Goal: Information Seeking & Learning: Learn about a topic

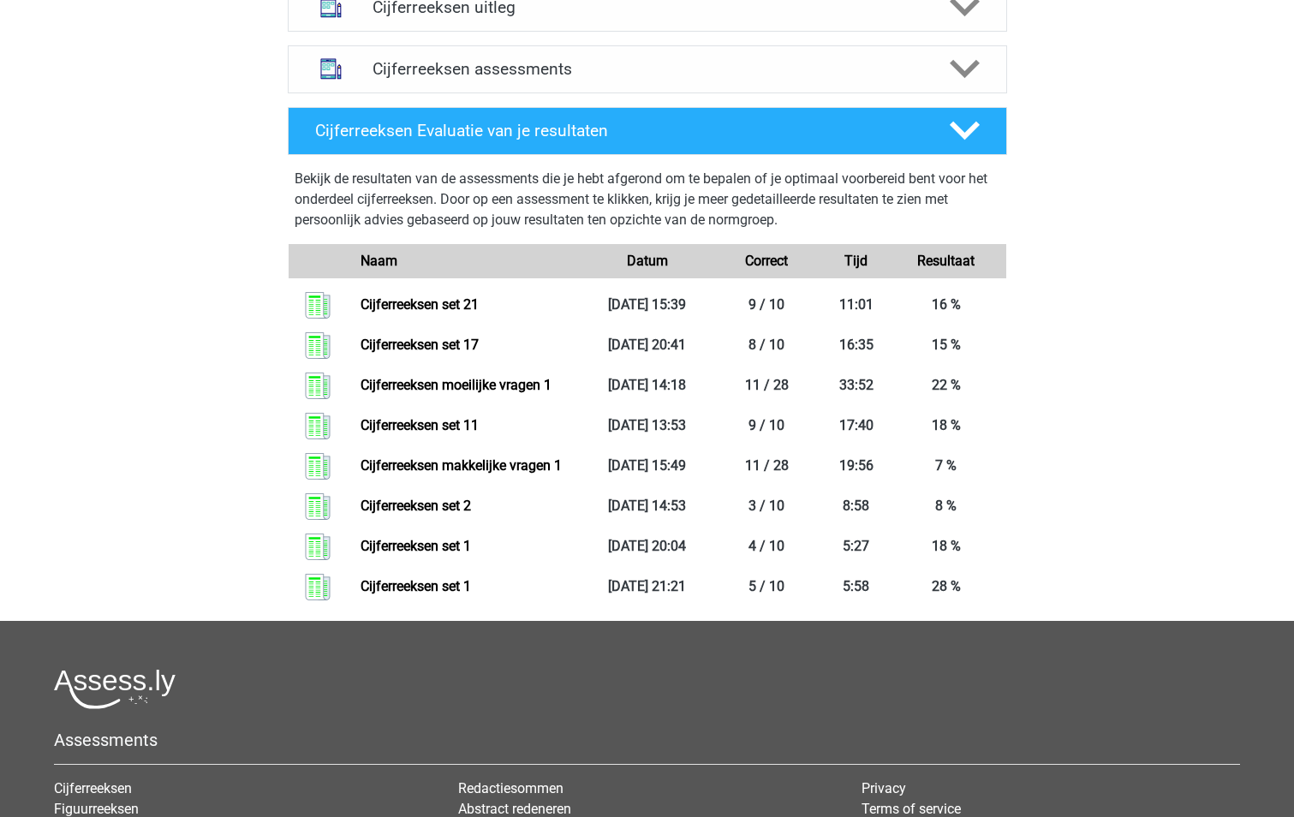
scroll to position [685, 0]
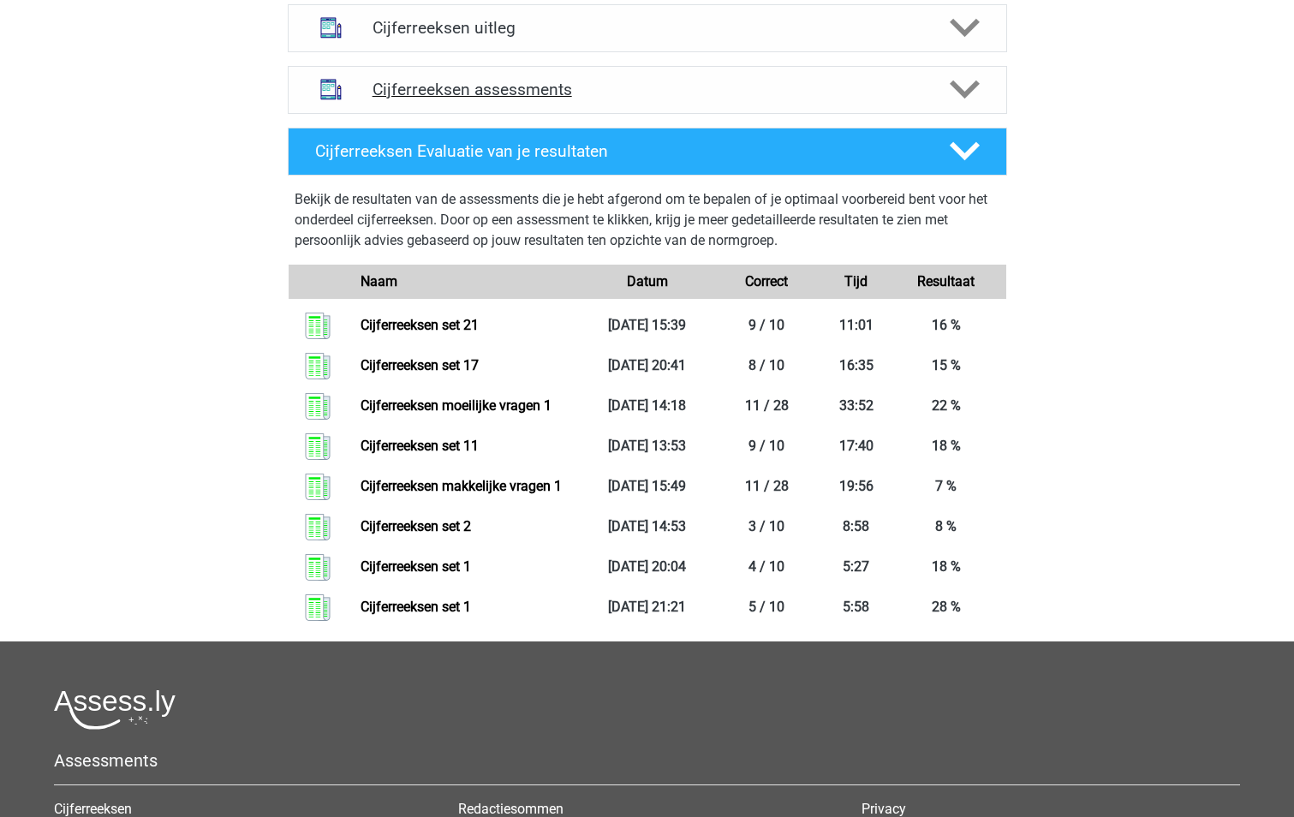
click at [966, 102] on icon at bounding box center [964, 89] width 30 height 30
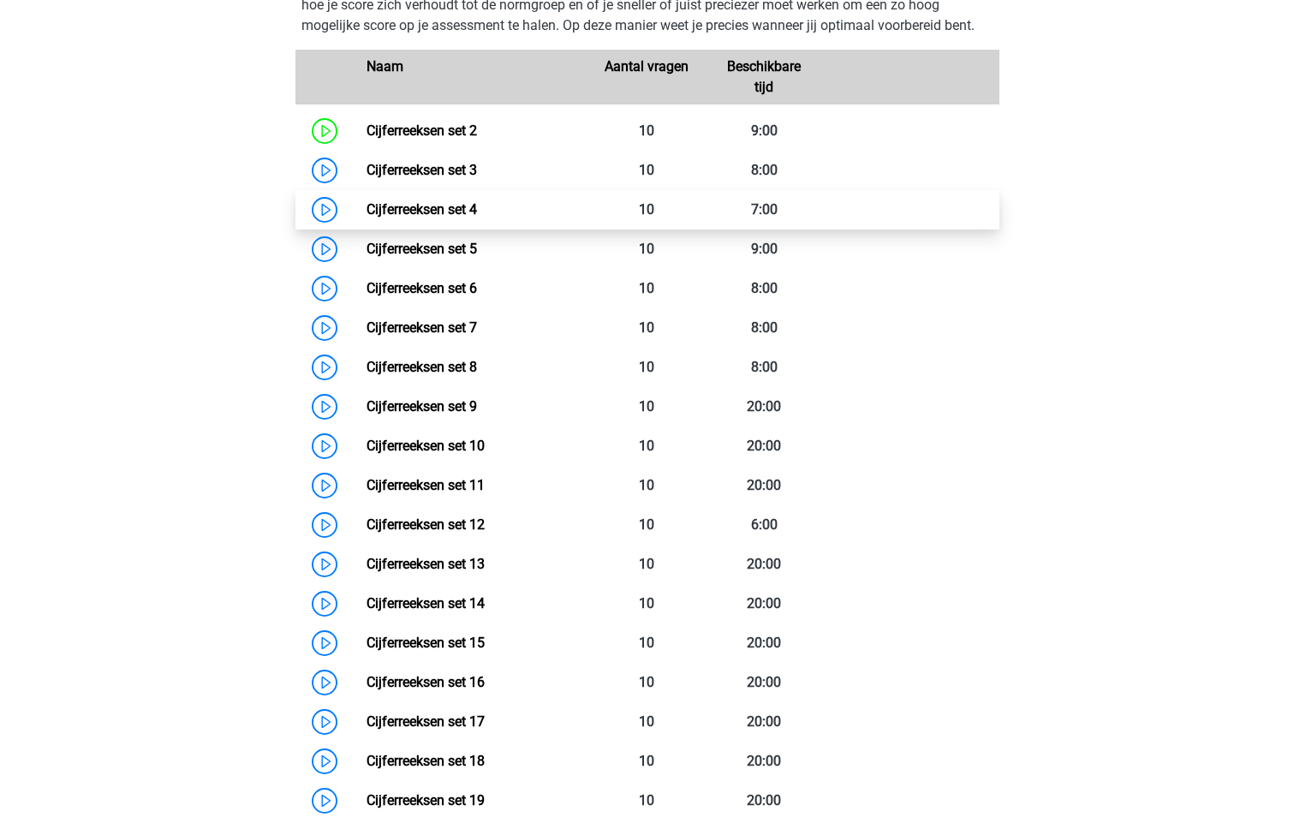
scroll to position [942, 0]
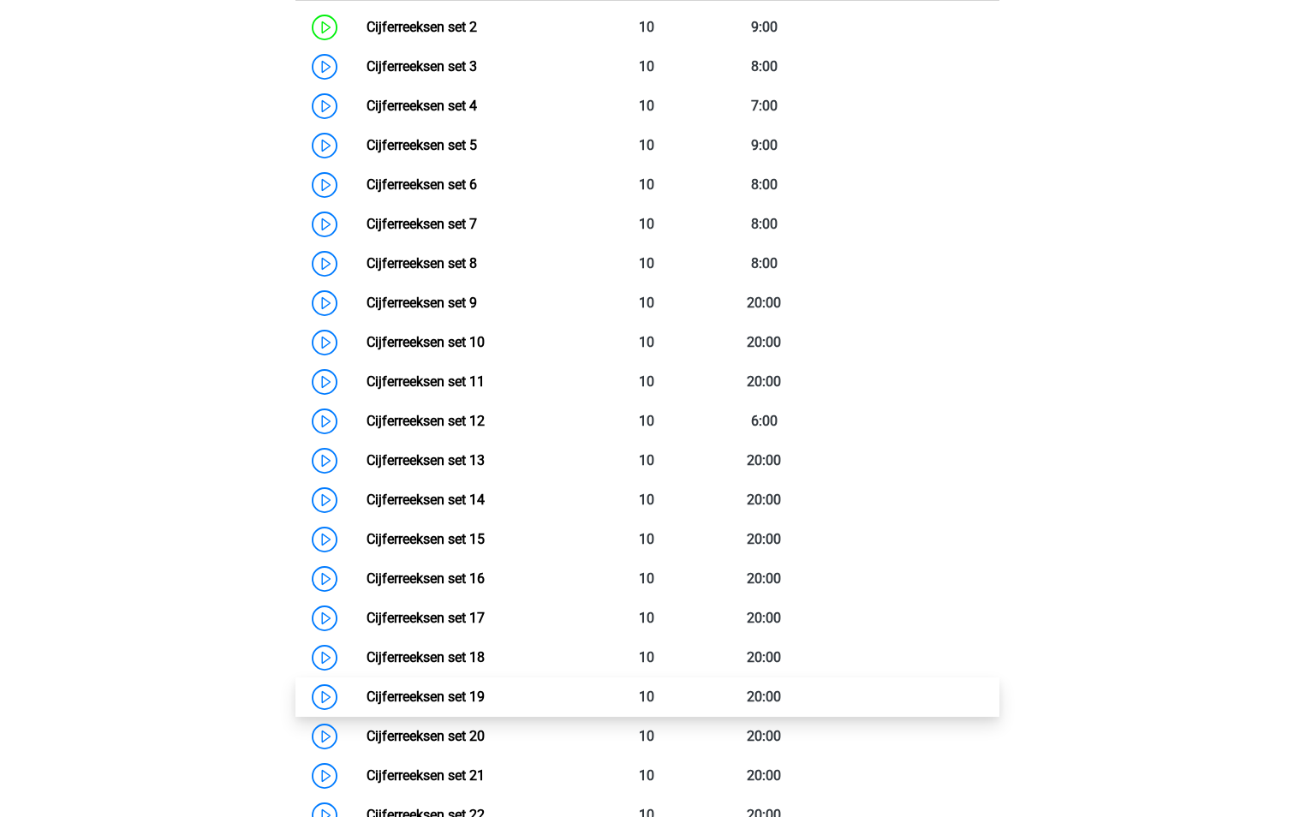
click at [366, 705] on link "Cijferreeksen set 19" at bounding box center [425, 696] width 118 height 16
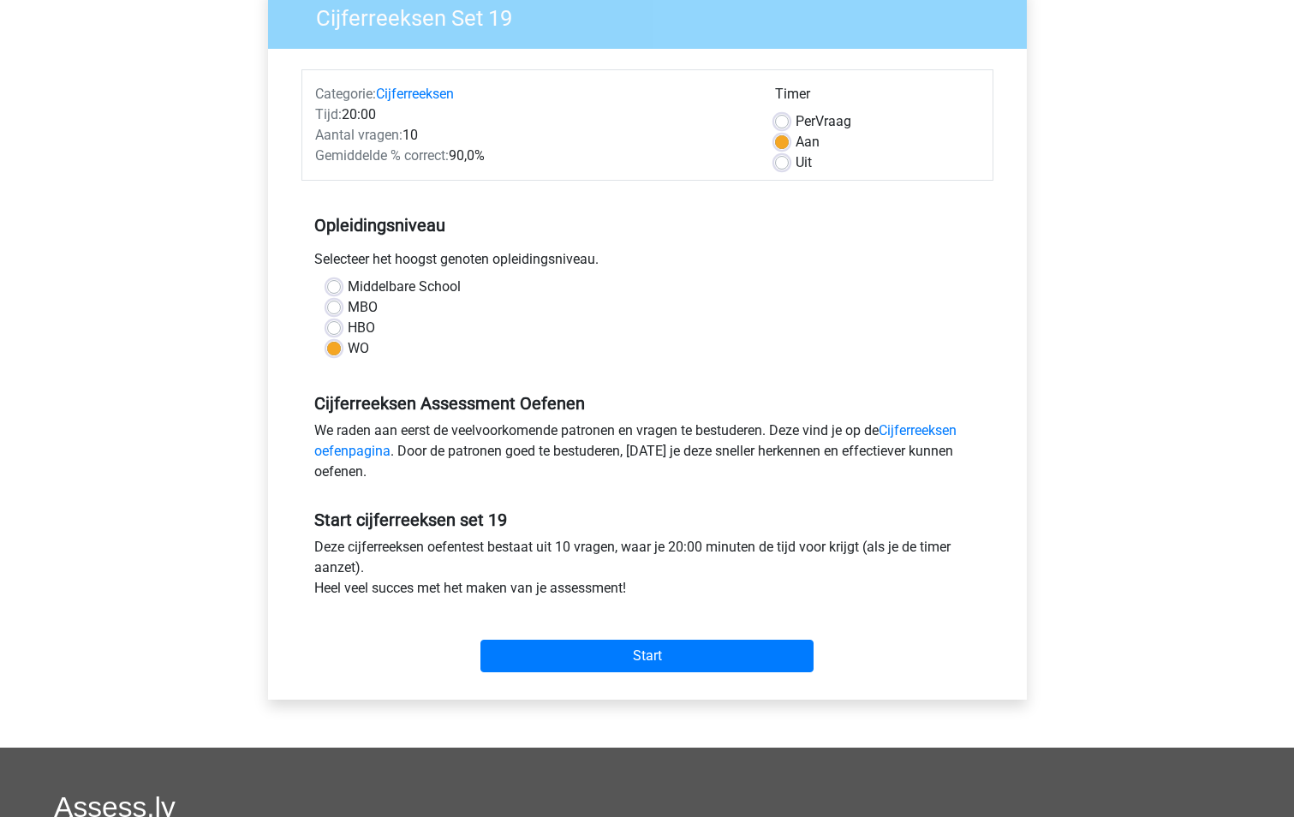
scroll to position [171, 0]
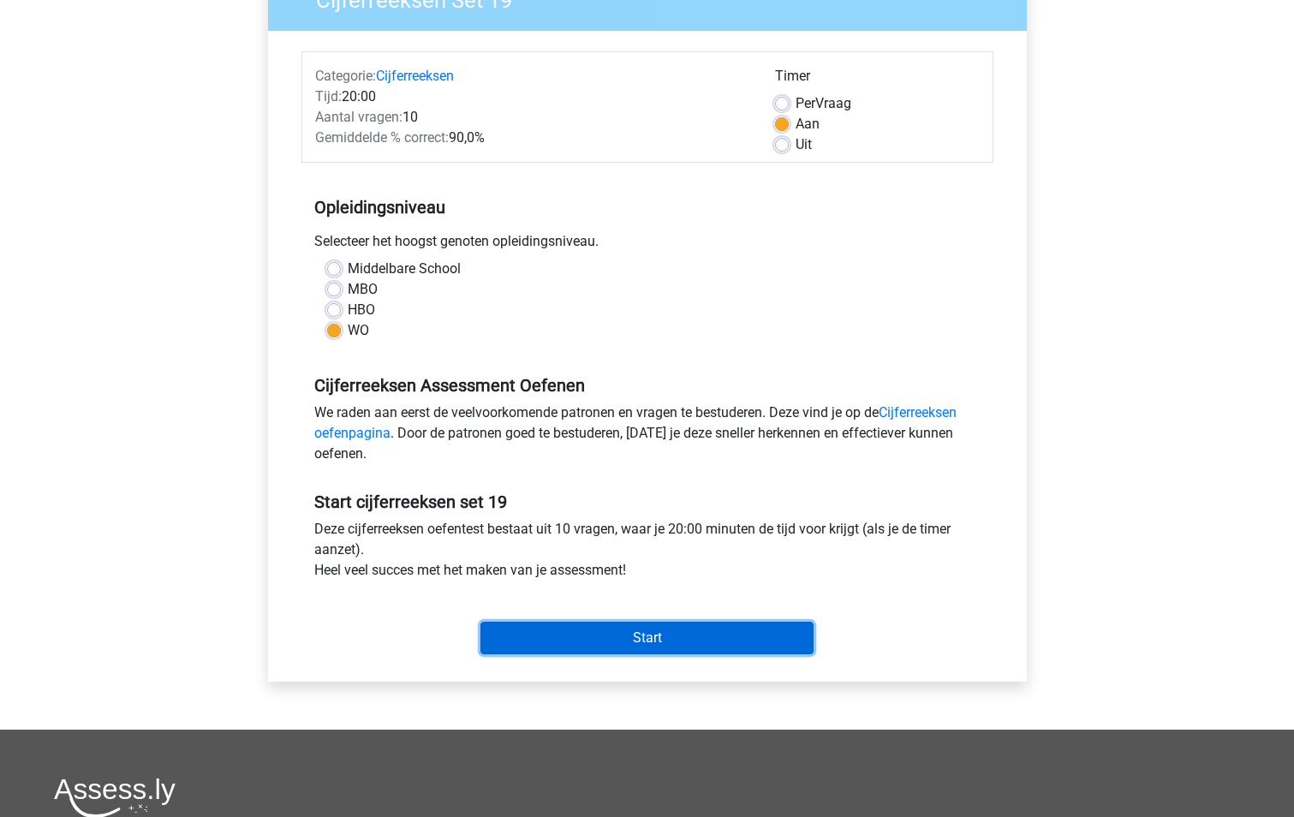
click at [654, 646] on input "Start" at bounding box center [646, 637] width 333 height 33
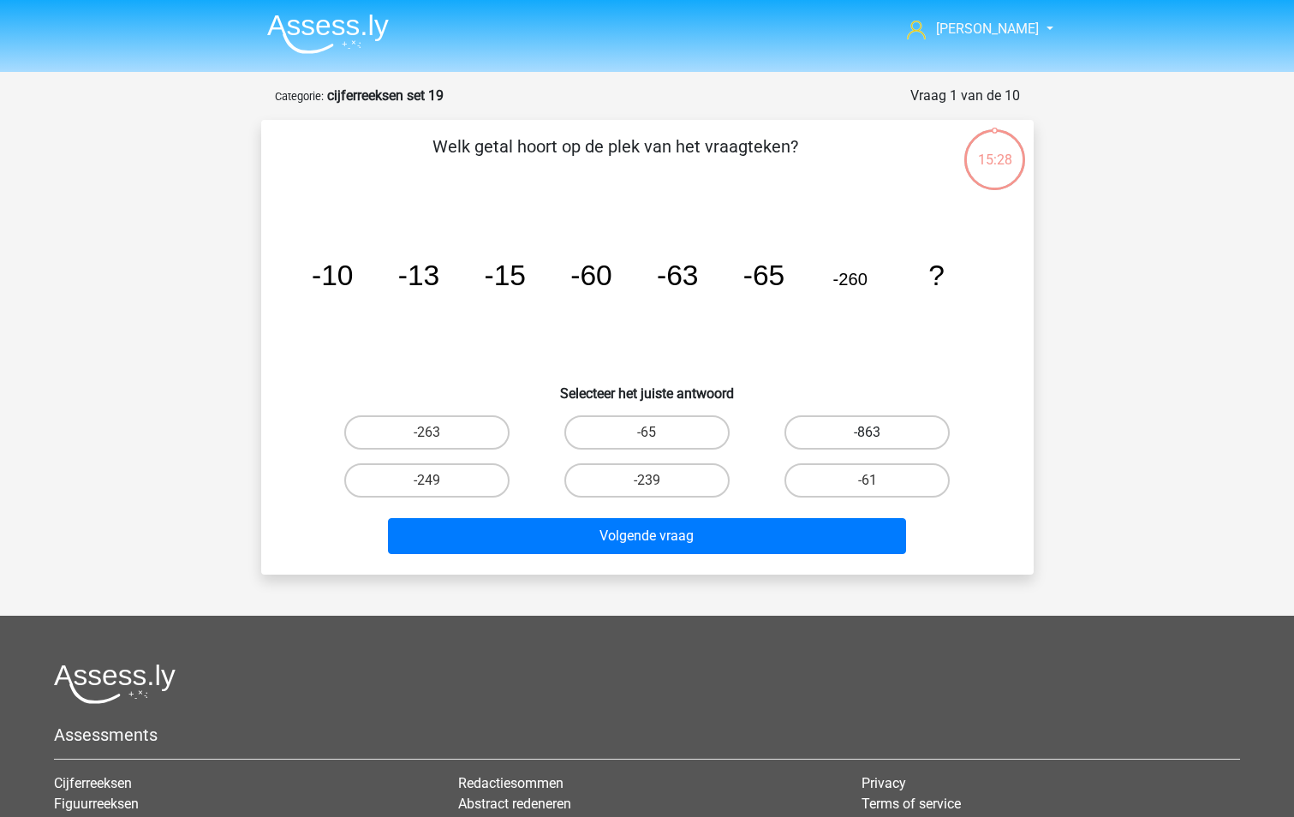
click at [859, 437] on label "-863" at bounding box center [866, 432] width 165 height 34
click at [867, 437] on input "-863" at bounding box center [872, 437] width 11 height 11
radio input "true"
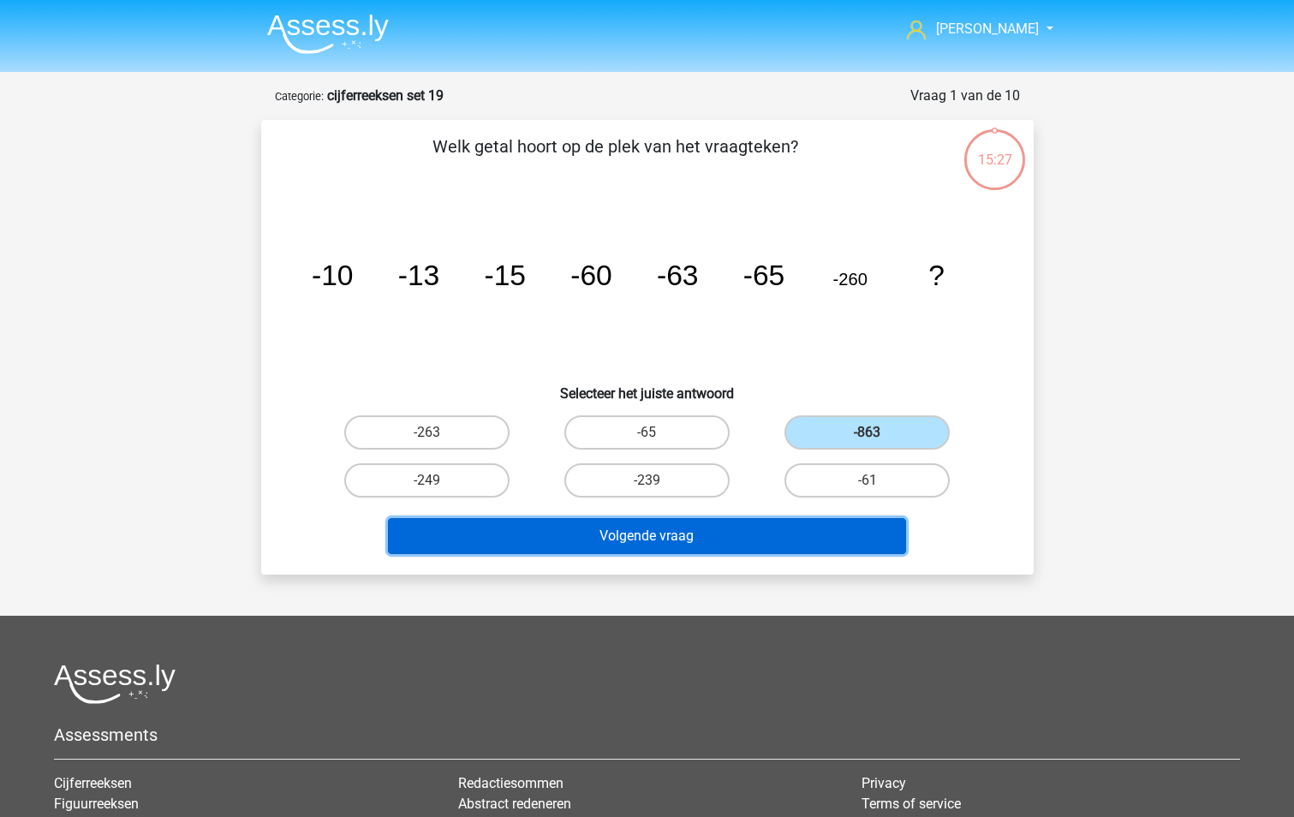
click at [620, 538] on button "Volgende vraag" at bounding box center [647, 536] width 518 height 36
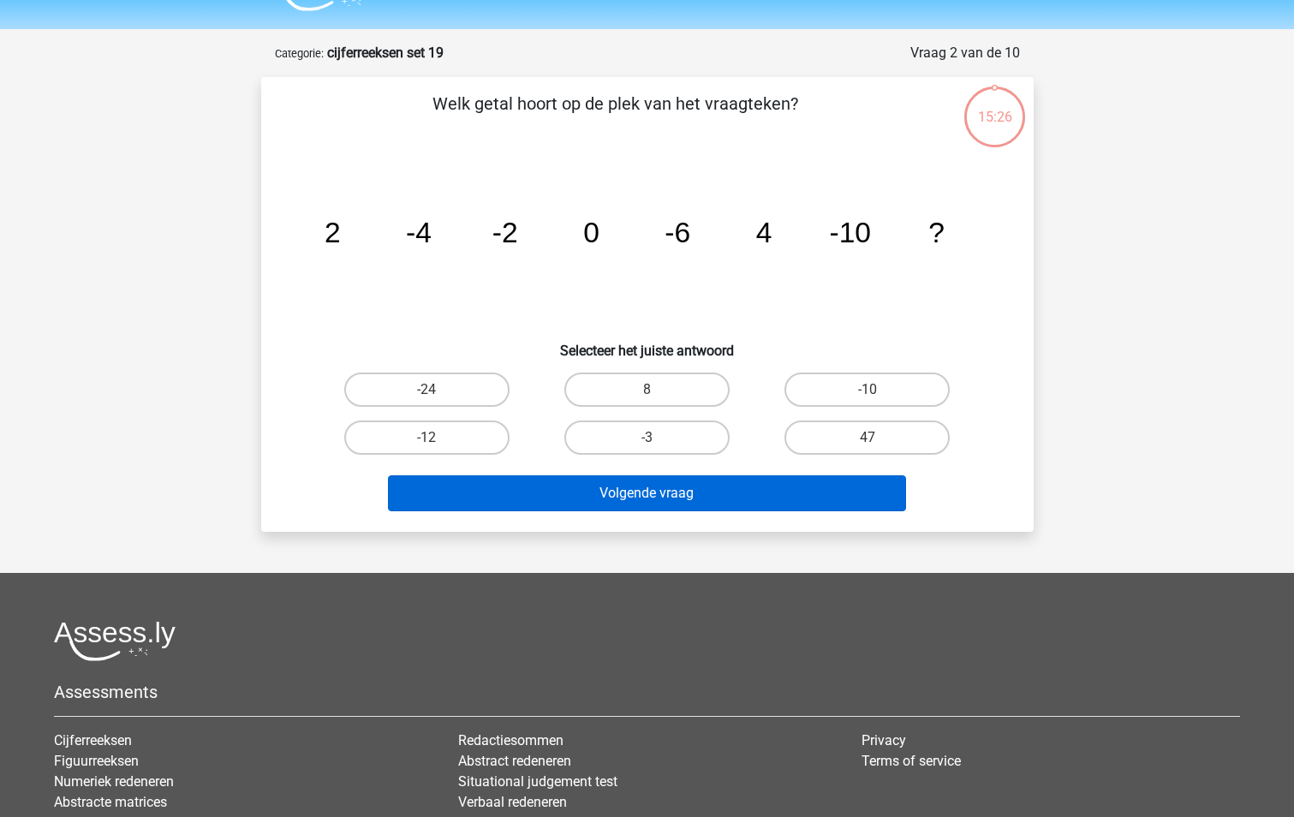
scroll to position [86, 0]
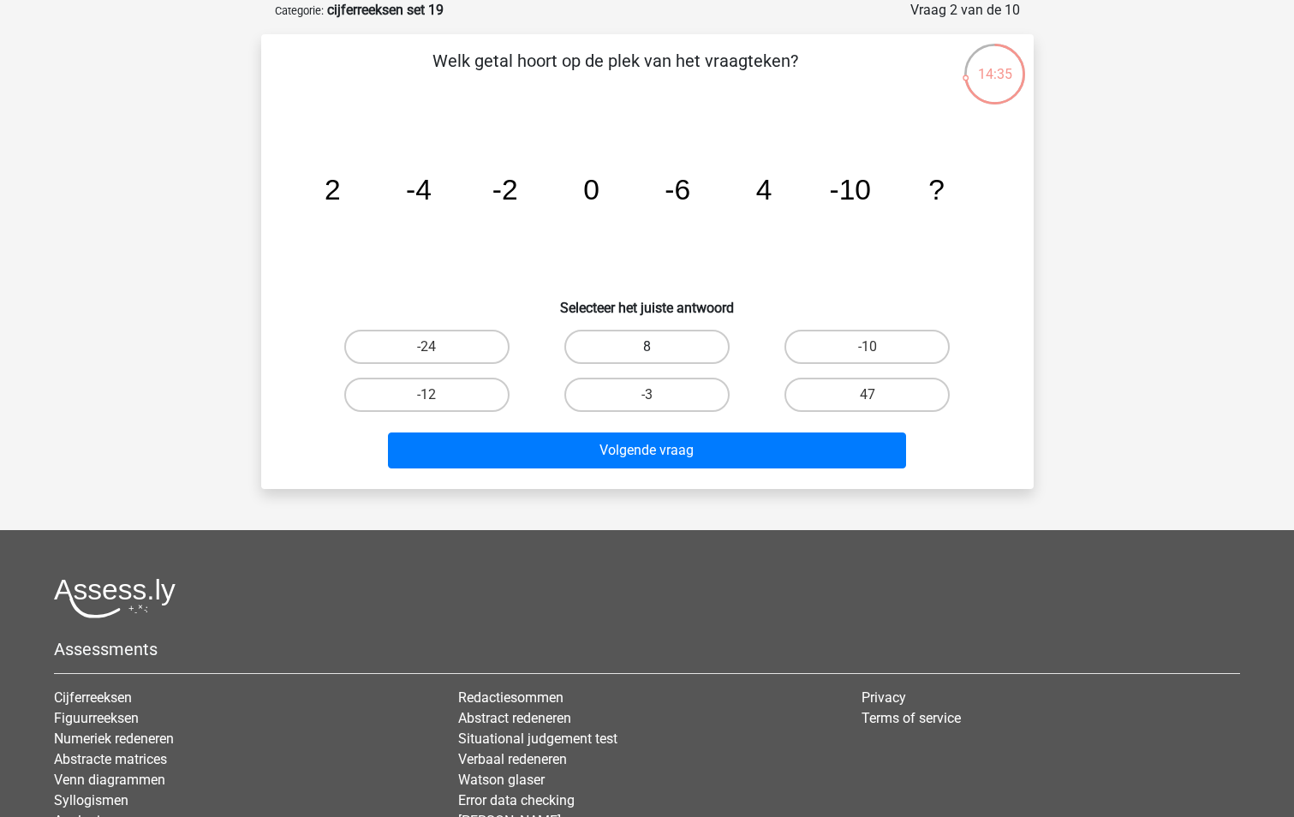
click at [666, 346] on label "8" at bounding box center [646, 347] width 165 height 34
click at [657, 347] on input "8" at bounding box center [651, 352] width 11 height 11
radio input "true"
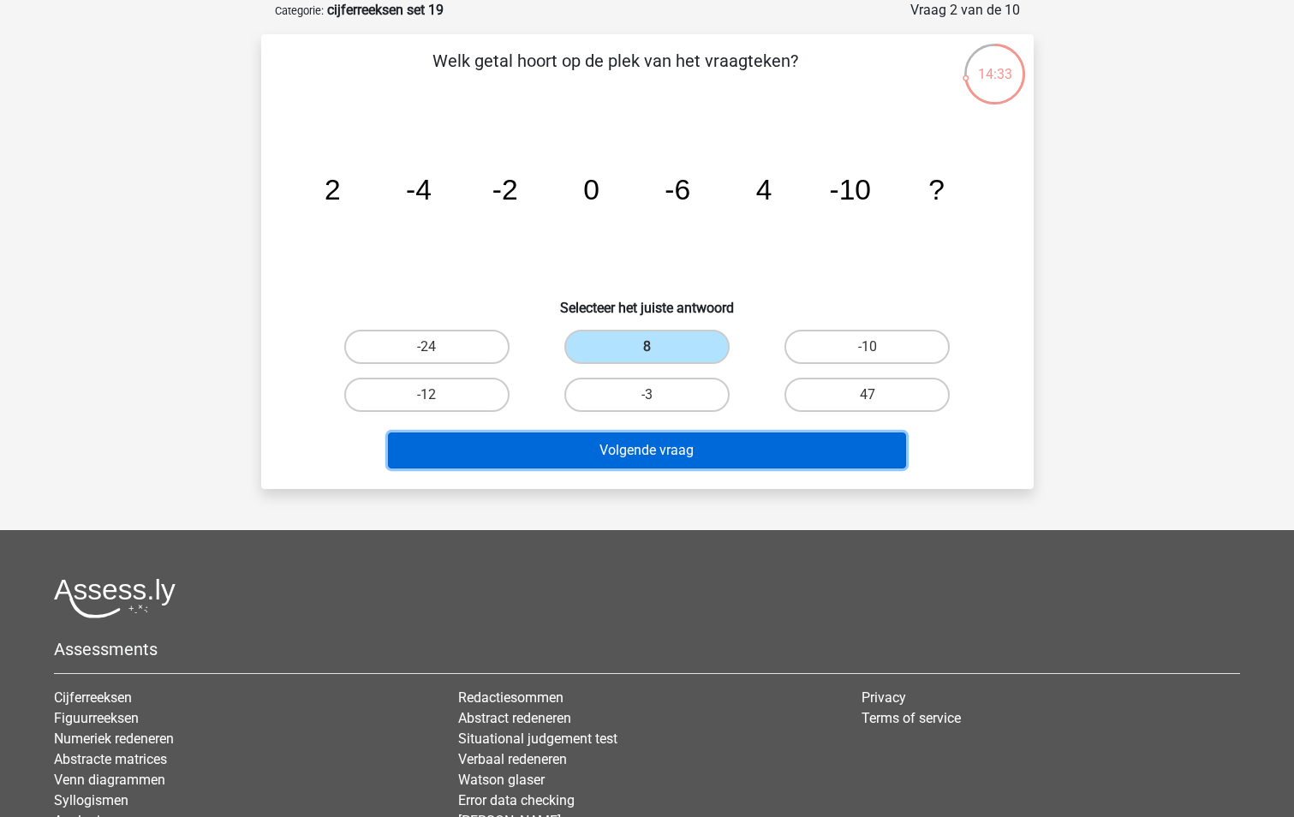
click at [681, 453] on button "Volgende vraag" at bounding box center [647, 450] width 518 height 36
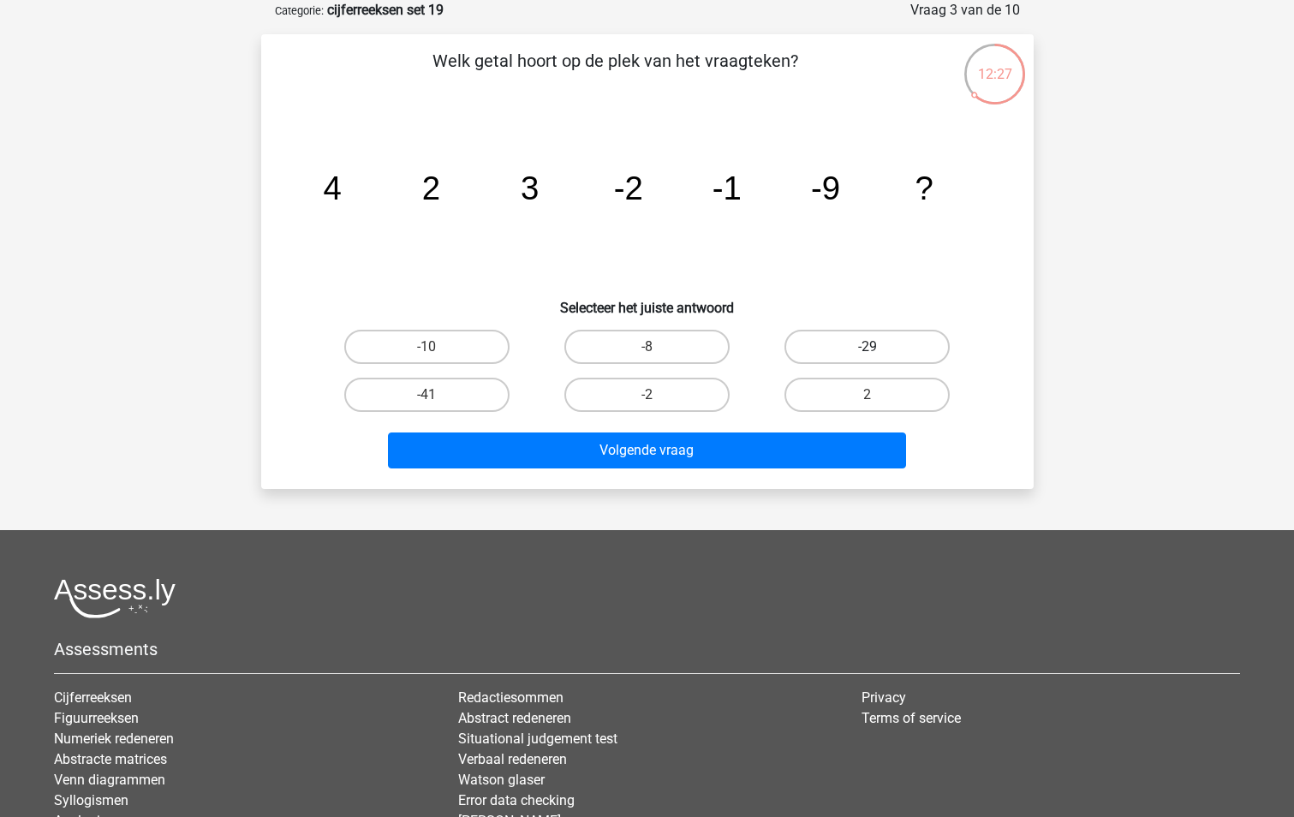
click at [852, 352] on label "-29" at bounding box center [866, 347] width 165 height 34
click at [867, 352] on input "-29" at bounding box center [872, 352] width 11 height 11
radio input "true"
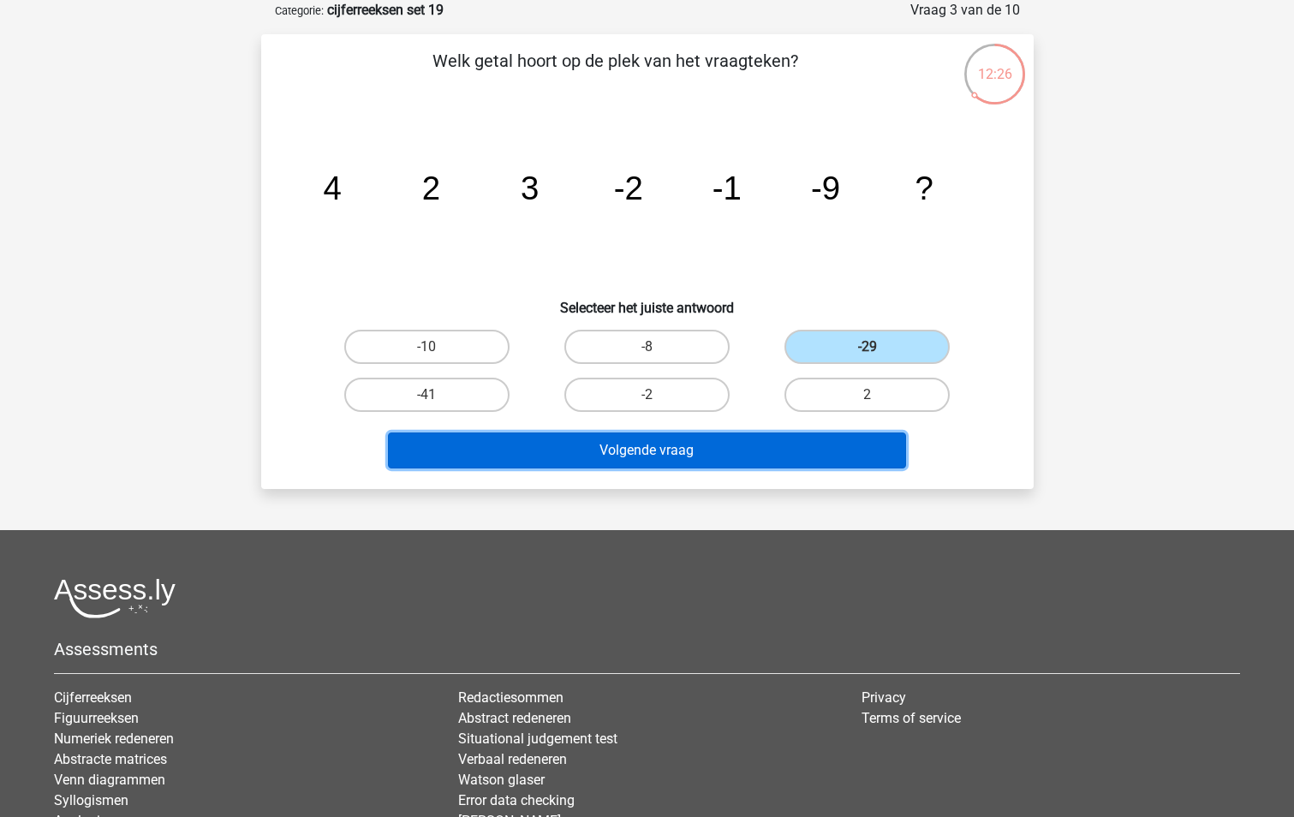
click at [678, 453] on button "Volgende vraag" at bounding box center [647, 450] width 518 height 36
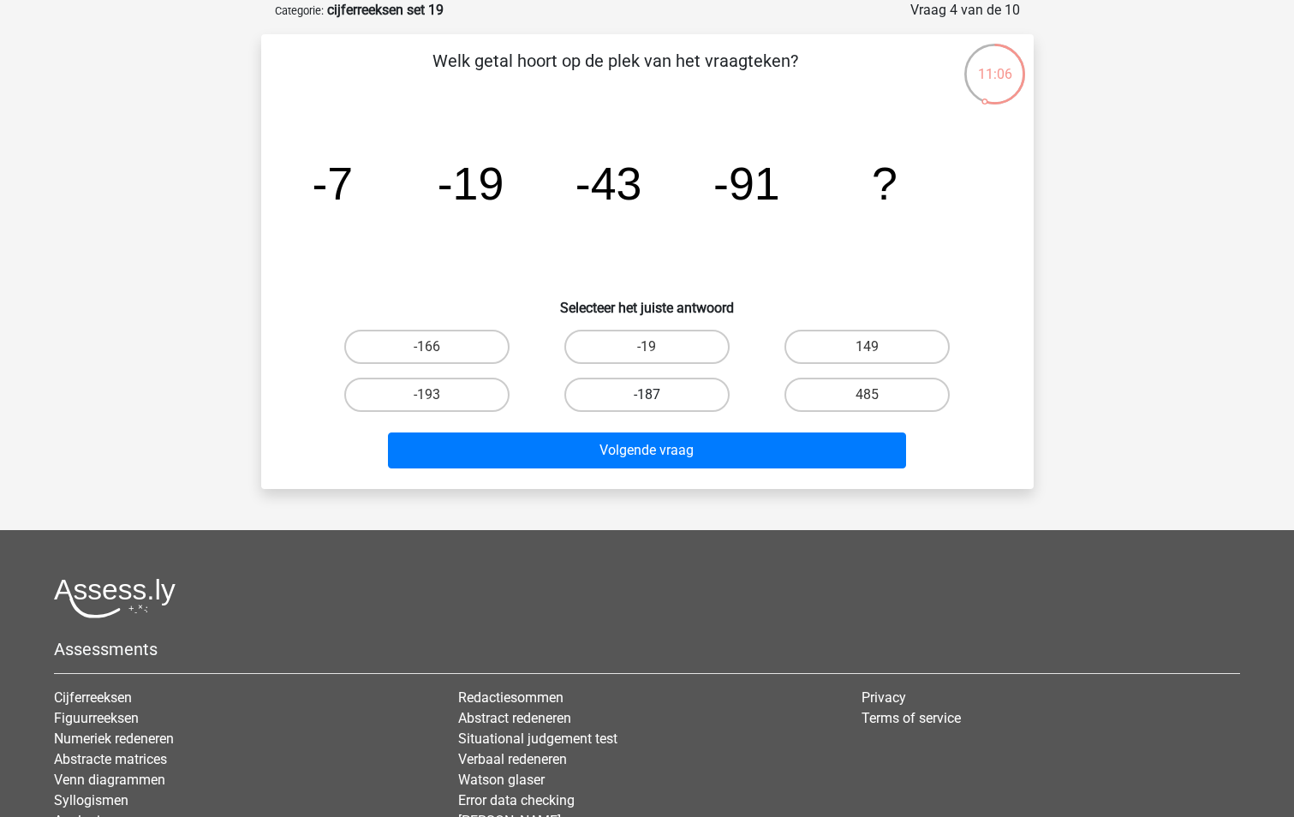
click at [645, 393] on label "-187" at bounding box center [646, 395] width 165 height 34
click at [646, 395] on input "-187" at bounding box center [651, 400] width 11 height 11
radio input "true"
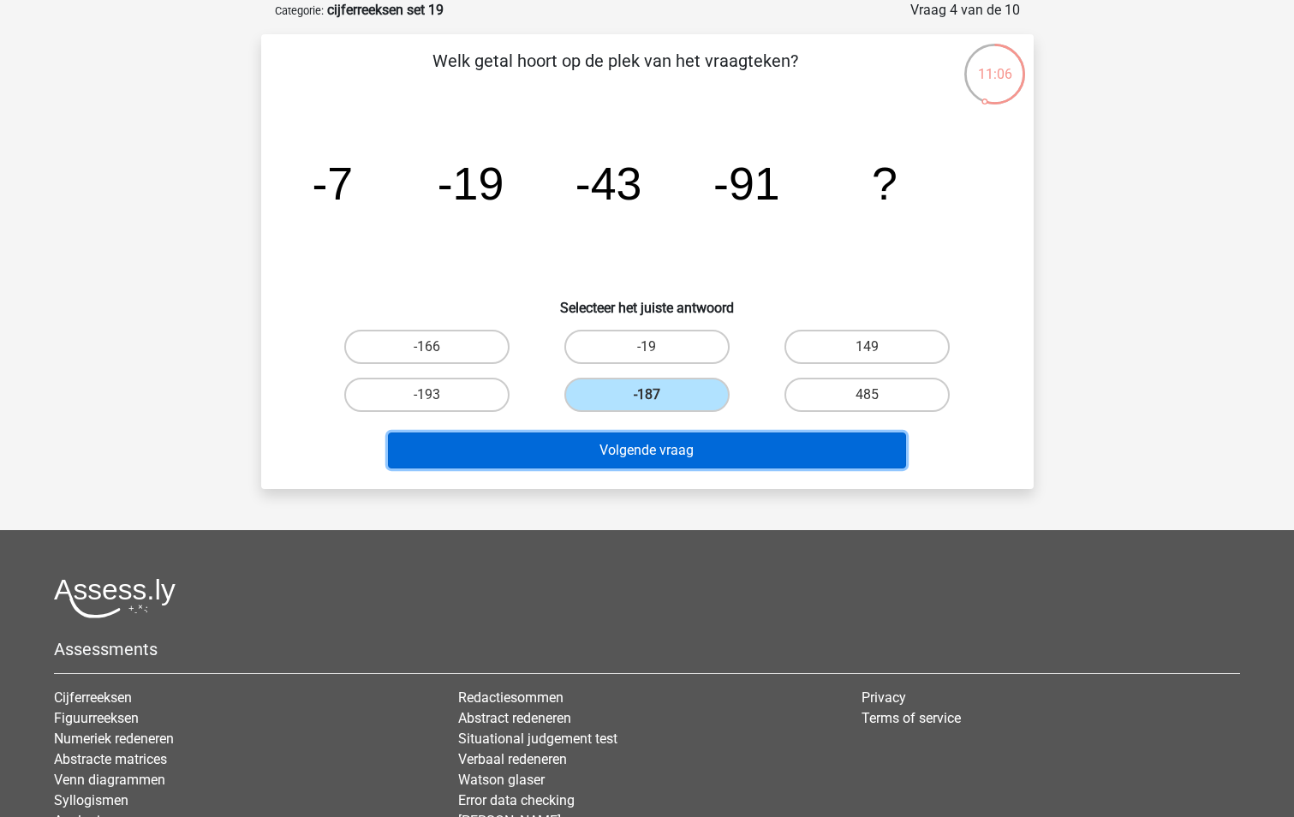
click at [645, 443] on button "Volgende vraag" at bounding box center [647, 450] width 518 height 36
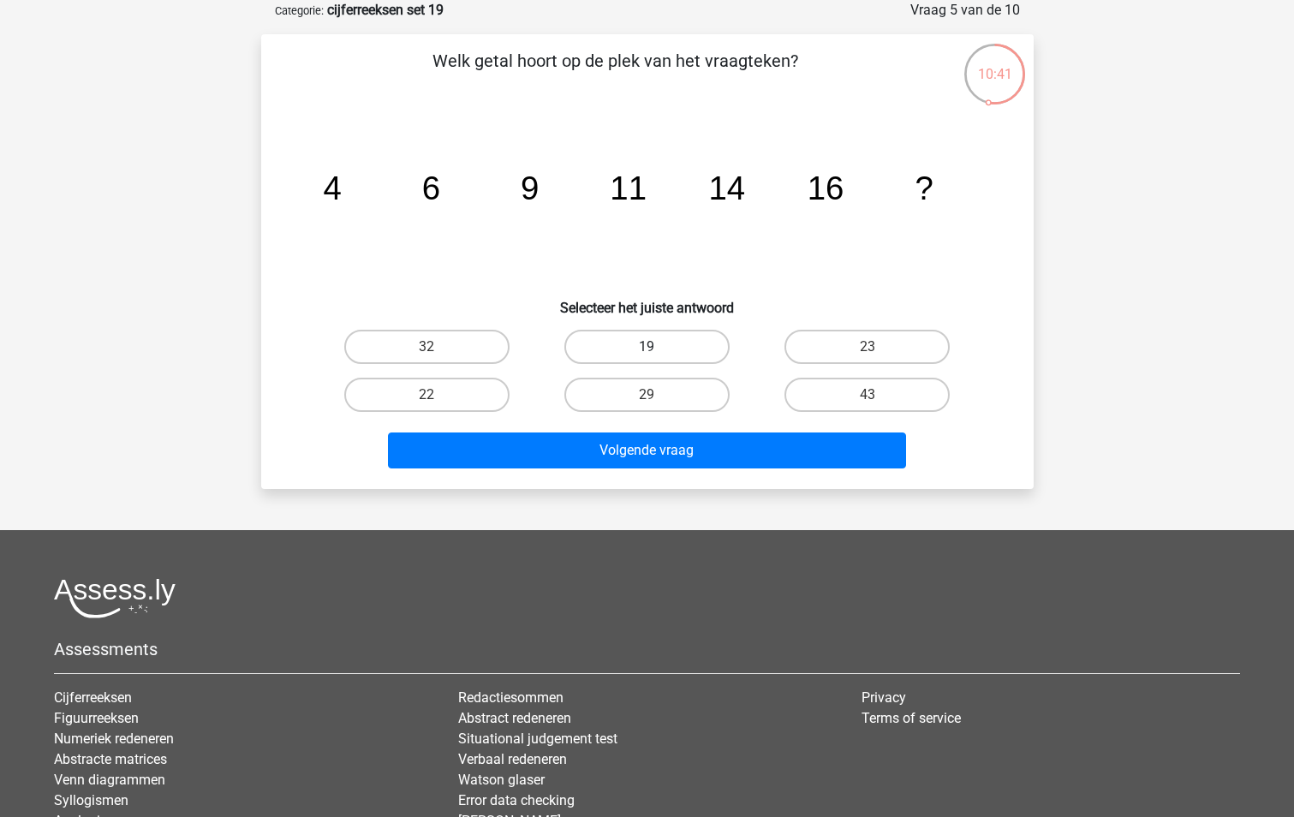
click at [639, 346] on label "19" at bounding box center [646, 347] width 165 height 34
click at [646, 347] on input "19" at bounding box center [651, 352] width 11 height 11
radio input "true"
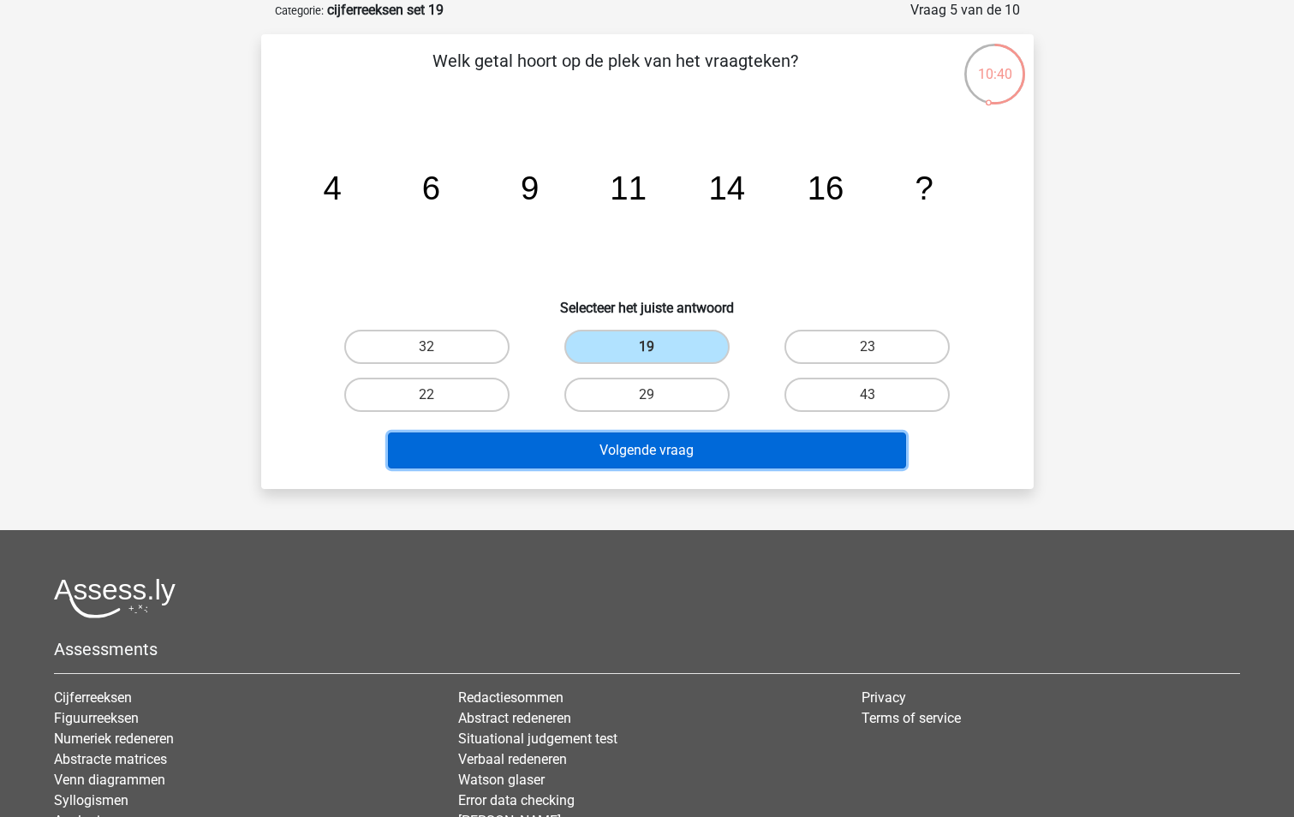
click at [663, 444] on button "Volgende vraag" at bounding box center [647, 450] width 518 height 36
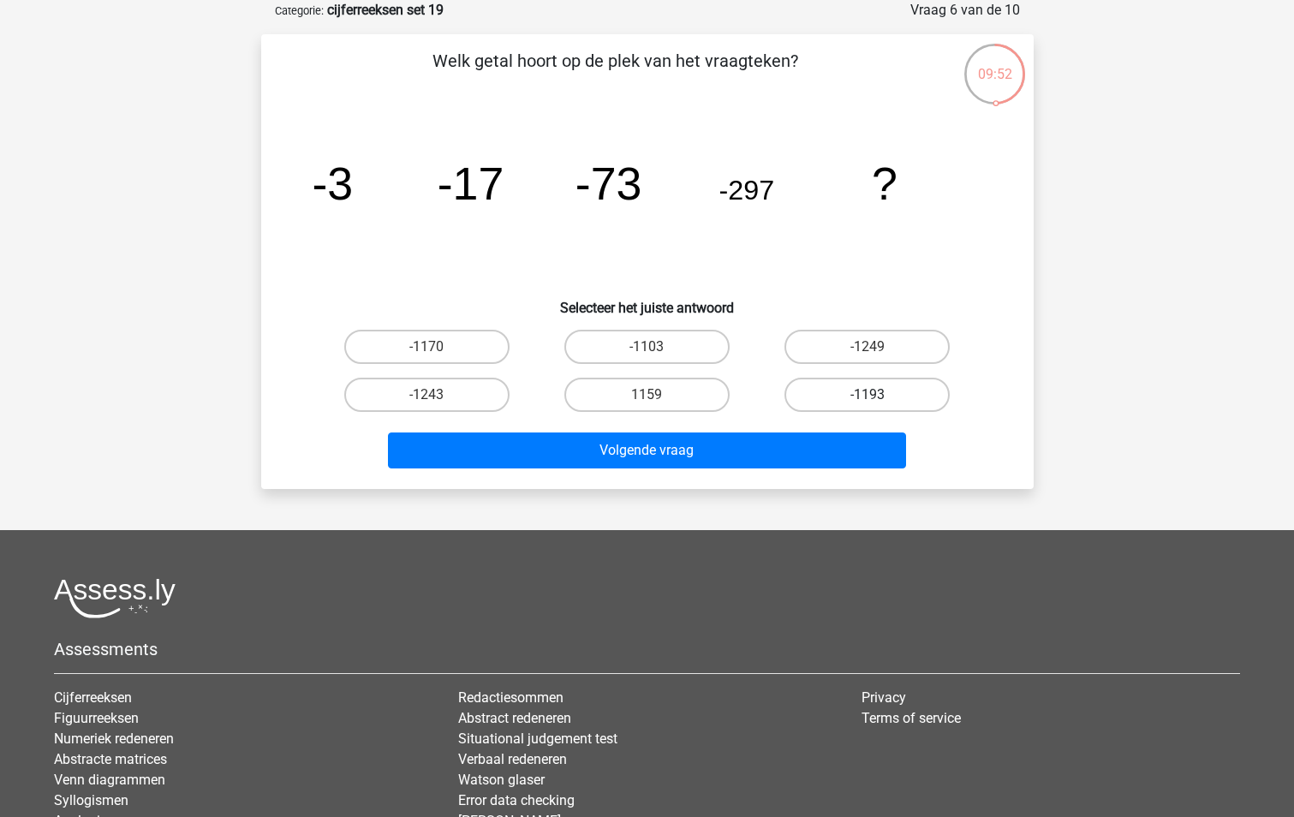
click at [856, 389] on label "-1193" at bounding box center [866, 395] width 165 height 34
click at [867, 395] on input "-1193" at bounding box center [872, 400] width 11 height 11
radio input "true"
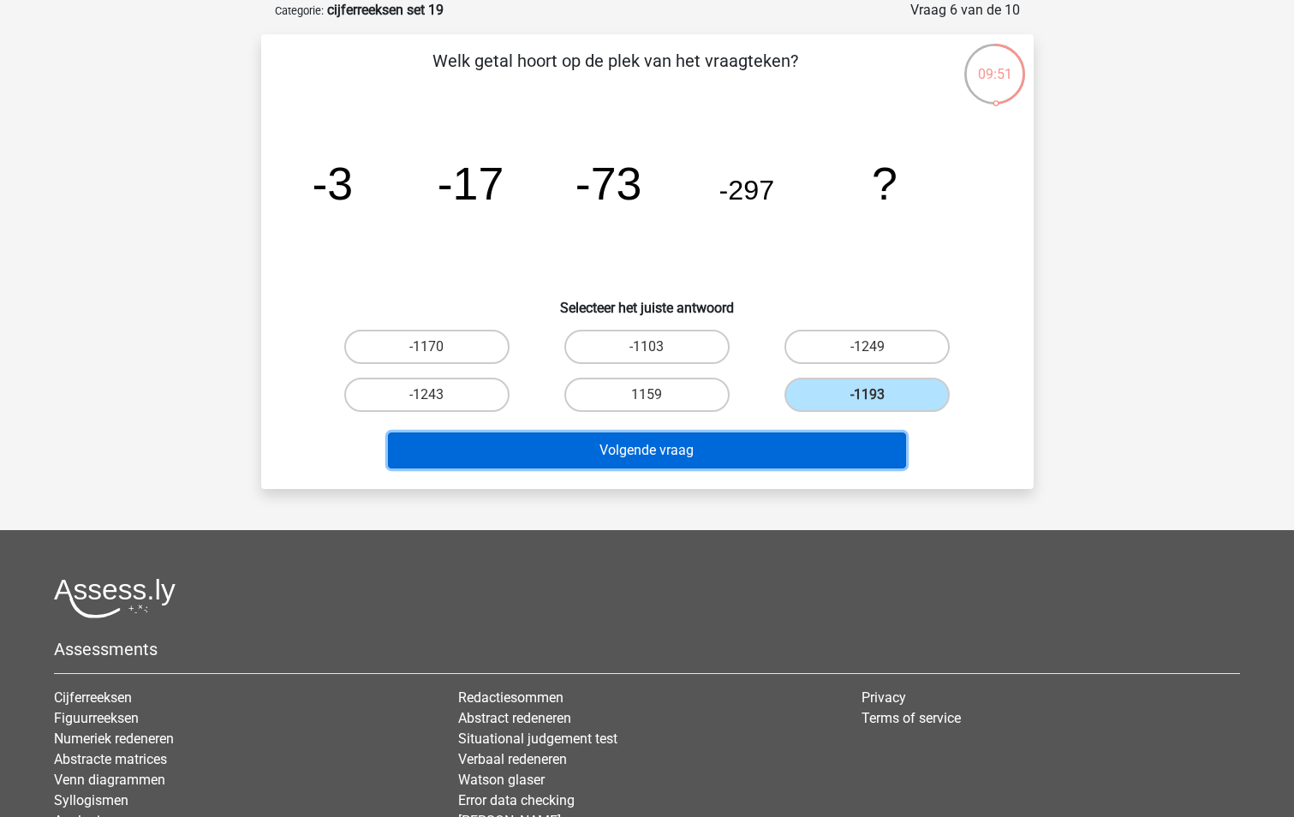
click at [758, 448] on button "Volgende vraag" at bounding box center [647, 450] width 518 height 36
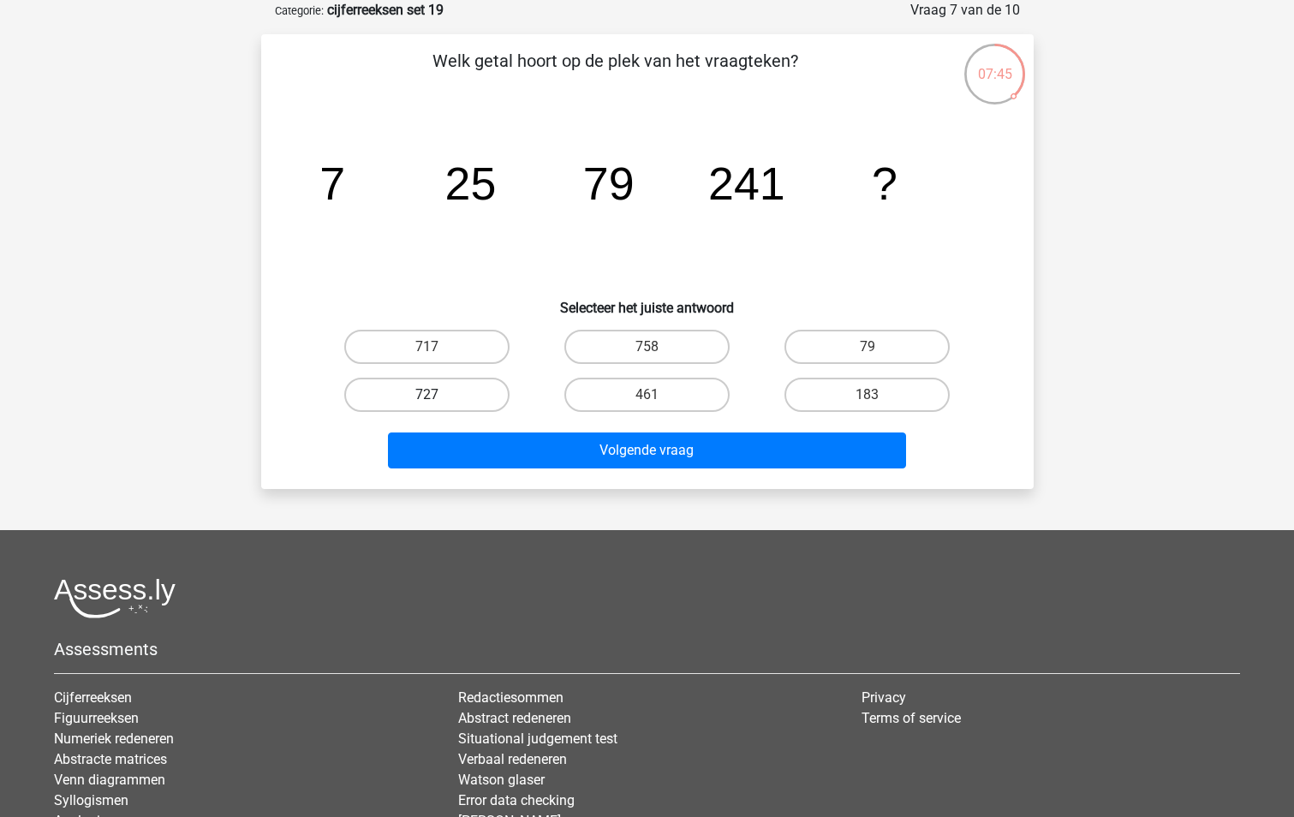
click at [455, 395] on label "727" at bounding box center [426, 395] width 165 height 34
click at [437, 395] on input "727" at bounding box center [431, 400] width 11 height 11
radio input "true"
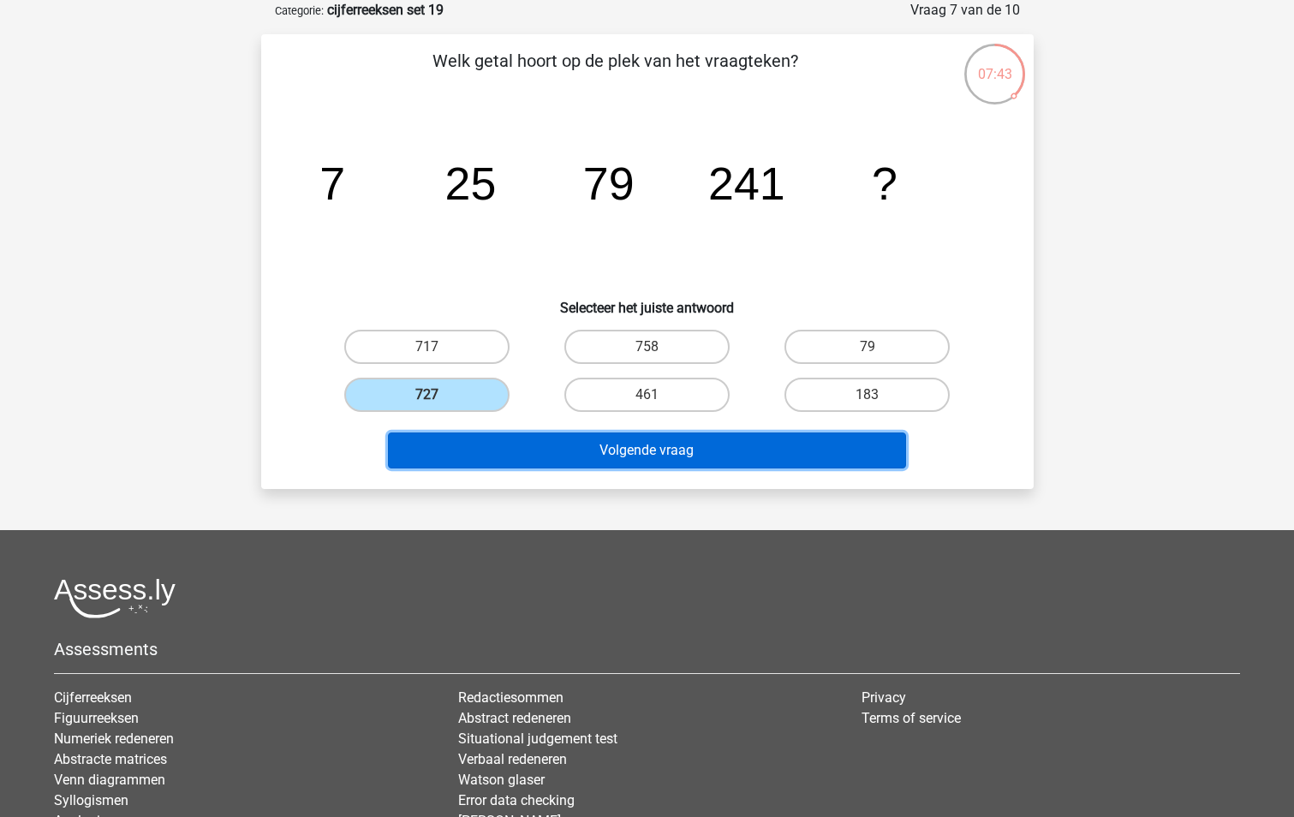
click at [663, 456] on button "Volgende vraag" at bounding box center [647, 450] width 518 height 36
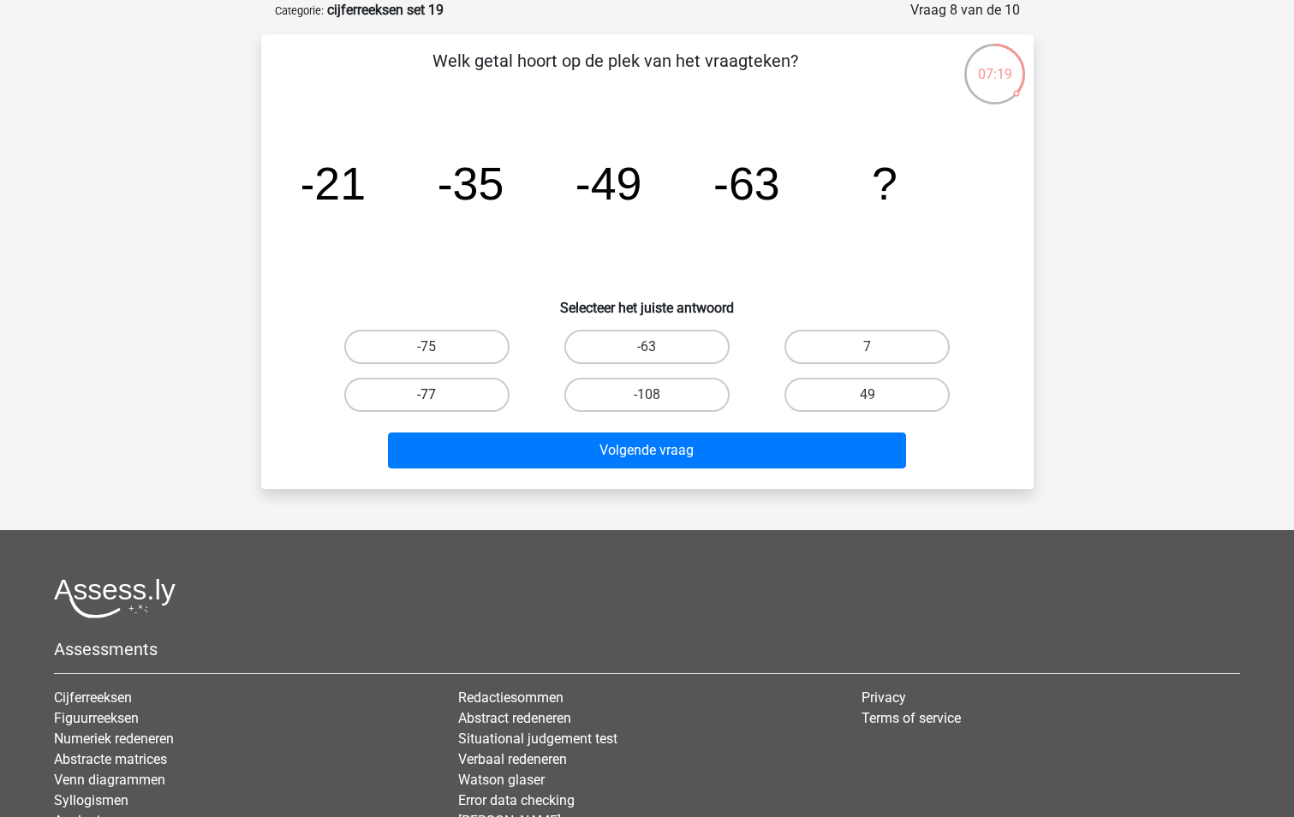
click at [395, 393] on label "-77" at bounding box center [426, 395] width 165 height 34
click at [426, 395] on input "-77" at bounding box center [431, 400] width 11 height 11
radio input "true"
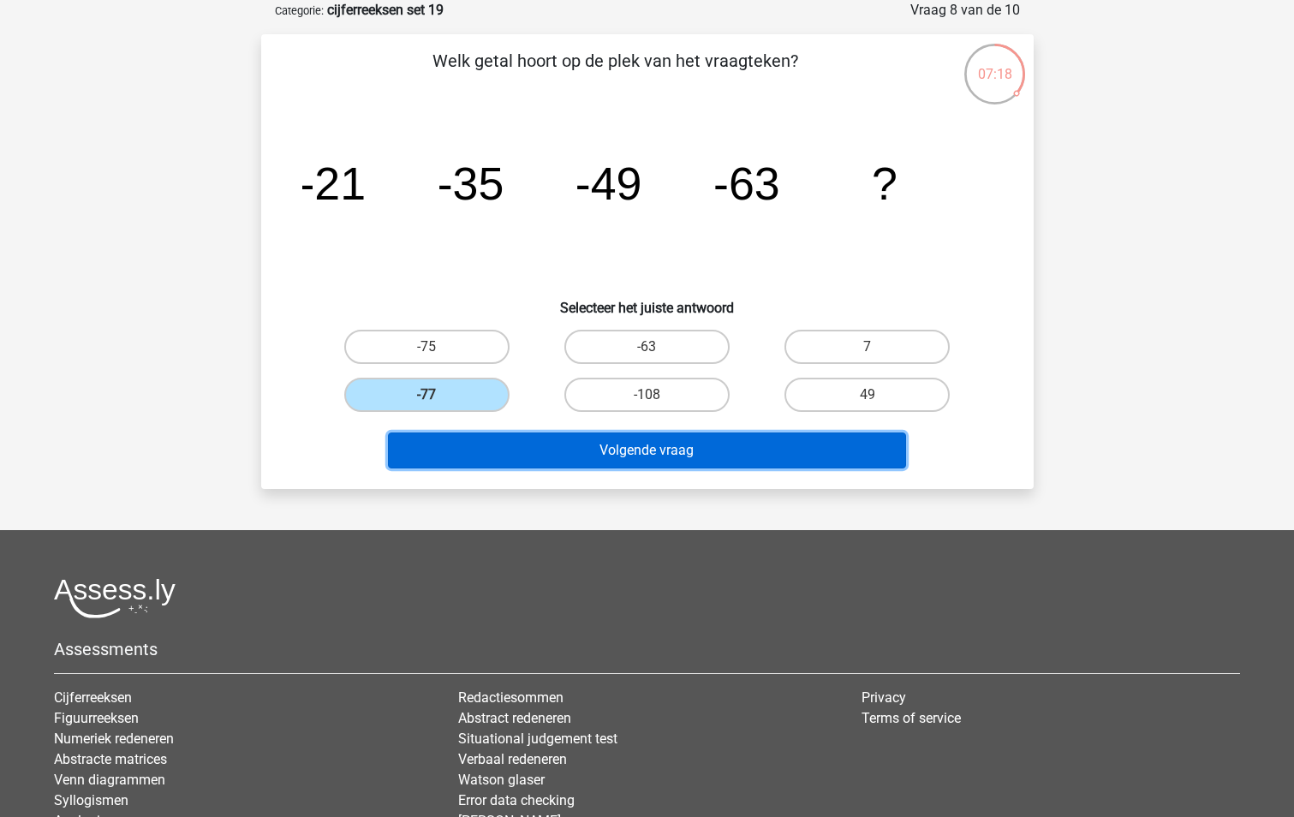
click at [598, 456] on button "Volgende vraag" at bounding box center [647, 450] width 518 height 36
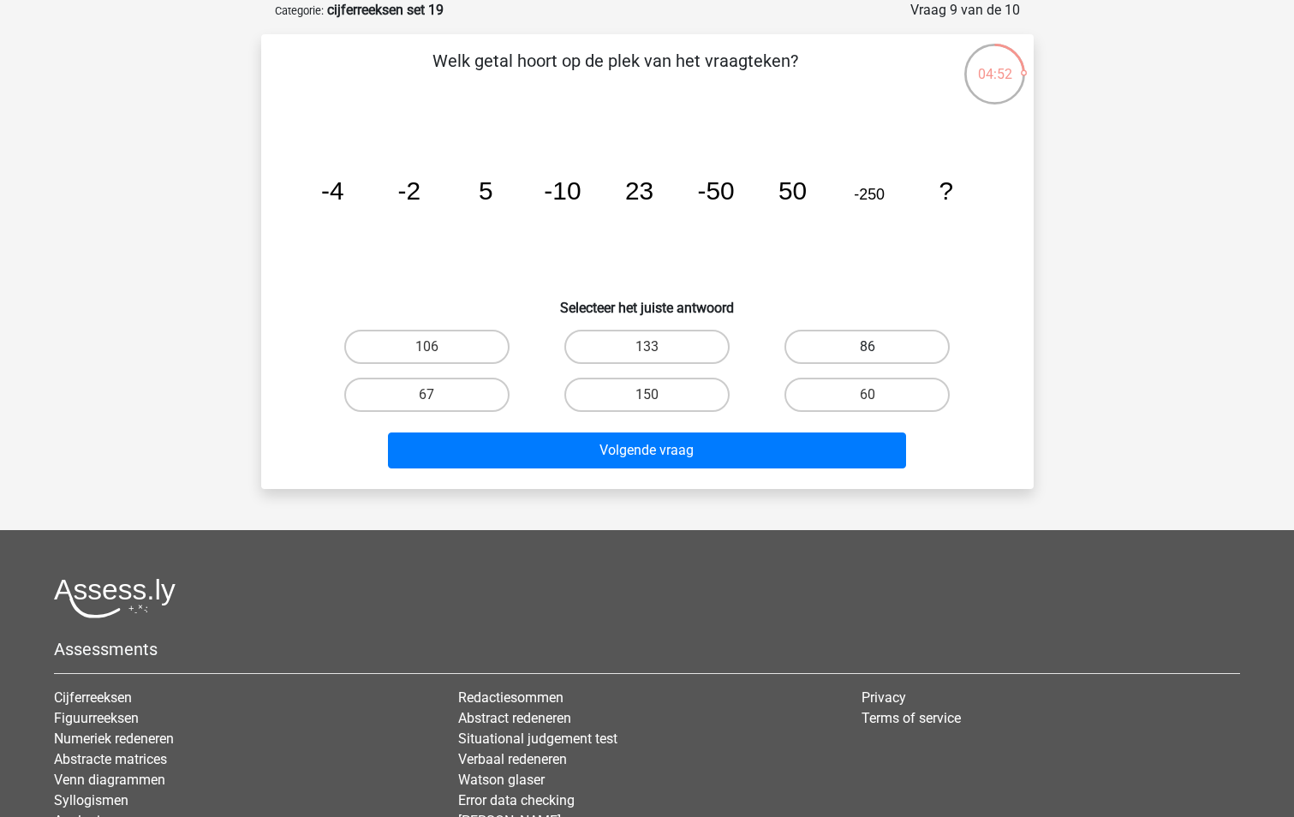
click at [865, 337] on label "86" at bounding box center [866, 347] width 165 height 34
click at [867, 347] on input "86" at bounding box center [872, 352] width 11 height 11
radio input "true"
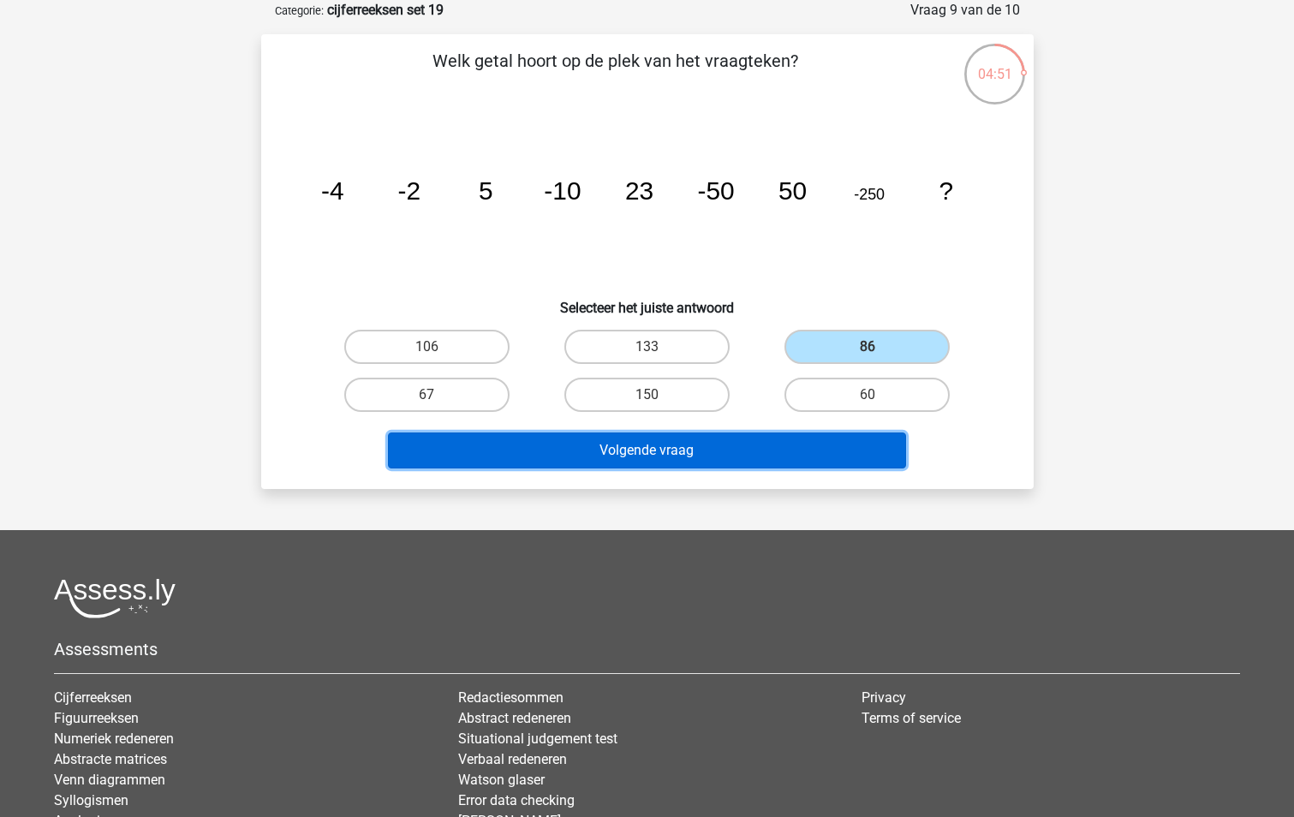
click at [725, 439] on button "Volgende vraag" at bounding box center [647, 450] width 518 height 36
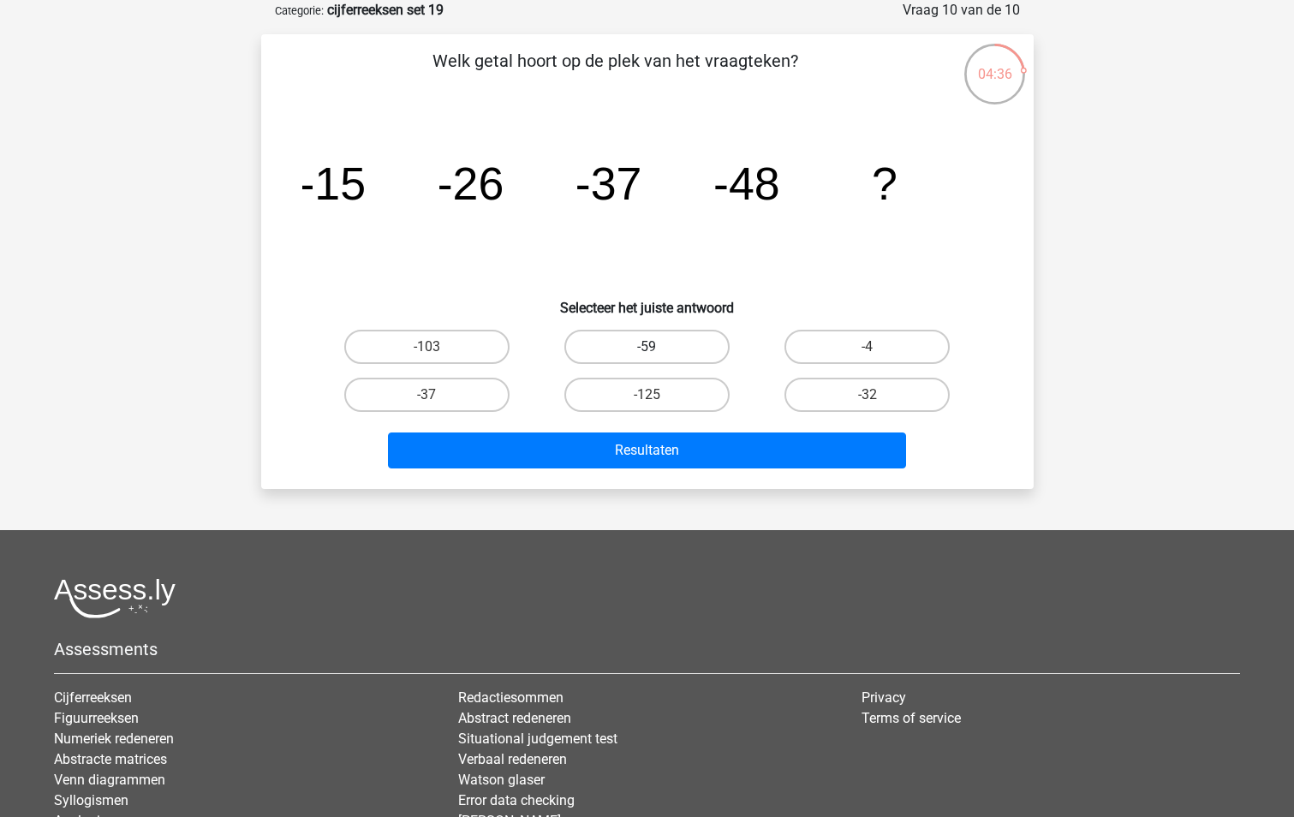
click at [616, 348] on label "-59" at bounding box center [646, 347] width 165 height 34
click at [646, 348] on input "-59" at bounding box center [651, 352] width 11 height 11
radio input "true"
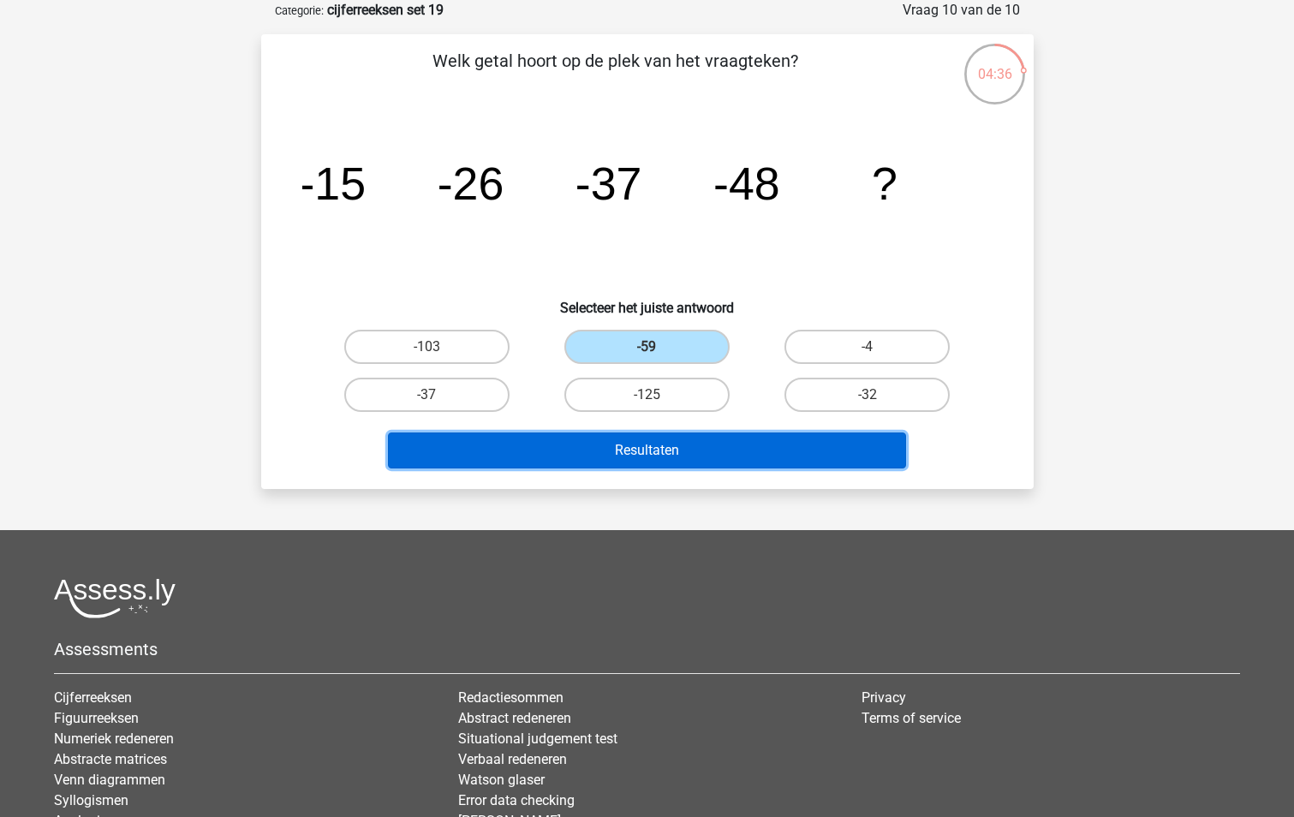
click at [658, 445] on button "Resultaten" at bounding box center [647, 450] width 518 height 36
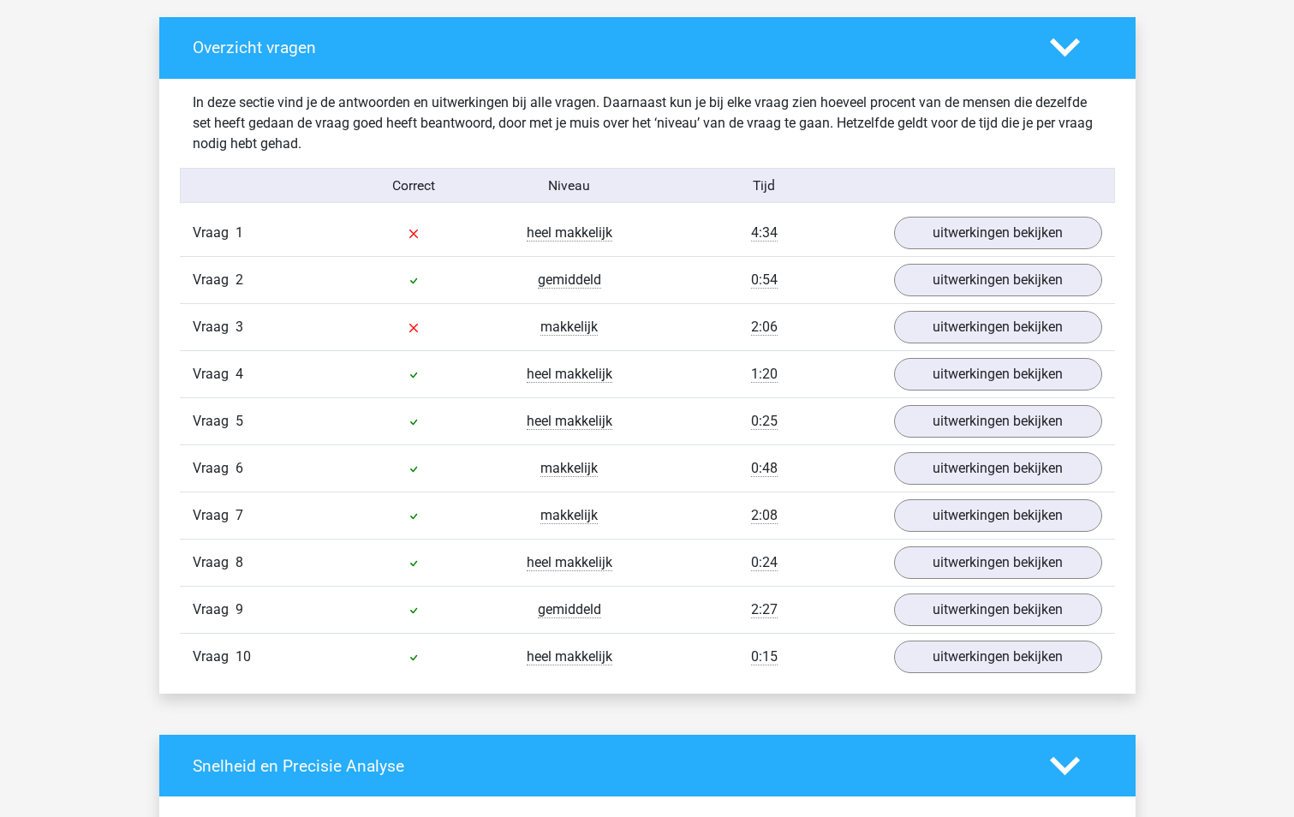
scroll to position [942, 0]
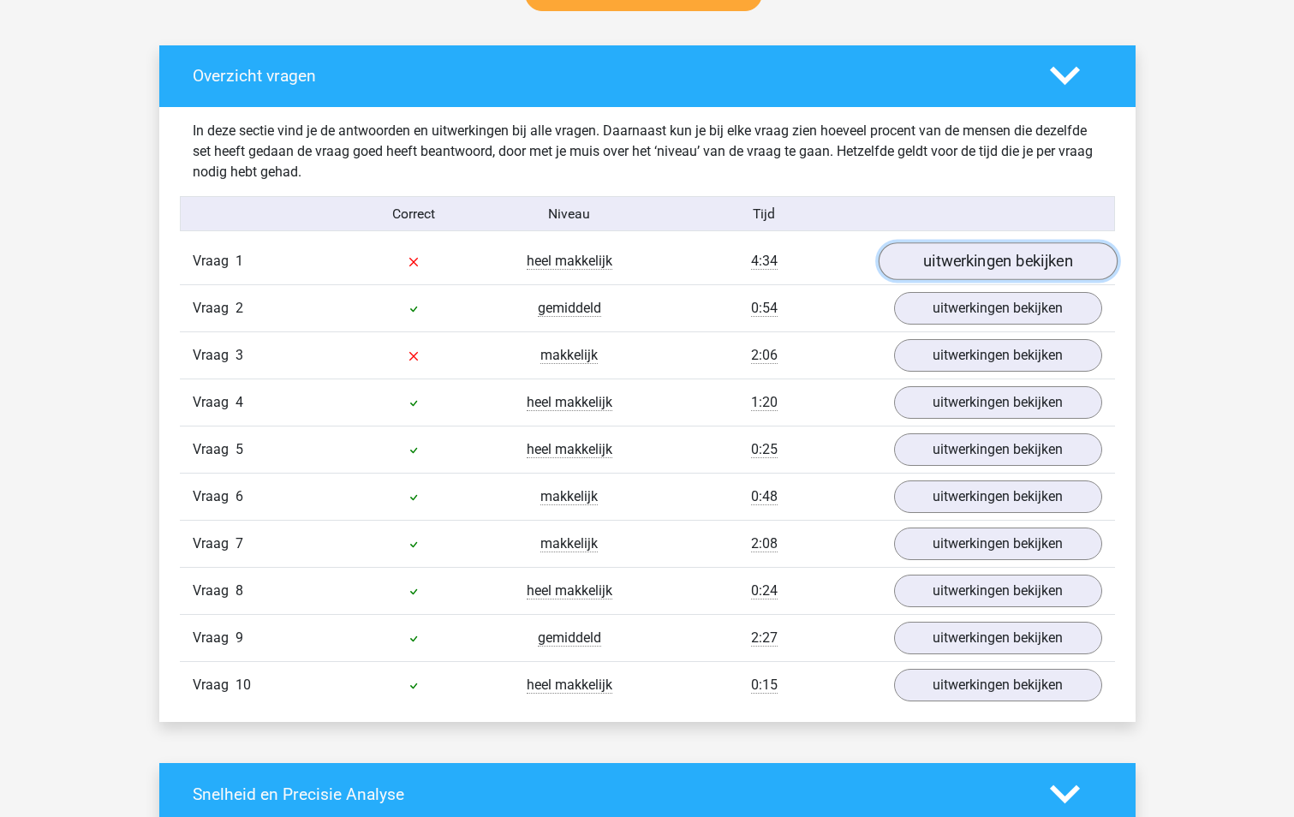
click at [1006, 254] on link "uitwerkingen bekijken" at bounding box center [996, 262] width 239 height 38
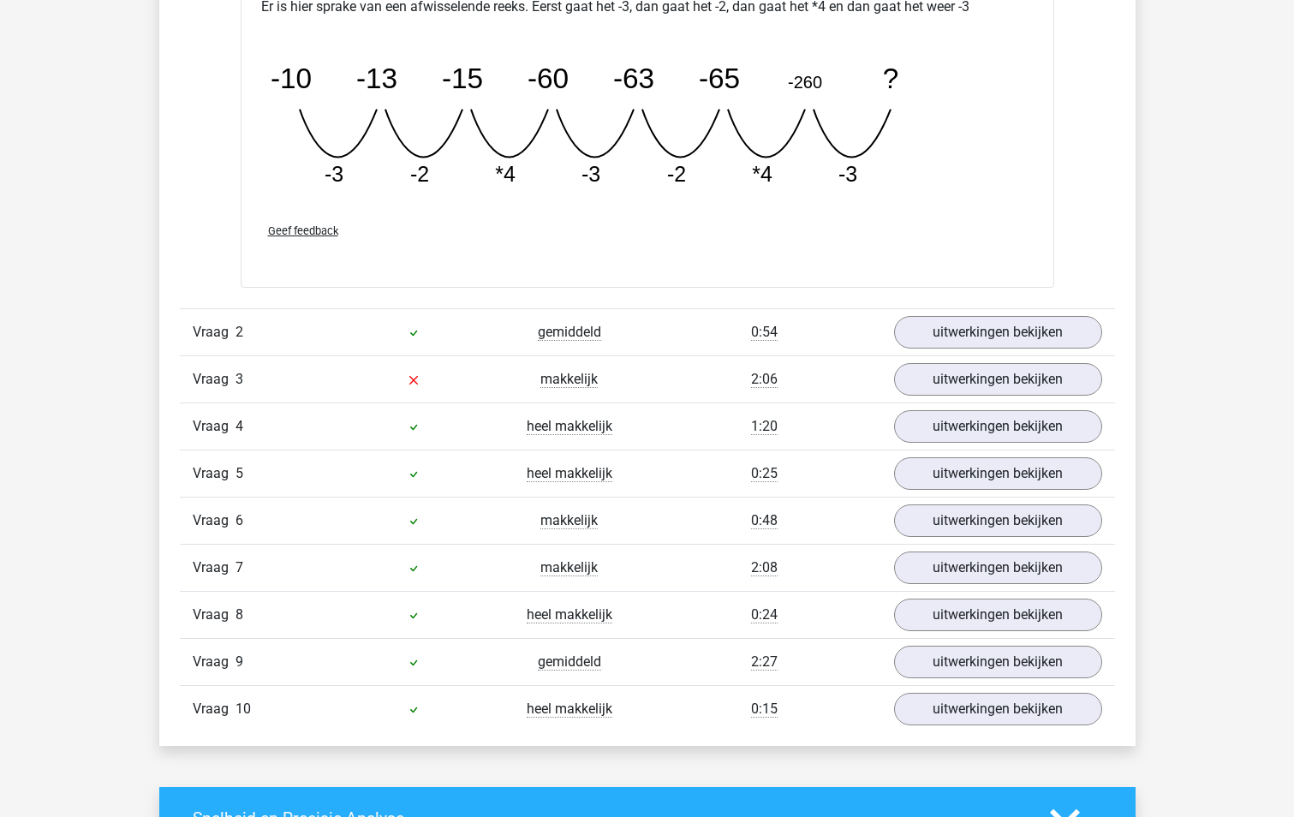
scroll to position [1712, 0]
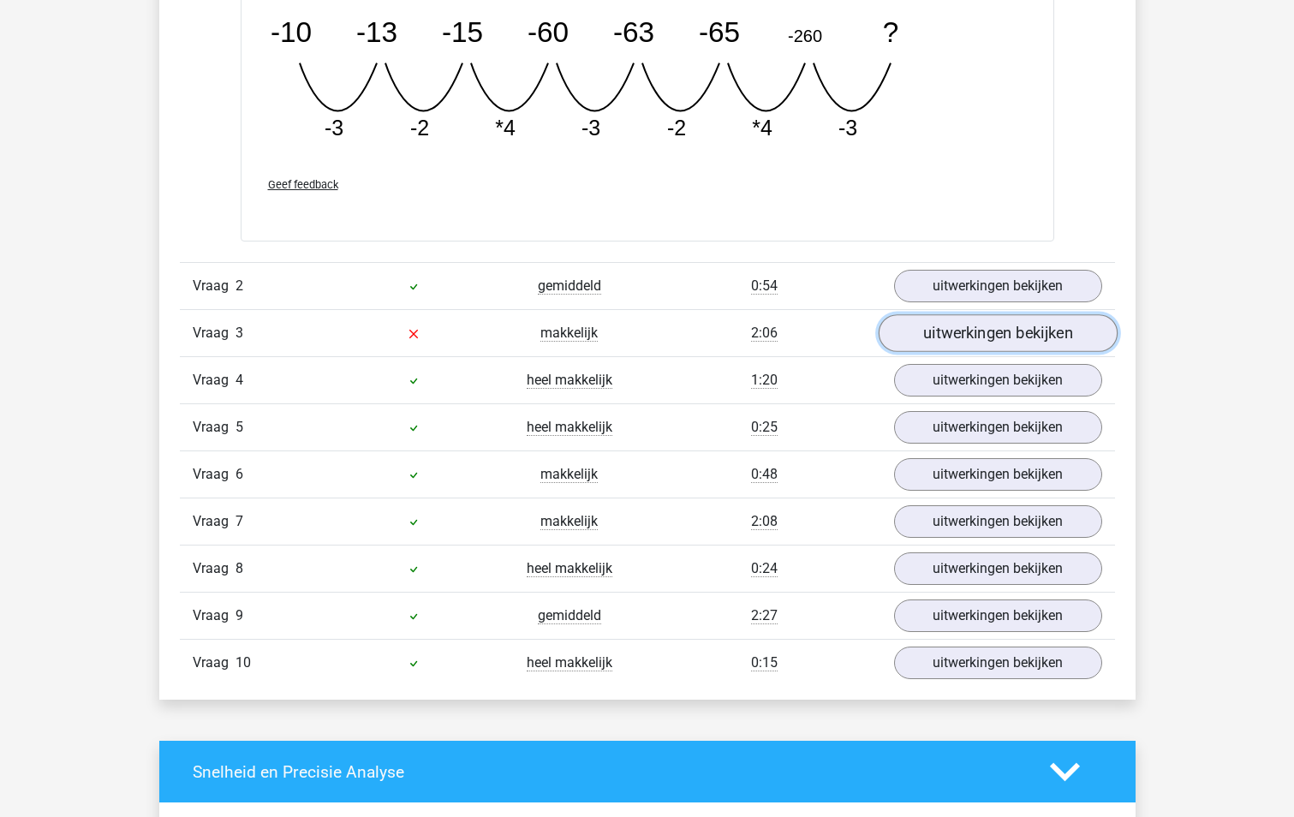
click at [1017, 337] on link "uitwerkingen bekijken" at bounding box center [996, 333] width 239 height 38
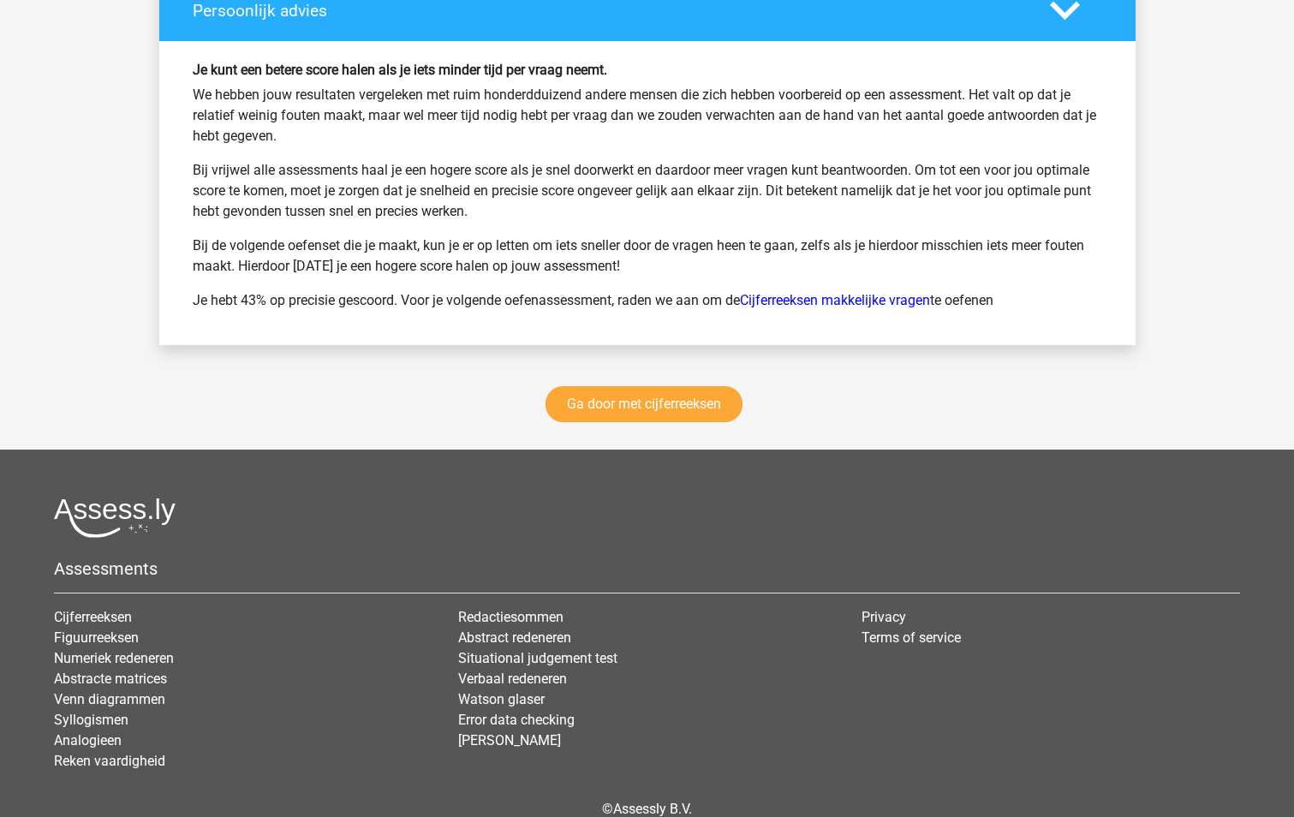
scroll to position [3852, 0]
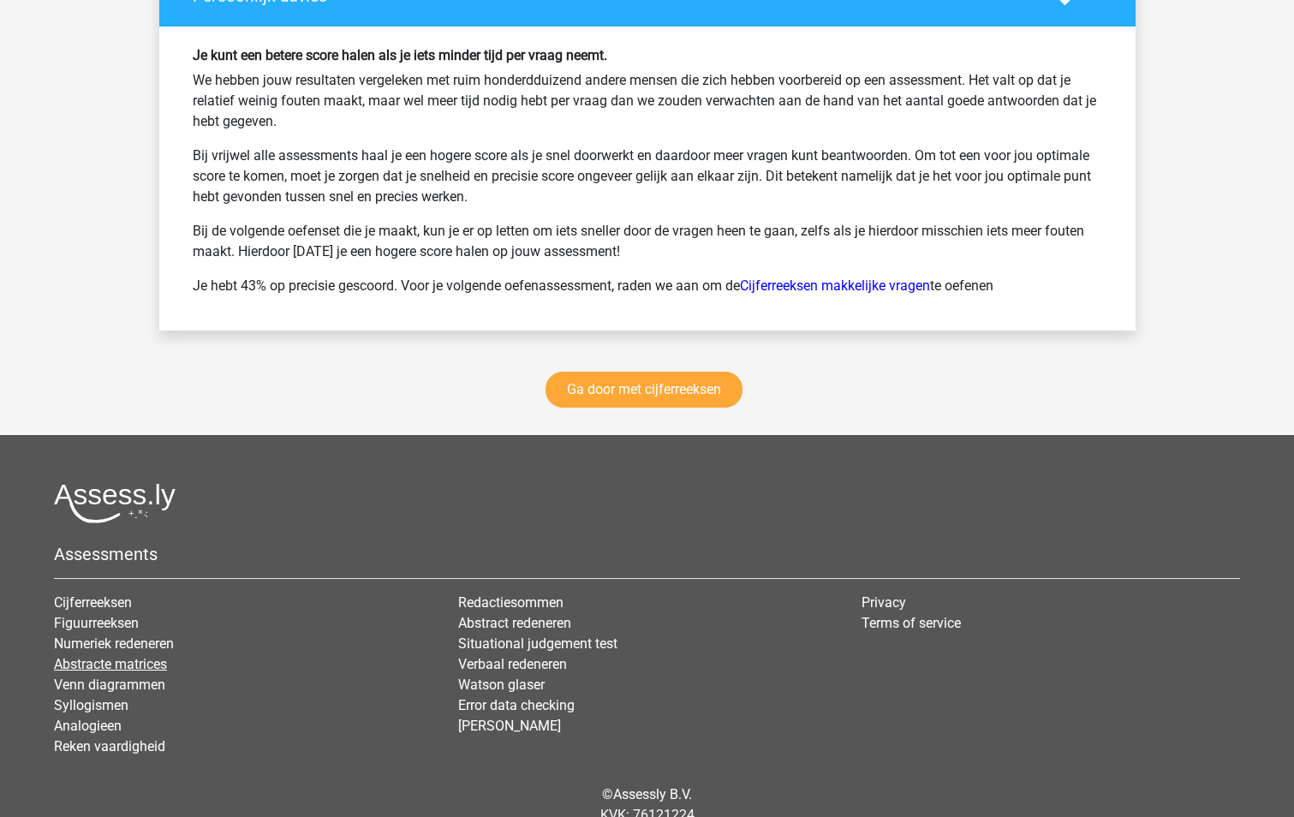
click at [139, 665] on link "Abstracte matrices" at bounding box center [110, 664] width 113 height 16
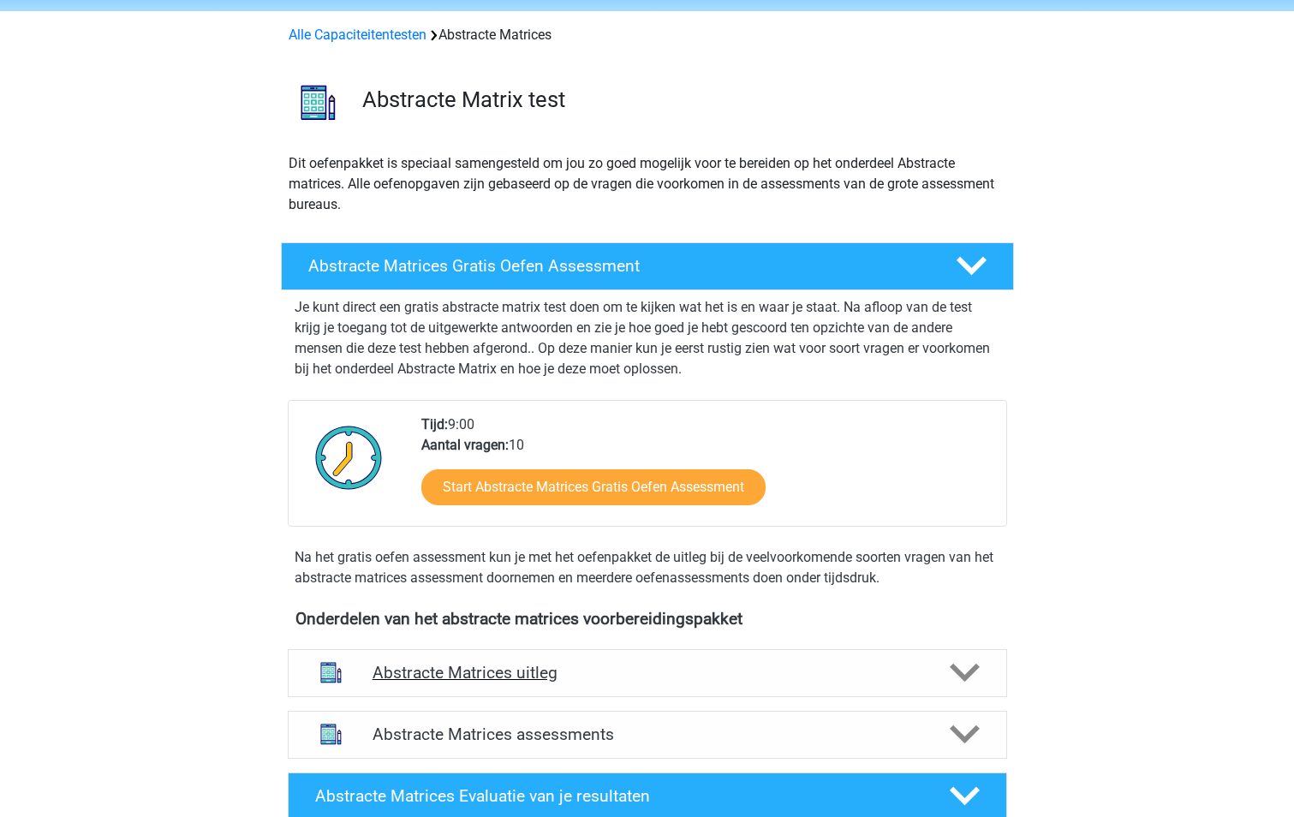
scroll to position [257, 0]
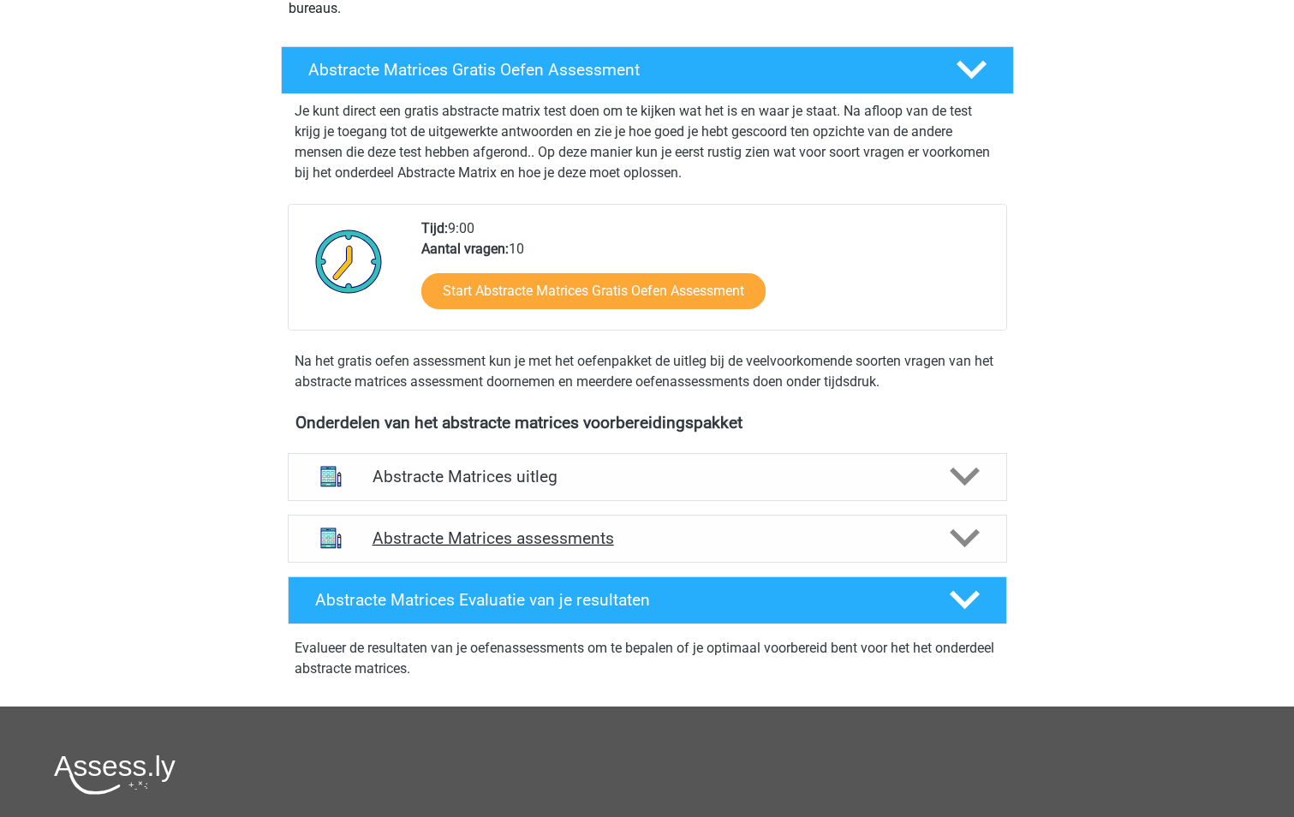
click at [965, 540] on polygon at bounding box center [964, 538] width 30 height 19
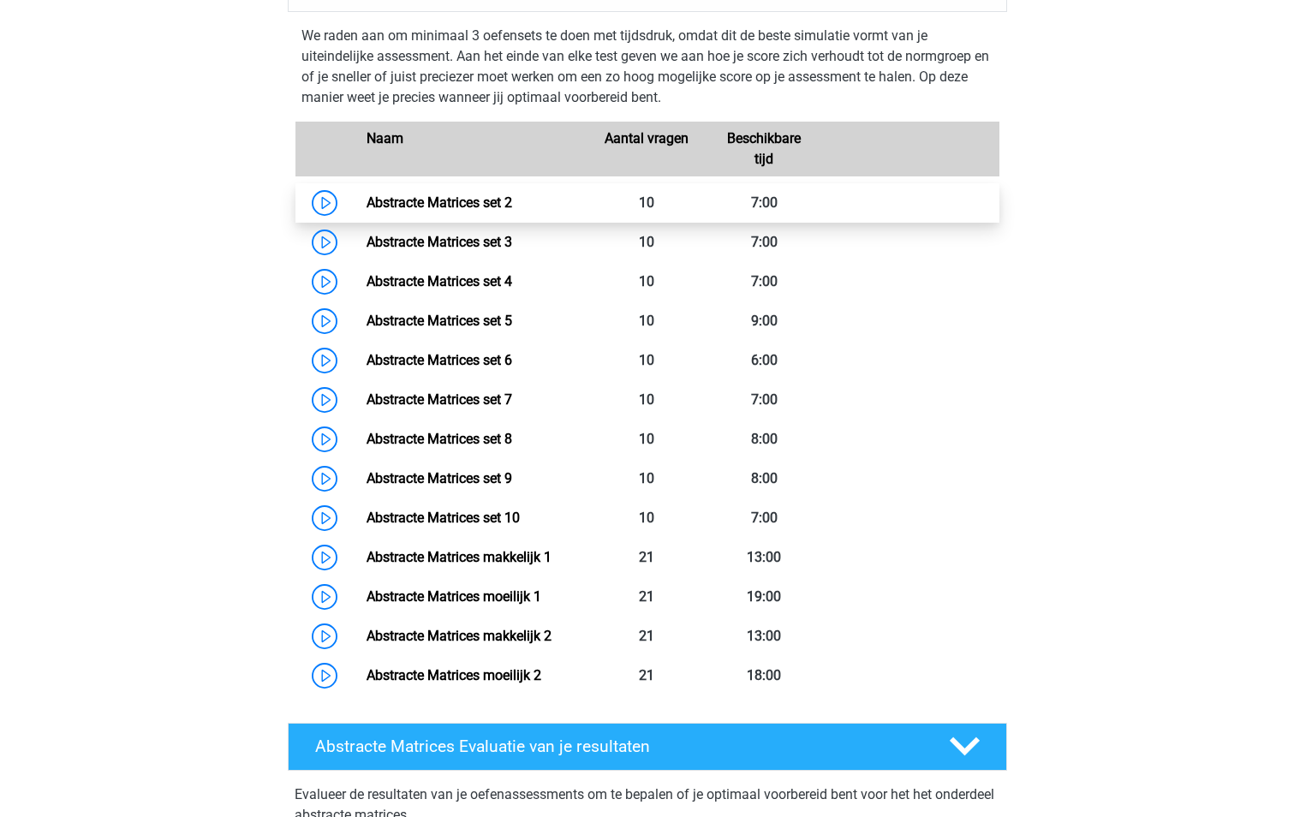
scroll to position [856, 0]
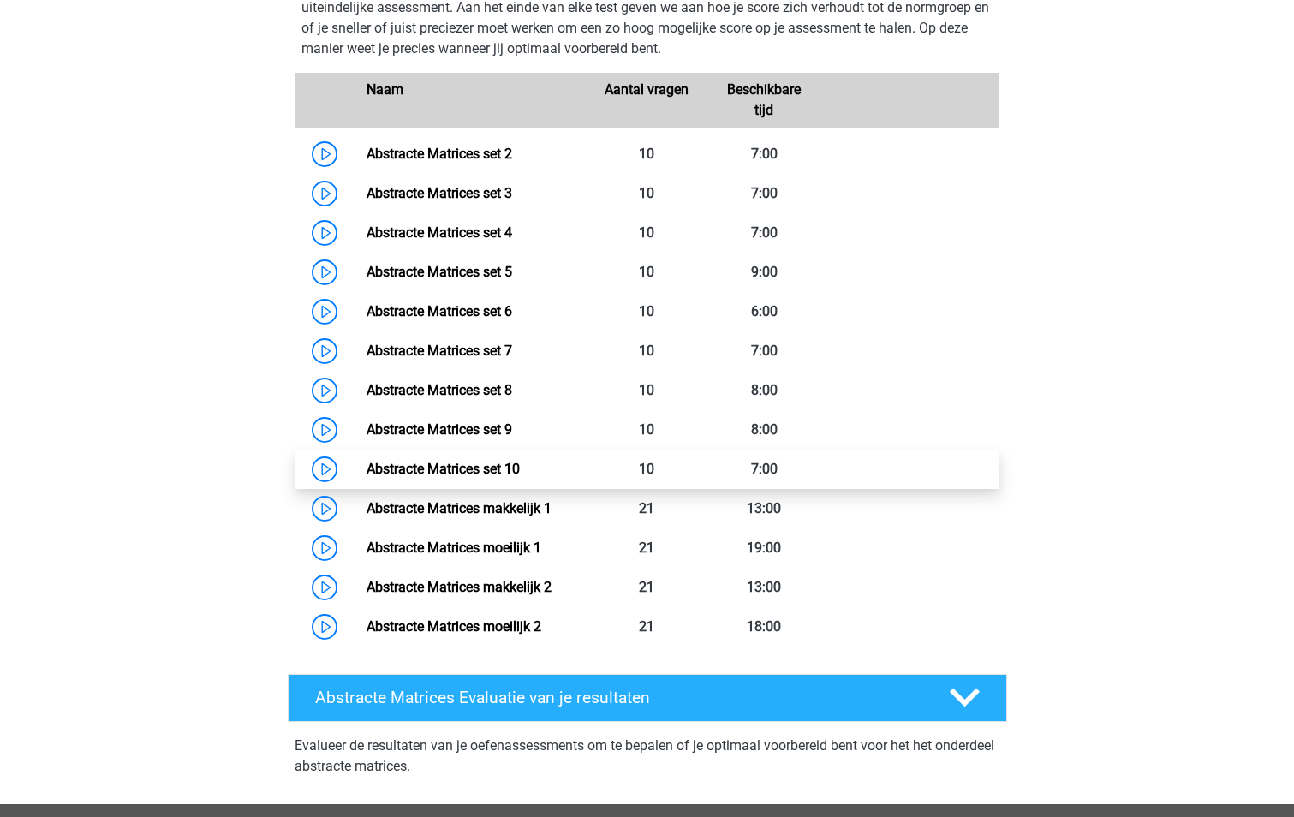
click at [486, 473] on link "Abstracte Matrices set 10" at bounding box center [442, 469] width 153 height 16
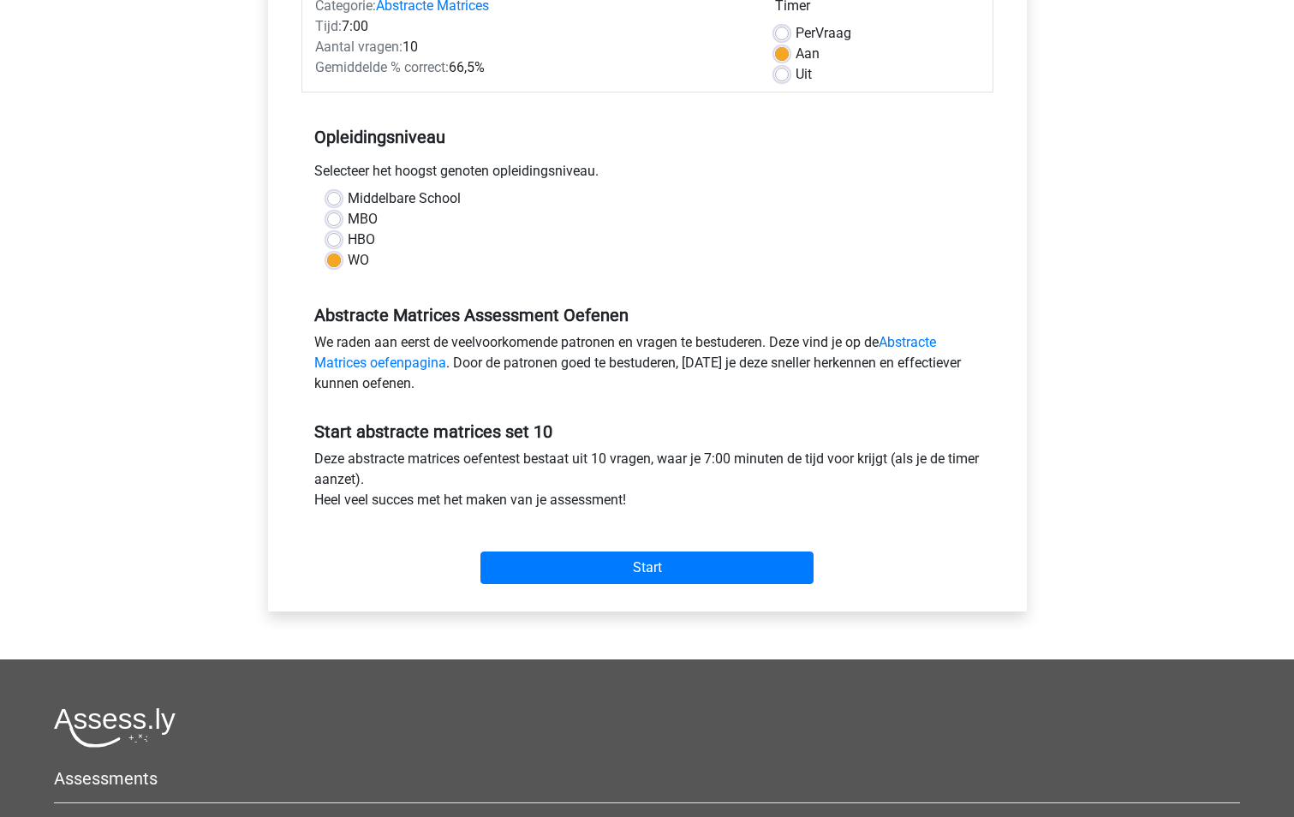
scroll to position [257, 0]
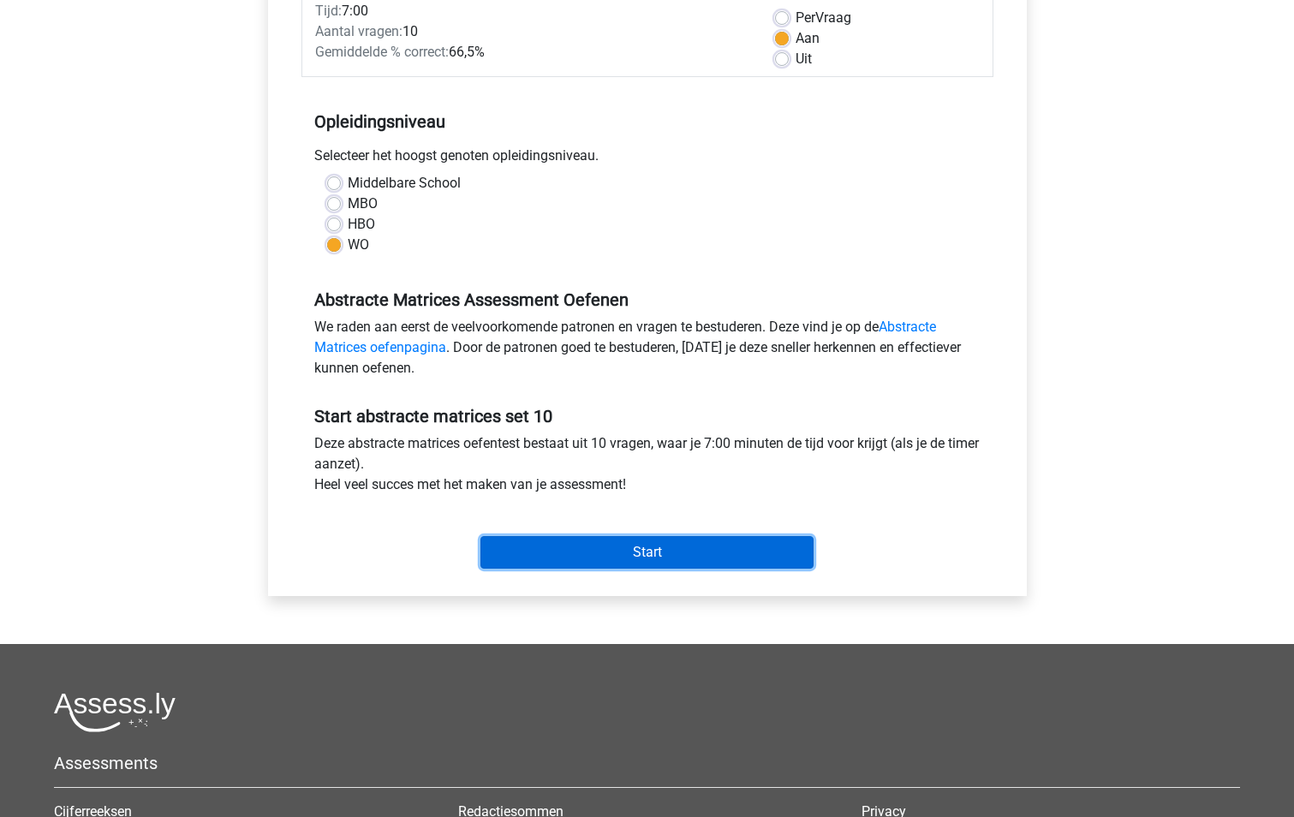
click at [657, 556] on input "Start" at bounding box center [646, 552] width 333 height 33
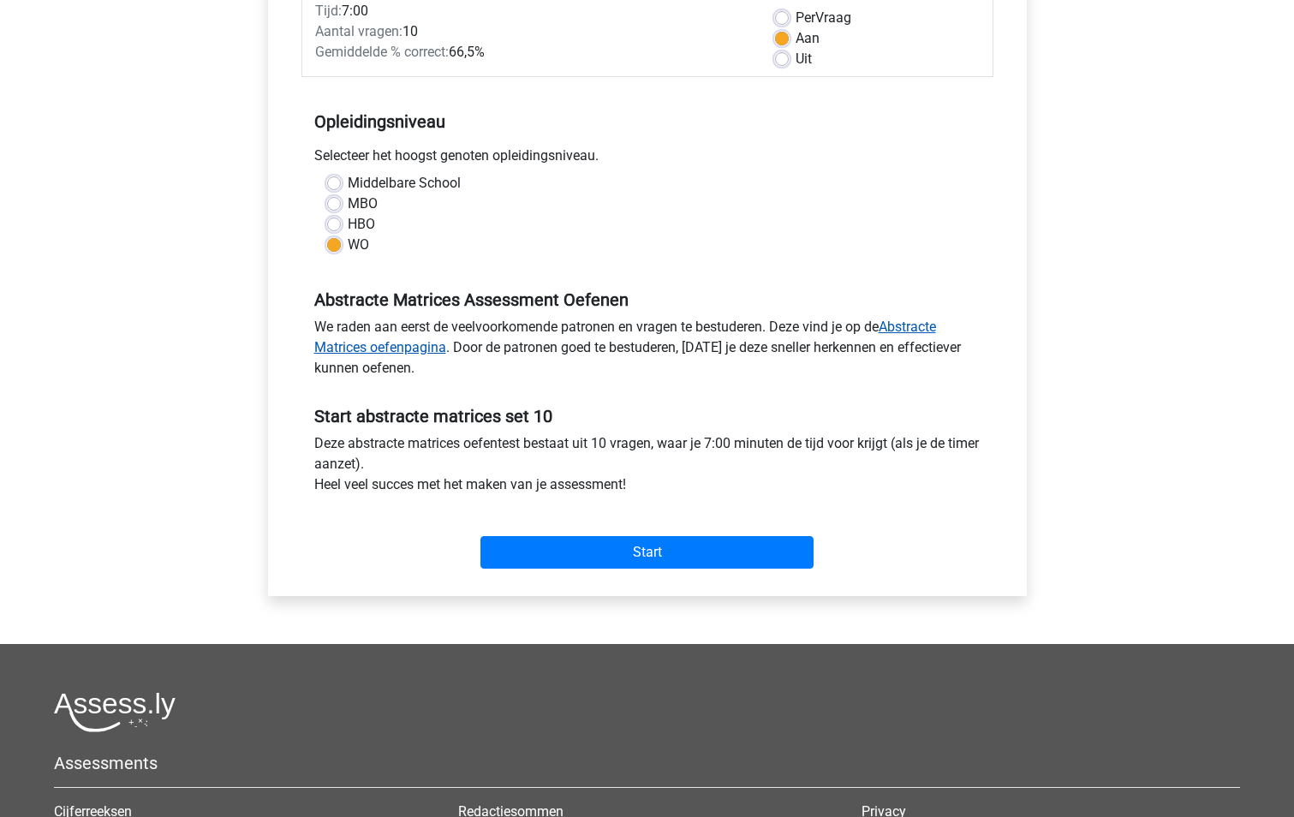
click at [919, 327] on link "Abstracte Matrices oefenpagina" at bounding box center [624, 336] width 621 height 37
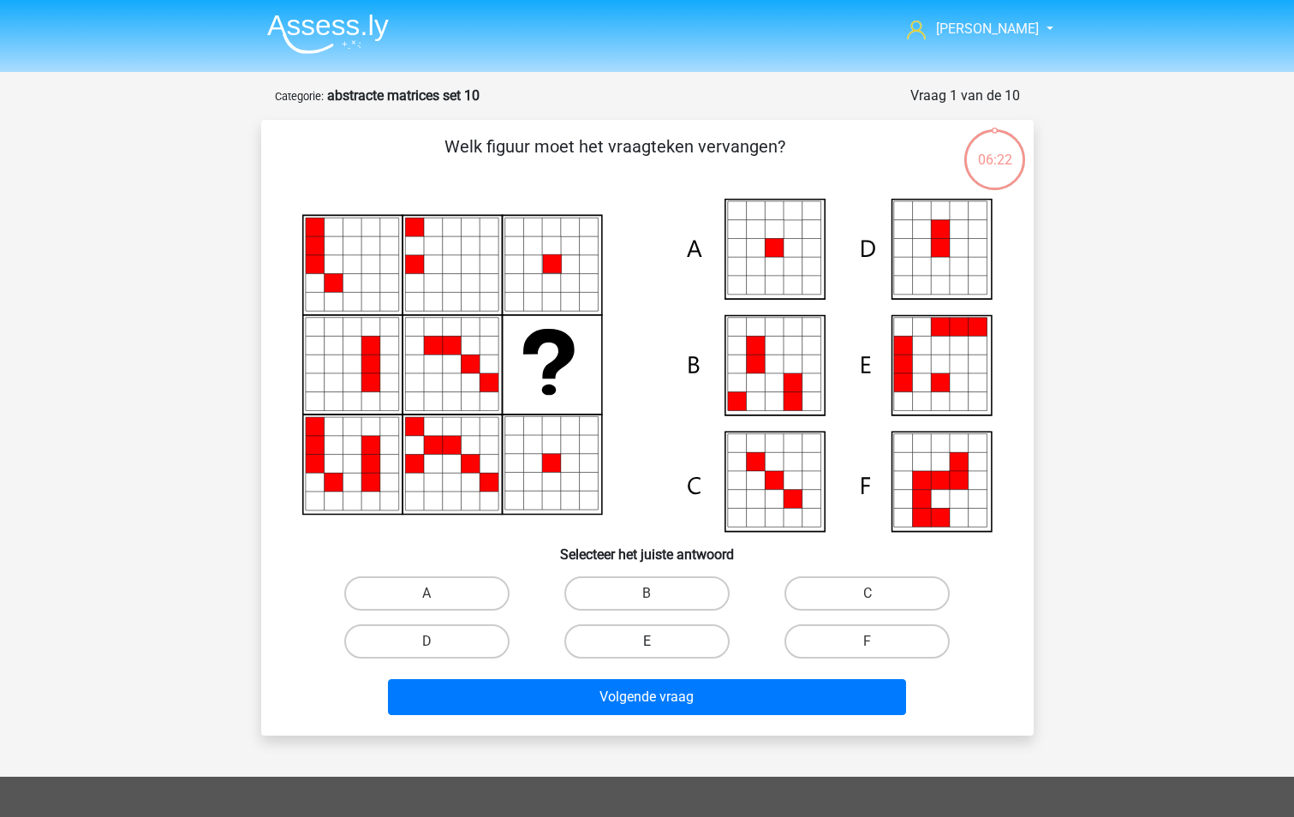
click at [654, 627] on label "E" at bounding box center [646, 641] width 165 height 34
click at [654, 641] on input "E" at bounding box center [651, 646] width 11 height 11
radio input "true"
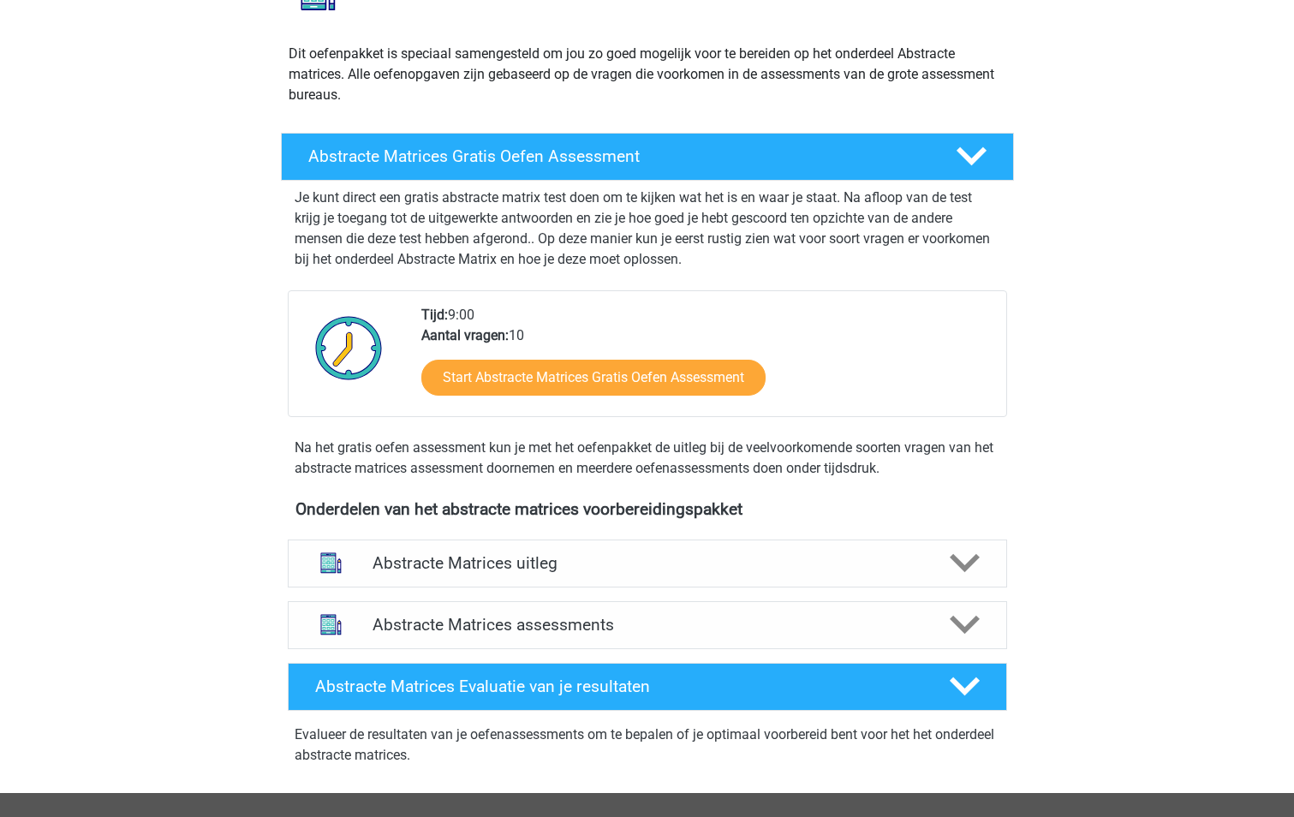
scroll to position [171, 0]
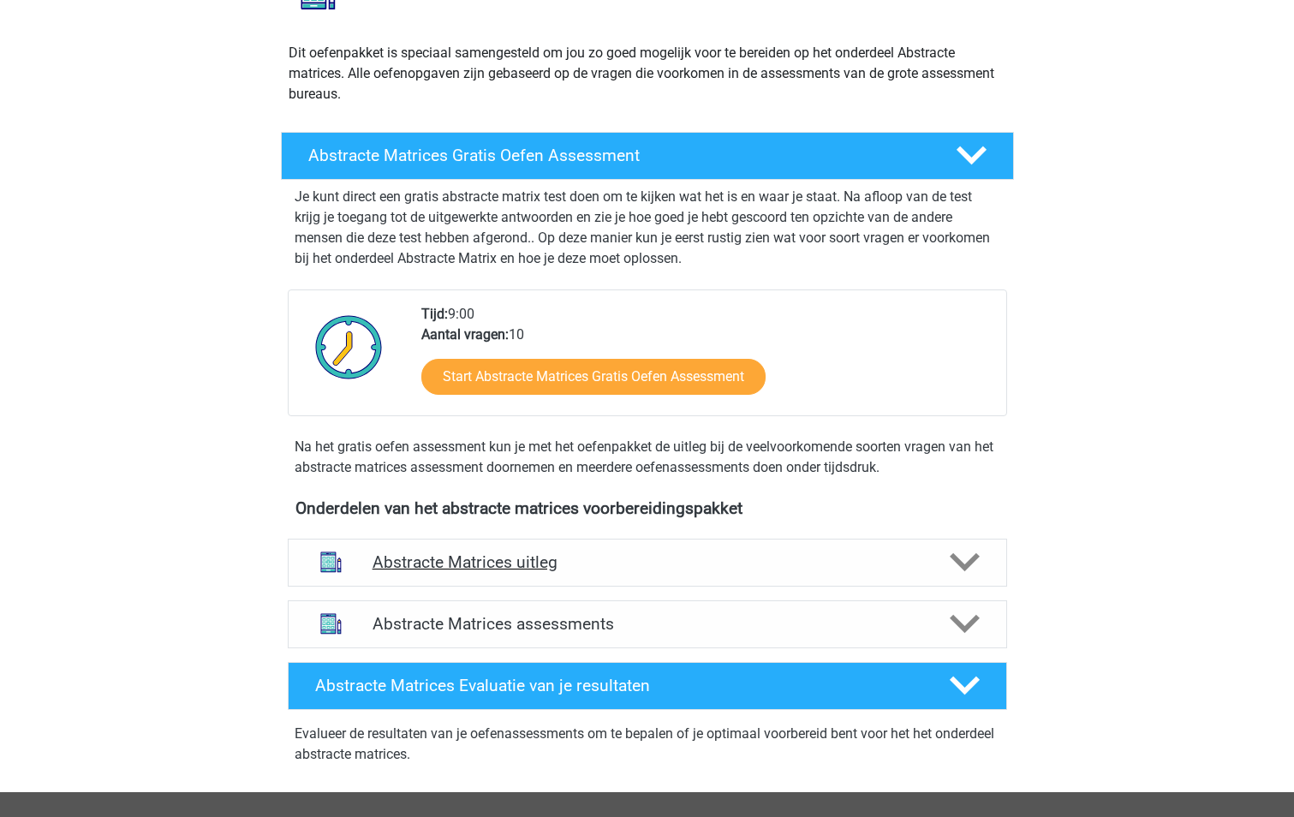
click at [508, 568] on h4 "Abstracte Matrices uitleg" at bounding box center [647, 562] width 550 height 20
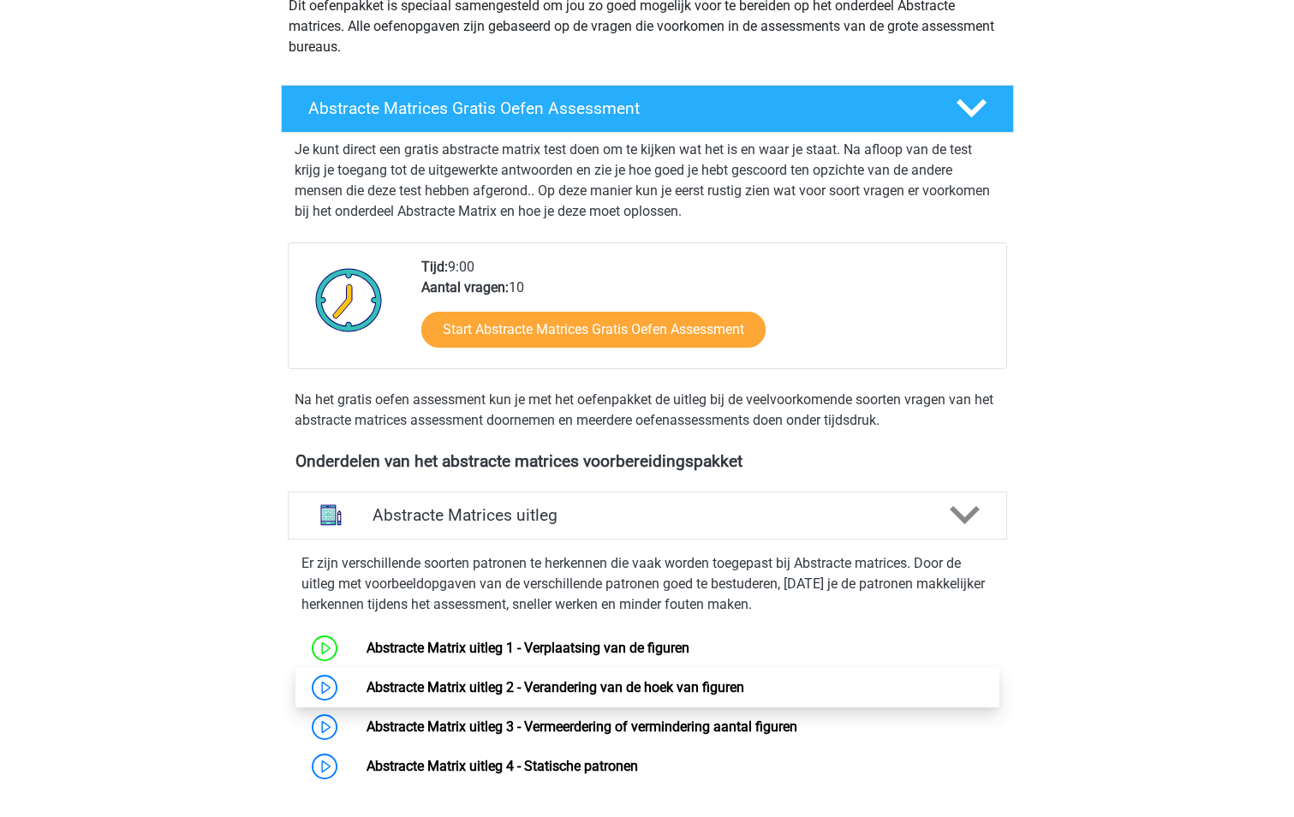
scroll to position [342, 0]
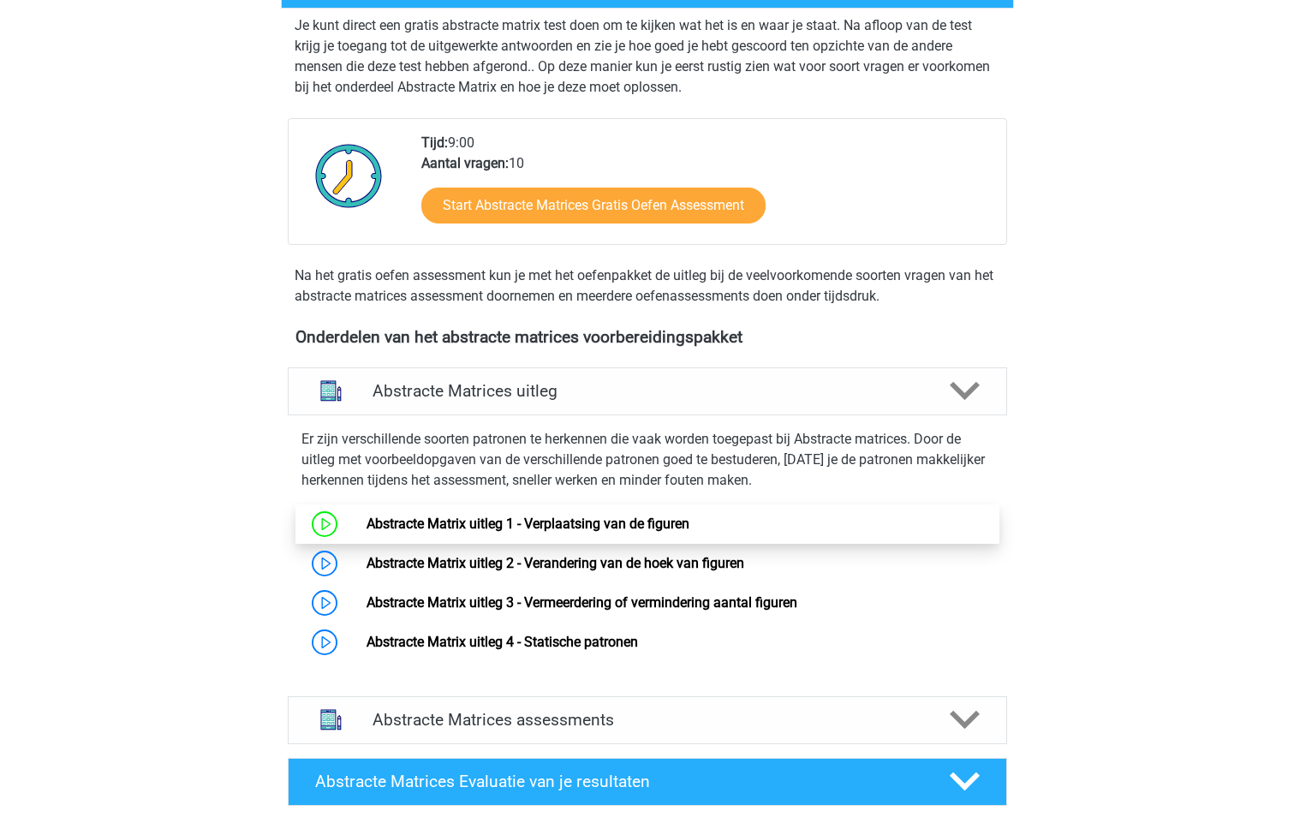
click at [461, 529] on link "Abstracte Matrix uitleg 1 - Verplaatsing van de figuren" at bounding box center [527, 523] width 323 height 16
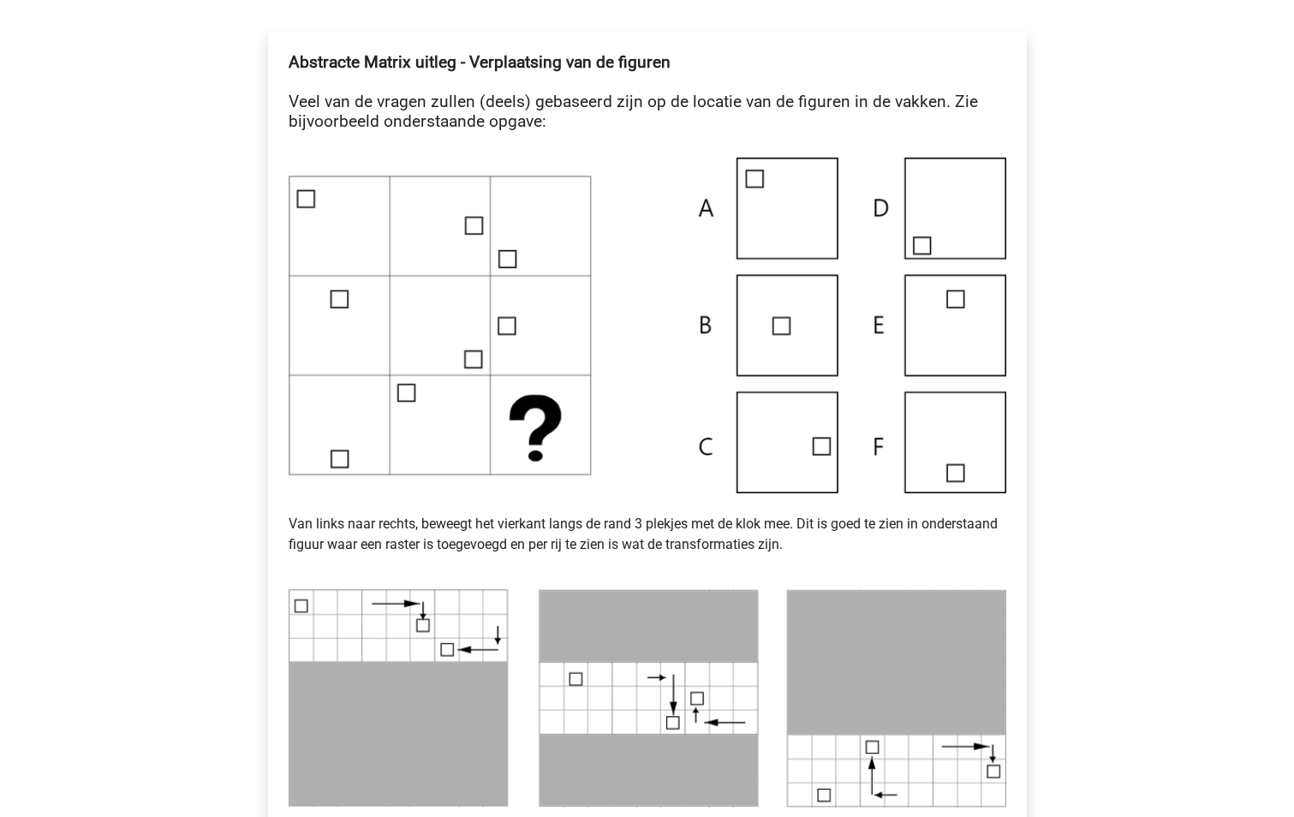
scroll to position [257, 0]
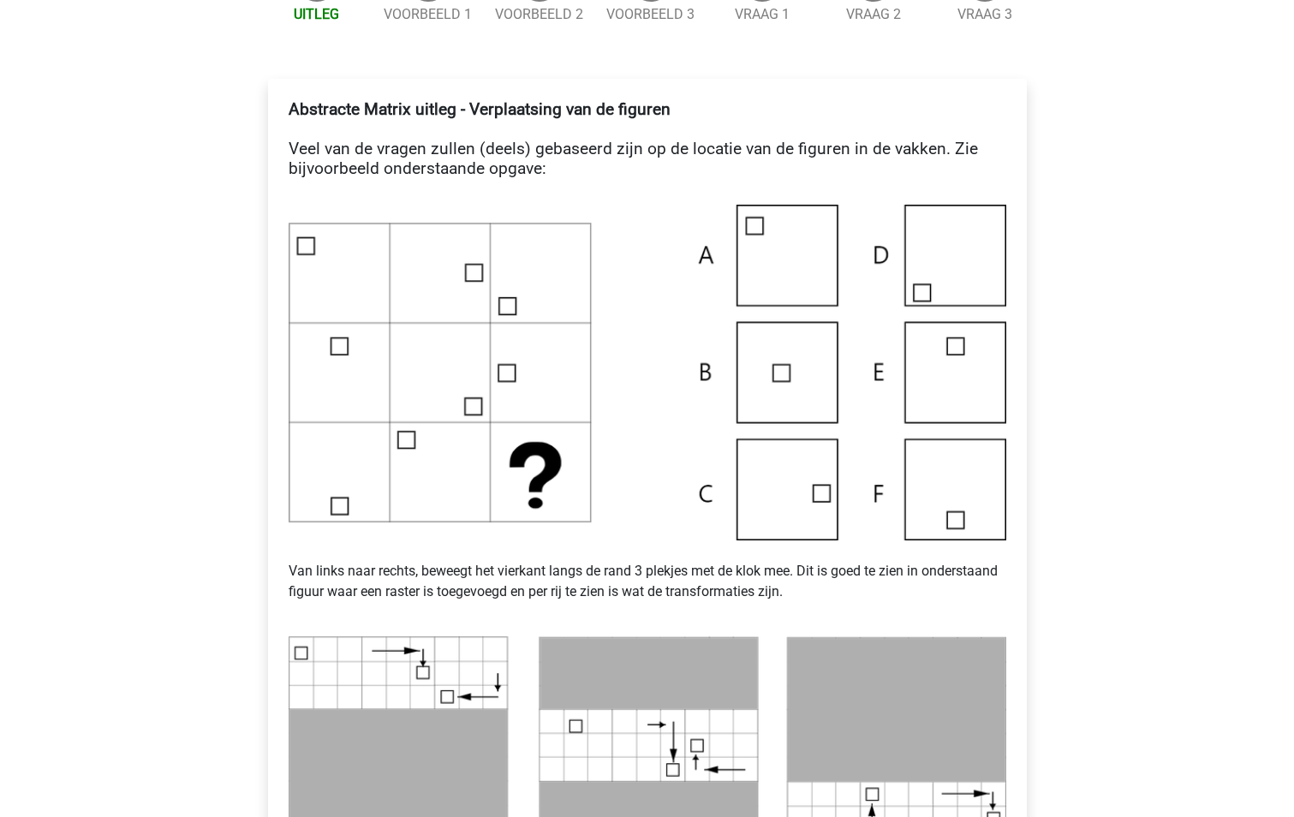
click at [752, 497] on img at bounding box center [646, 373] width 717 height 336
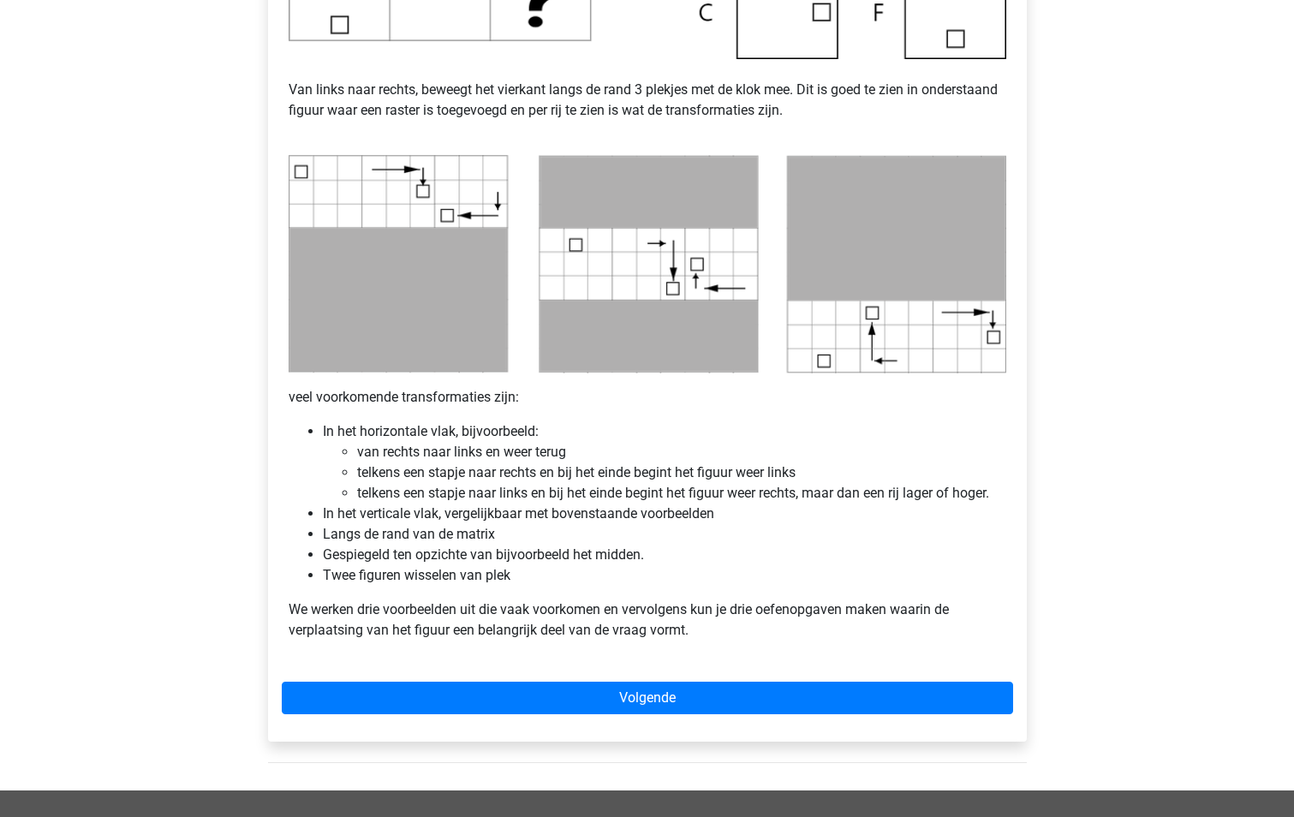
scroll to position [770, 0]
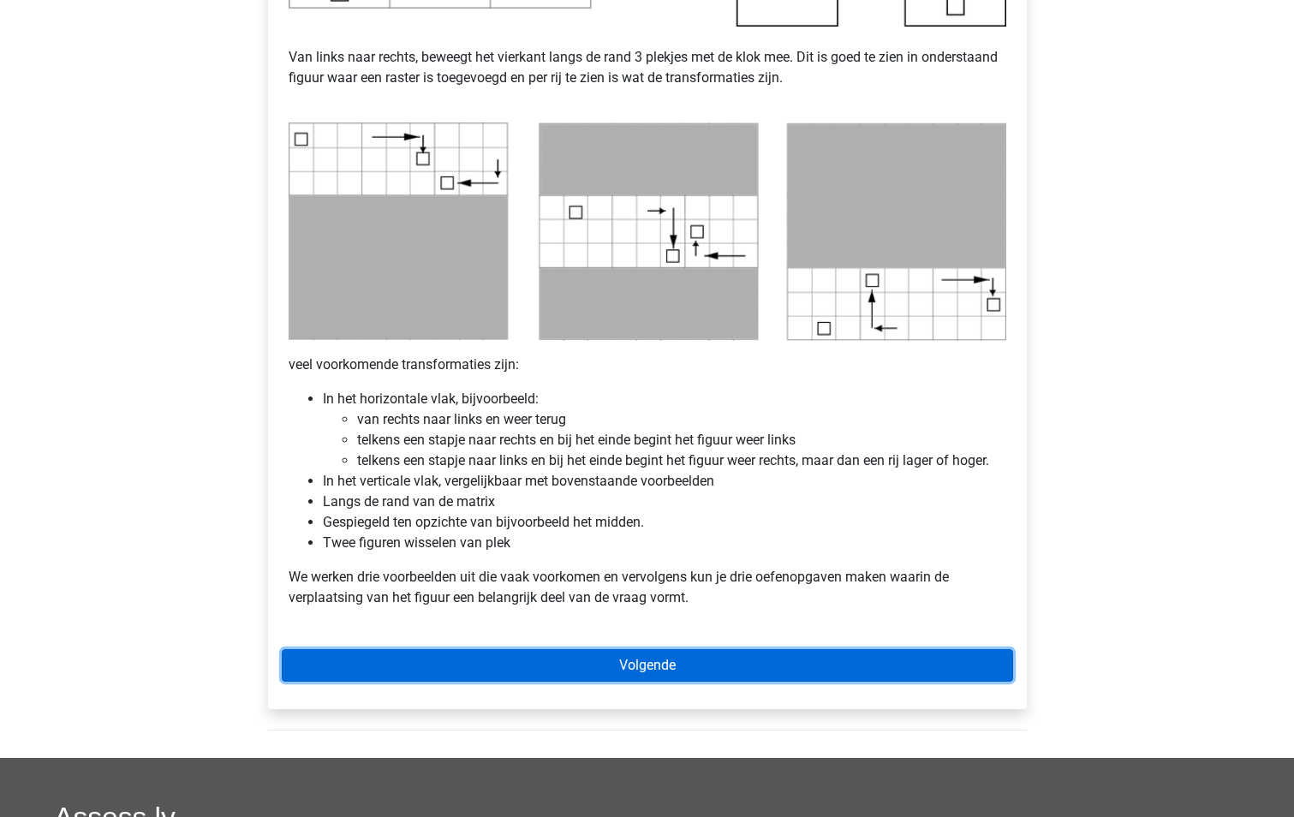
click at [681, 656] on link "Volgende" at bounding box center [647, 665] width 731 height 33
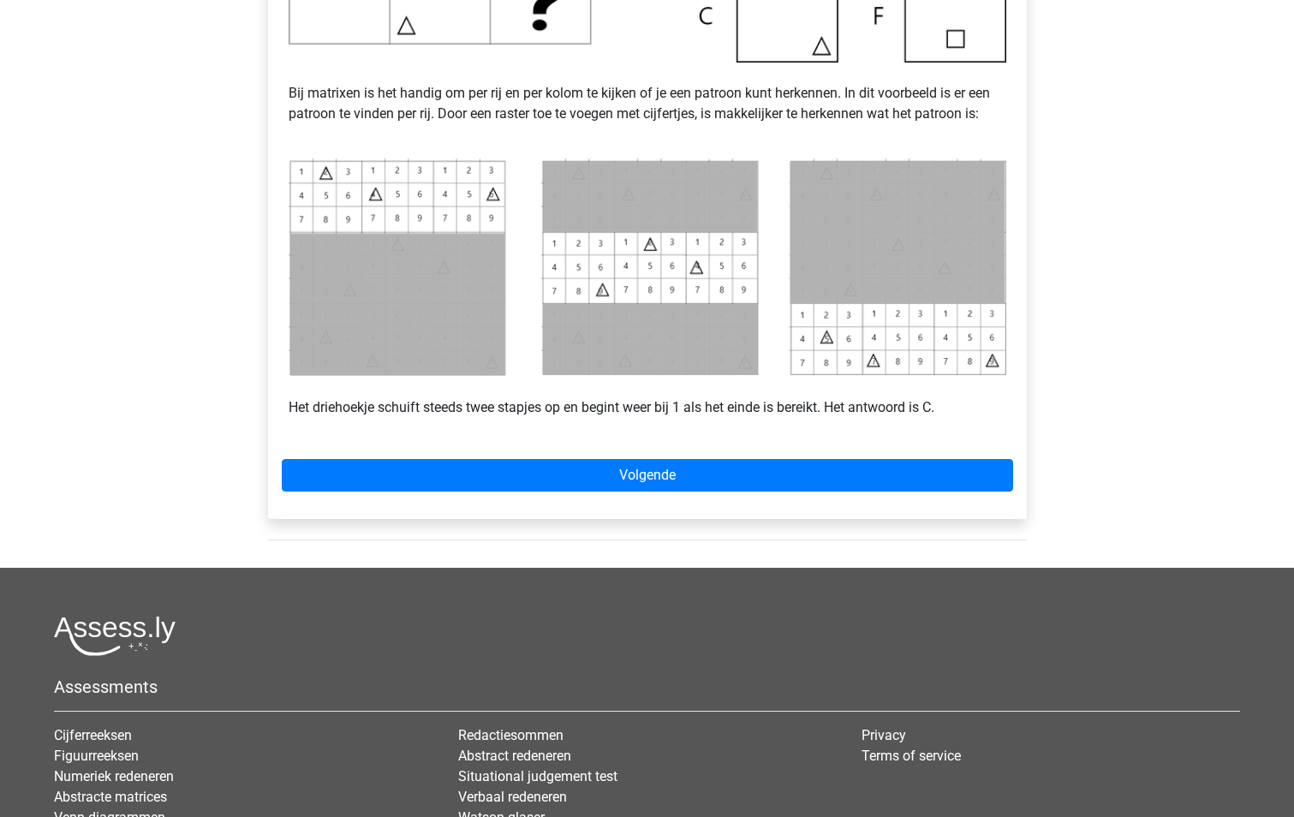
scroll to position [685, 0]
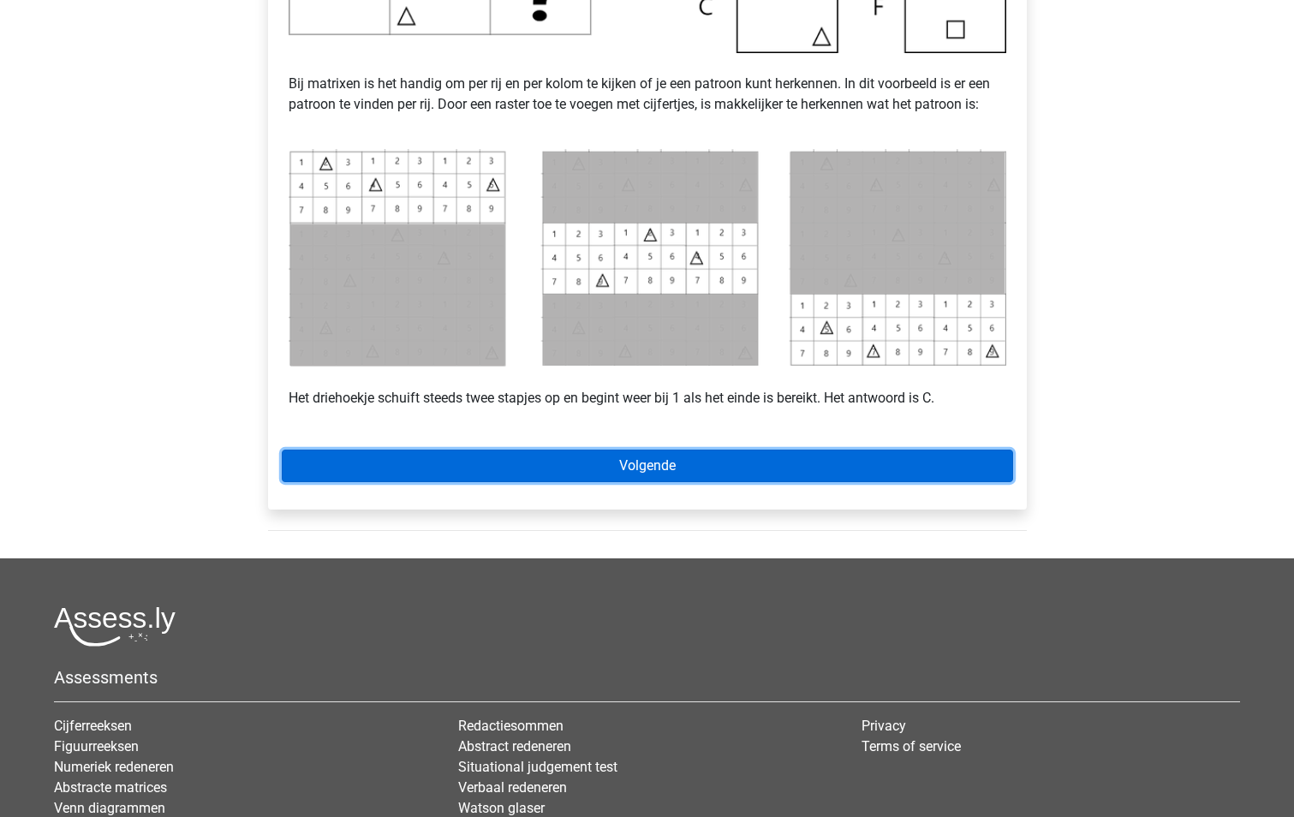
click at [612, 463] on link "Volgende" at bounding box center [647, 465] width 731 height 33
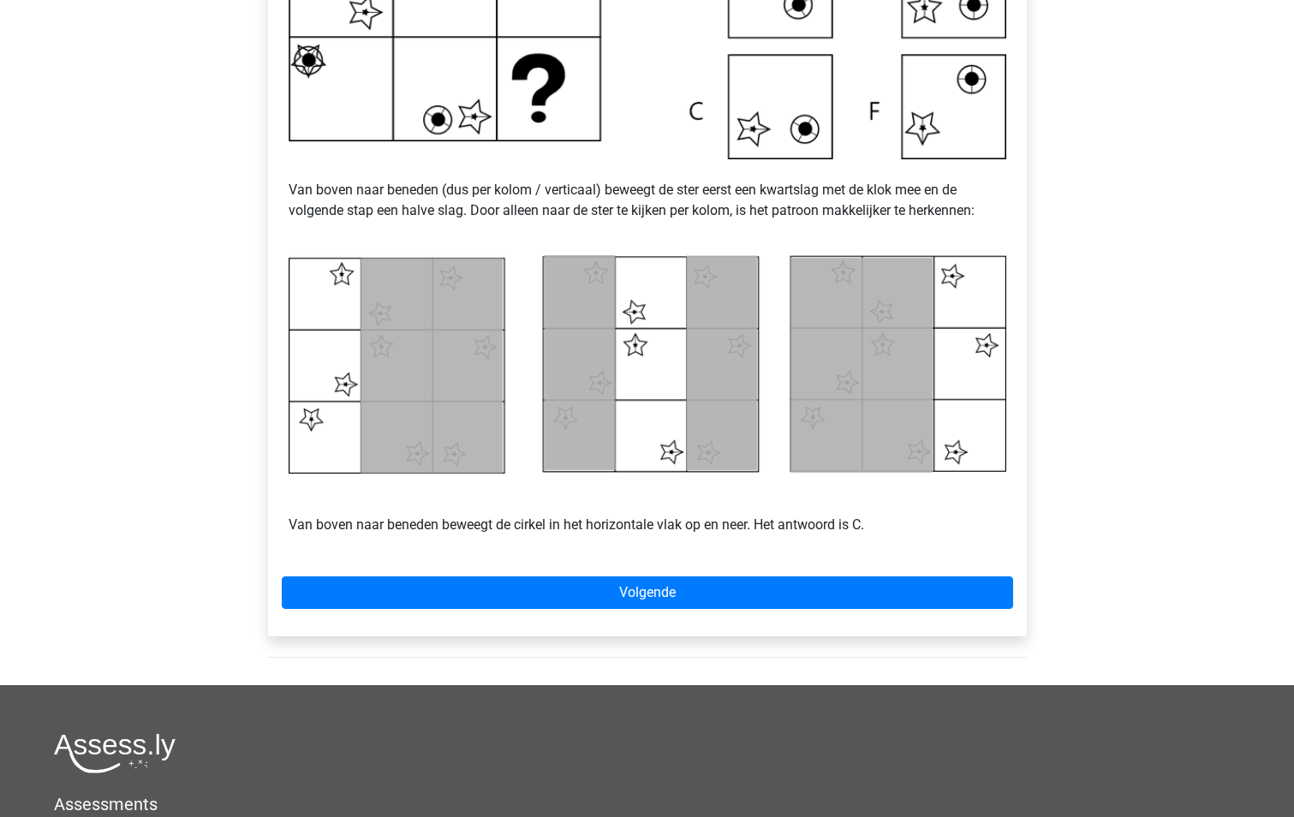
scroll to position [770, 0]
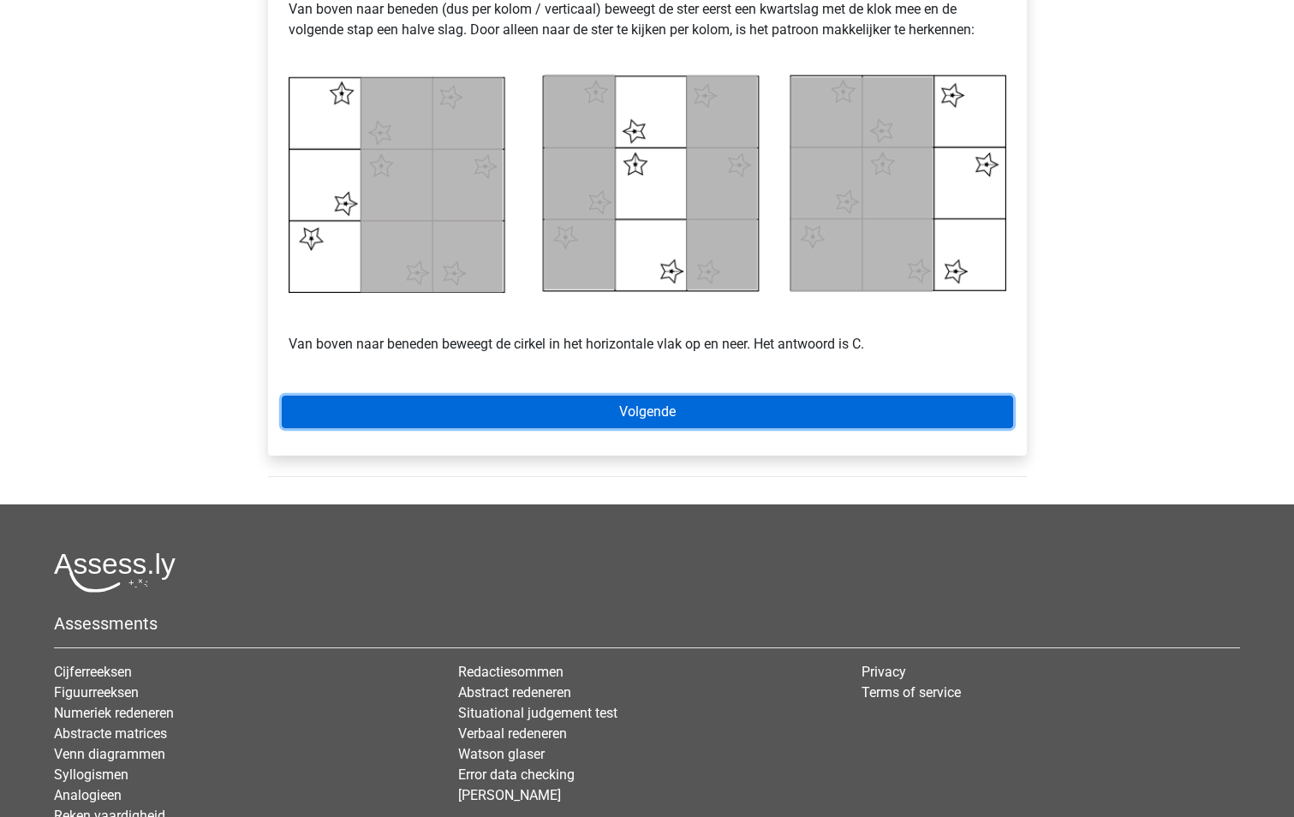
click at [636, 411] on link "Volgende" at bounding box center [647, 411] width 731 height 33
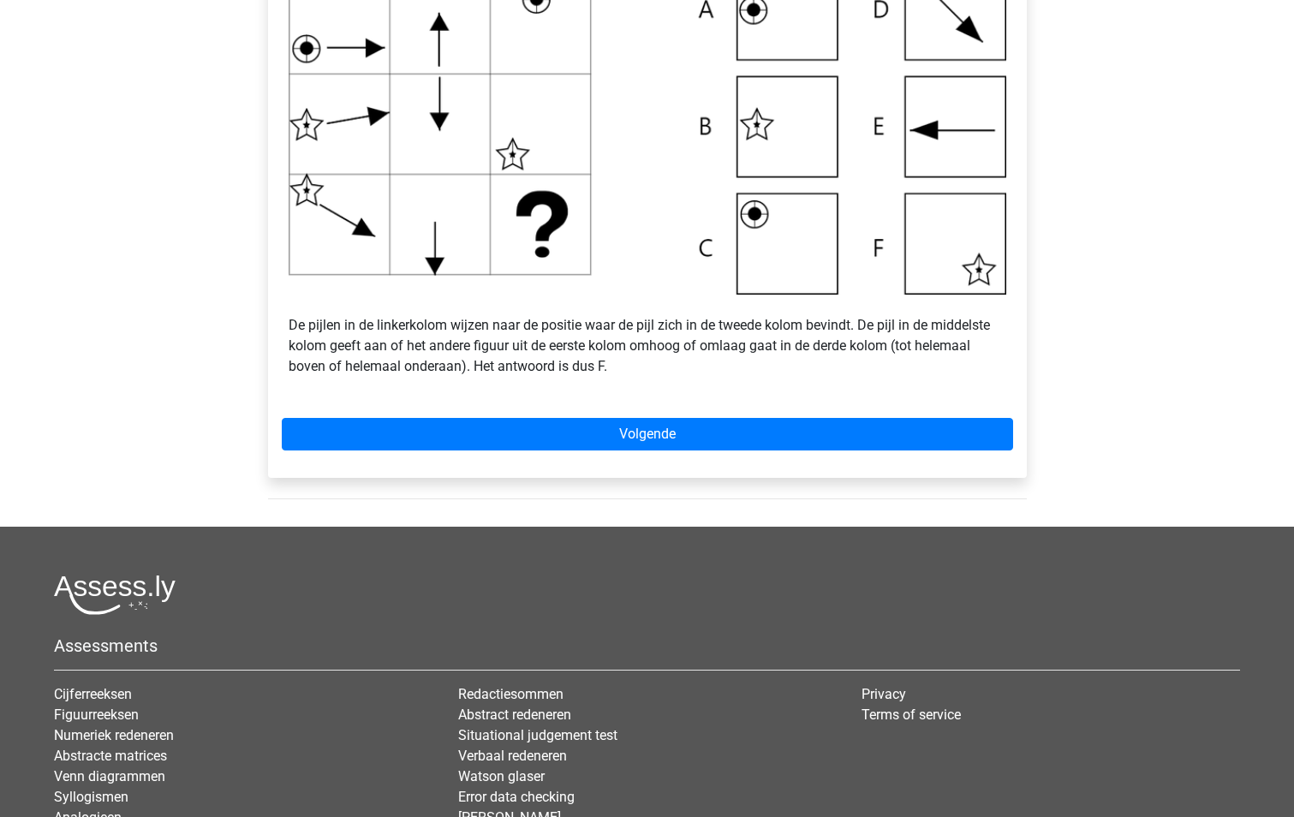
scroll to position [685, 0]
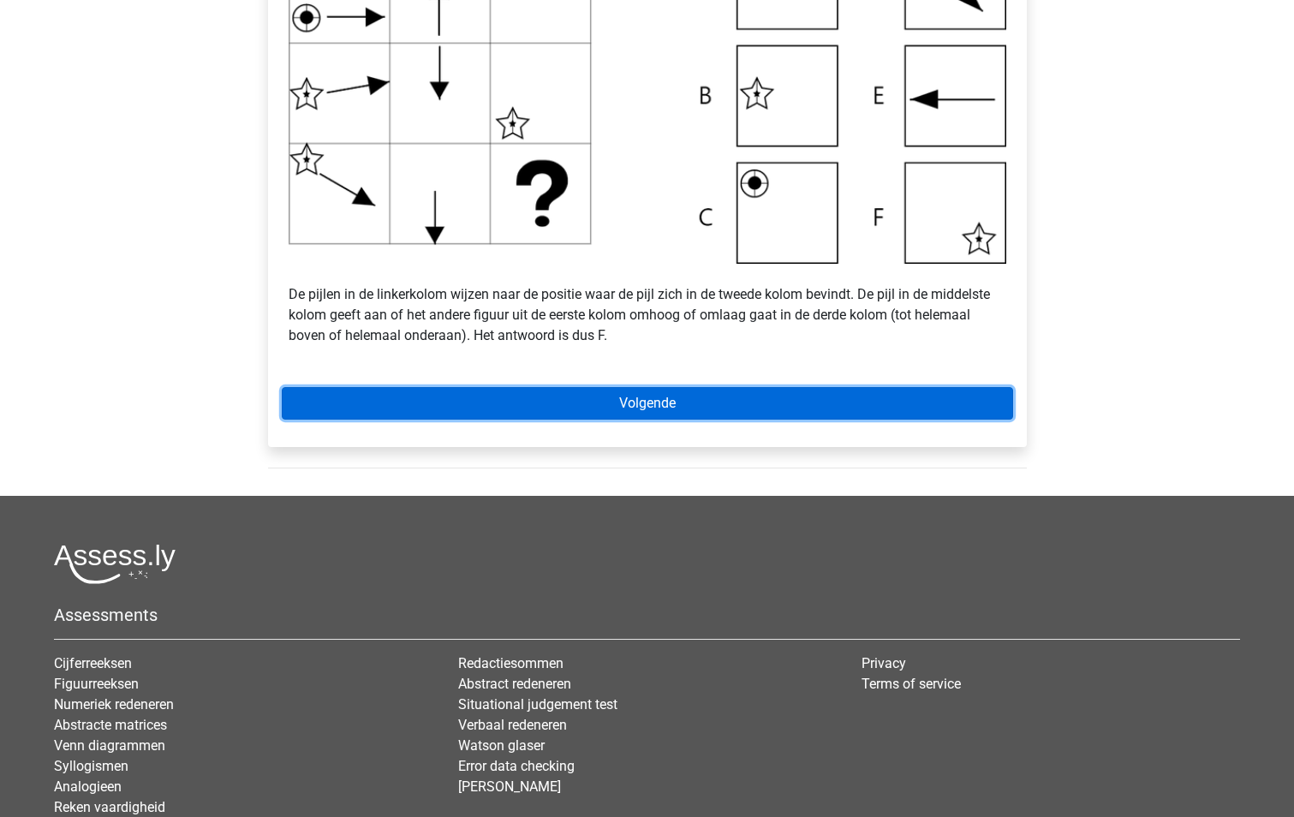
click at [623, 396] on link "Volgende" at bounding box center [647, 403] width 731 height 33
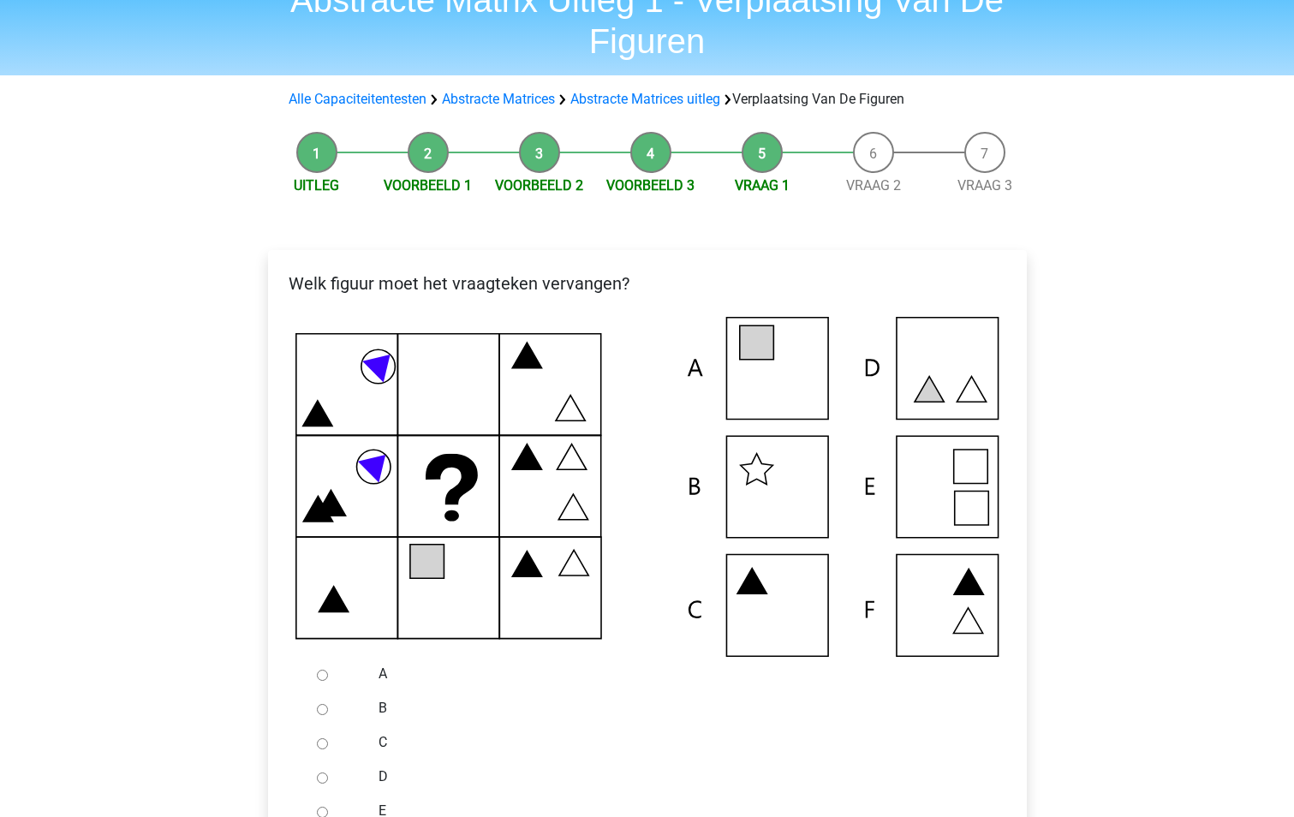
scroll to position [171, 0]
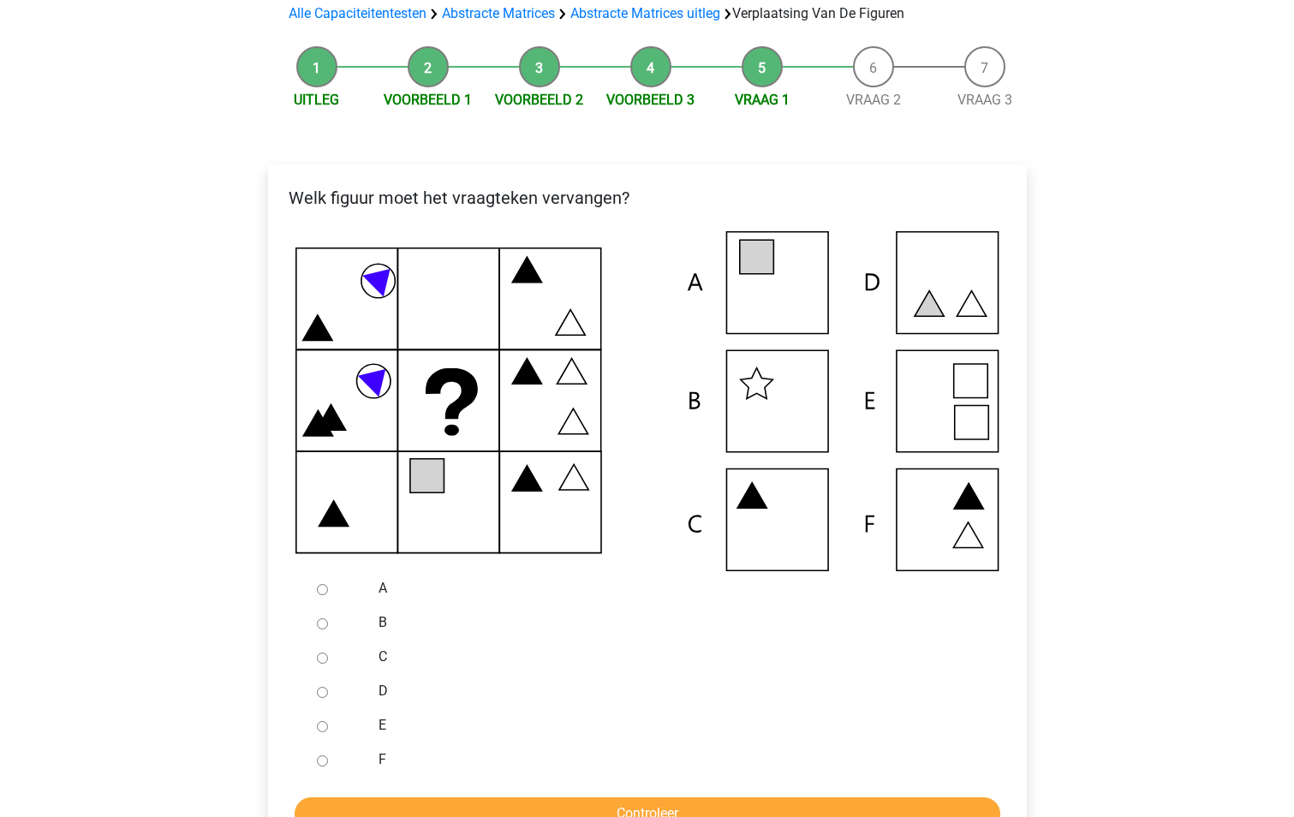
click at [769, 280] on icon at bounding box center [647, 401] width 704 height 340
click at [322, 653] on input "C" at bounding box center [322, 657] width 11 height 11
radio input "true"
click at [650, 806] on input "Controleer" at bounding box center [646, 813] width 705 height 33
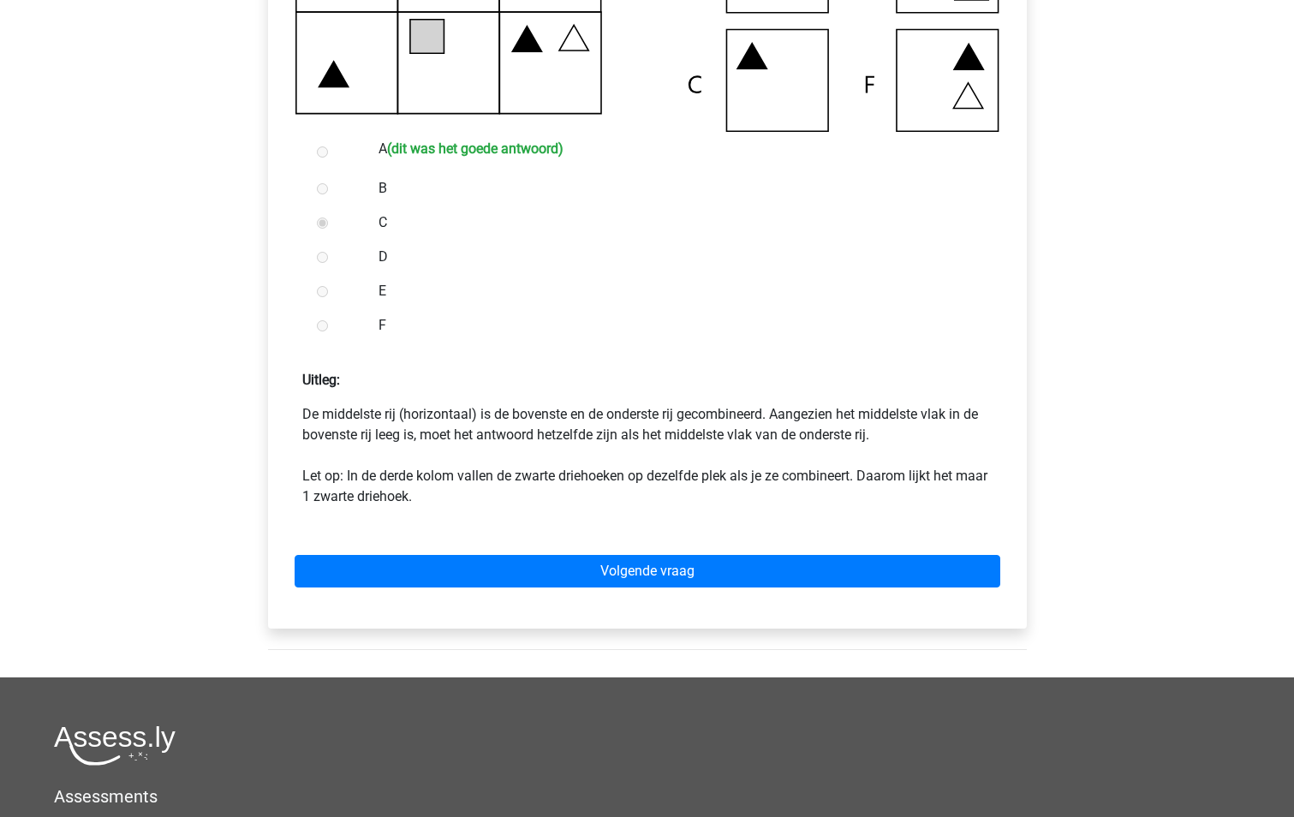
scroll to position [685, 0]
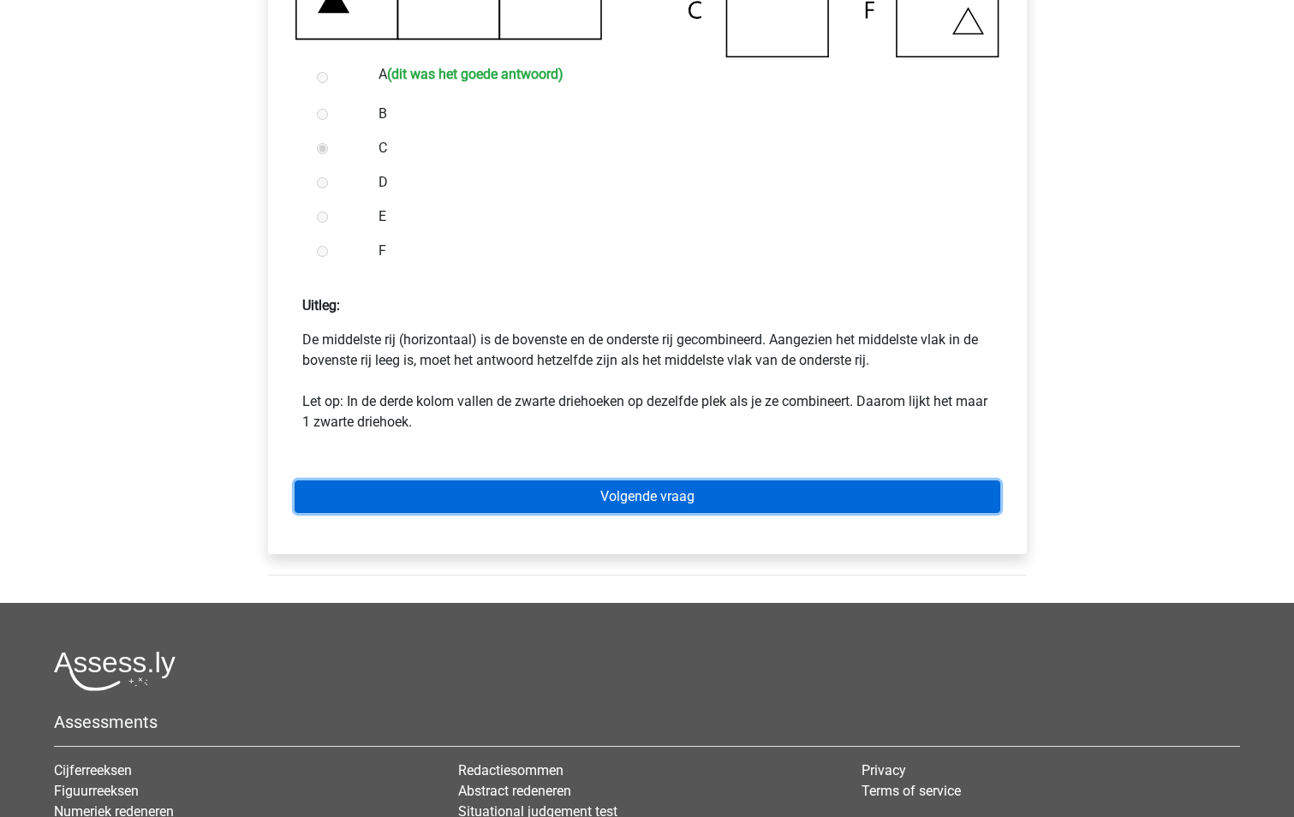
click at [598, 503] on link "Volgende vraag" at bounding box center [646, 496] width 705 height 33
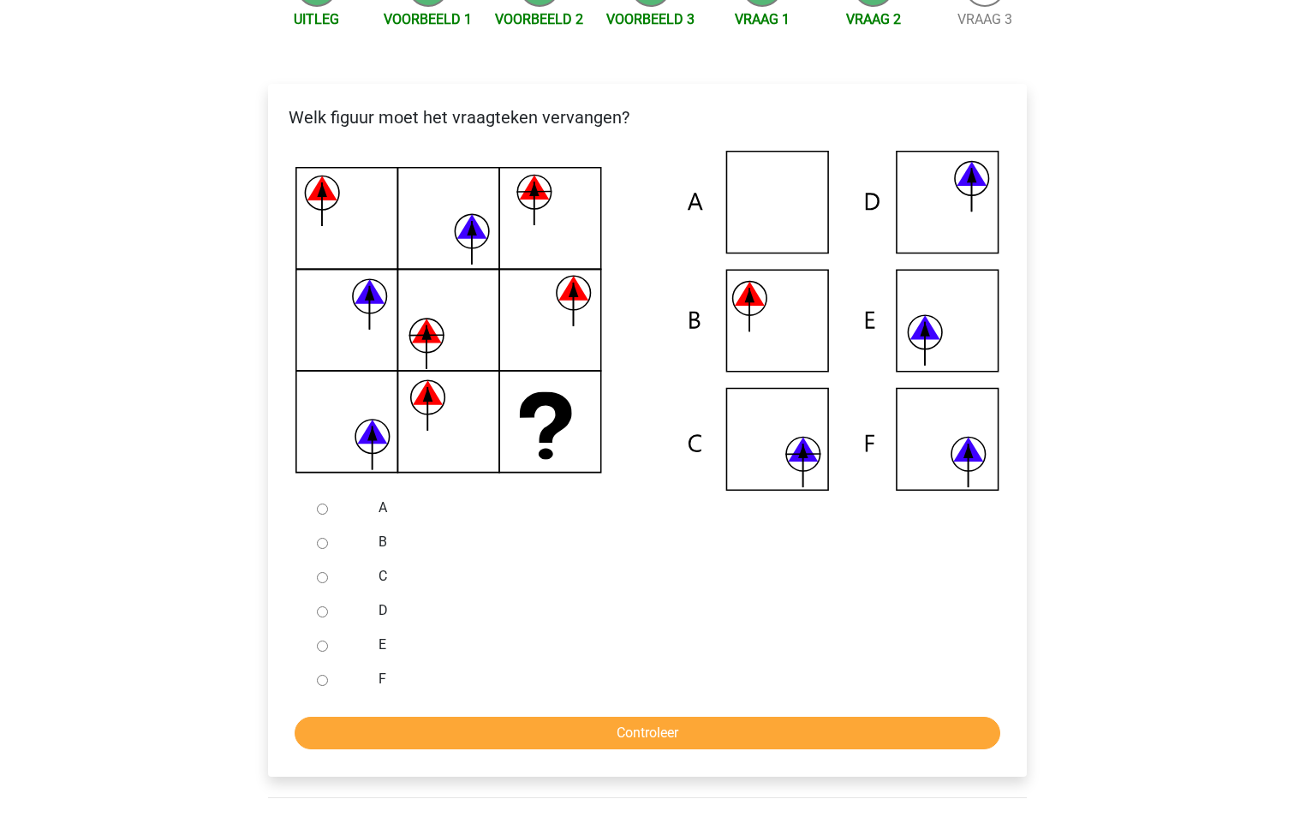
scroll to position [257, 0]
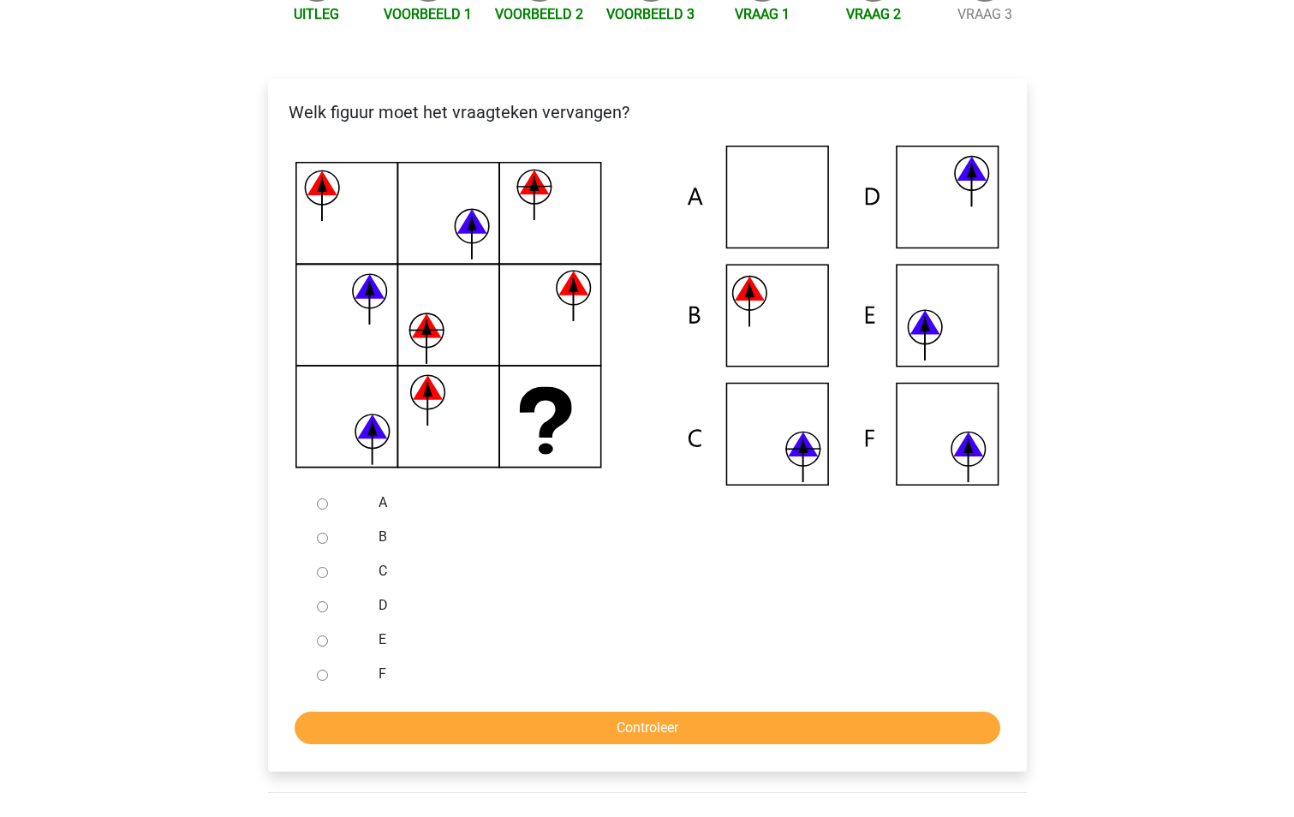
click at [764, 311] on icon at bounding box center [647, 316] width 704 height 340
click at [318, 540] on input "B" at bounding box center [322, 537] width 11 height 11
radio input "true"
click at [613, 738] on input "Controleer" at bounding box center [646, 727] width 705 height 33
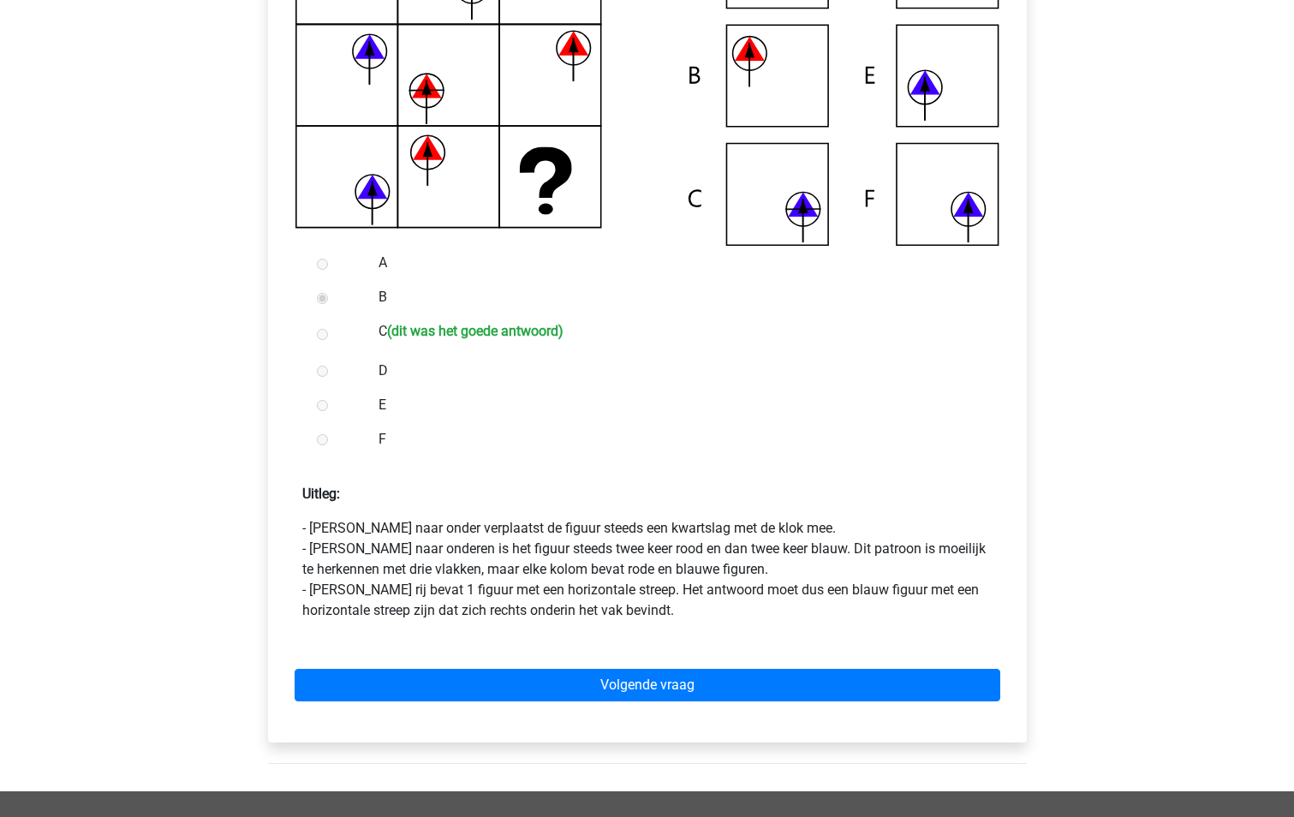
scroll to position [514, 0]
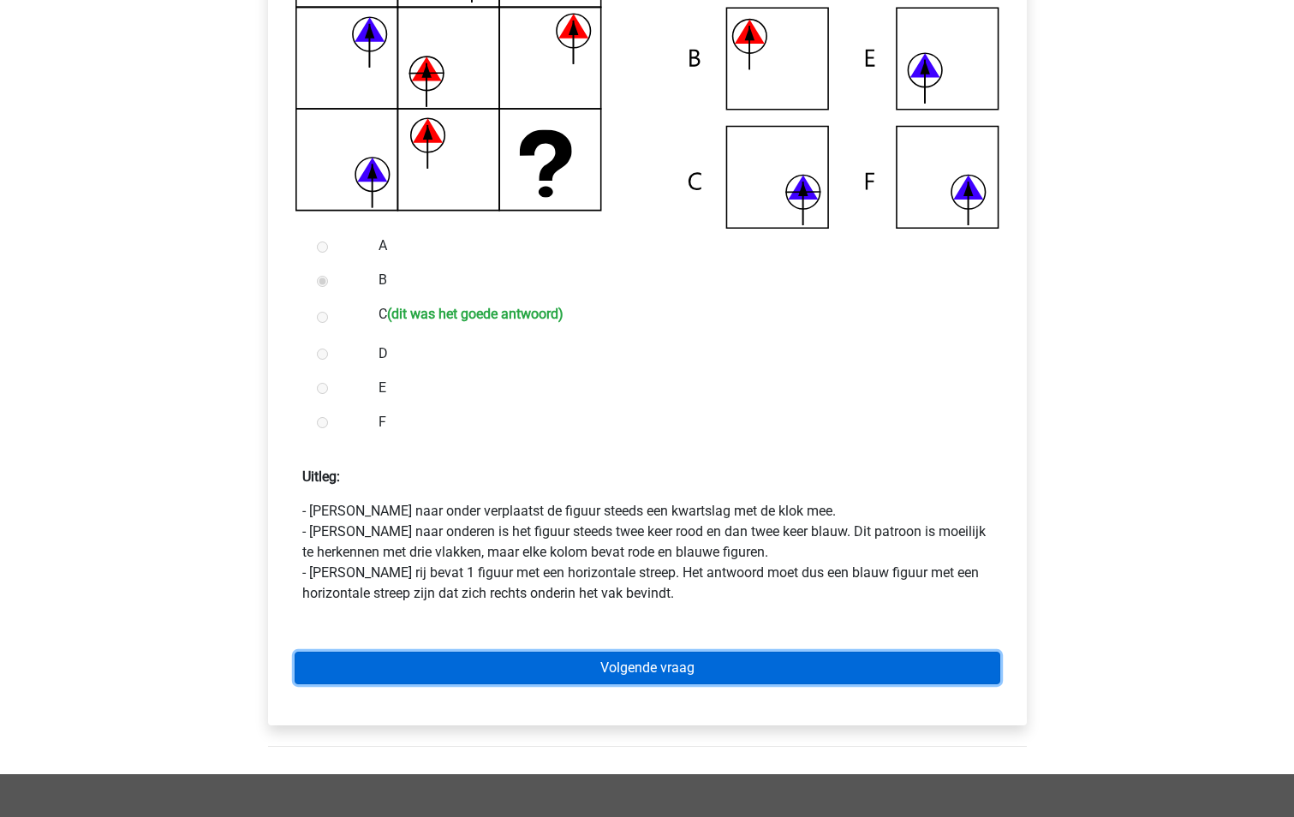
click at [621, 666] on link "Volgende vraag" at bounding box center [646, 667] width 705 height 33
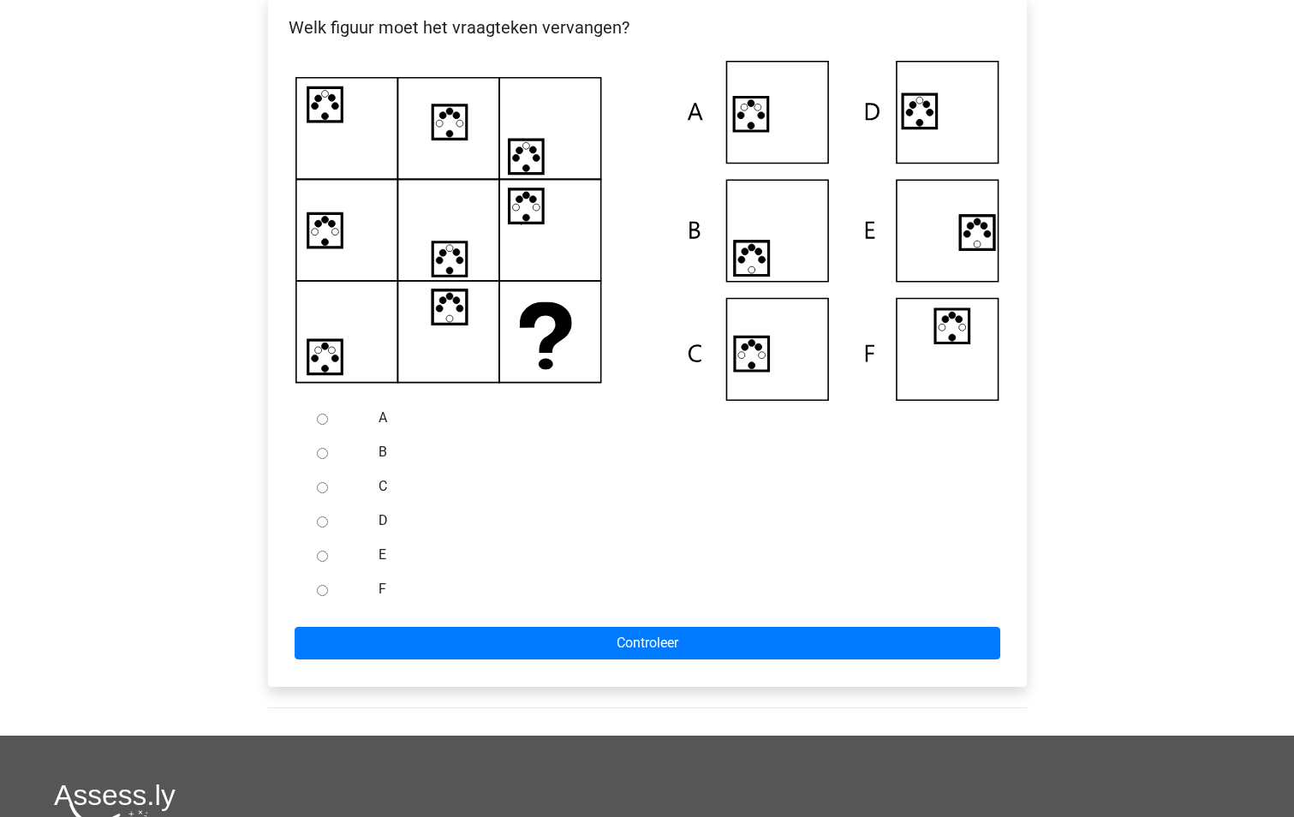
scroll to position [342, 0]
click at [318, 587] on input "F" at bounding box center [322, 589] width 11 height 11
radio input "true"
click at [323, 419] on input "A" at bounding box center [322, 418] width 11 height 11
radio input "true"
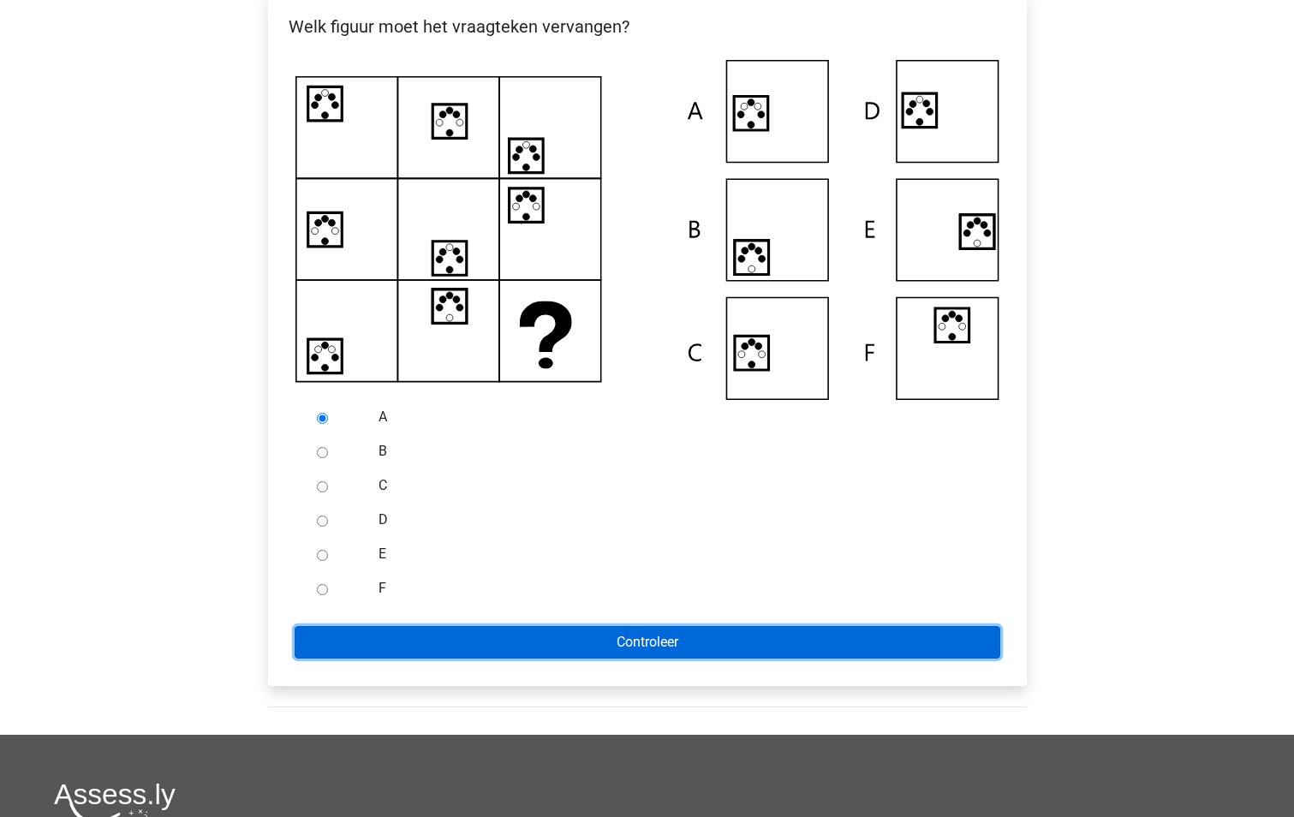
click at [663, 641] on input "Controleer" at bounding box center [646, 642] width 705 height 33
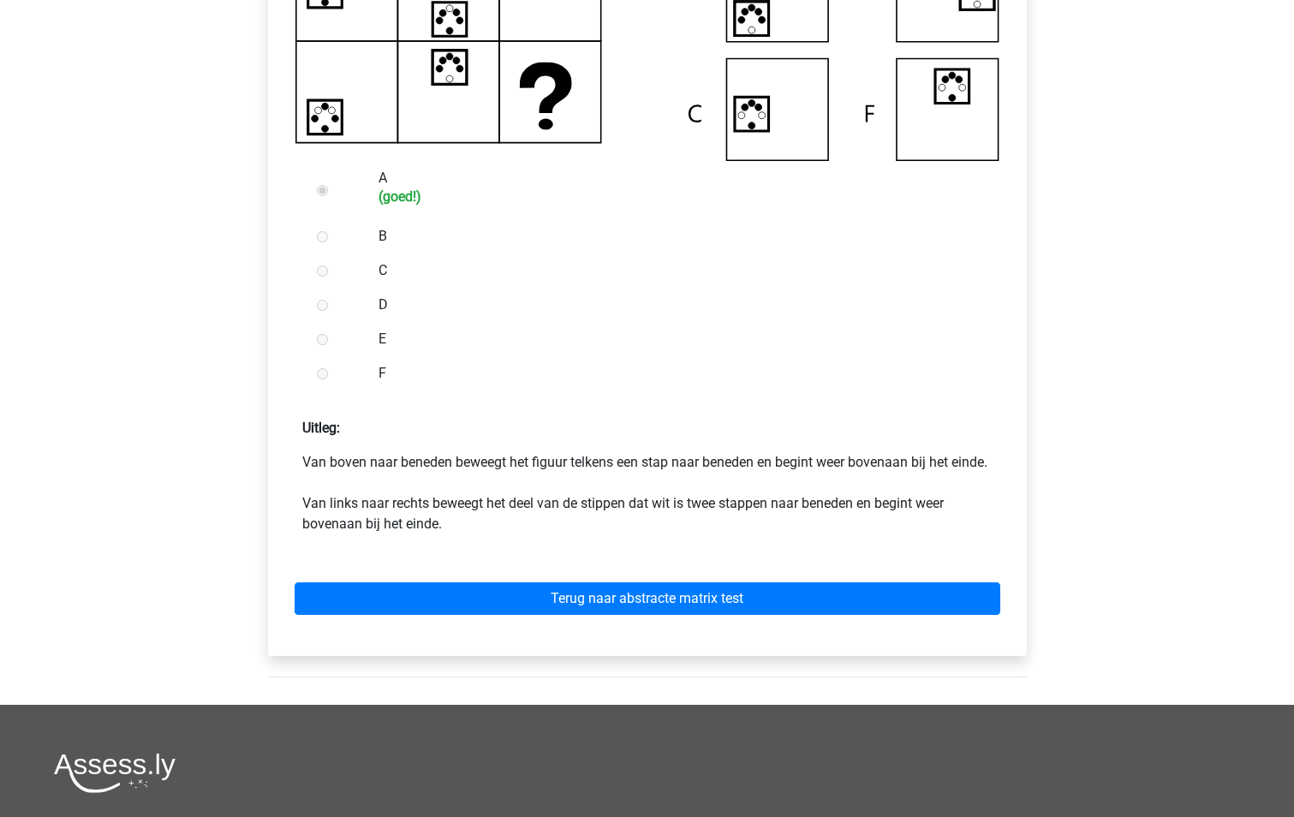
scroll to position [599, 0]
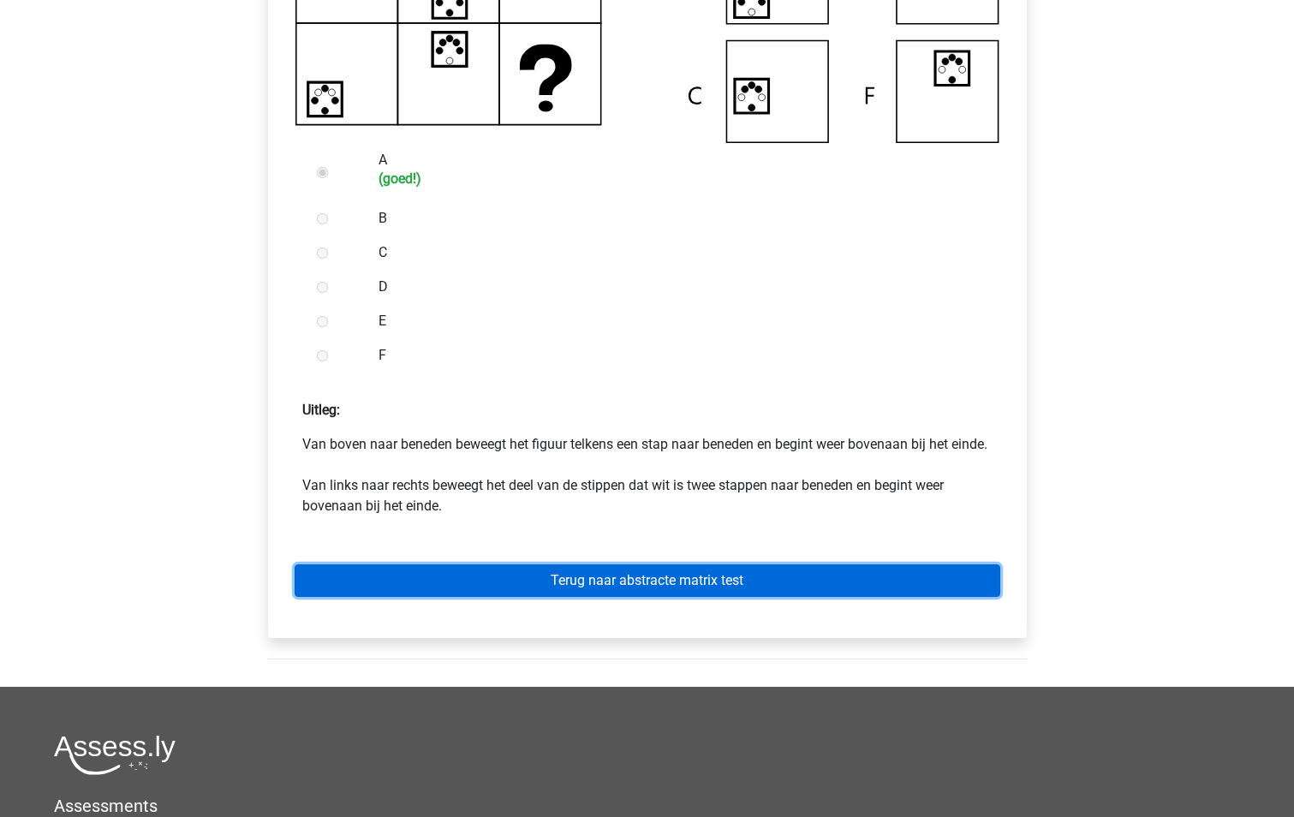
click at [662, 597] on link "Terug naar abstracte matrix test" at bounding box center [646, 580] width 705 height 33
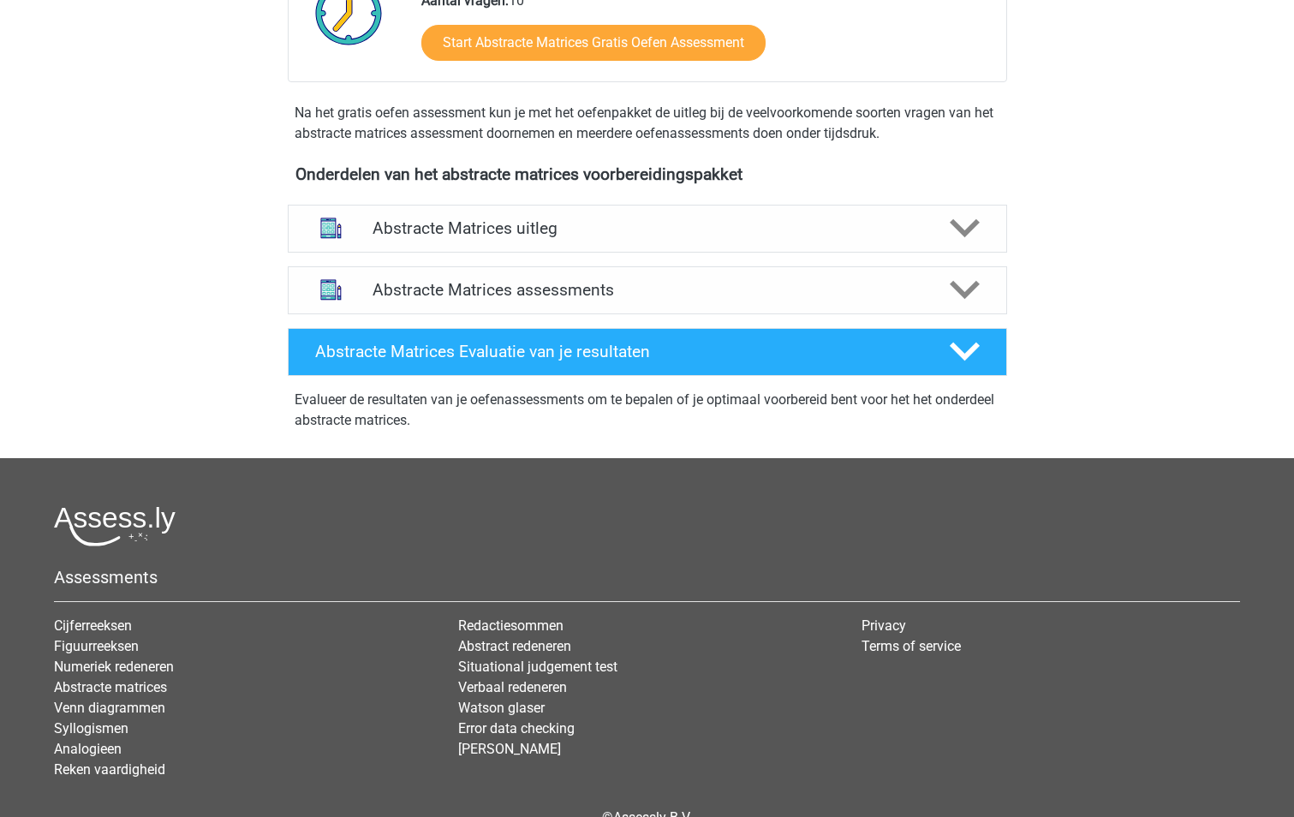
scroll to position [598, 0]
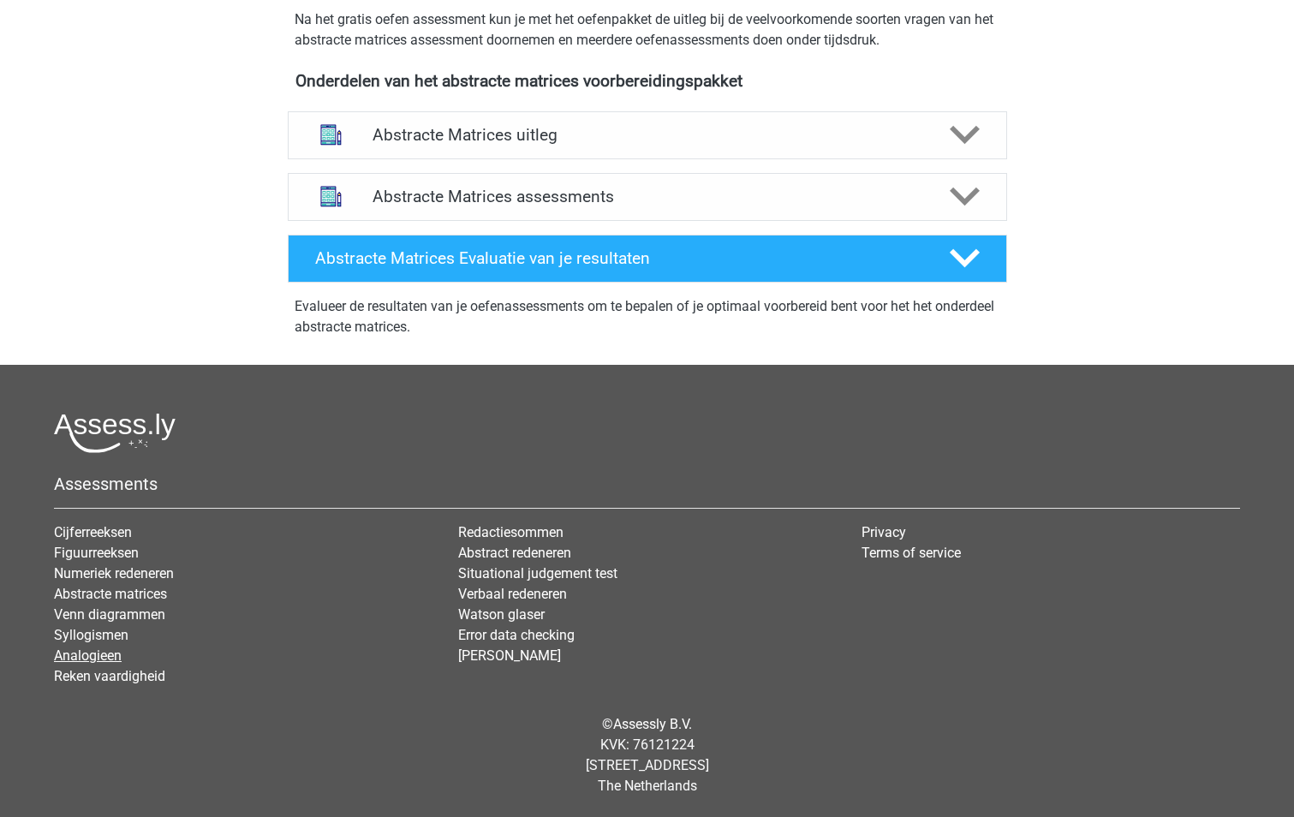
click at [104, 658] on link "Analogieen" at bounding box center [88, 655] width 68 height 16
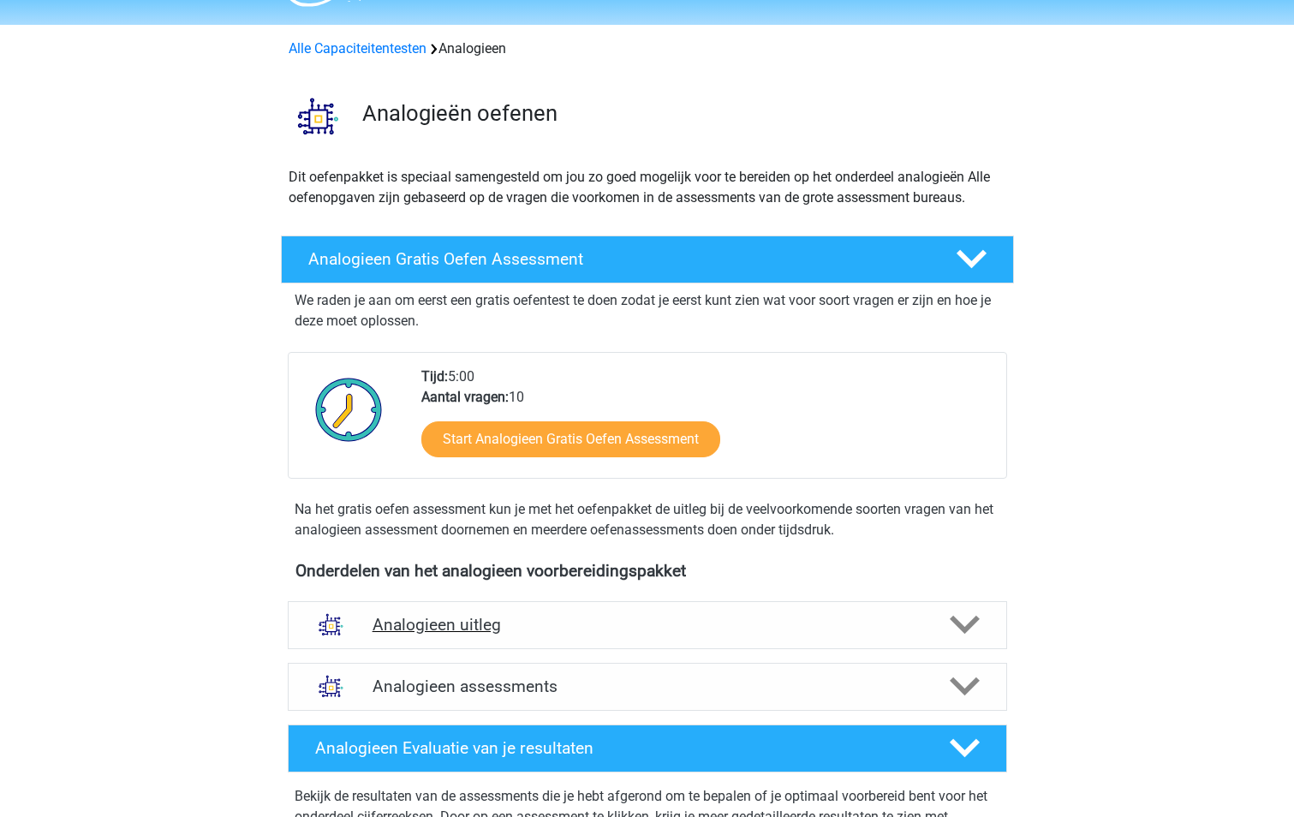
scroll to position [171, 0]
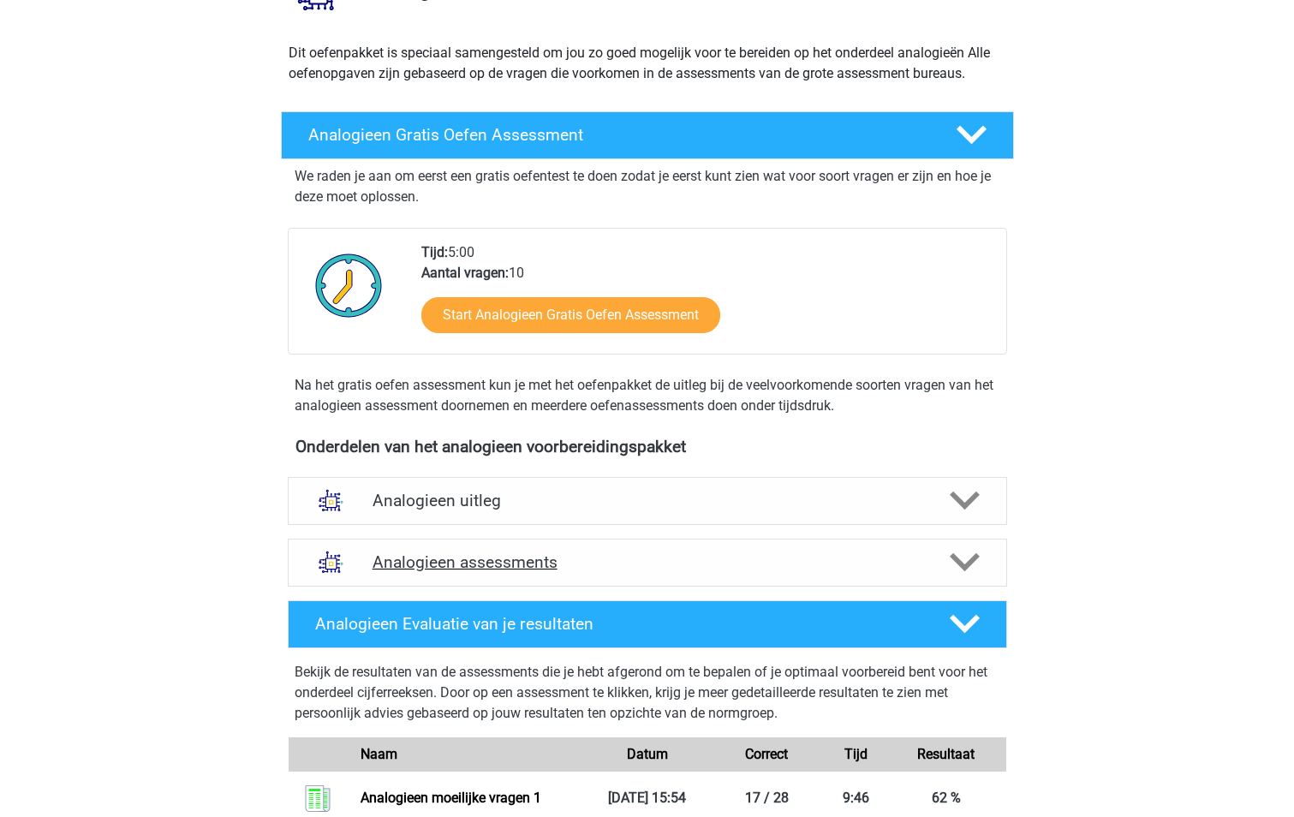
click at [526, 570] on h4 "Analogieen assessments" at bounding box center [647, 562] width 550 height 20
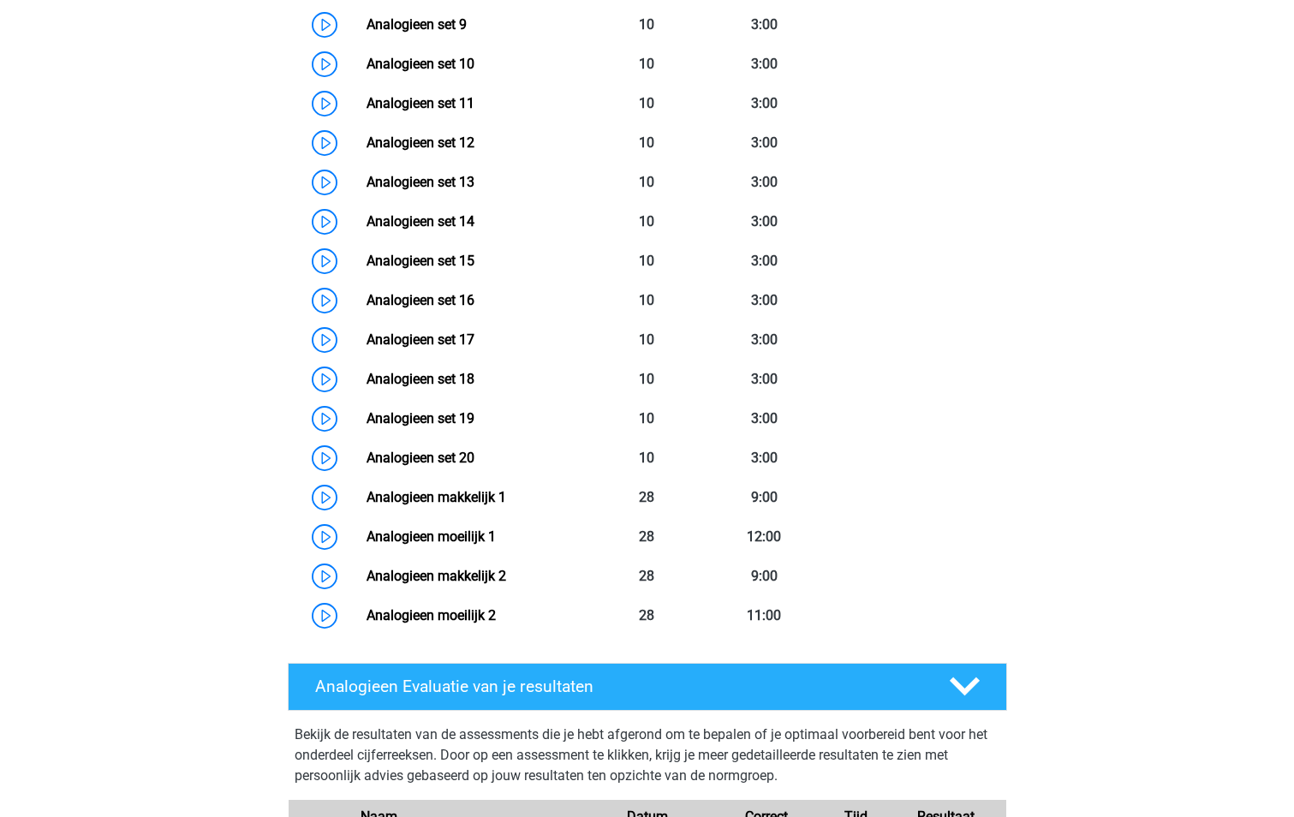
scroll to position [1198, 0]
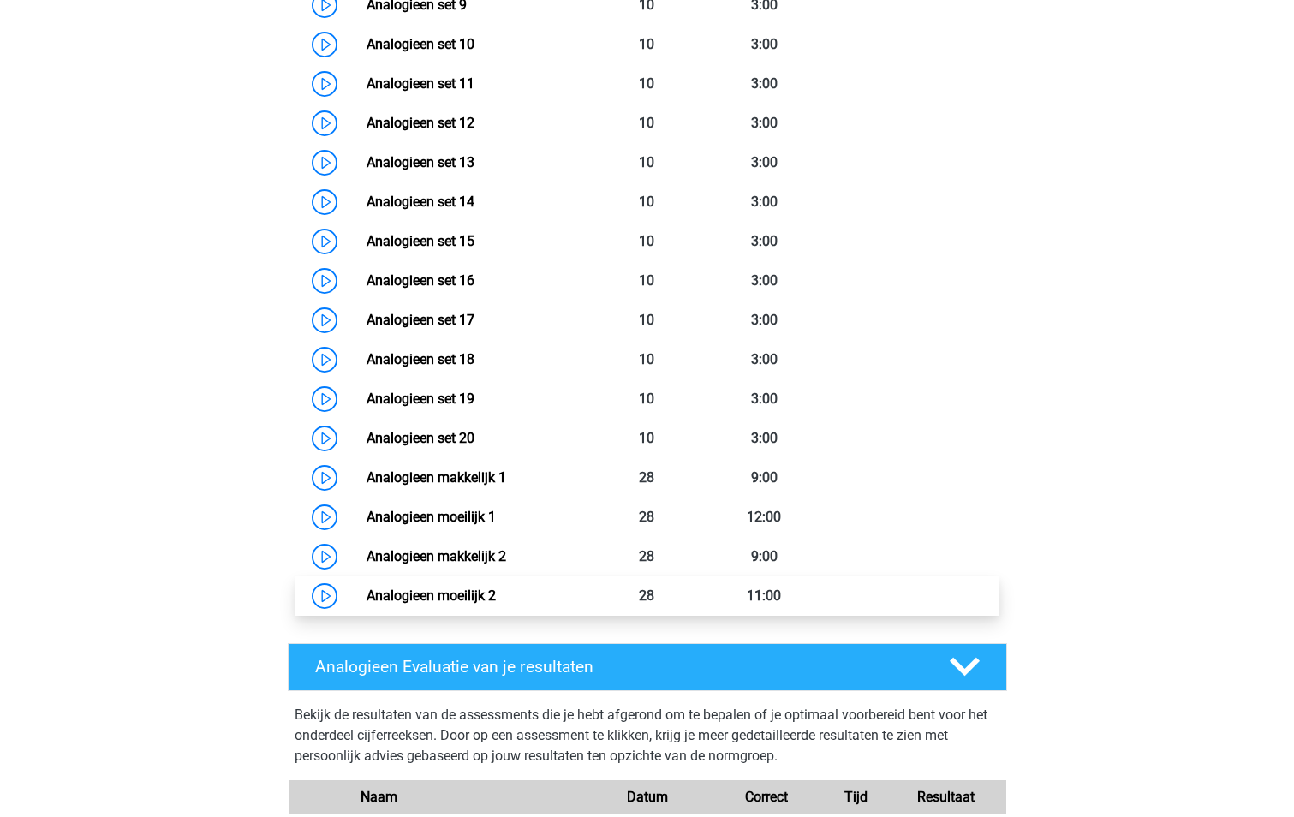
click at [450, 599] on link "Analogieen moeilijk 2" at bounding box center [430, 595] width 129 height 16
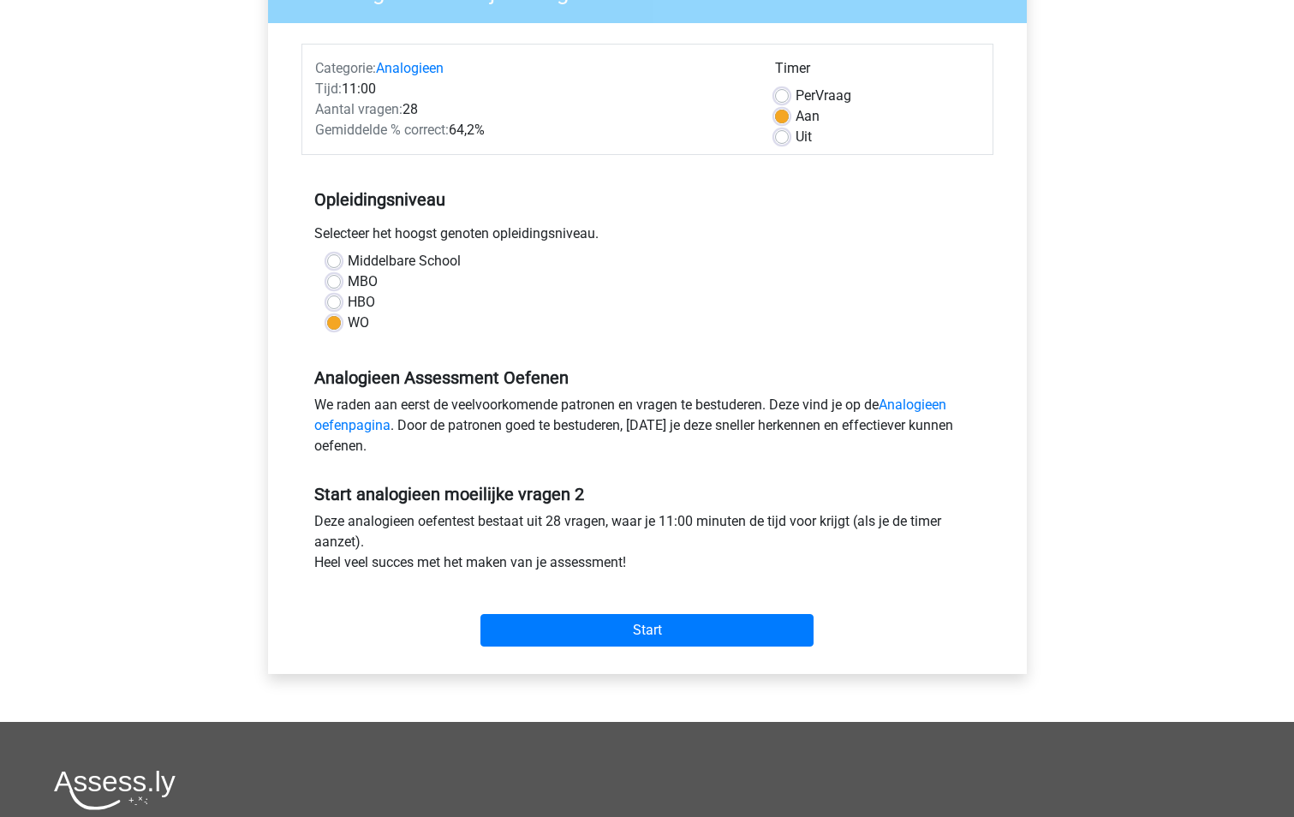
scroll to position [365, 0]
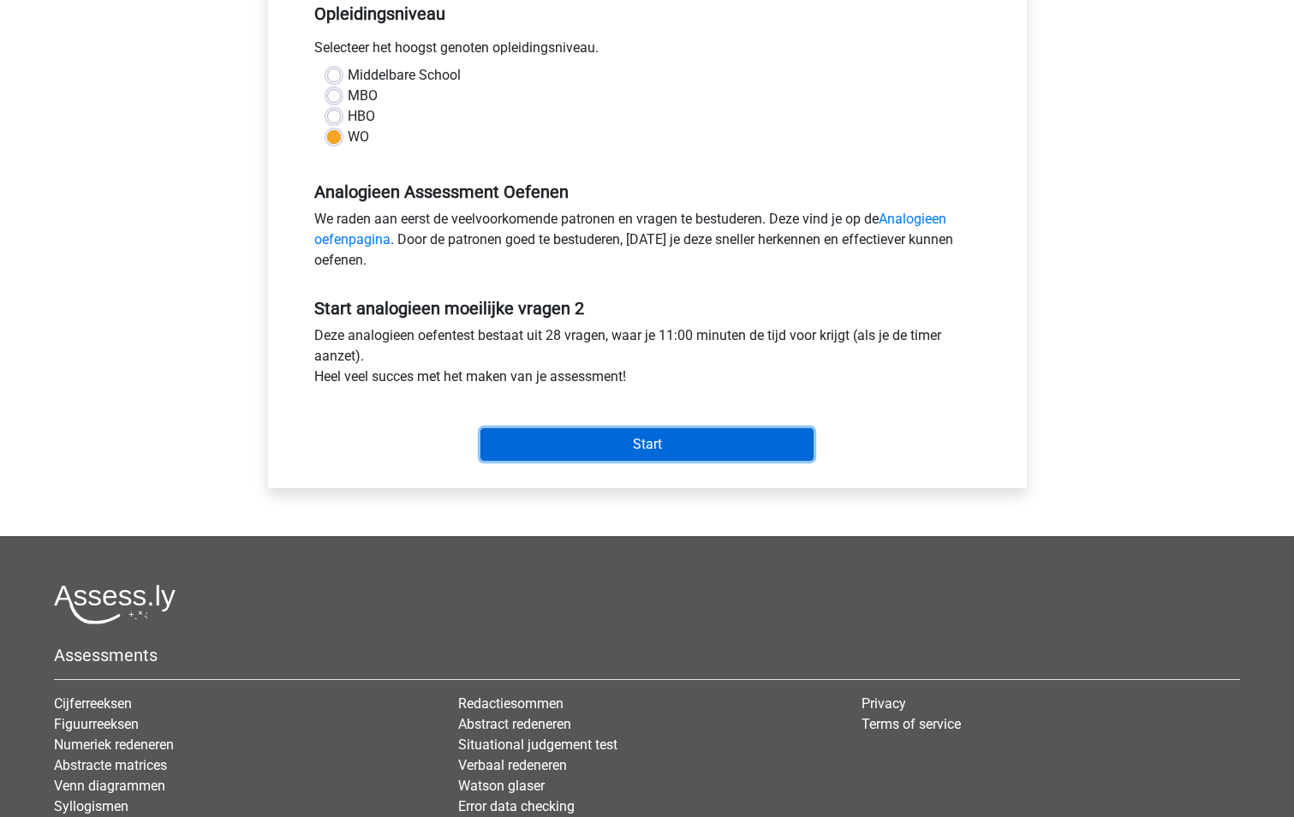
click at [689, 443] on input "Start" at bounding box center [646, 444] width 333 height 33
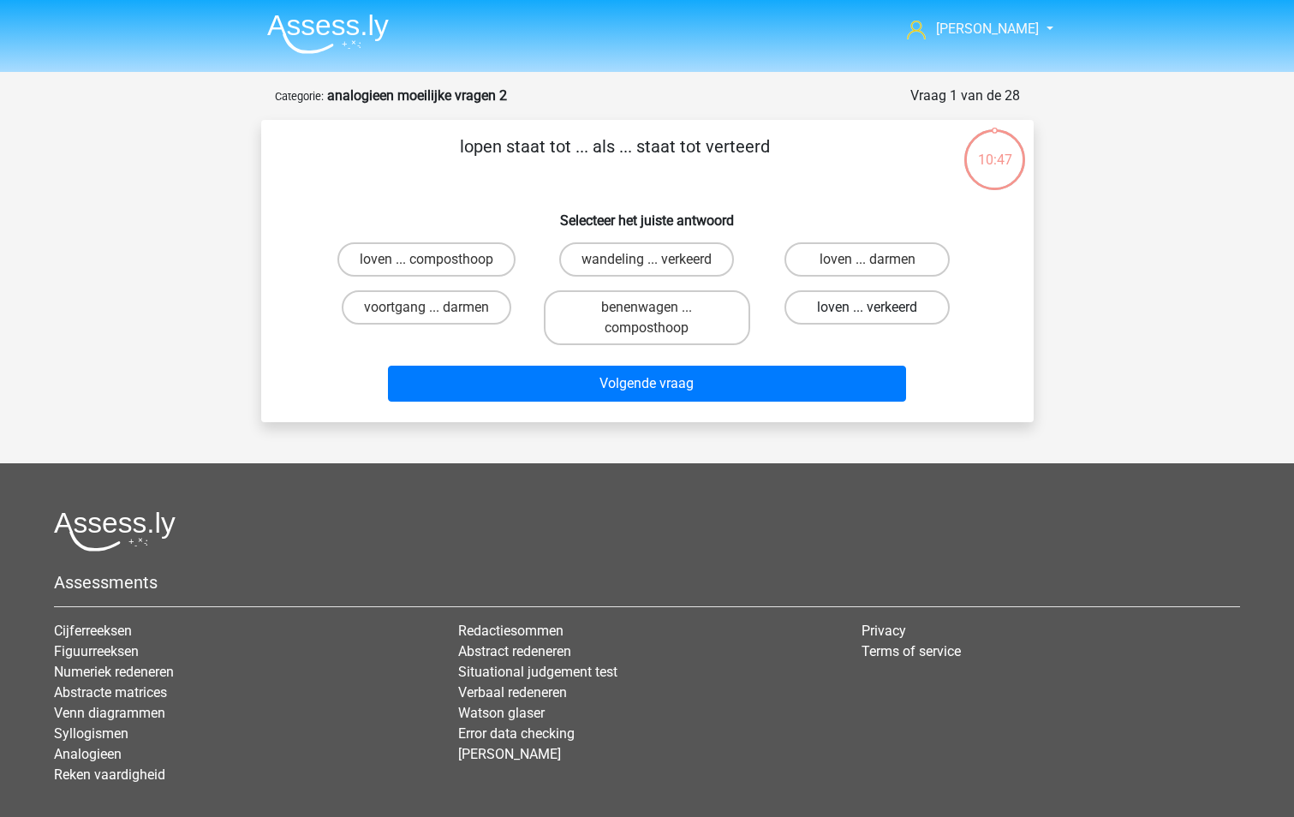
click at [900, 313] on label "loven ... verkeerd" at bounding box center [866, 307] width 165 height 34
click at [878, 313] on input "loven ... verkeerd" at bounding box center [872, 312] width 11 height 11
radio input "true"
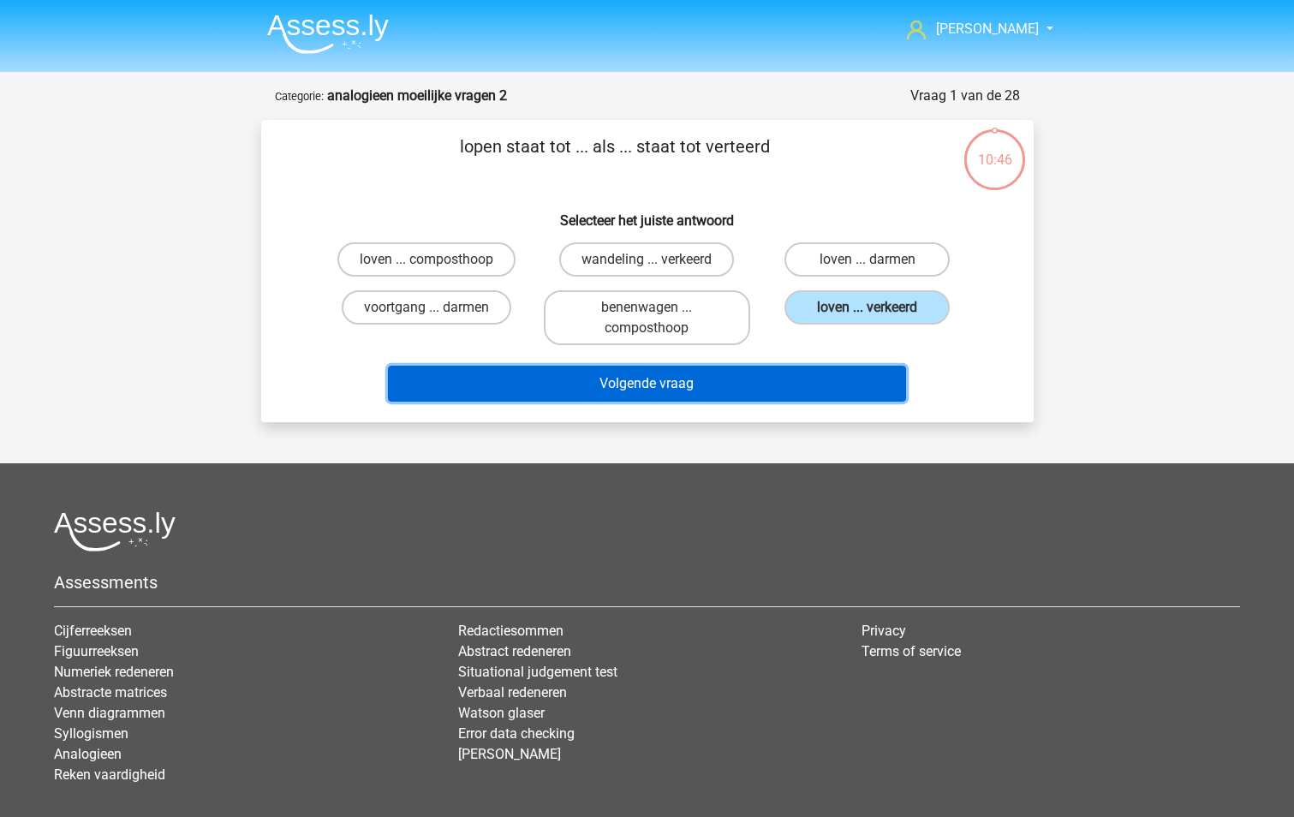
click at [659, 378] on button "Volgende vraag" at bounding box center [647, 384] width 518 height 36
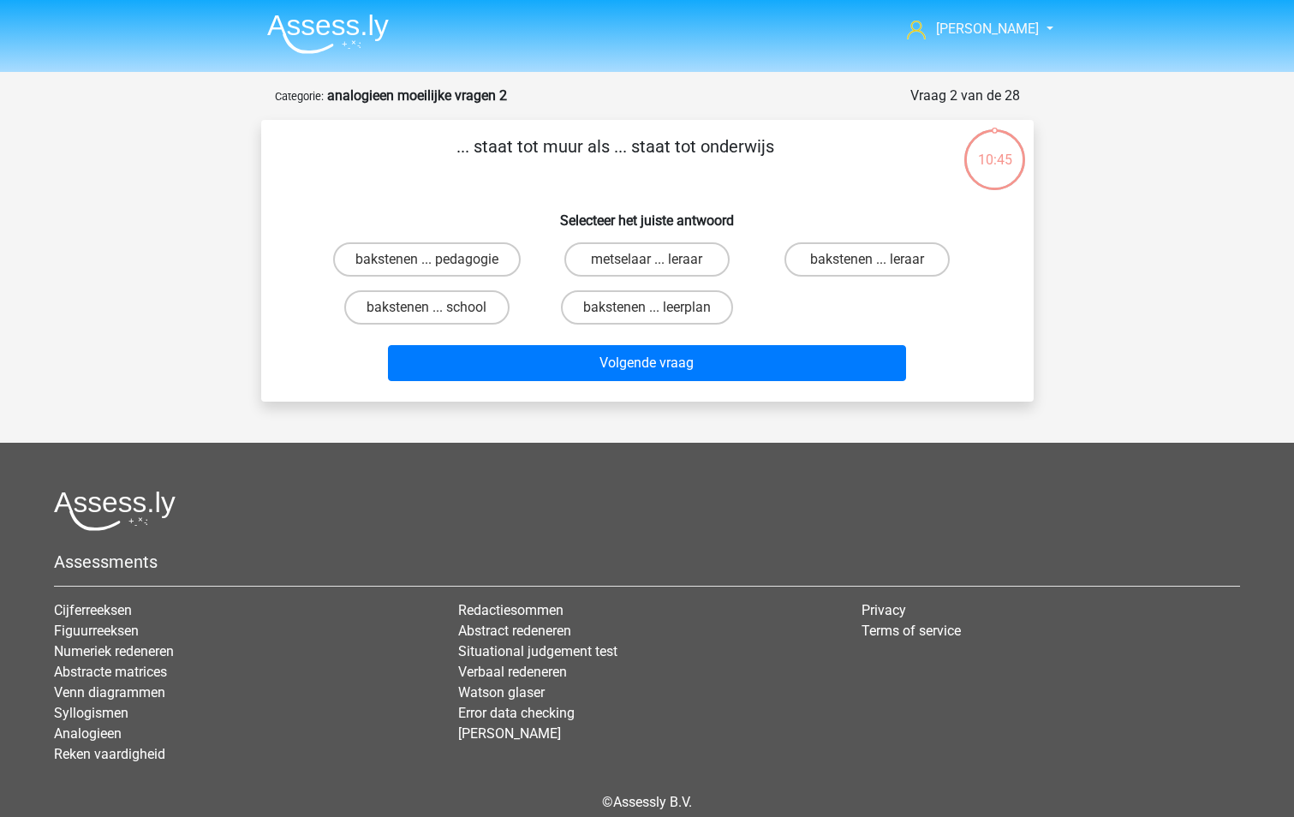
scroll to position [78, 0]
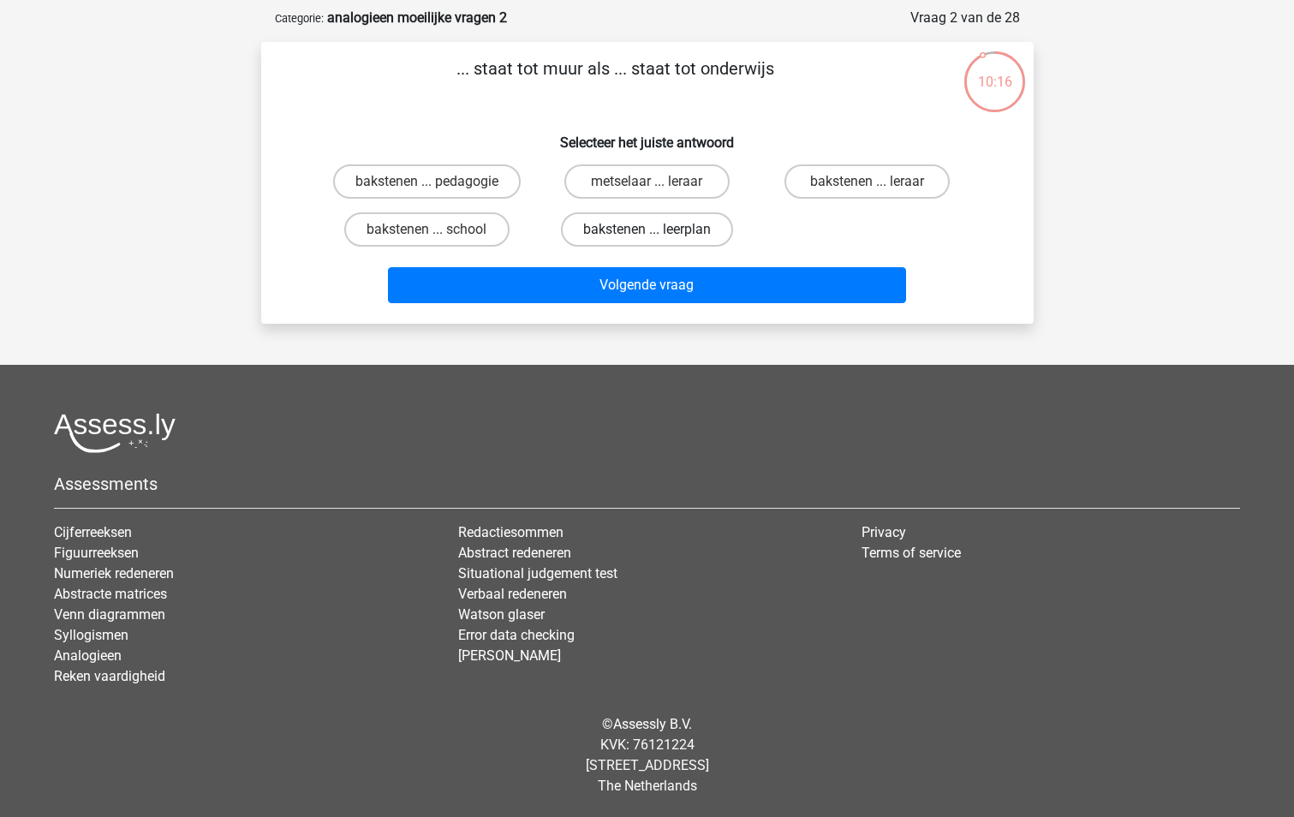
click at [701, 230] on label "bakstenen ... leerplan" at bounding box center [647, 229] width 172 height 34
click at [657, 230] on input "bakstenen ... leerplan" at bounding box center [651, 234] width 11 height 11
radio input "true"
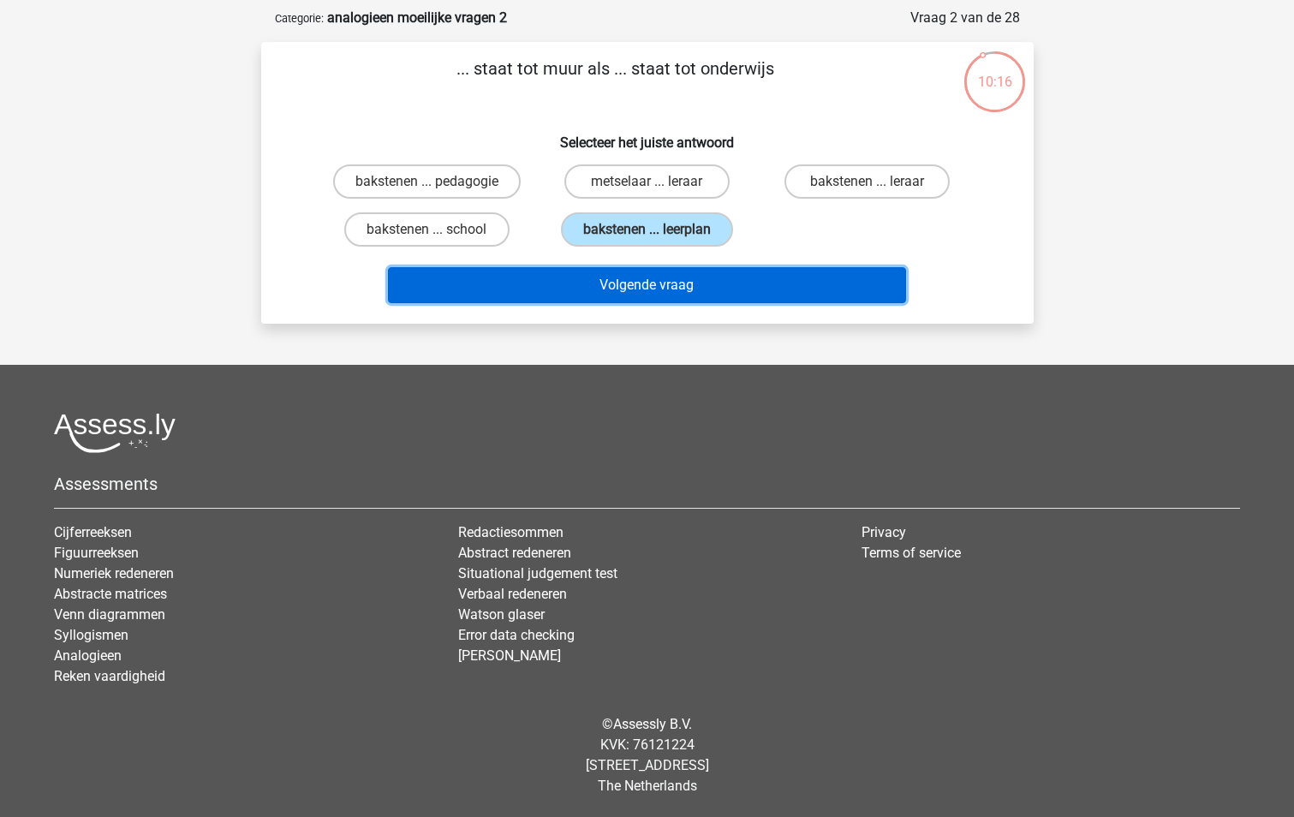
click at [665, 283] on button "Volgende vraag" at bounding box center [647, 285] width 518 height 36
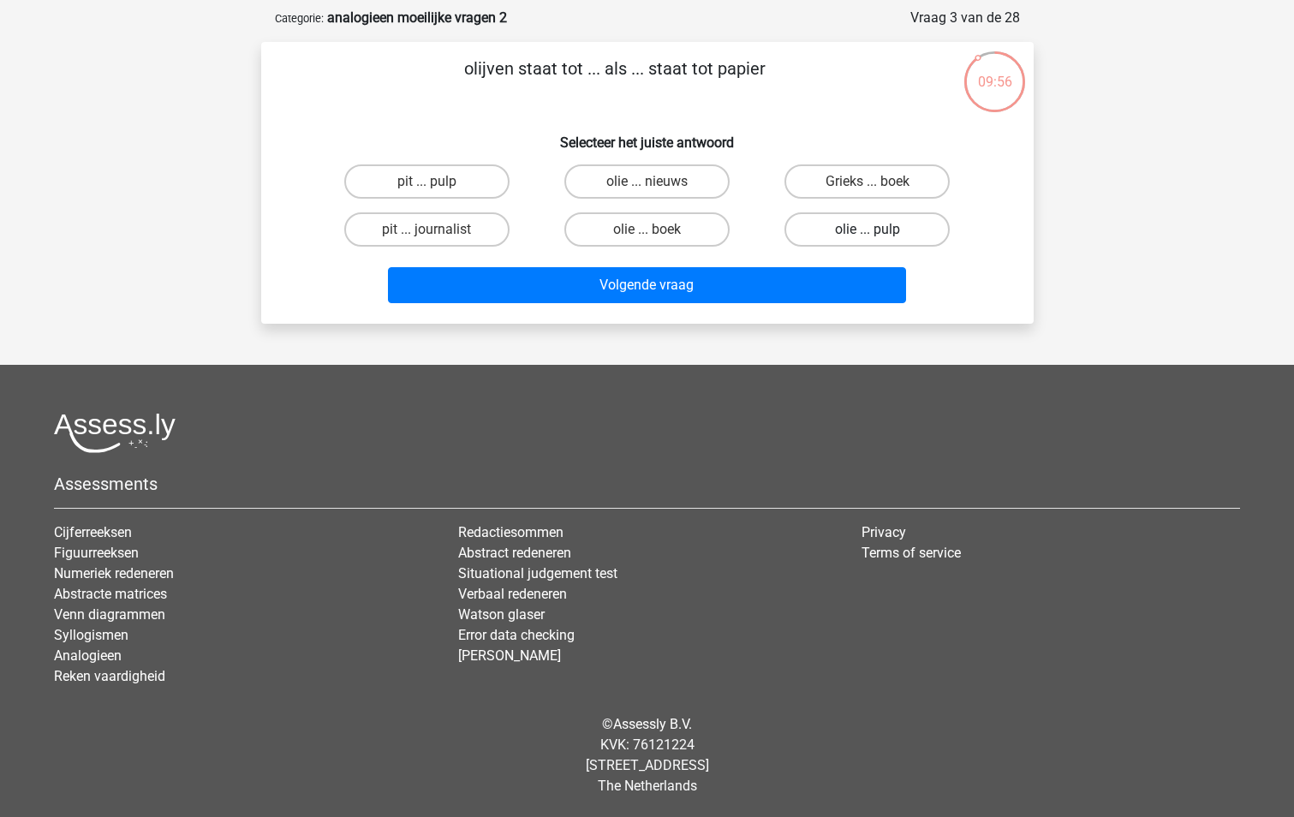
click at [890, 229] on label "olie ... pulp" at bounding box center [866, 229] width 165 height 34
click at [878, 229] on input "olie ... pulp" at bounding box center [872, 234] width 11 height 11
radio input "true"
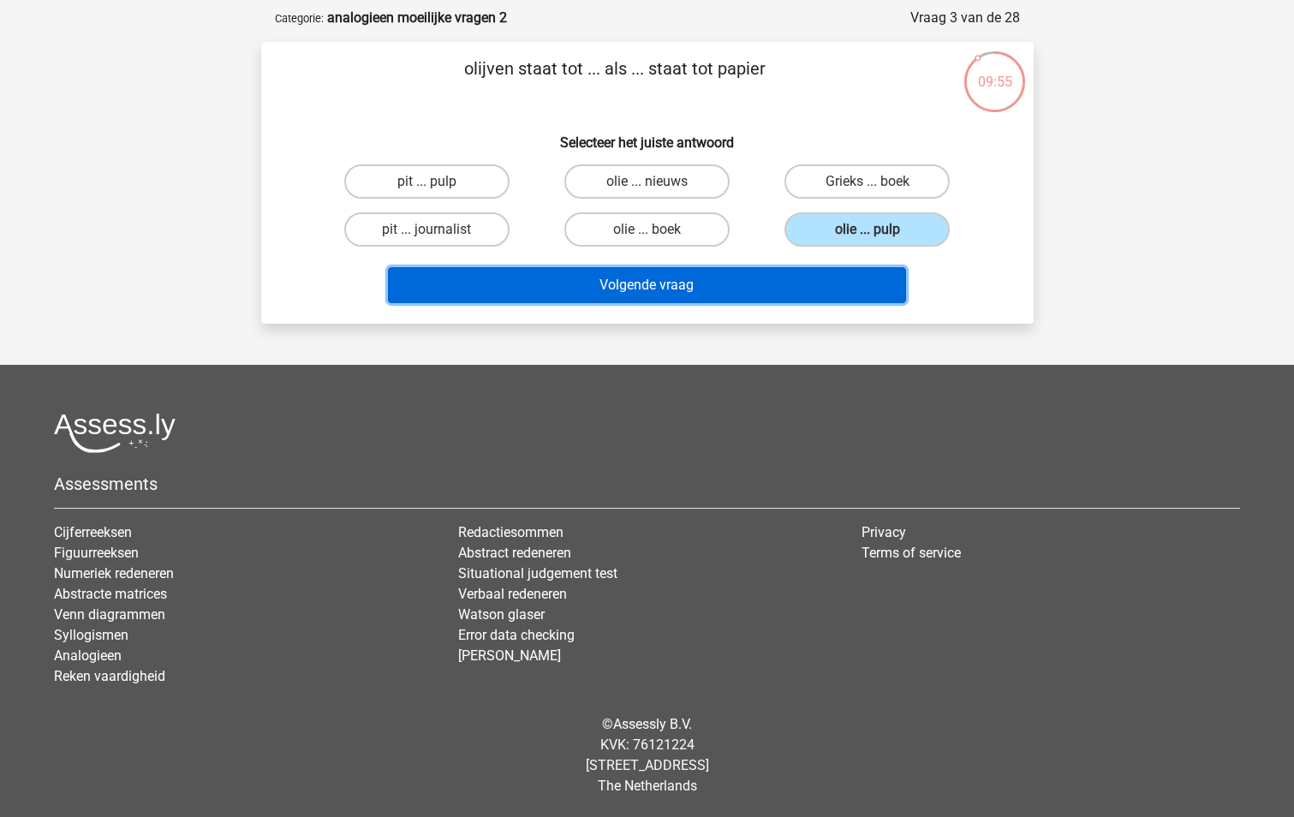
click at [766, 284] on button "Volgende vraag" at bounding box center [647, 285] width 518 height 36
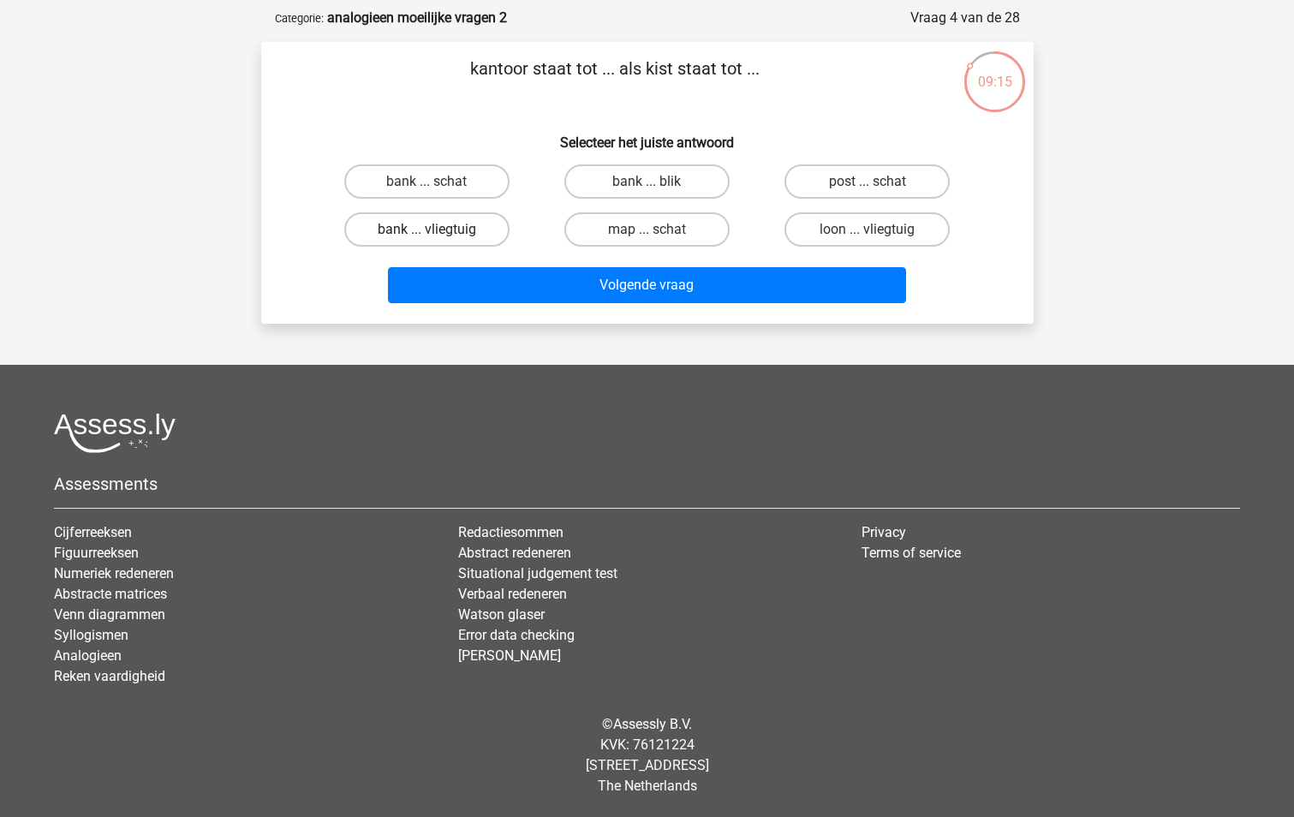
click at [469, 230] on label "bank ... vliegtuig" at bounding box center [426, 229] width 165 height 34
click at [437, 230] on input "bank ... vliegtuig" at bounding box center [431, 234] width 11 height 11
radio input "true"
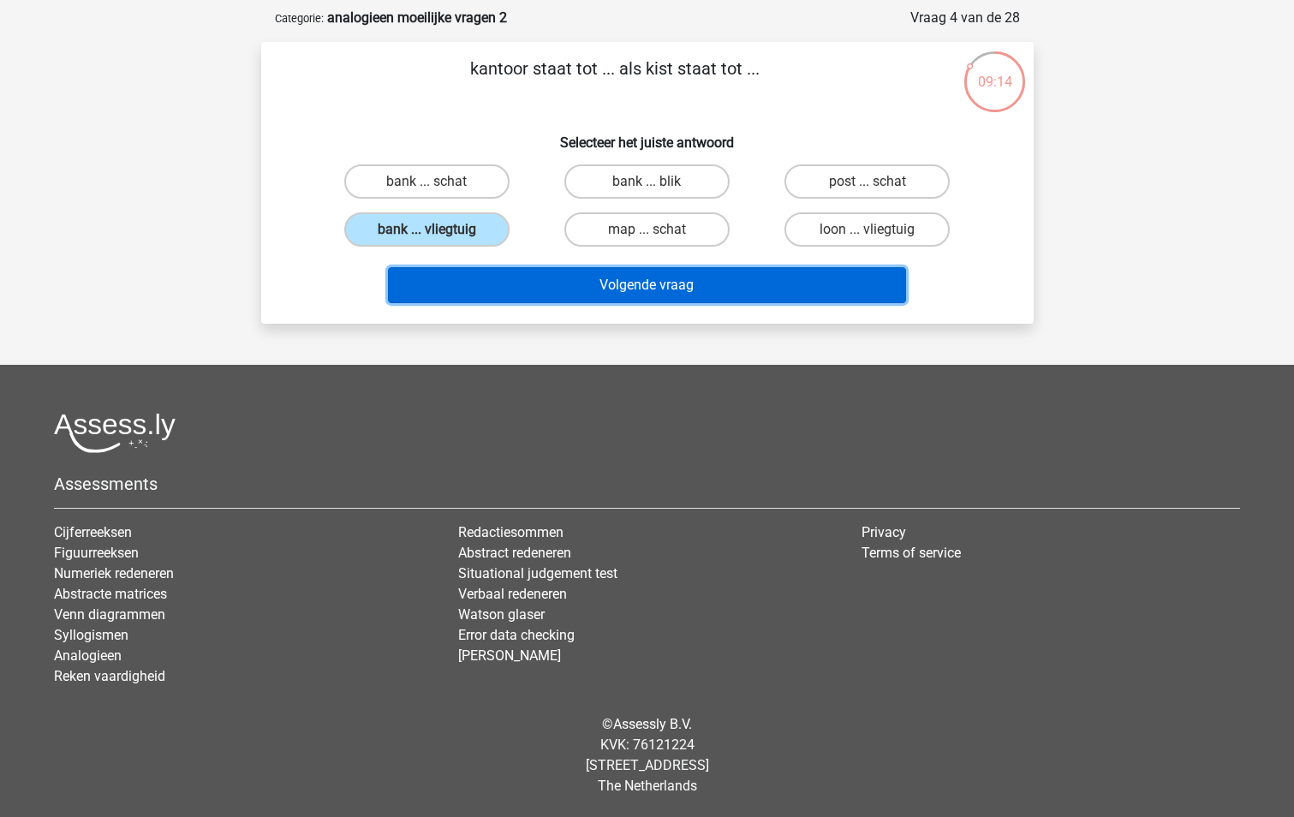
click at [611, 297] on button "Volgende vraag" at bounding box center [647, 285] width 518 height 36
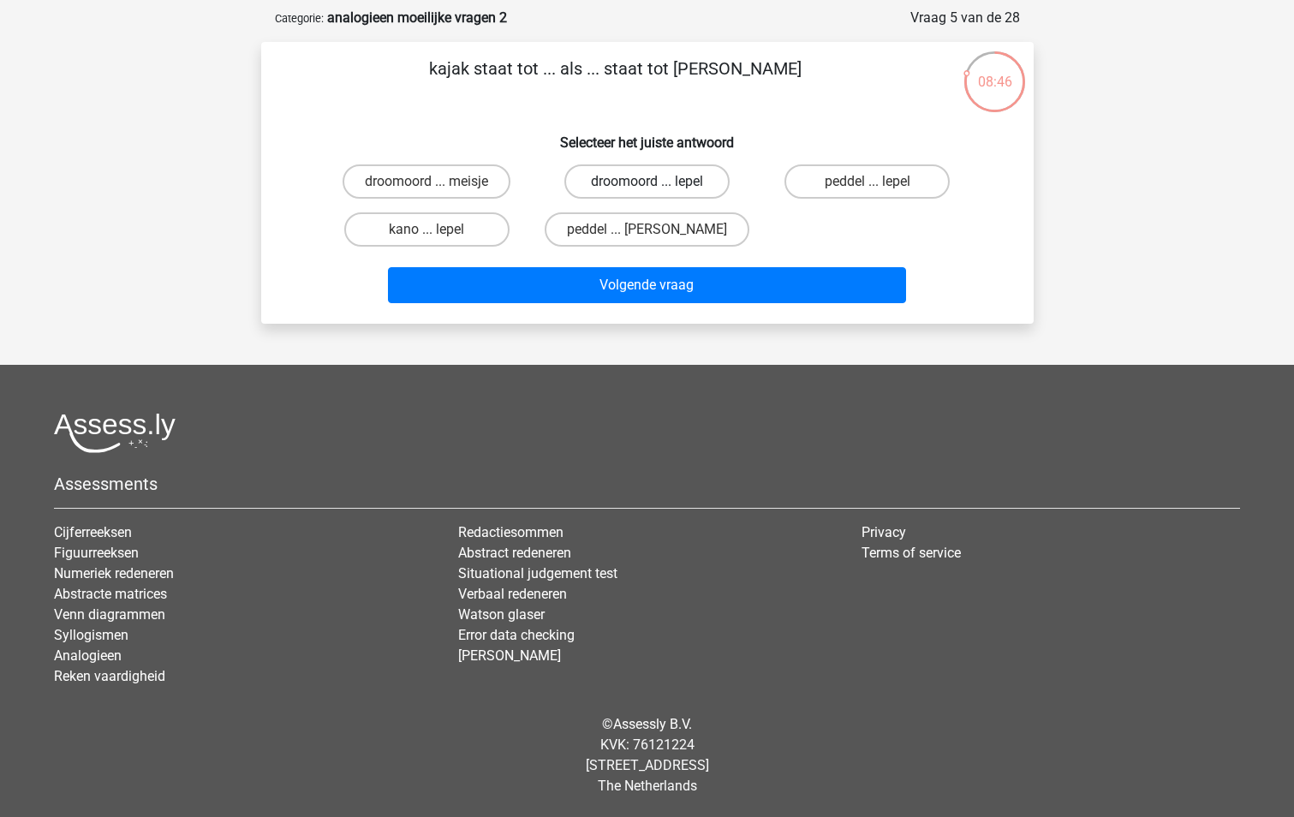
click at [639, 181] on label "droomoord ... lepel" at bounding box center [646, 181] width 165 height 34
click at [646, 181] on input "droomoord ... lepel" at bounding box center [651, 186] width 11 height 11
radio input "true"
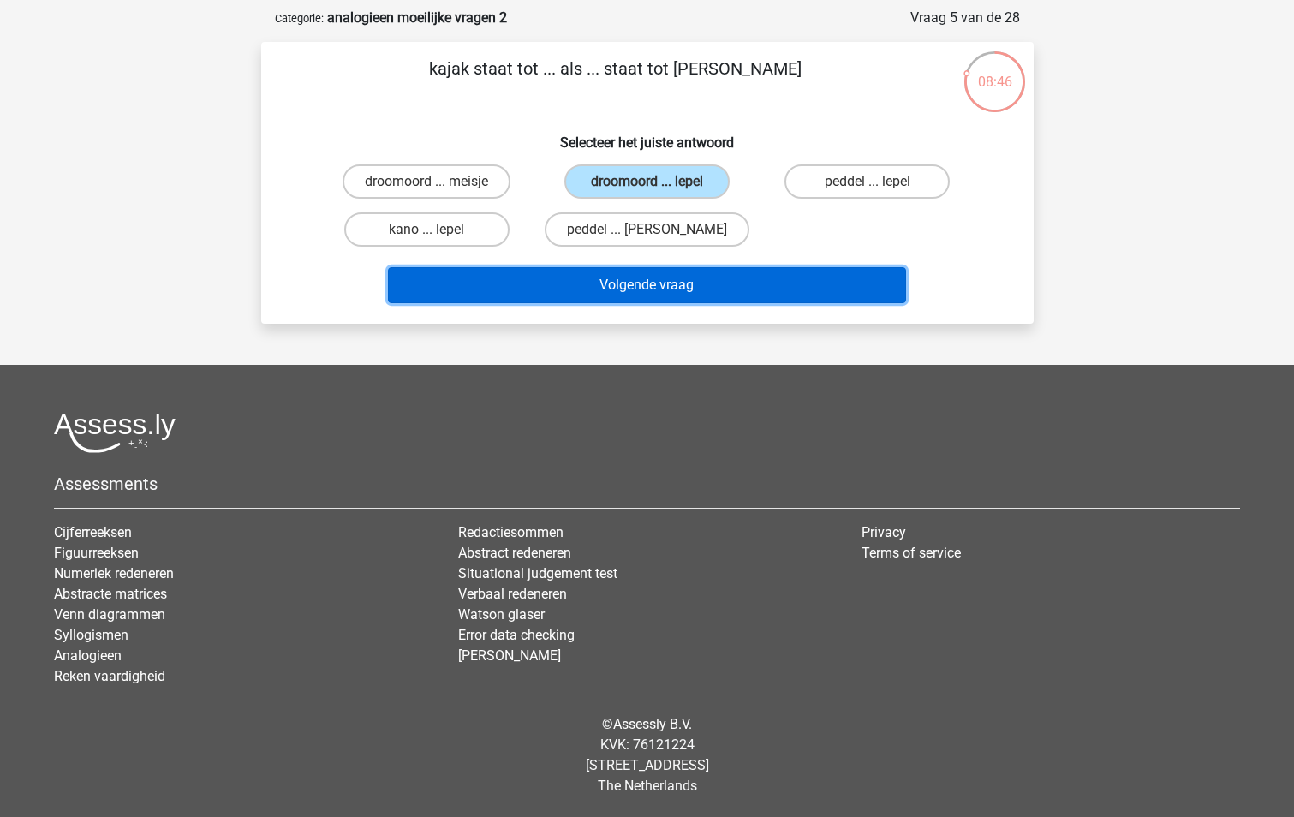
click at [643, 277] on button "Volgende vraag" at bounding box center [647, 285] width 518 height 36
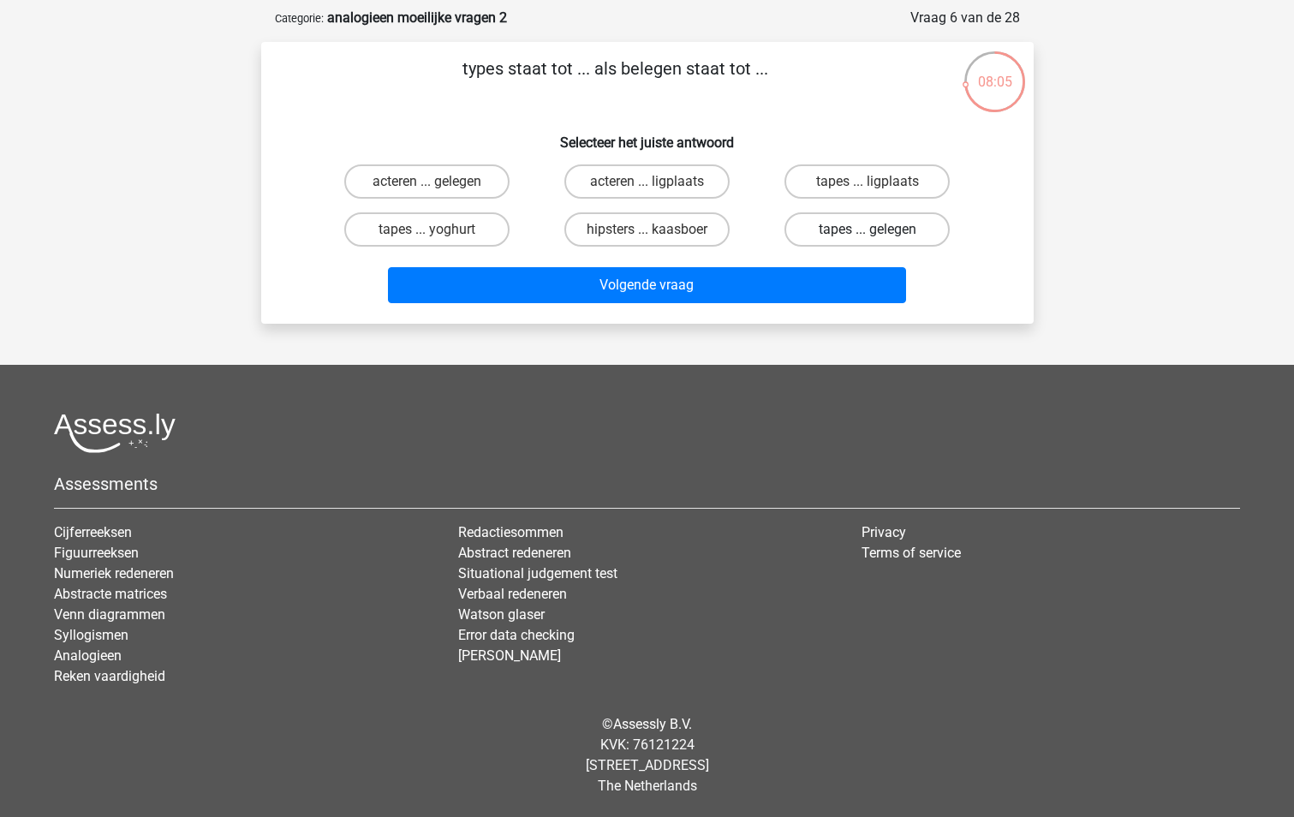
click at [826, 231] on label "tapes ... gelegen" at bounding box center [866, 229] width 165 height 34
click at [867, 231] on input "tapes ... gelegen" at bounding box center [872, 234] width 11 height 11
radio input "true"
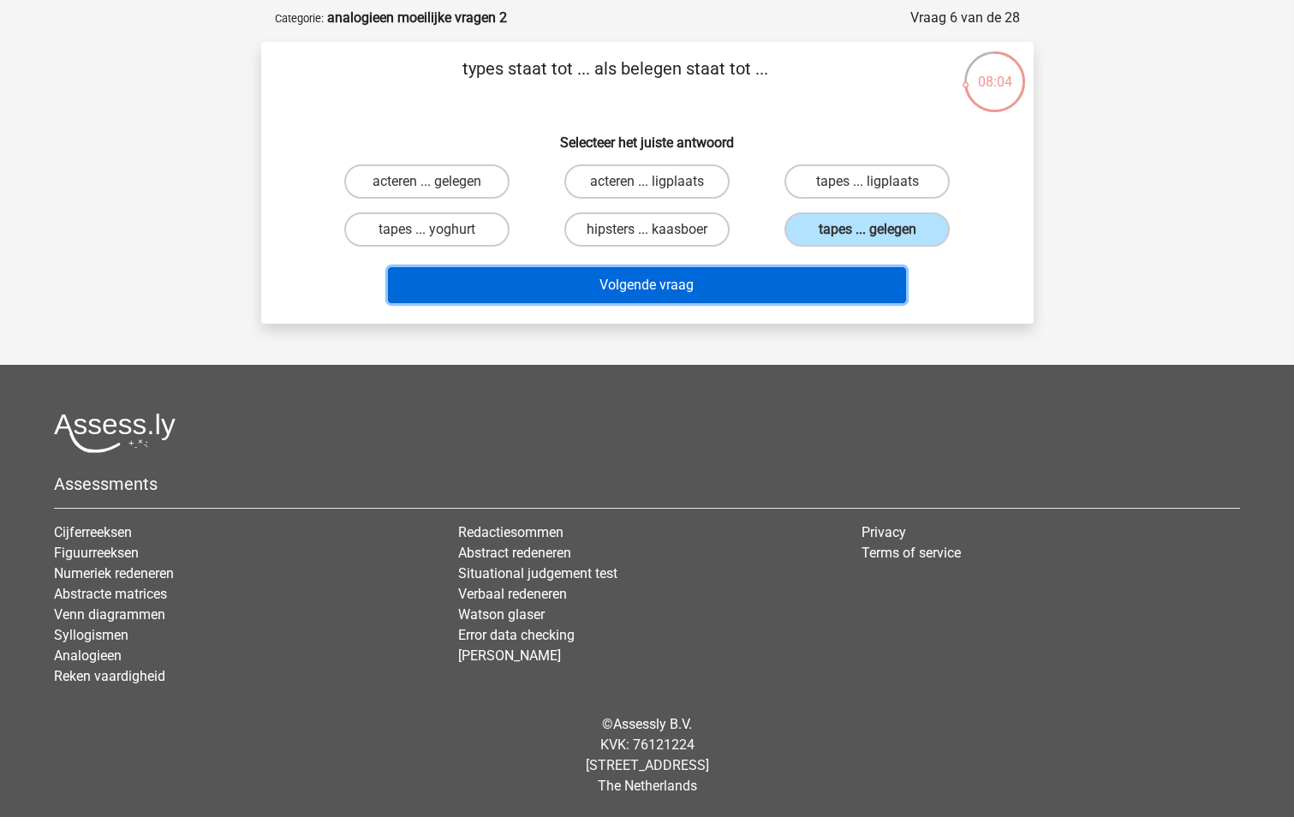
click at [749, 285] on button "Volgende vraag" at bounding box center [647, 285] width 518 height 36
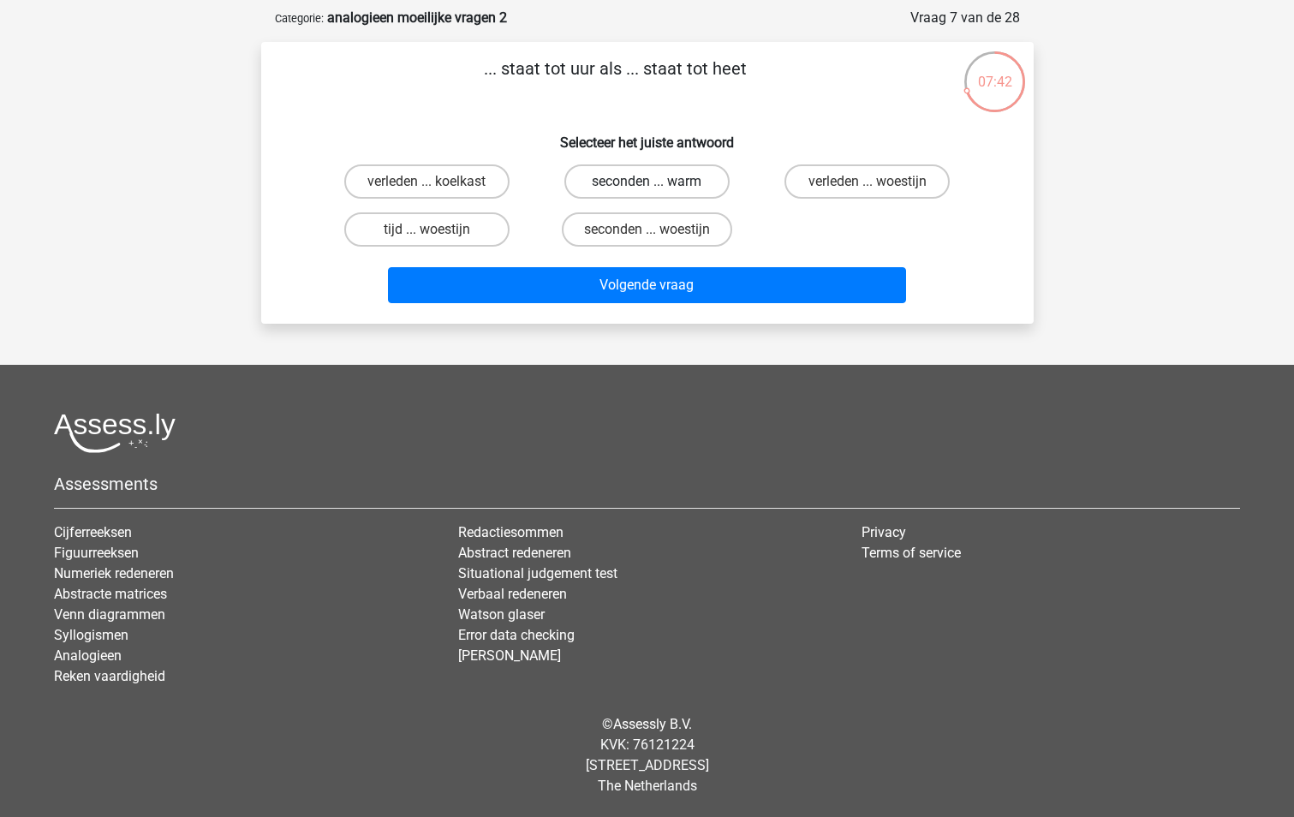
click at [634, 179] on label "seconden ... warm" at bounding box center [646, 181] width 165 height 34
click at [646, 181] on input "seconden ... warm" at bounding box center [651, 186] width 11 height 11
radio input "true"
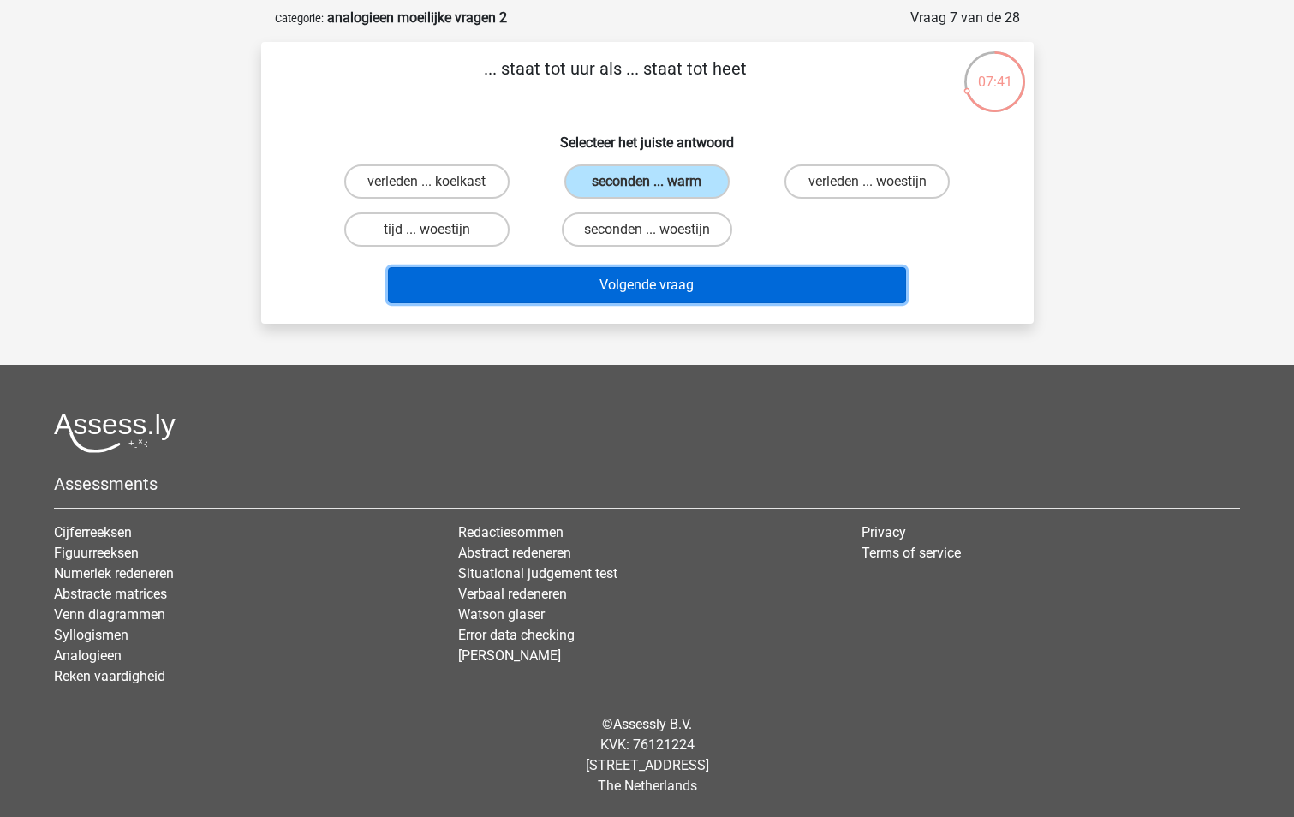
click at [647, 282] on button "Volgende vraag" at bounding box center [647, 285] width 518 height 36
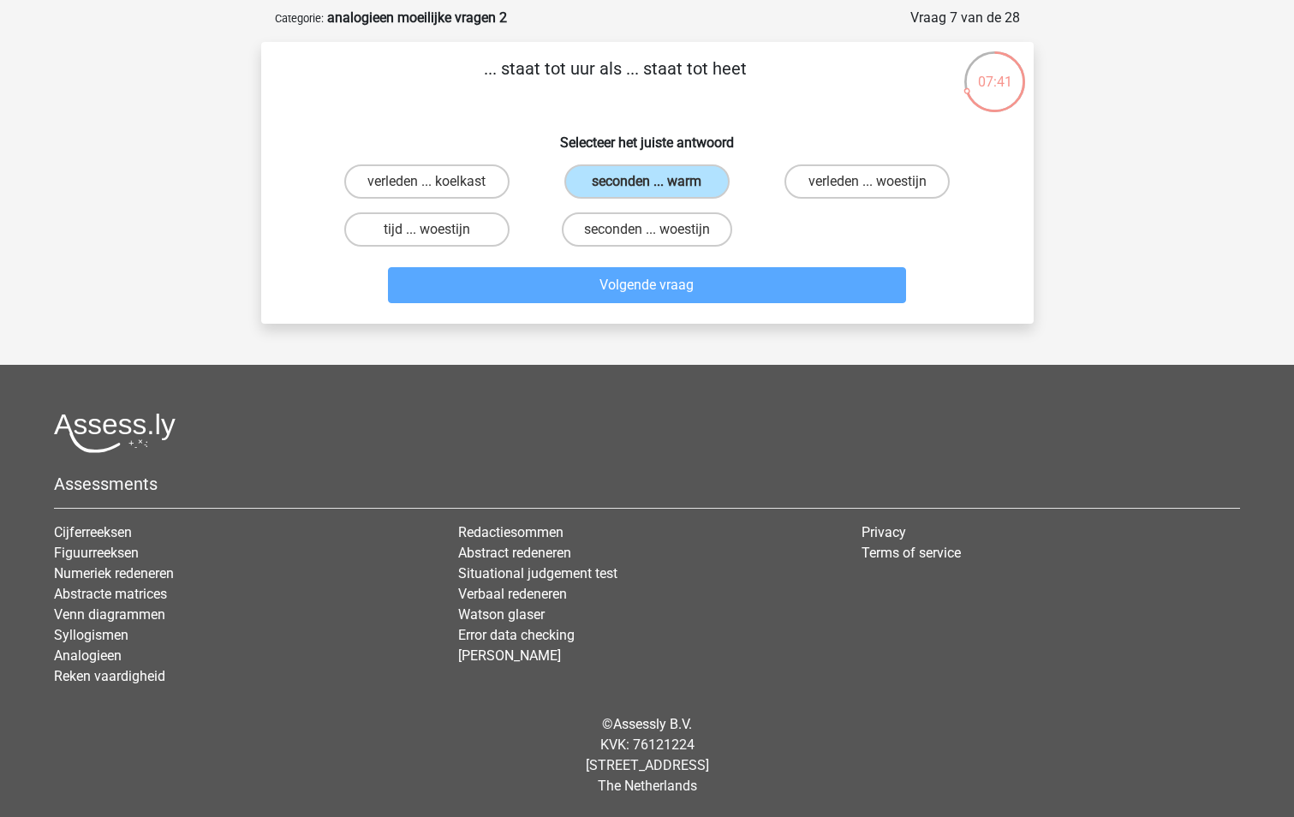
scroll to position [86, 0]
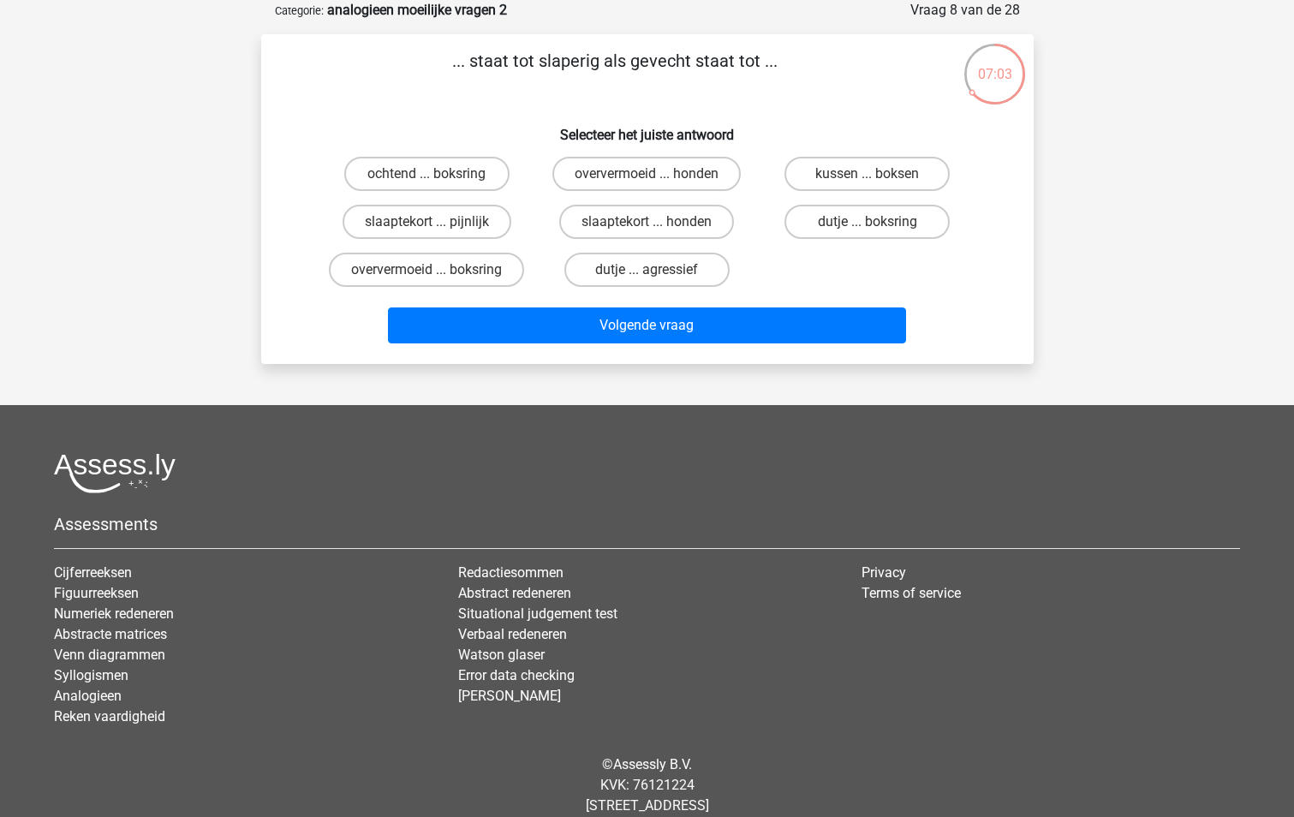
click at [648, 271] on input "dutje ... agressief" at bounding box center [651, 275] width 11 height 11
radio input "true"
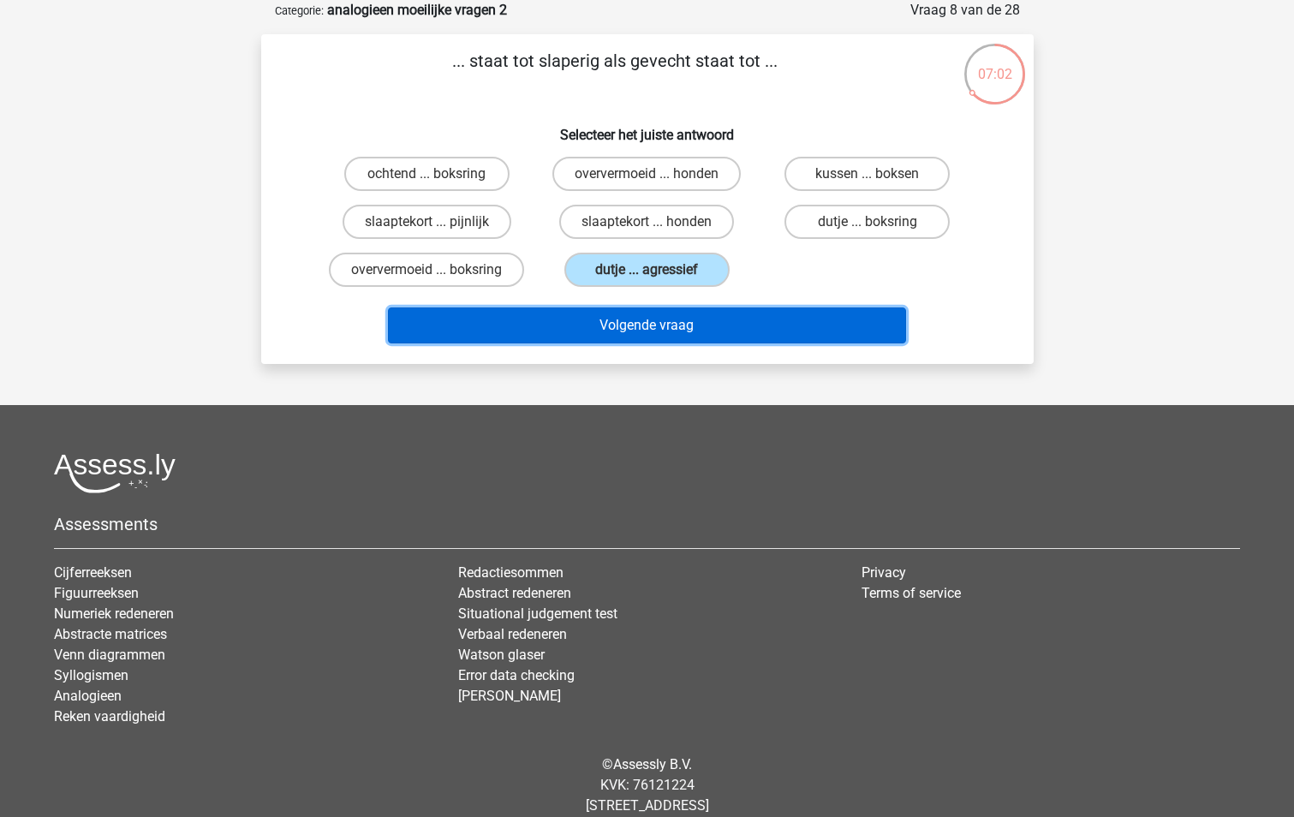
click at [644, 326] on button "Volgende vraag" at bounding box center [647, 325] width 518 height 36
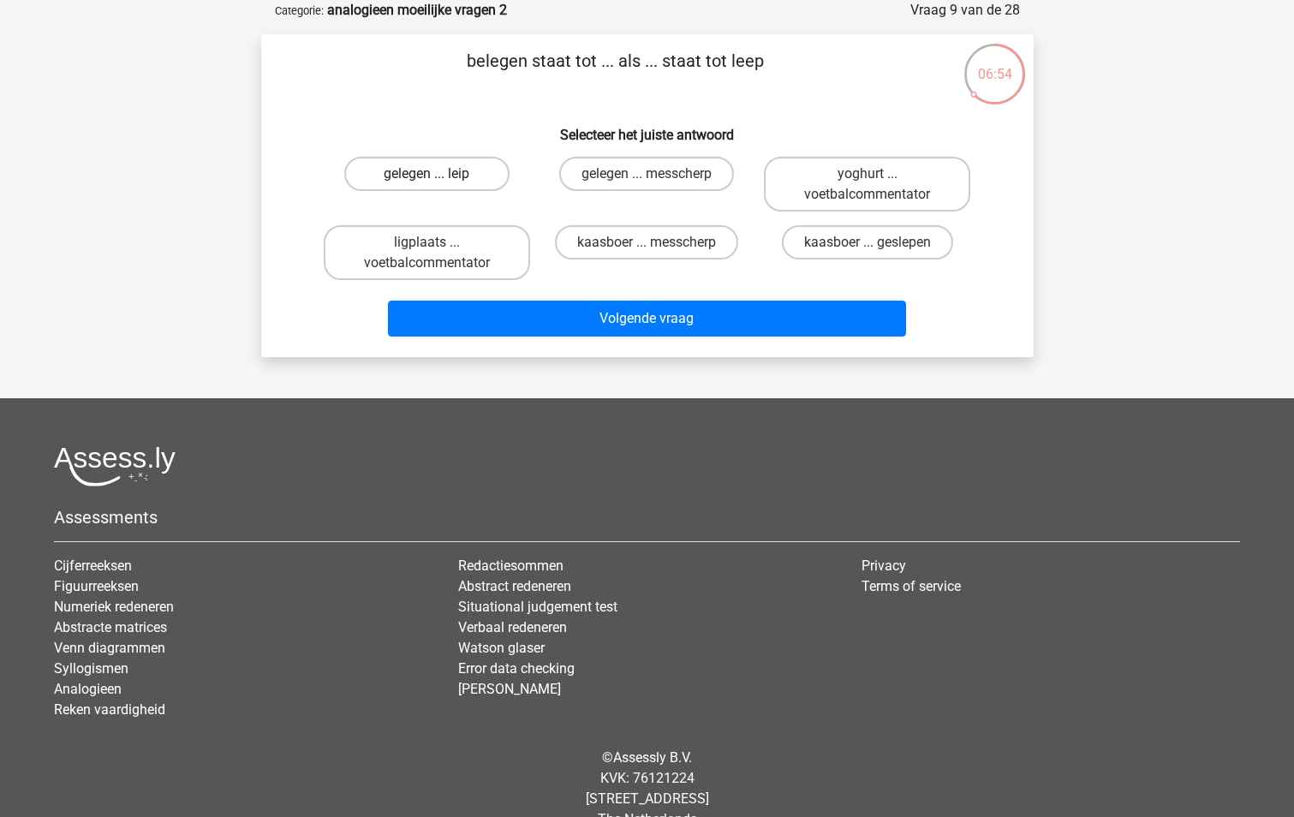
click at [449, 179] on label "gelegen ... leip" at bounding box center [426, 174] width 165 height 34
click at [437, 179] on input "gelegen ... leip" at bounding box center [431, 179] width 11 height 11
radio input "true"
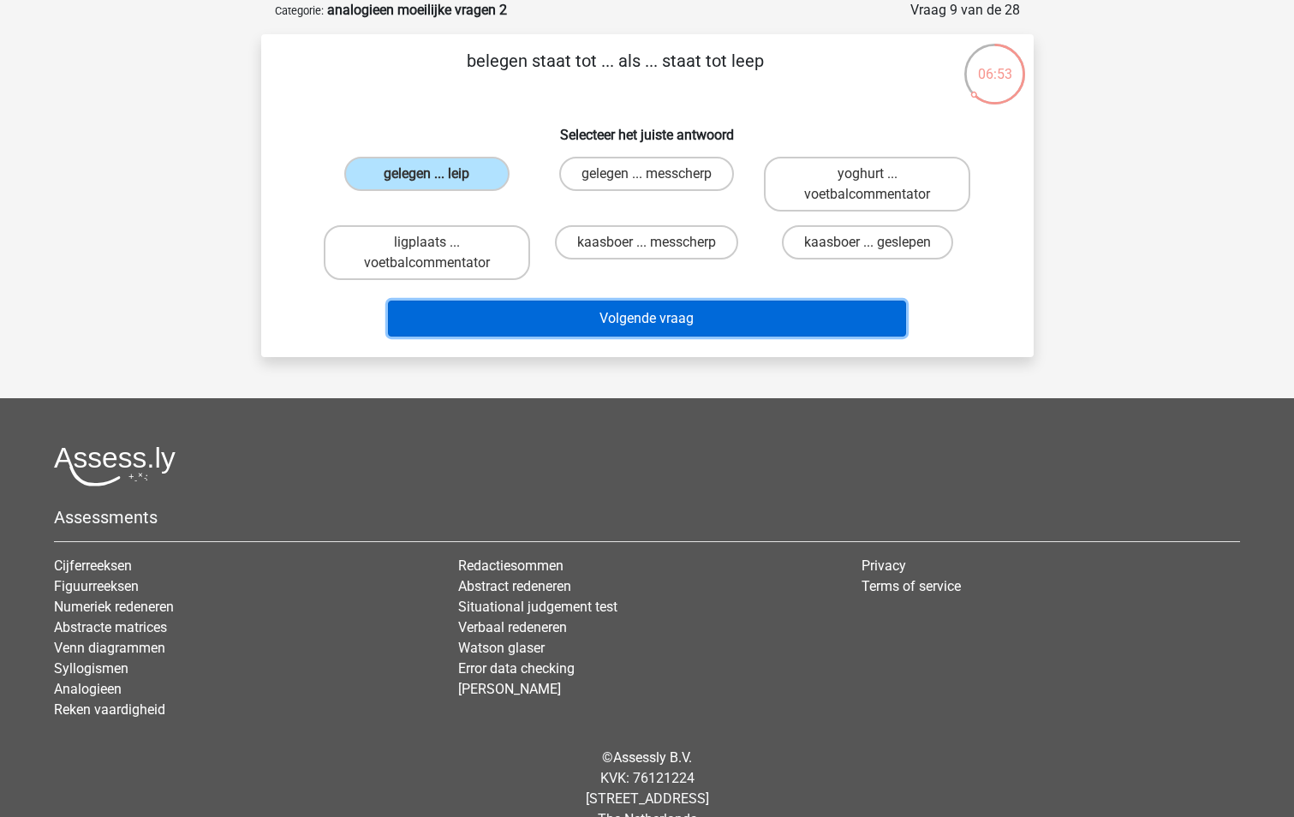
click at [654, 322] on button "Volgende vraag" at bounding box center [647, 318] width 518 height 36
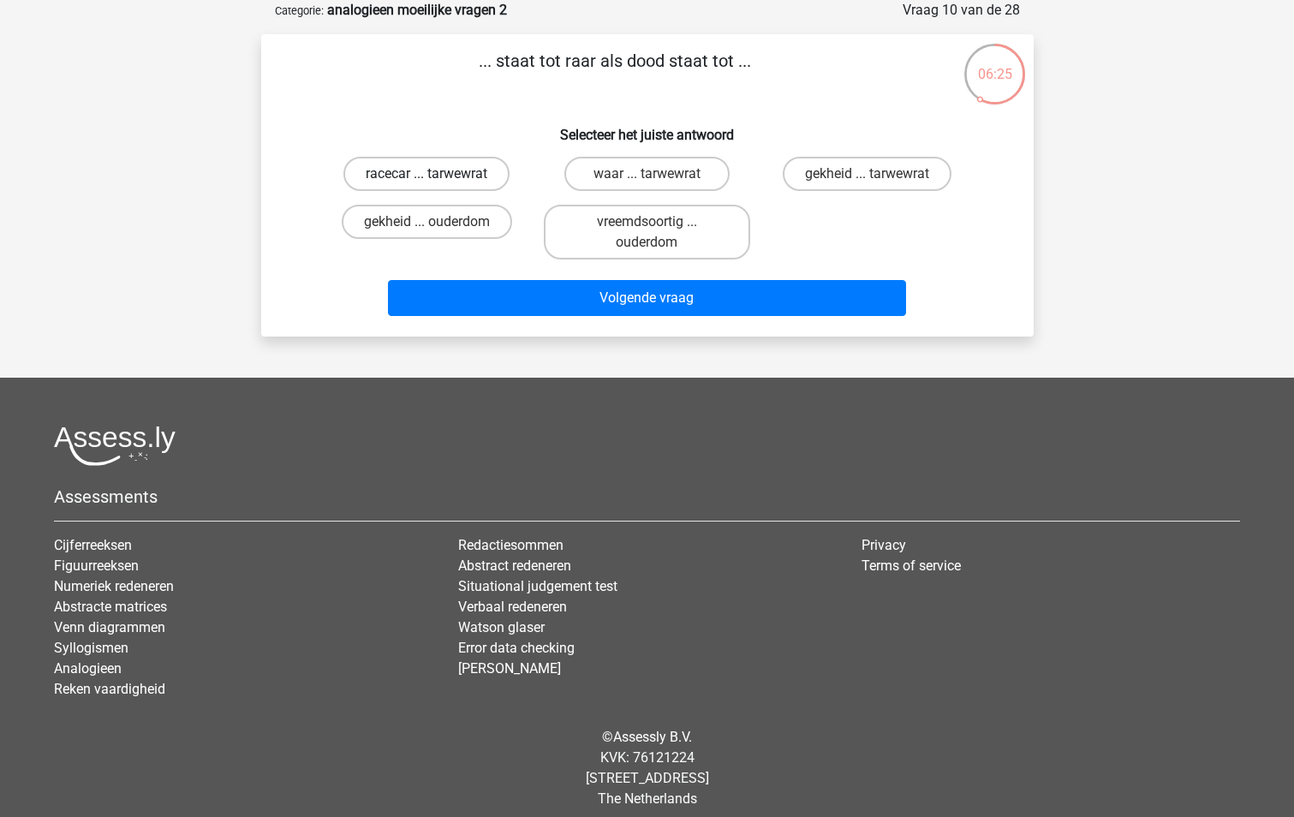
click at [444, 175] on label "racecar ... tarwewrat" at bounding box center [426, 174] width 166 height 34
click at [437, 175] on input "racecar ... tarwewrat" at bounding box center [431, 179] width 11 height 11
radio input "true"
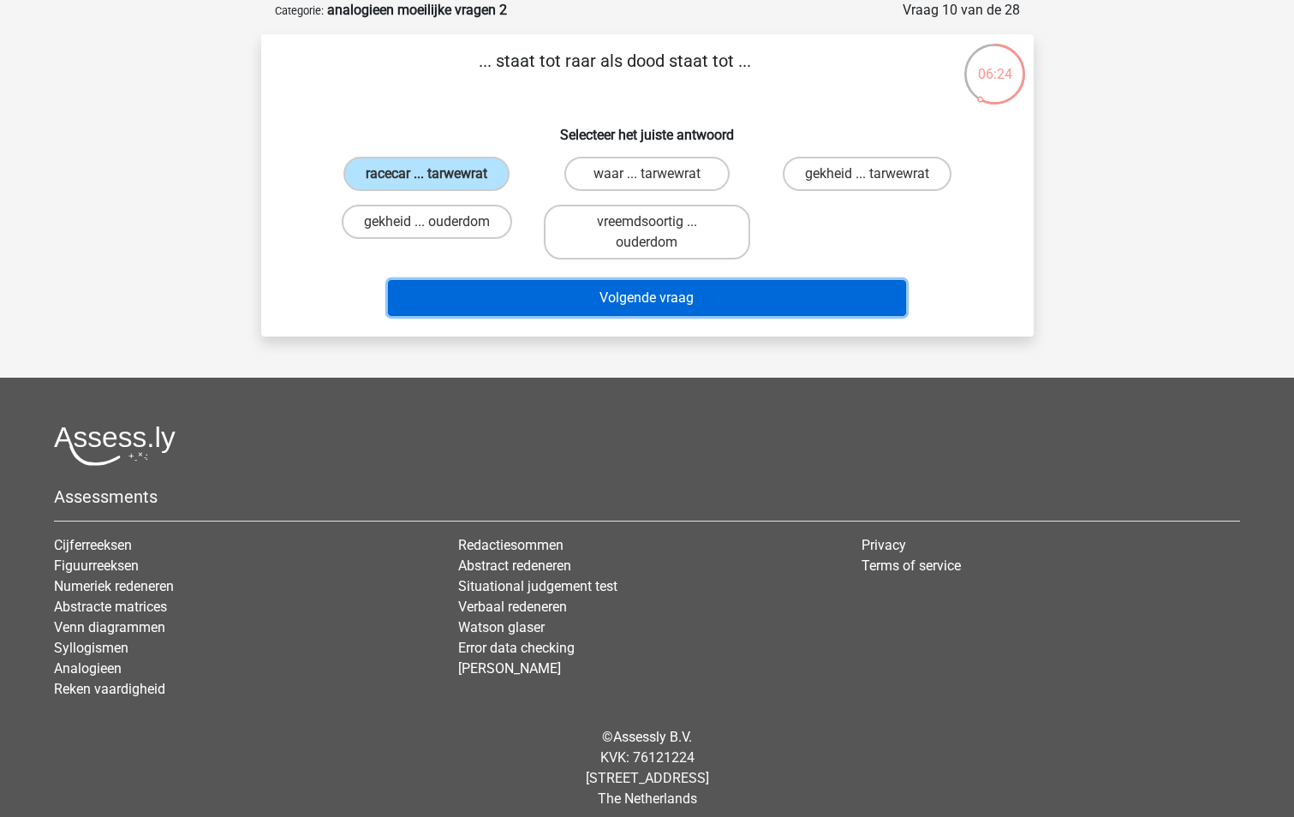
click at [655, 292] on button "Volgende vraag" at bounding box center [647, 298] width 518 height 36
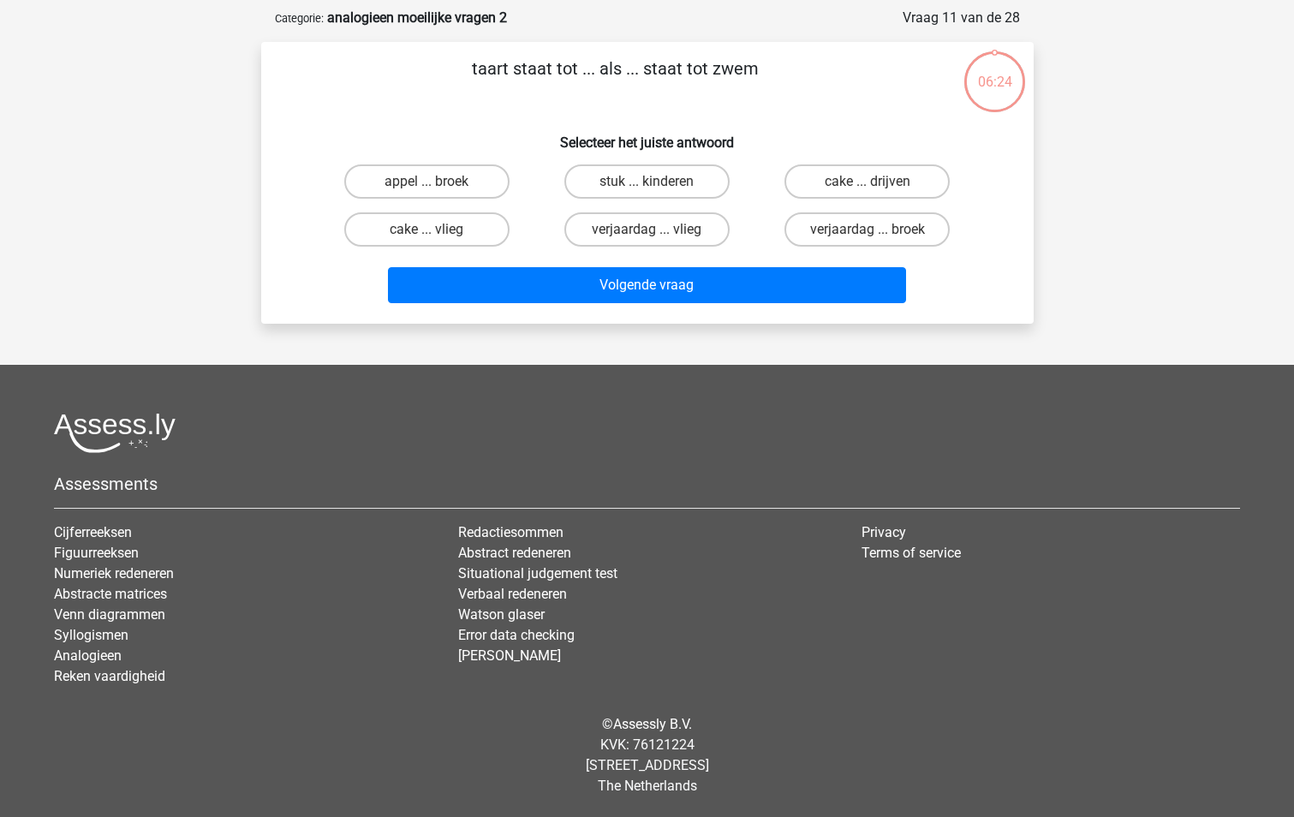
scroll to position [78, 0]
click at [443, 184] on label "appel ... broek" at bounding box center [426, 181] width 165 height 34
click at [437, 184] on input "appel ... broek" at bounding box center [431, 186] width 11 height 11
radio input "true"
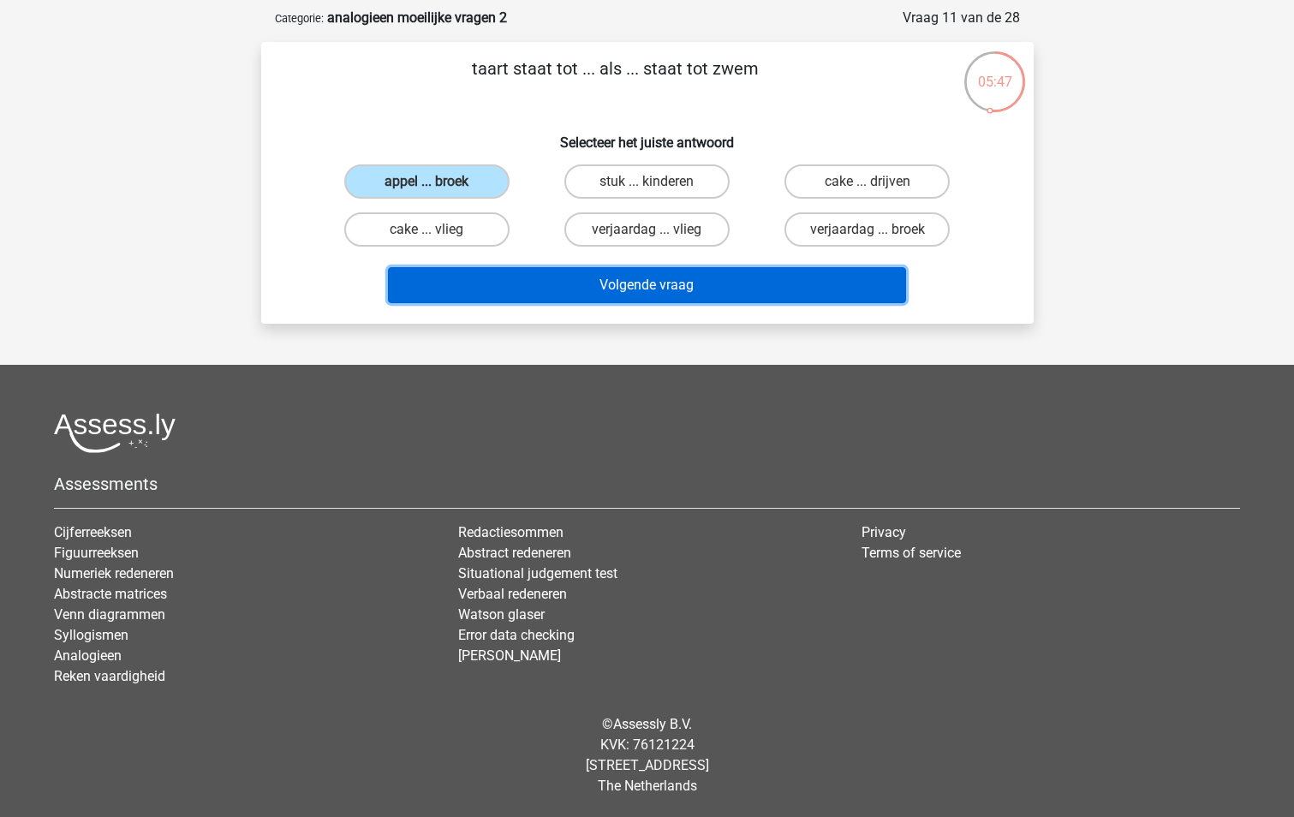
click at [614, 291] on button "Volgende vraag" at bounding box center [647, 285] width 518 height 36
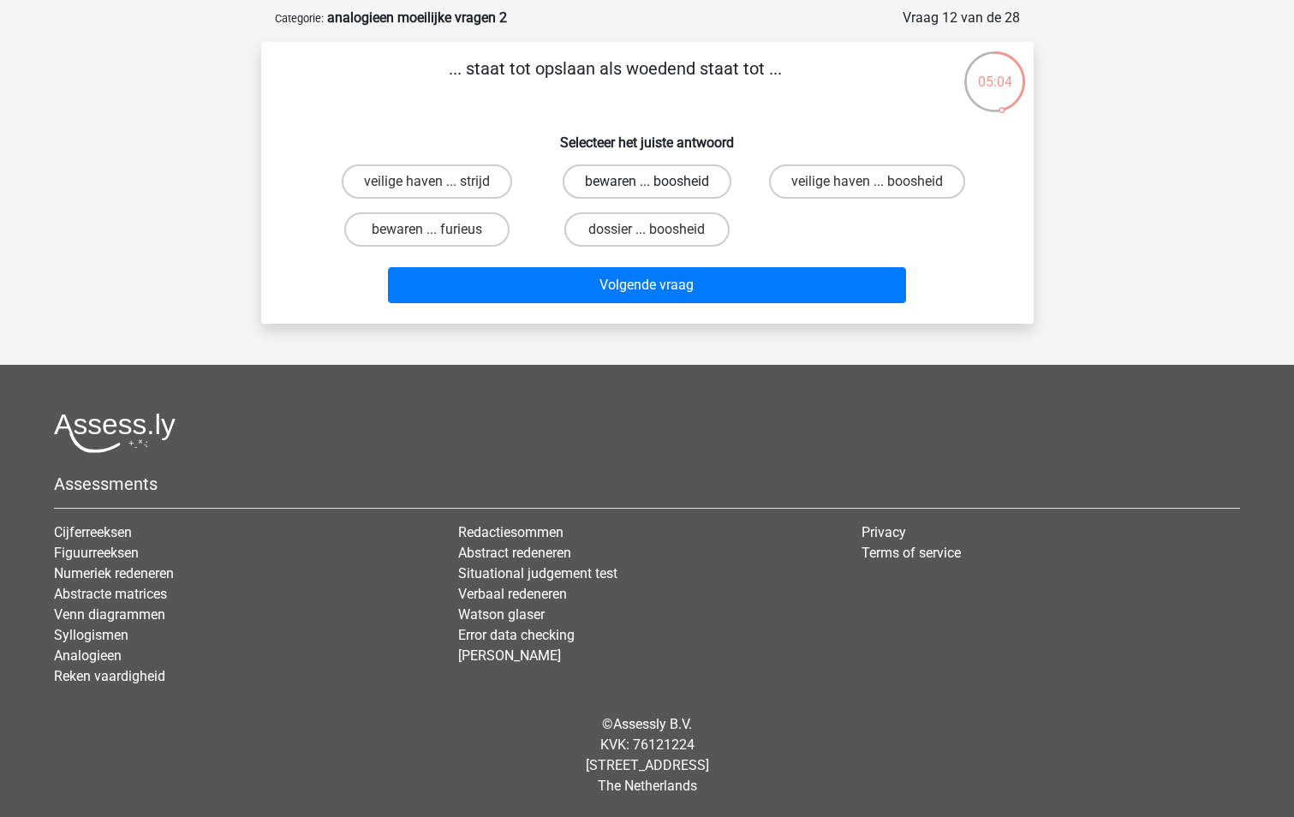
click at [632, 186] on label "bewaren ... boosheid" at bounding box center [646, 181] width 169 height 34
click at [646, 186] on input "bewaren ... boosheid" at bounding box center [651, 186] width 11 height 11
radio input "true"
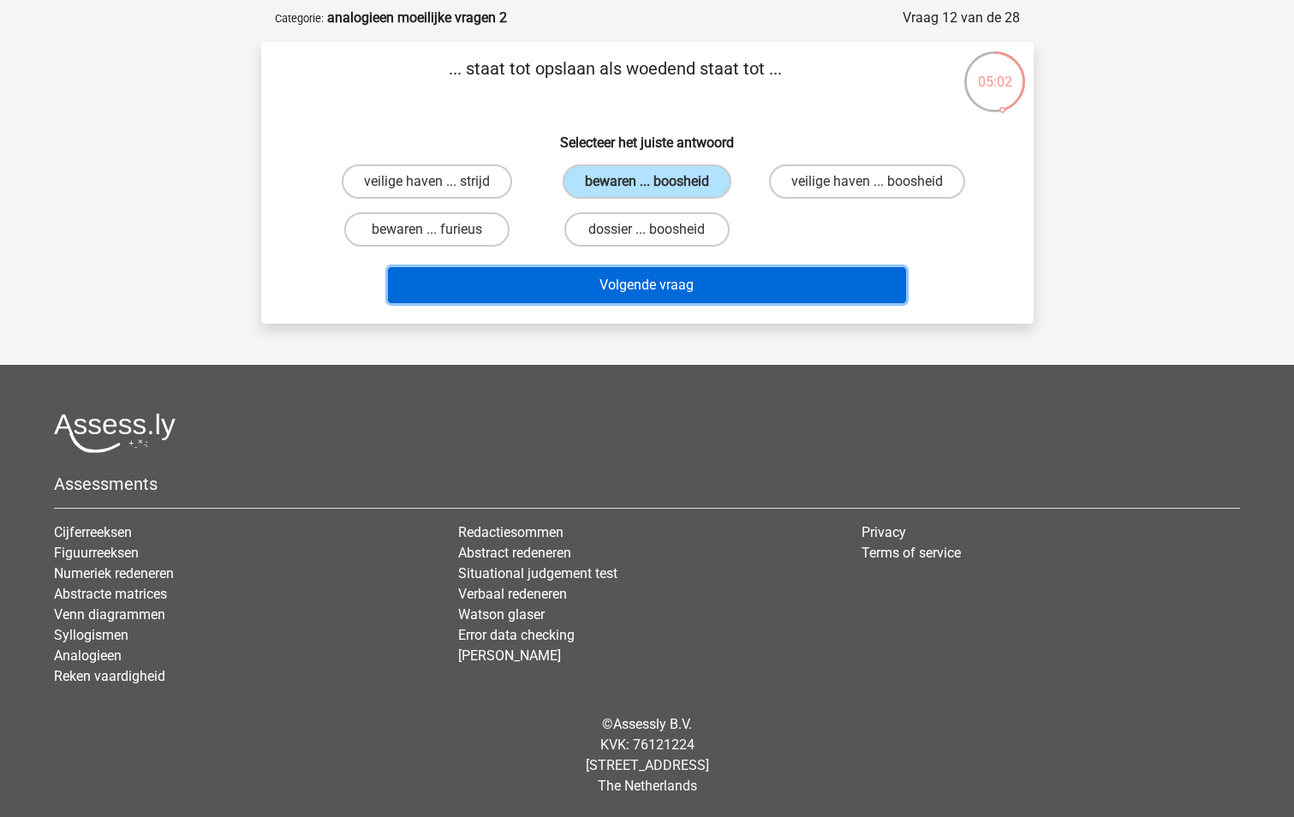
click at [672, 291] on button "Volgende vraag" at bounding box center [647, 285] width 518 height 36
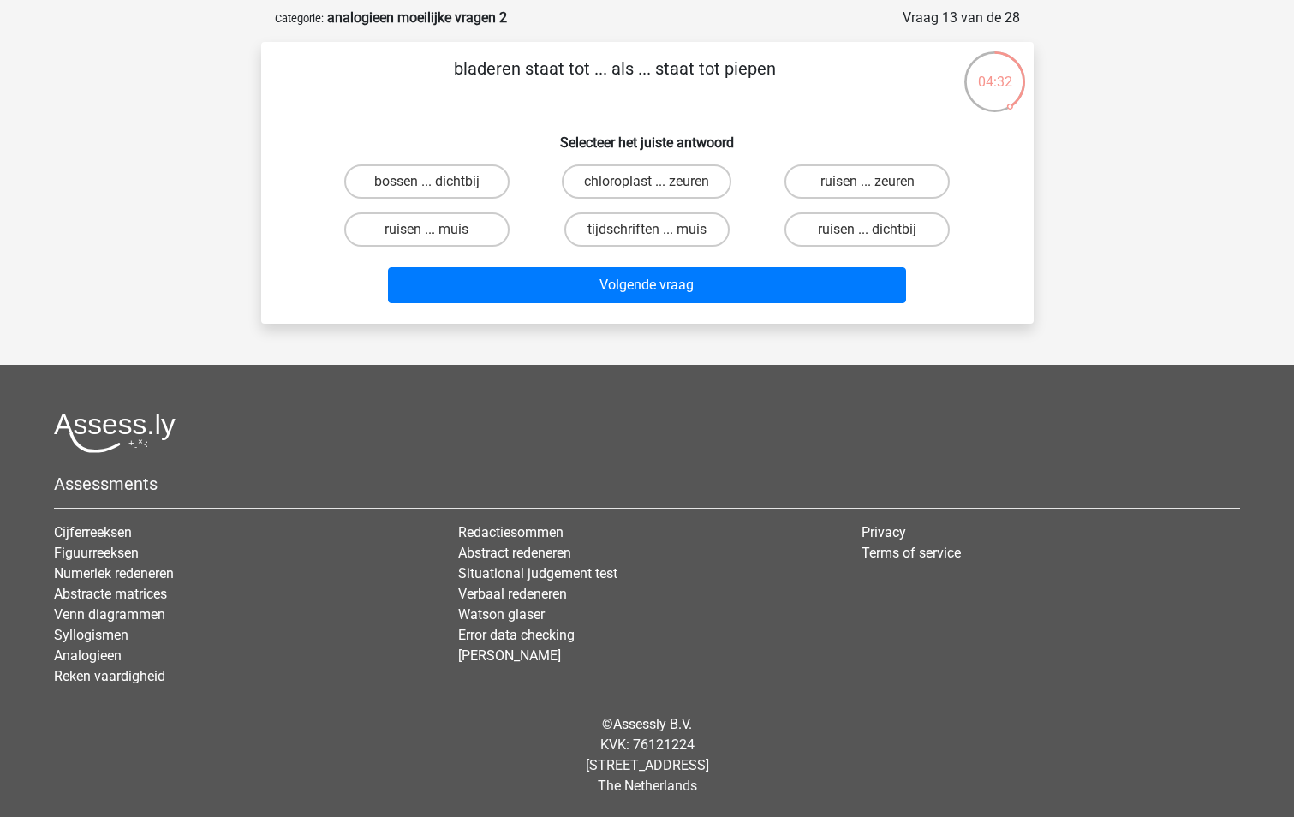
click at [657, 233] on input "tijdschriften ... muis" at bounding box center [651, 234] width 11 height 11
radio input "true"
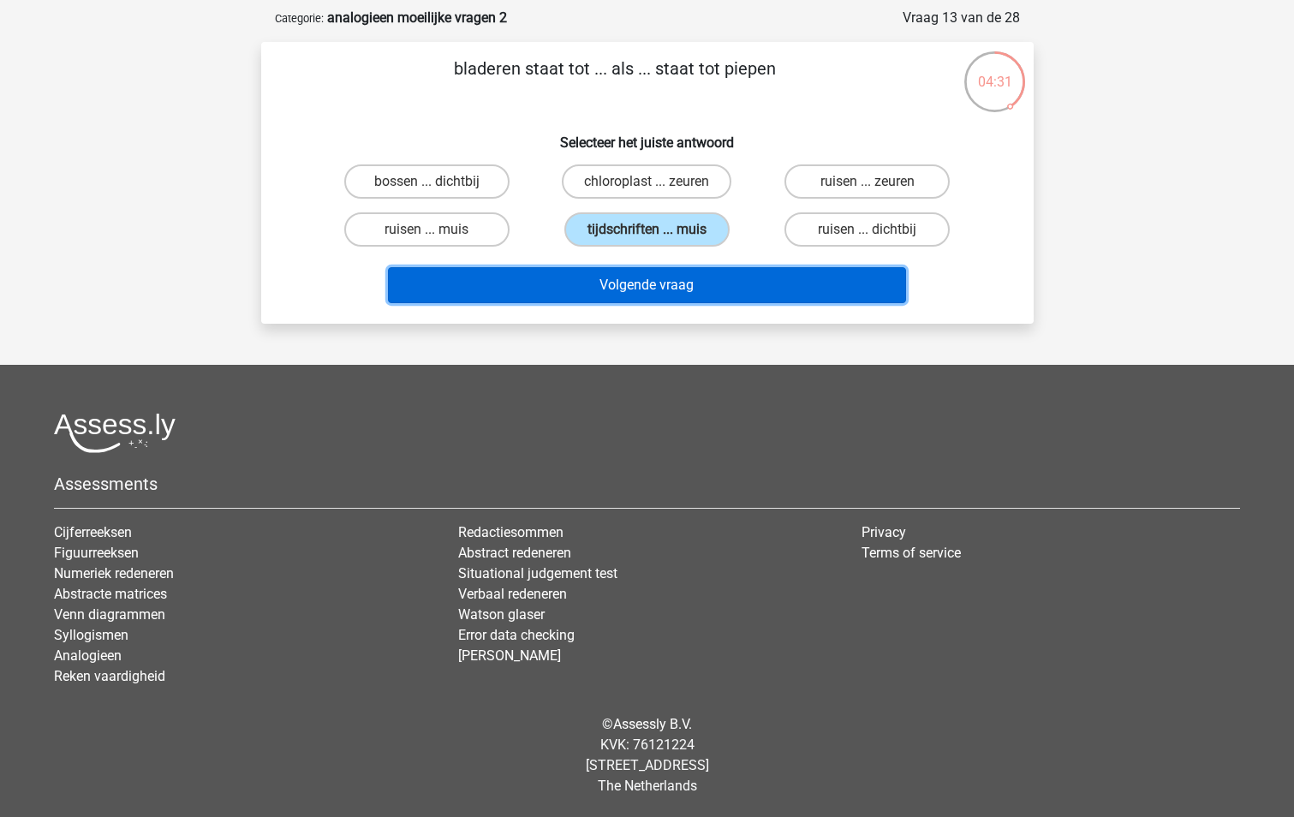
click at [644, 282] on button "Volgende vraag" at bounding box center [647, 285] width 518 height 36
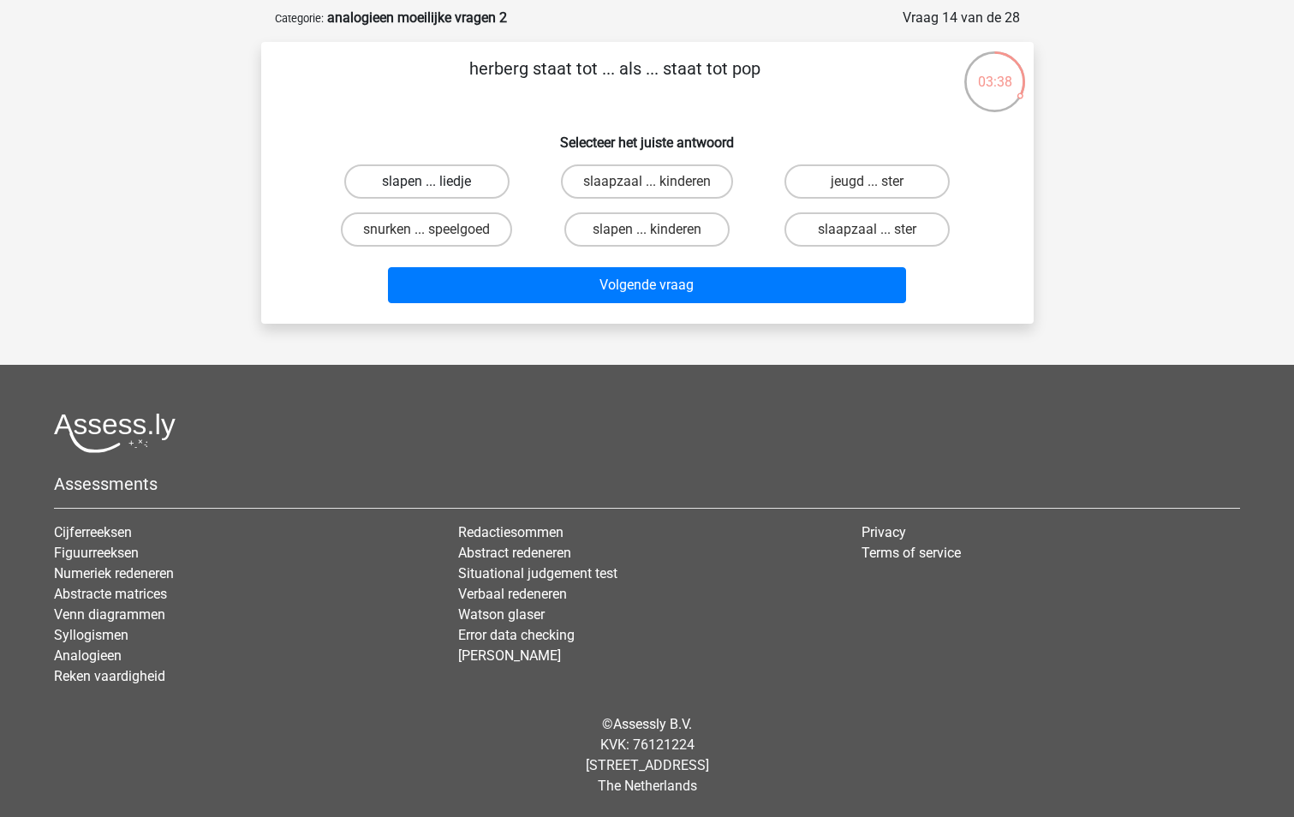
click at [465, 180] on label "slapen ... liedje" at bounding box center [426, 181] width 165 height 34
click at [437, 181] on input "slapen ... liedje" at bounding box center [431, 186] width 11 height 11
radio input "true"
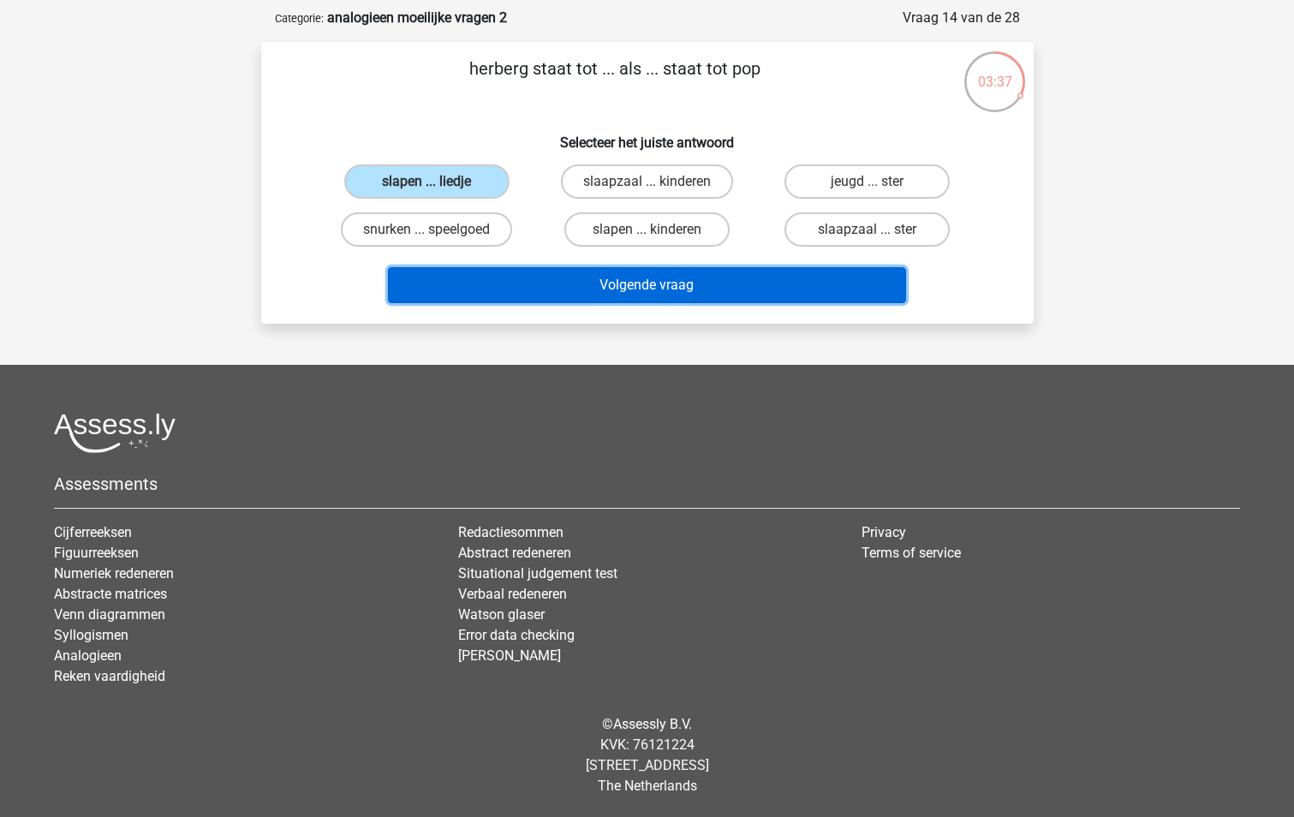
click at [734, 288] on button "Volgende vraag" at bounding box center [647, 285] width 518 height 36
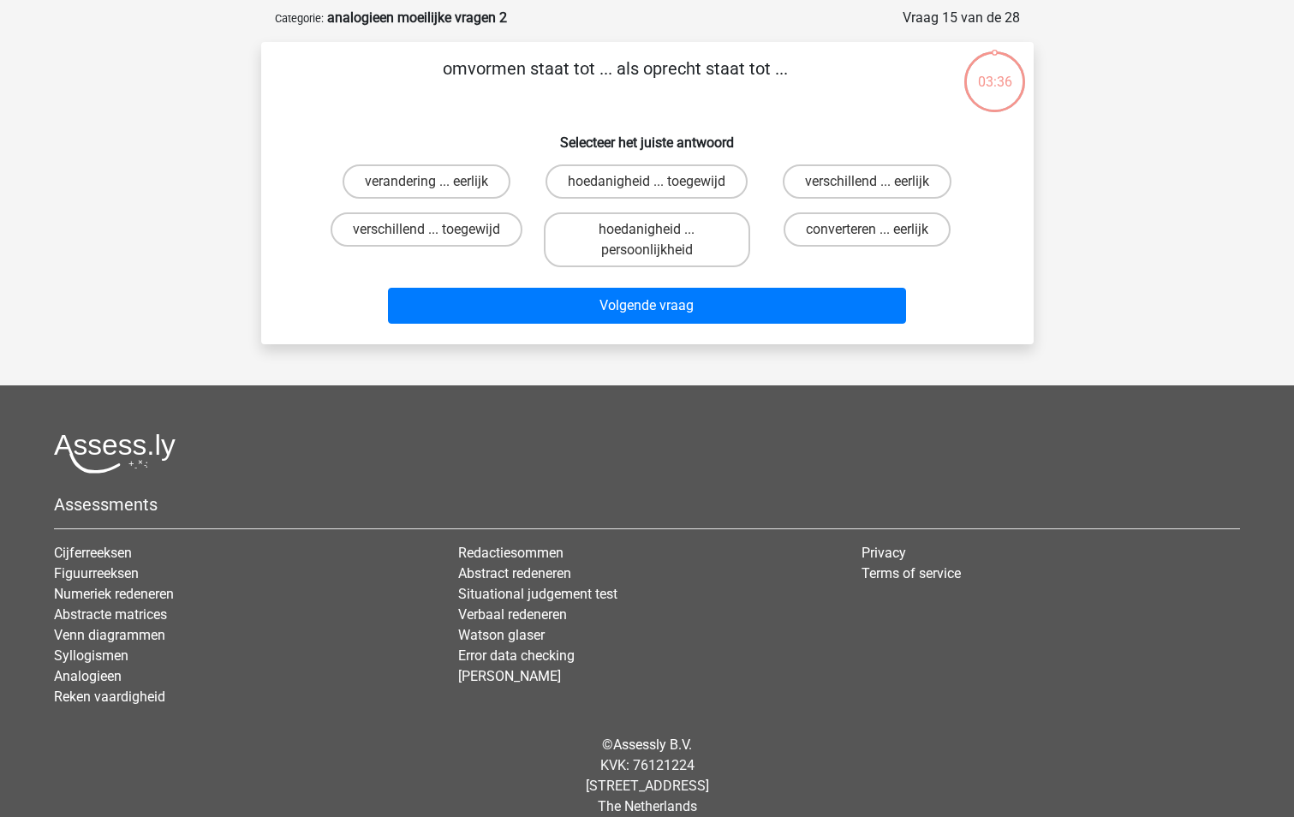
scroll to position [86, 0]
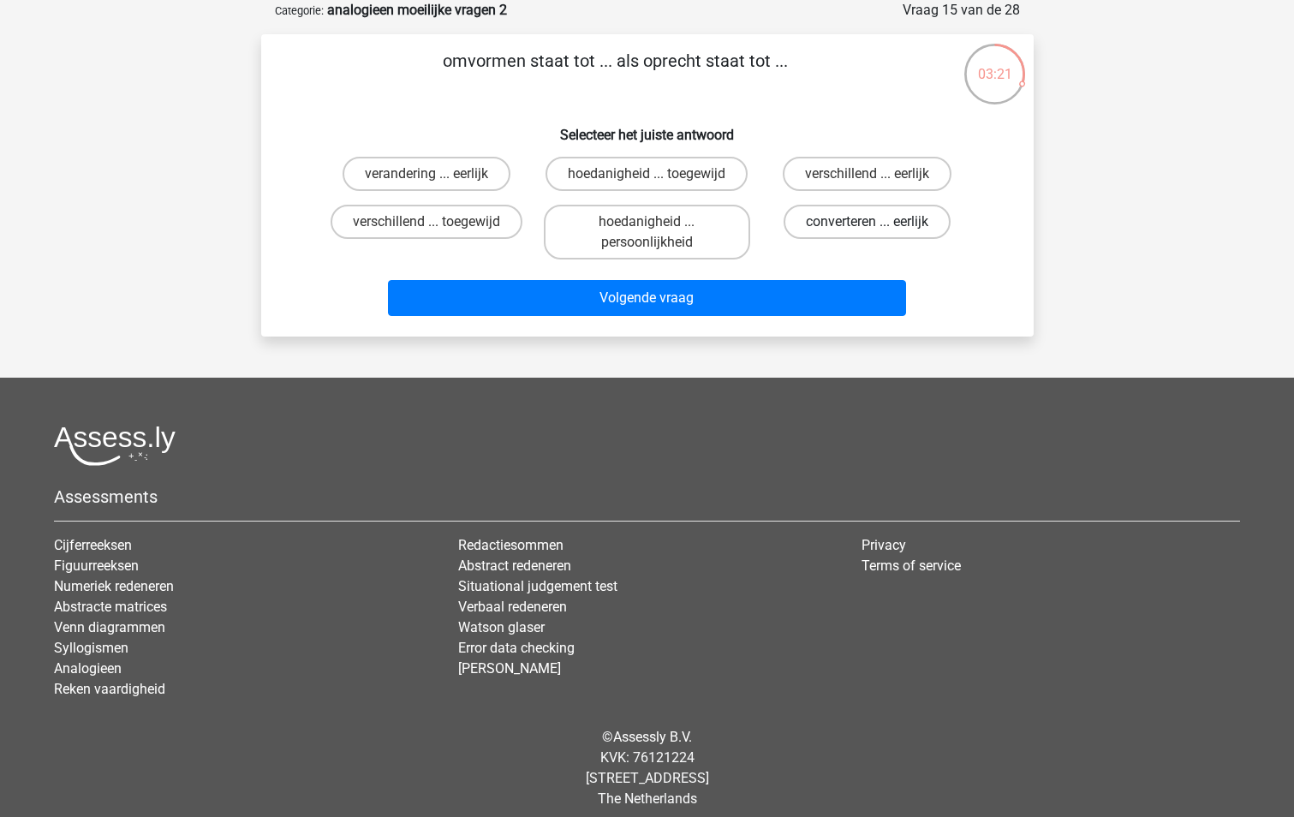
click at [845, 229] on label "converteren ... eerlijk" at bounding box center [866, 222] width 167 height 34
click at [867, 229] on input "converteren ... eerlijk" at bounding box center [872, 227] width 11 height 11
radio input "true"
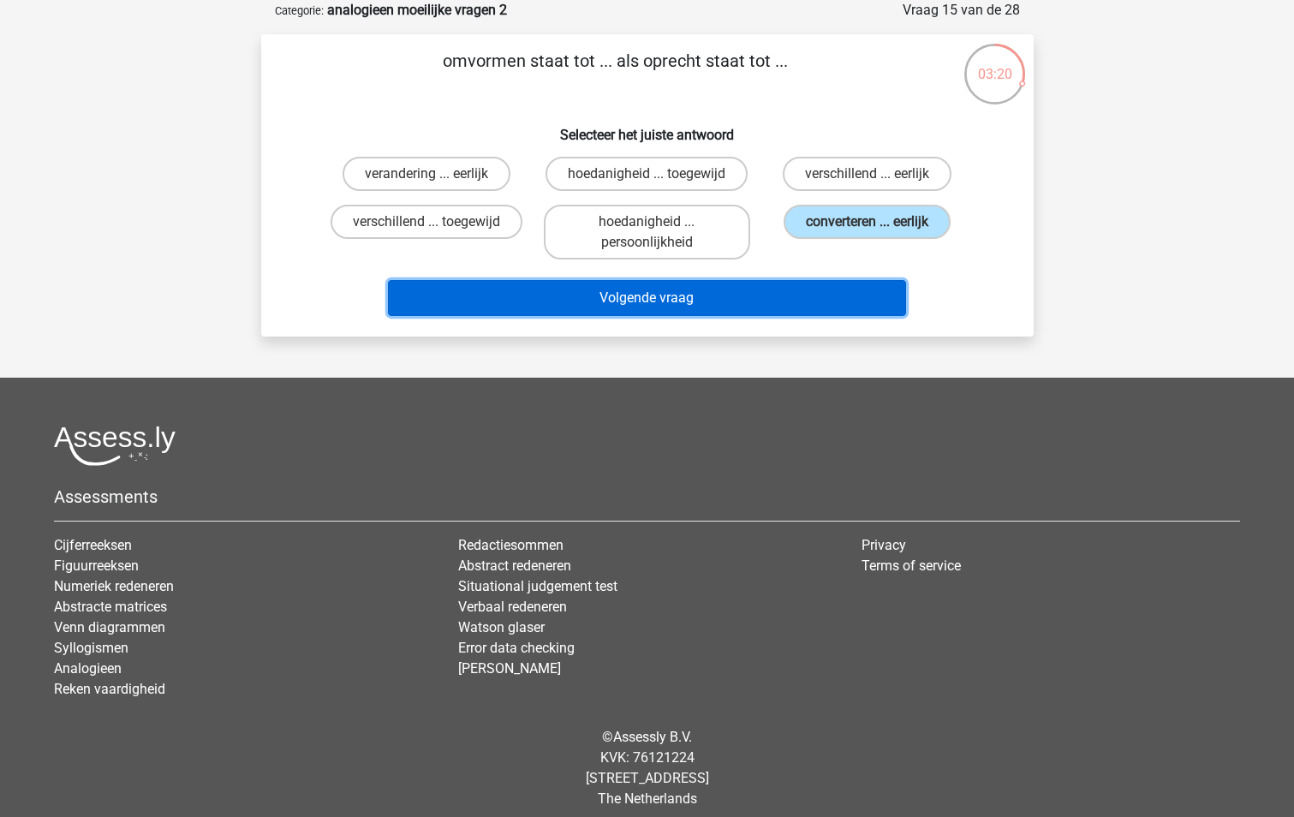
click at [717, 307] on button "Volgende vraag" at bounding box center [647, 298] width 518 height 36
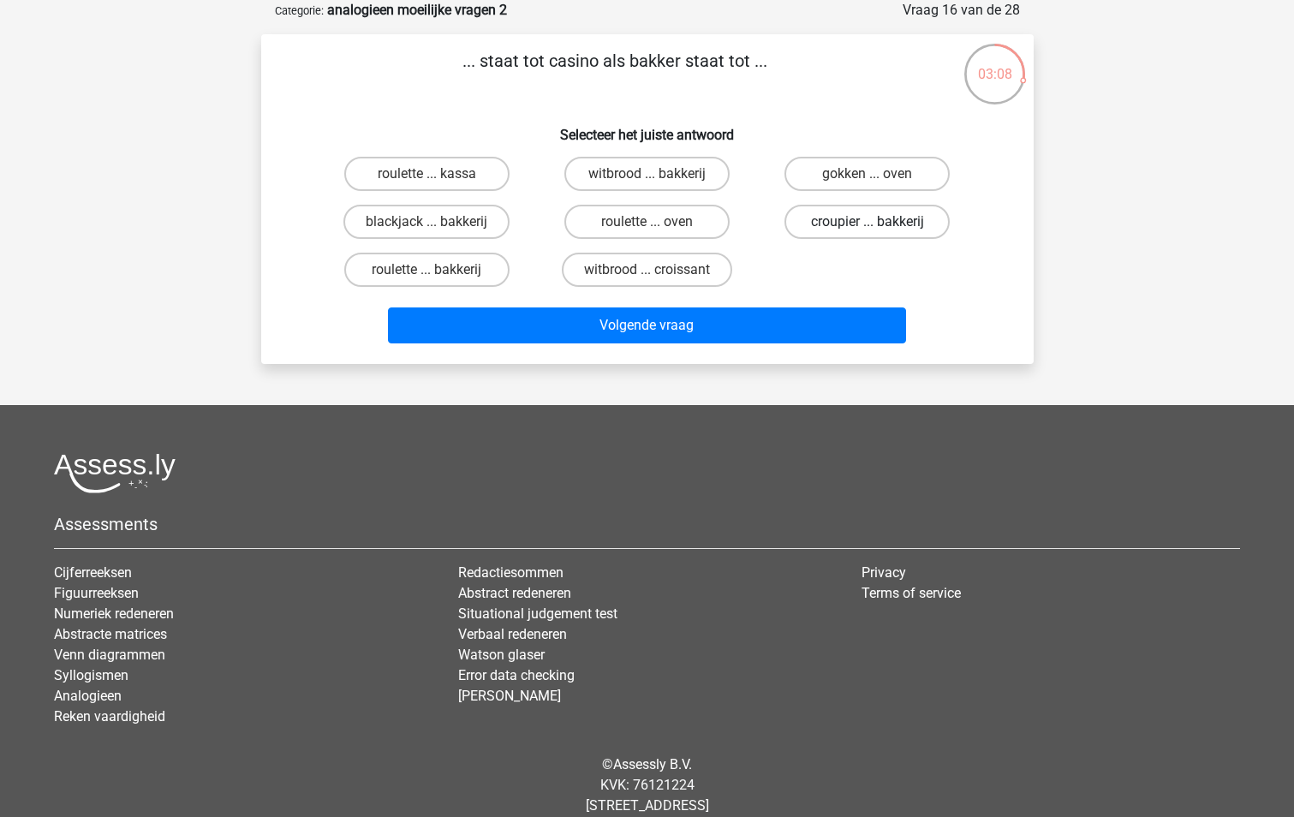
click at [837, 226] on label "croupier ... bakkerij" at bounding box center [866, 222] width 165 height 34
click at [867, 226] on input "croupier ... bakkerij" at bounding box center [872, 227] width 11 height 11
radio input "true"
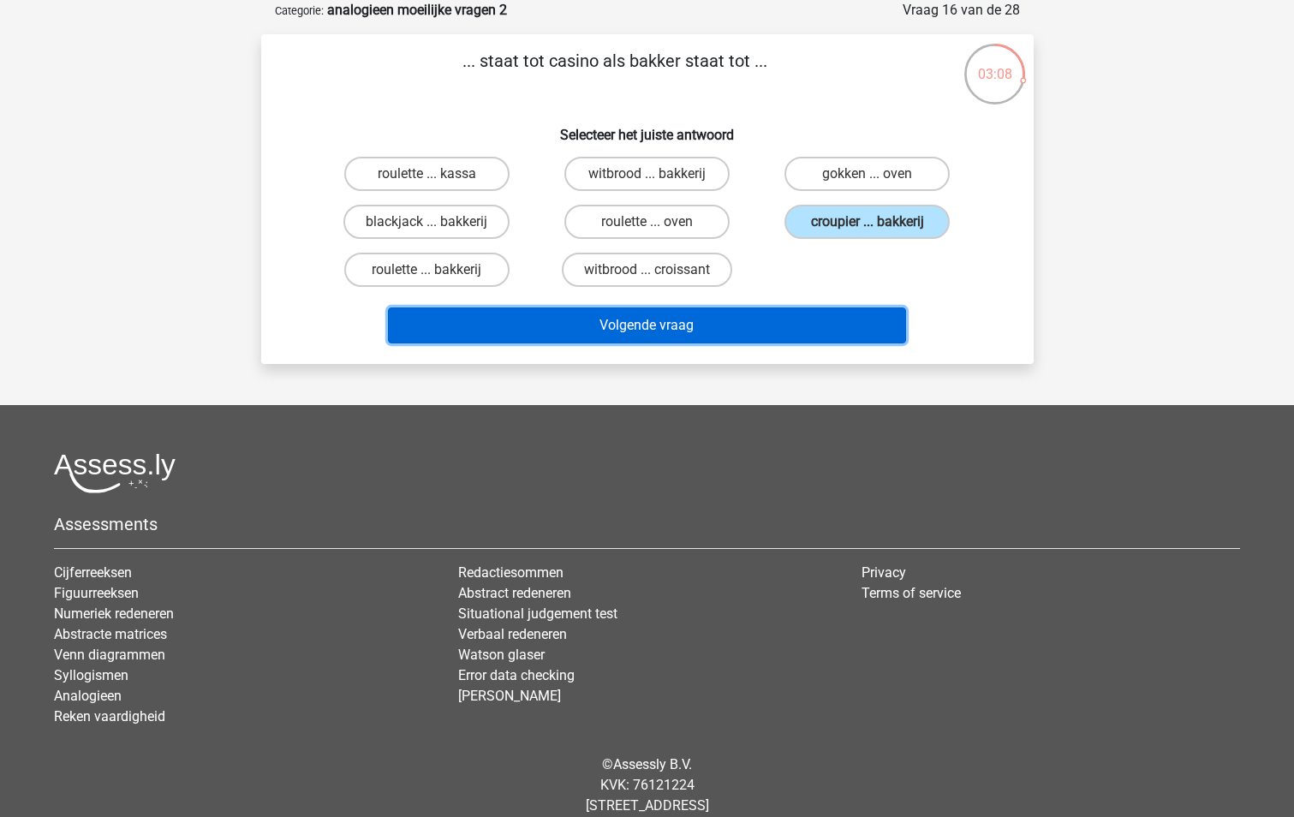
click at [705, 320] on button "Volgende vraag" at bounding box center [647, 325] width 518 height 36
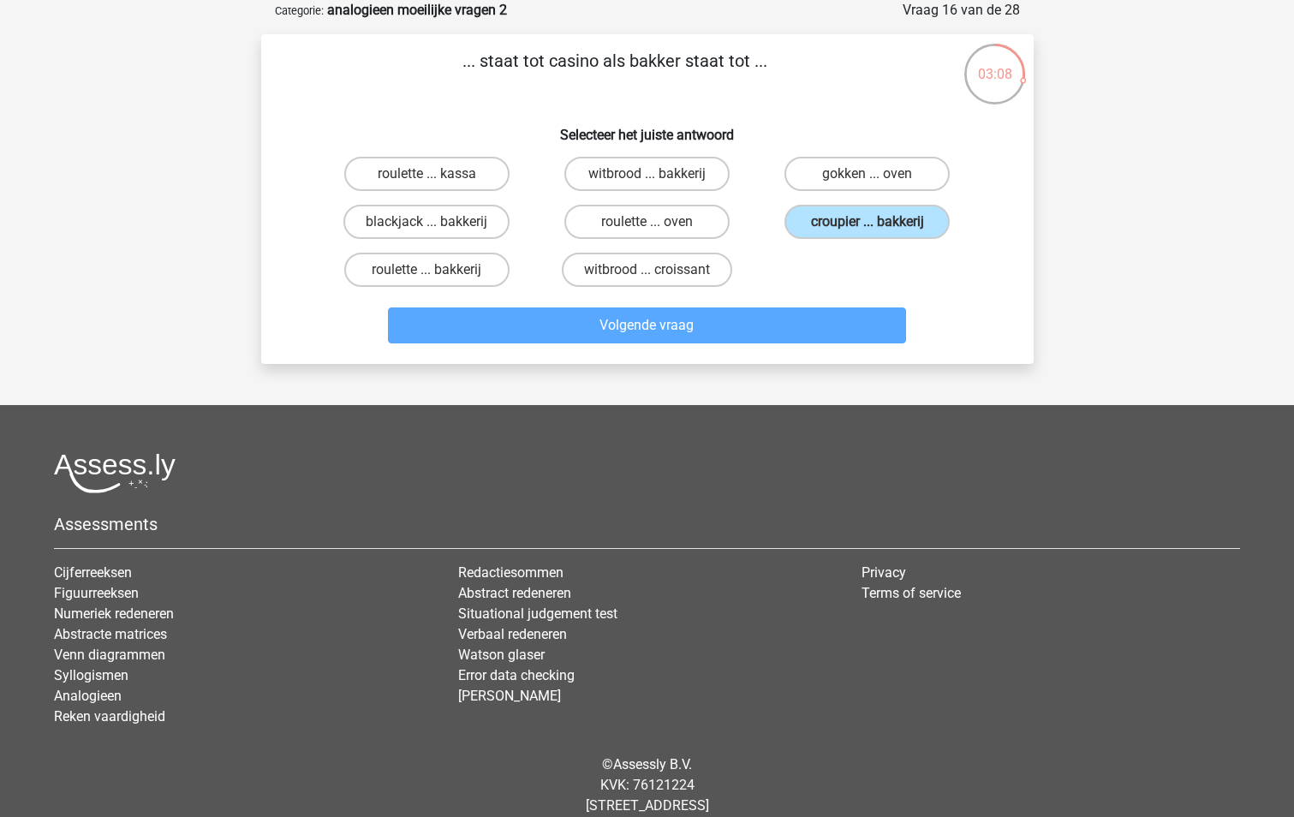
scroll to position [78, 0]
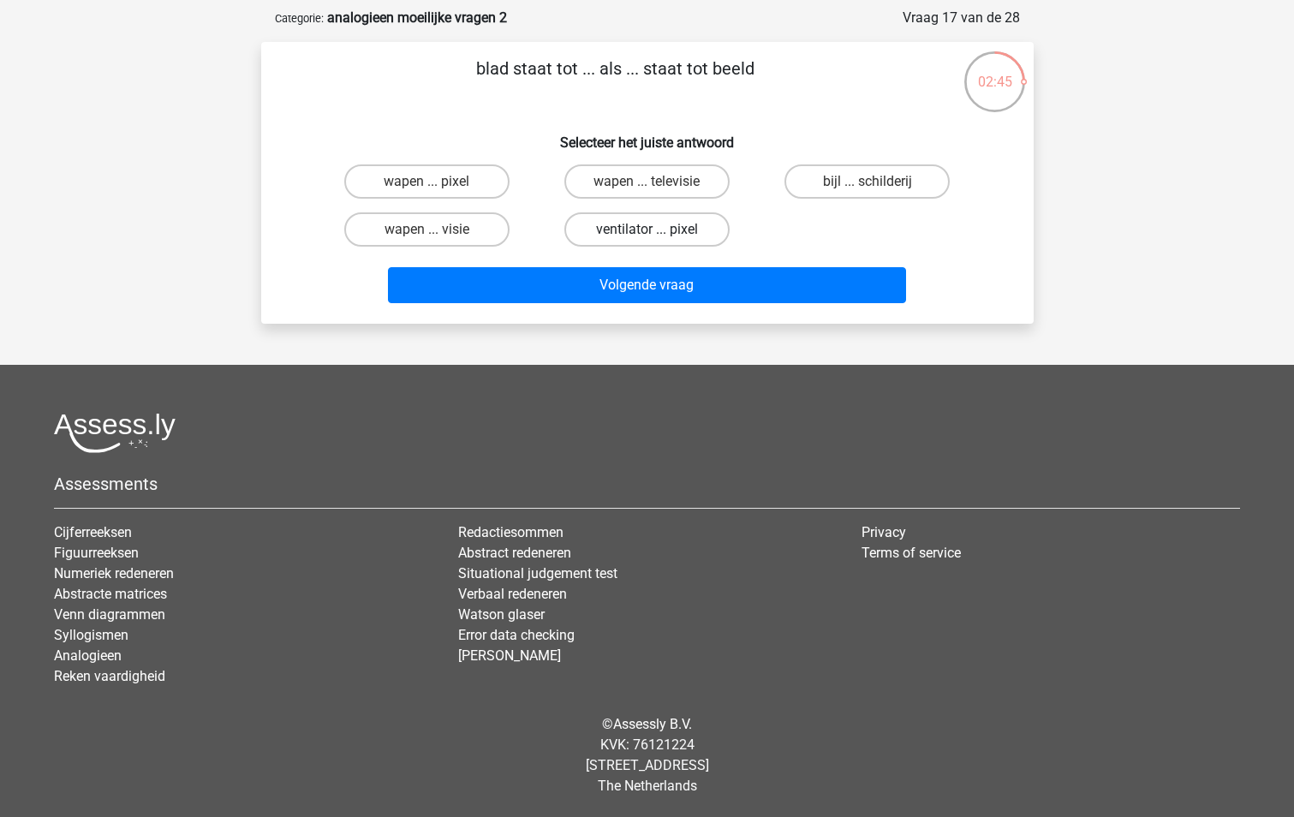
click at [681, 236] on label "ventilator ... pixel" at bounding box center [646, 229] width 165 height 34
click at [657, 236] on input "ventilator ... pixel" at bounding box center [651, 234] width 11 height 11
radio input "true"
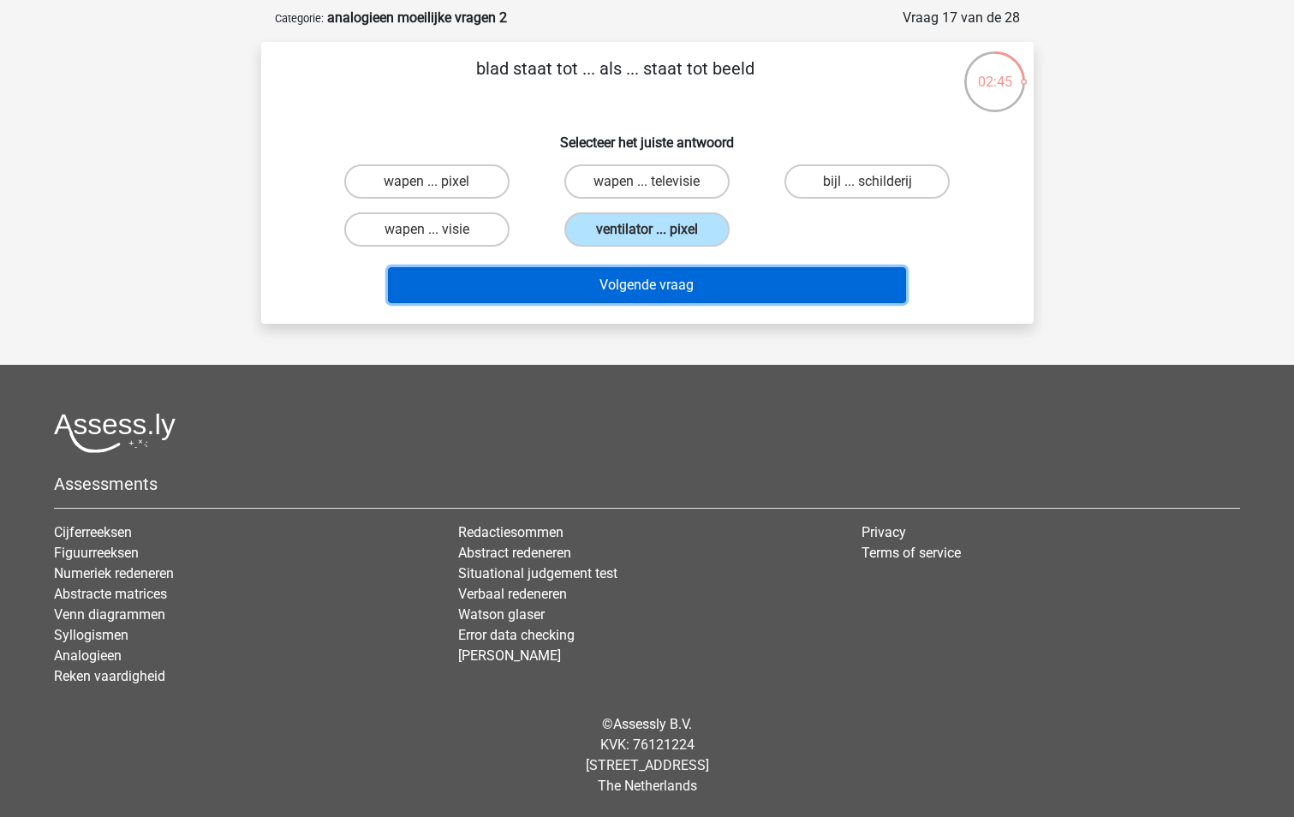
click at [684, 277] on button "Volgende vraag" at bounding box center [647, 285] width 518 height 36
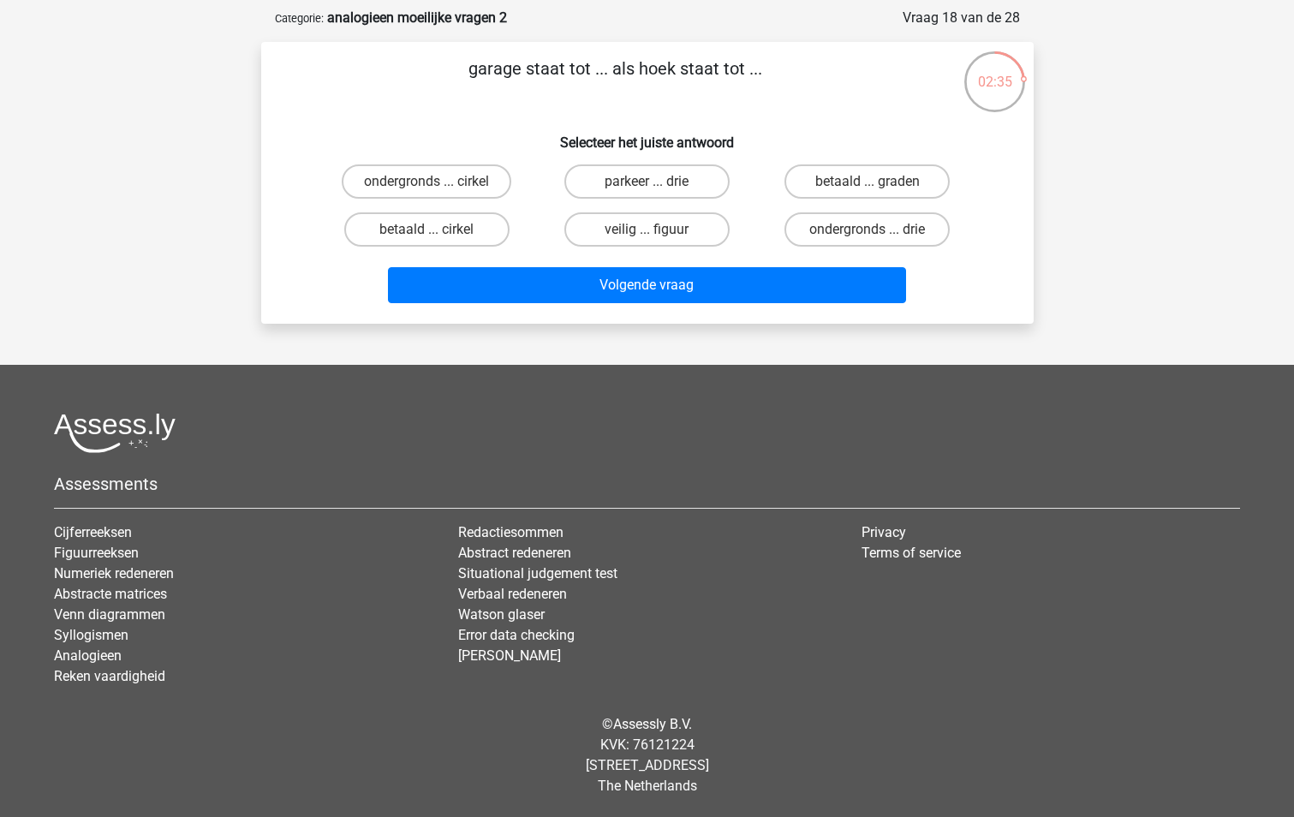
click at [648, 186] on input "parkeer ... drie" at bounding box center [651, 186] width 11 height 11
radio input "true"
click at [637, 305] on div "Volgende vraag" at bounding box center [647, 288] width 661 height 43
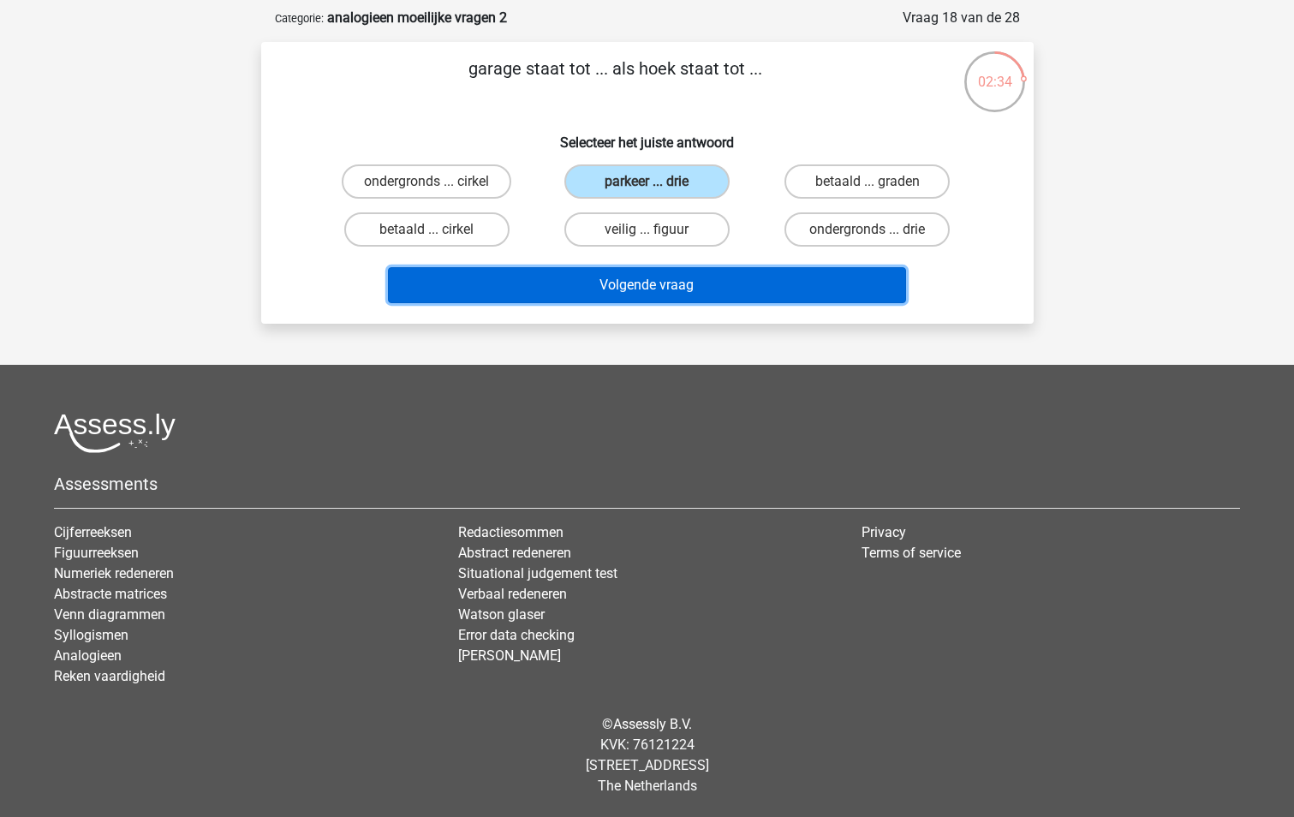
click at [641, 292] on button "Volgende vraag" at bounding box center [647, 285] width 518 height 36
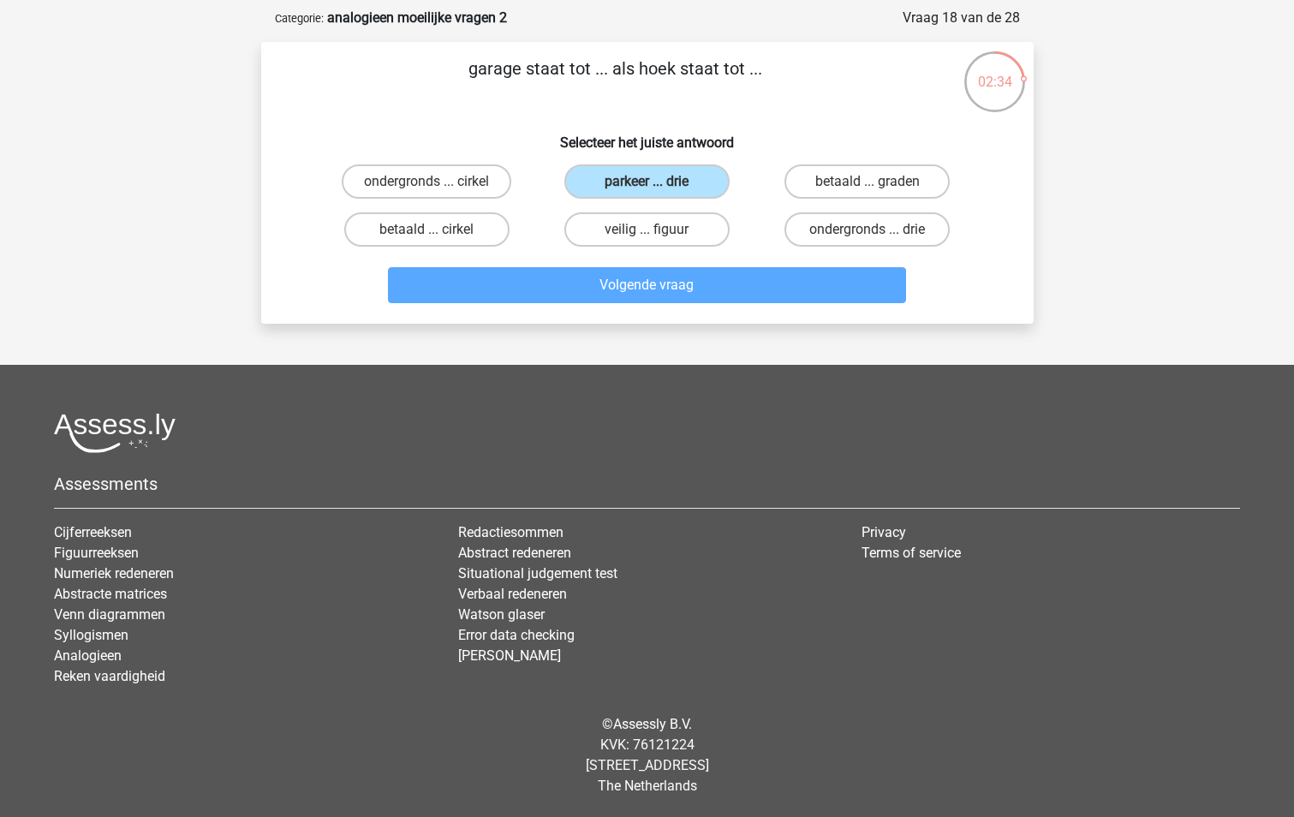
scroll to position [86, 0]
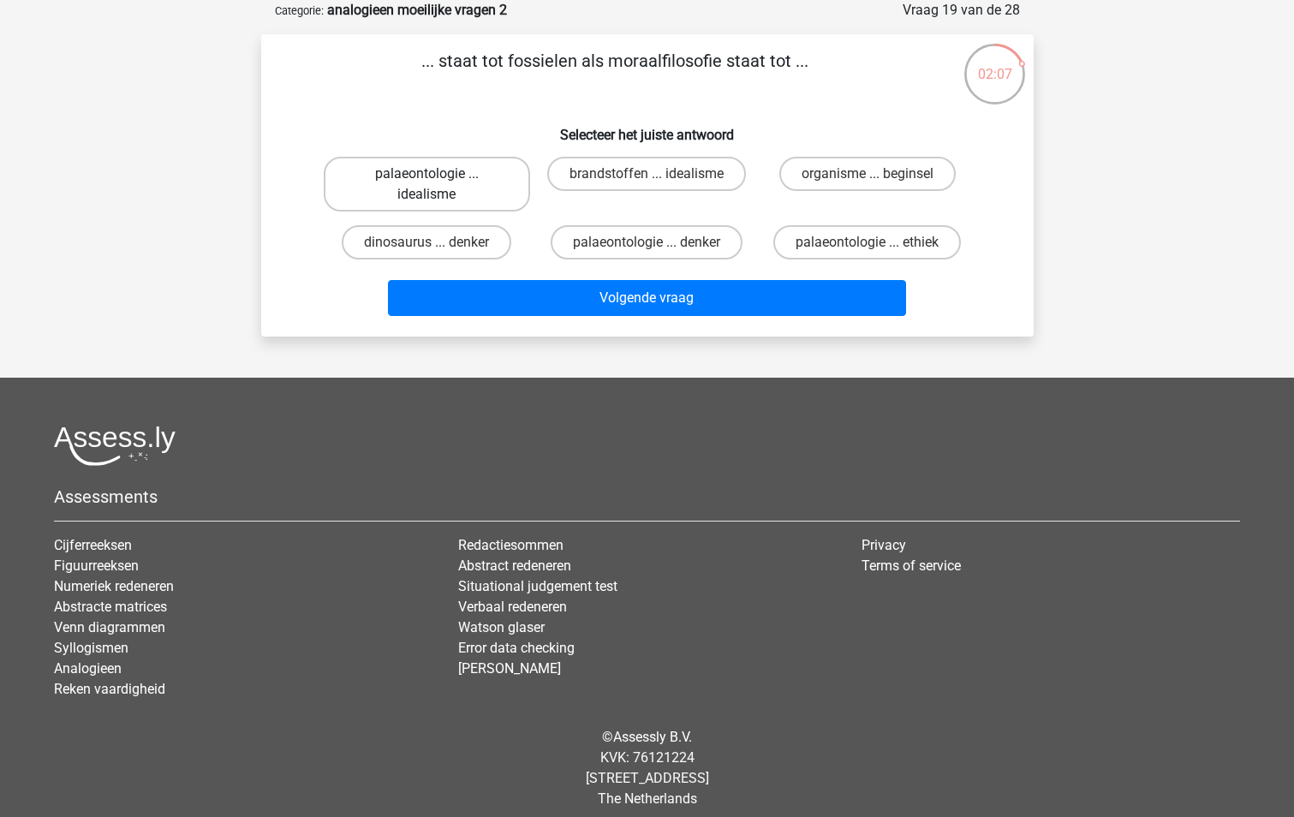
click at [469, 194] on label "palaeontologie ... idealisme" at bounding box center [427, 184] width 206 height 55
click at [437, 185] on input "palaeontologie ... idealisme" at bounding box center [431, 179] width 11 height 11
radio input "true"
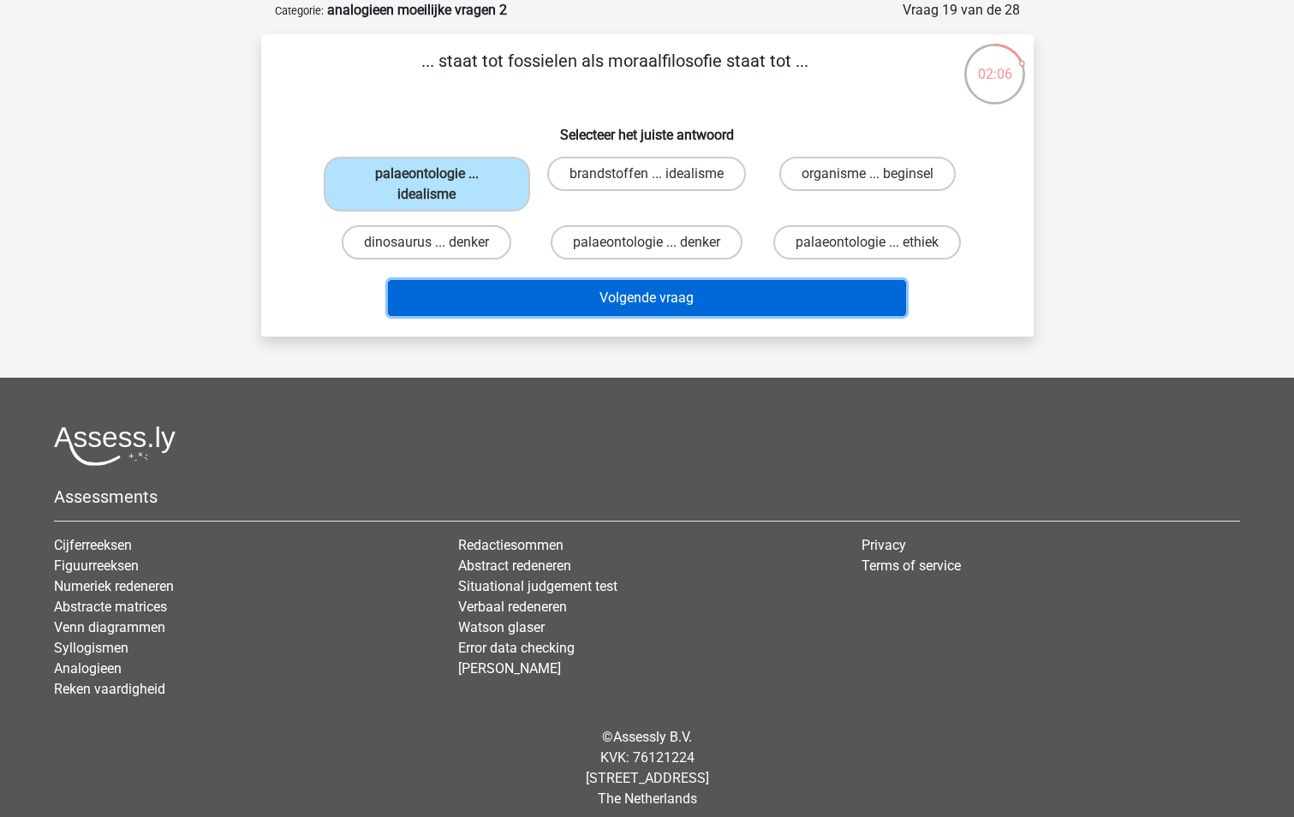
click at [619, 288] on button "Volgende vraag" at bounding box center [647, 298] width 518 height 36
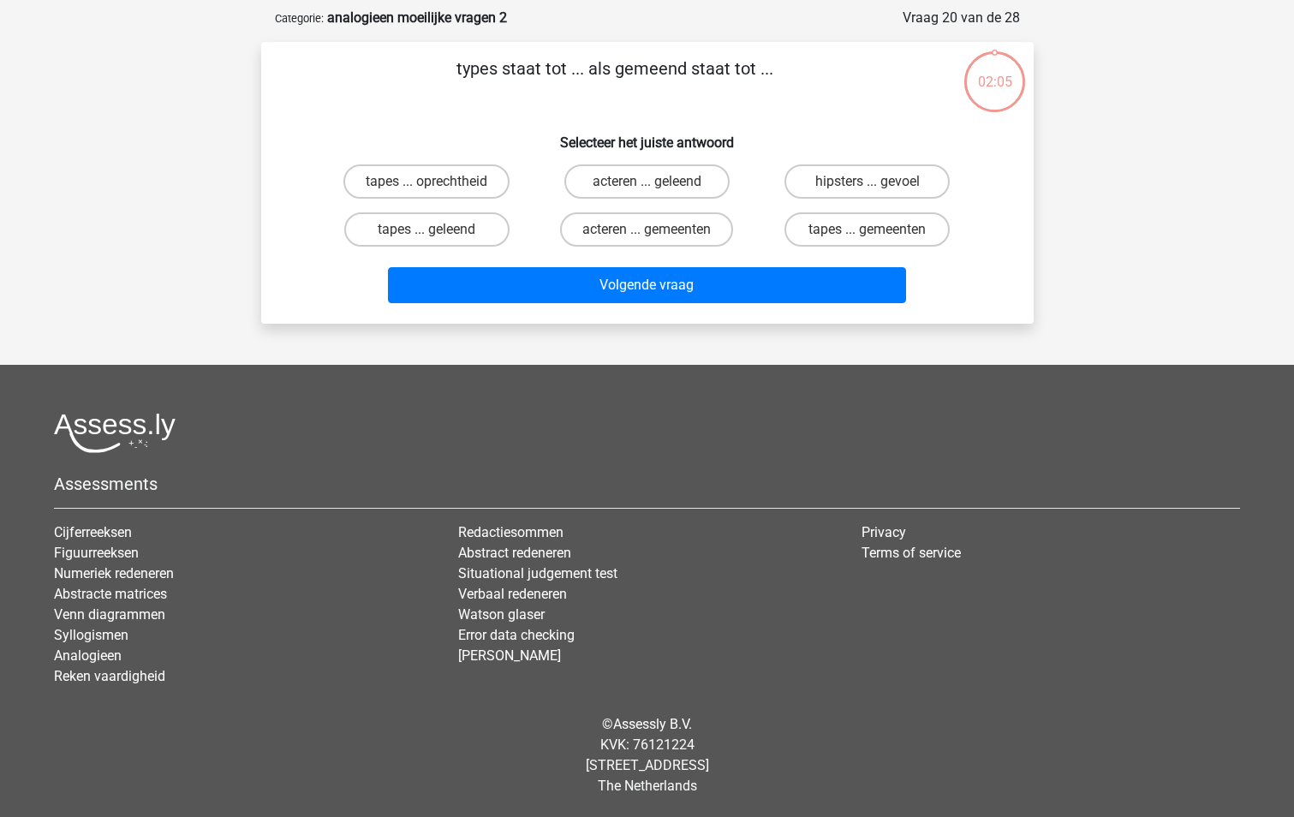
scroll to position [78, 0]
click at [464, 230] on label "tapes ... geleend" at bounding box center [426, 229] width 165 height 34
click at [437, 230] on input "tapes ... geleend" at bounding box center [431, 234] width 11 height 11
radio input "true"
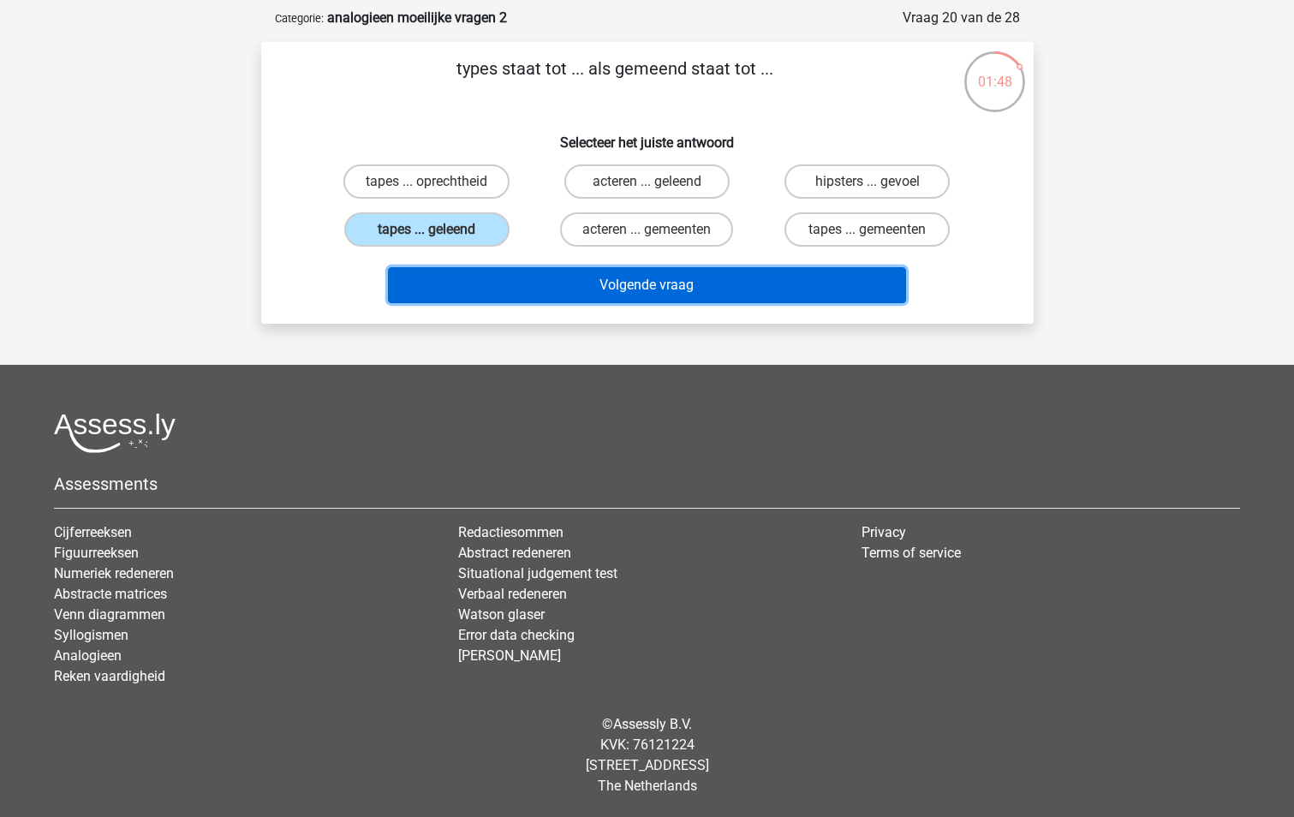
click at [649, 291] on button "Volgende vraag" at bounding box center [647, 285] width 518 height 36
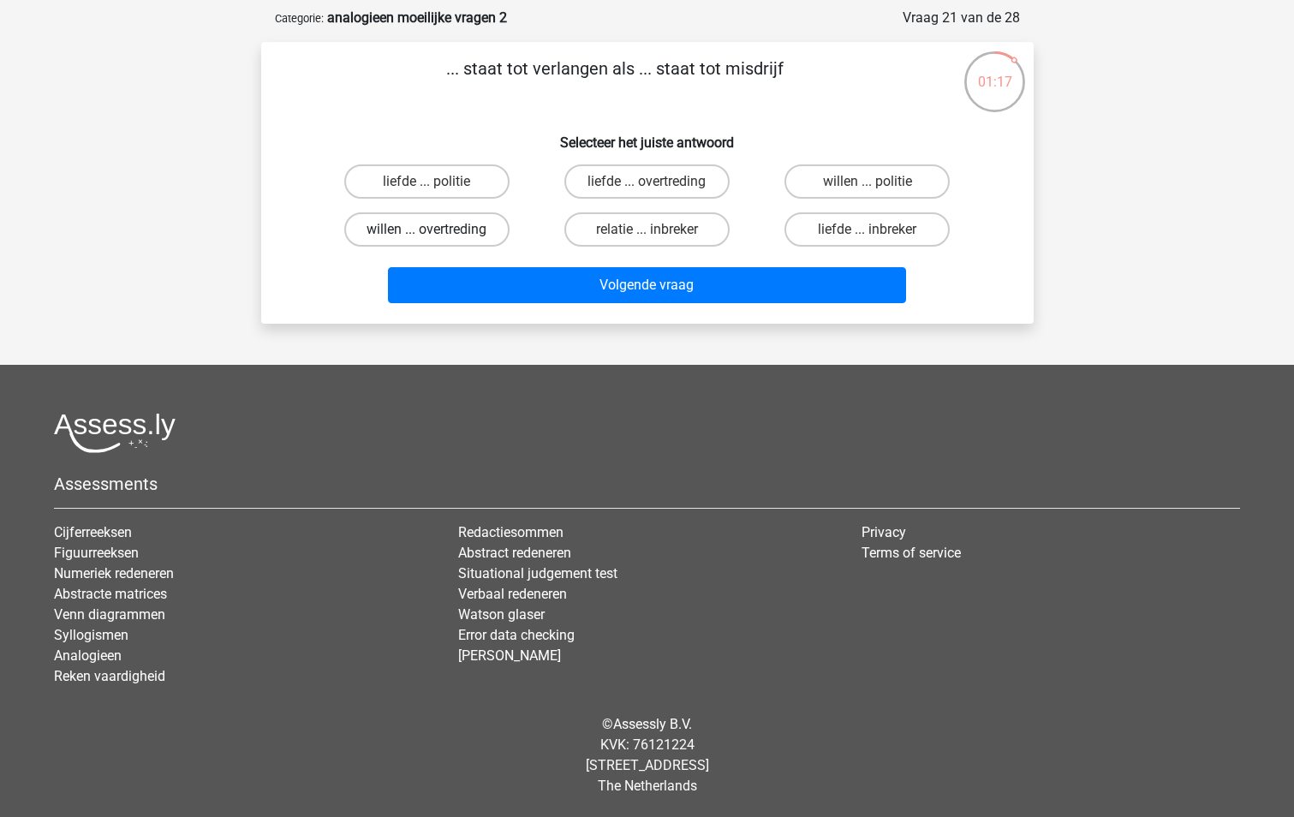
click at [463, 236] on label "willen ... overtreding" at bounding box center [426, 229] width 165 height 34
click at [437, 236] on input "willen ... overtreding" at bounding box center [431, 234] width 11 height 11
radio input "true"
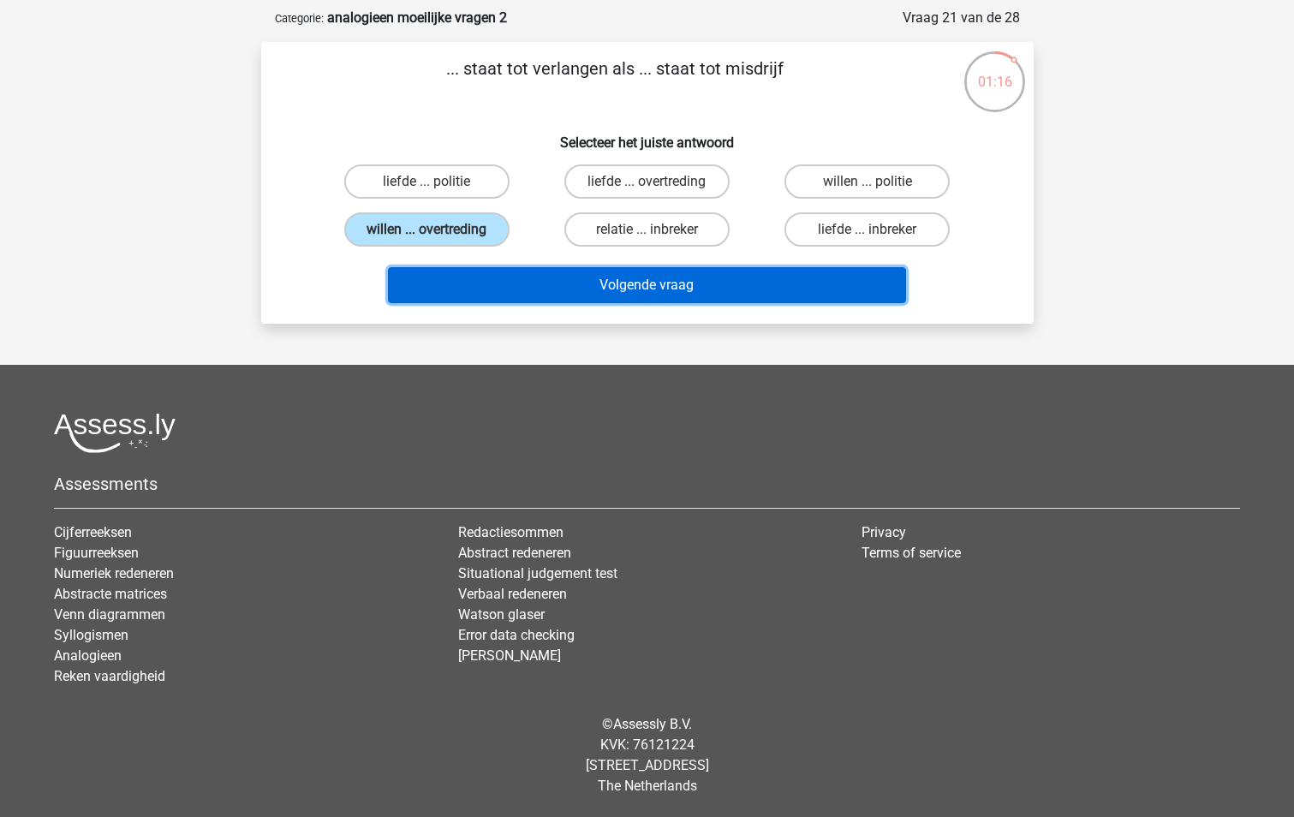
click at [639, 293] on button "Volgende vraag" at bounding box center [647, 285] width 518 height 36
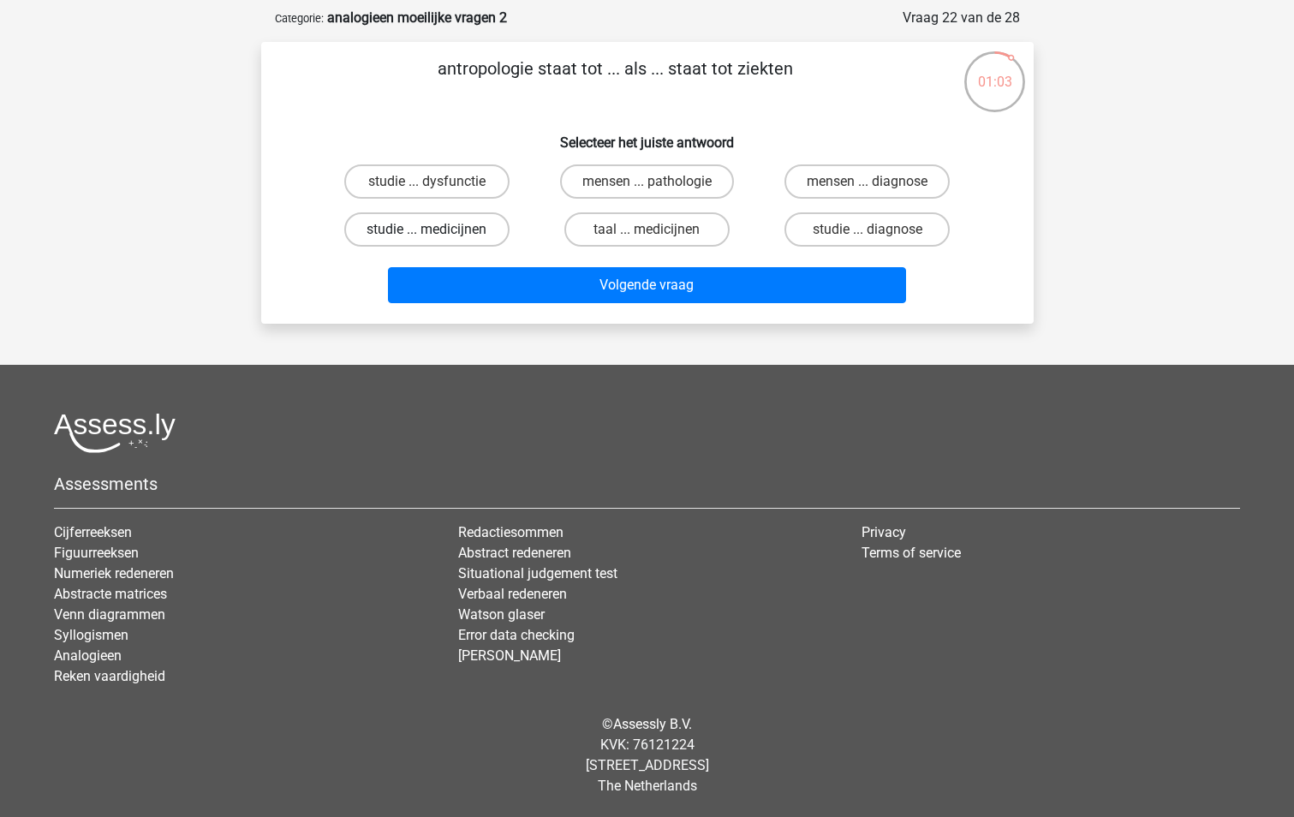
click at [473, 230] on label "studie ... medicijnen" at bounding box center [426, 229] width 165 height 34
click at [437, 230] on input "studie ... medicijnen" at bounding box center [431, 234] width 11 height 11
radio input "true"
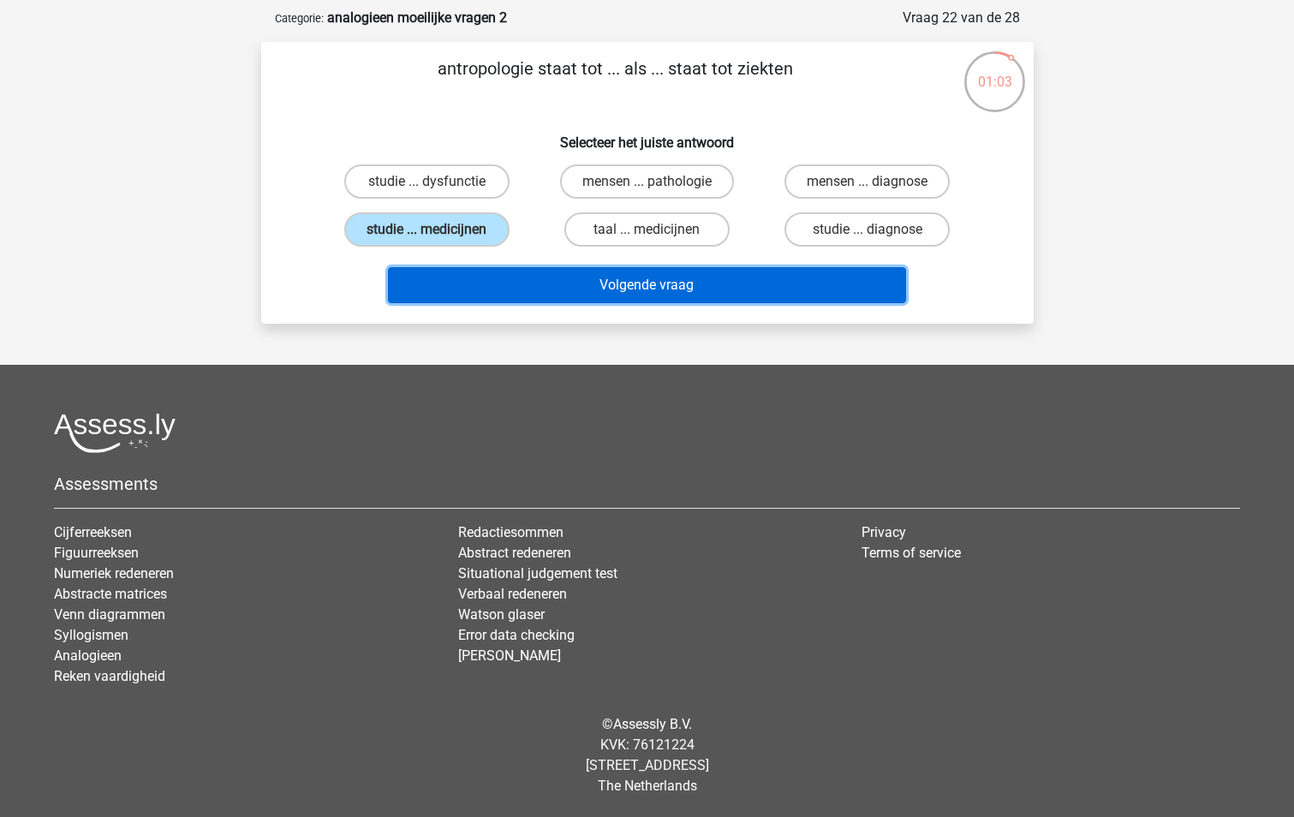
click at [616, 285] on button "Volgende vraag" at bounding box center [647, 285] width 518 height 36
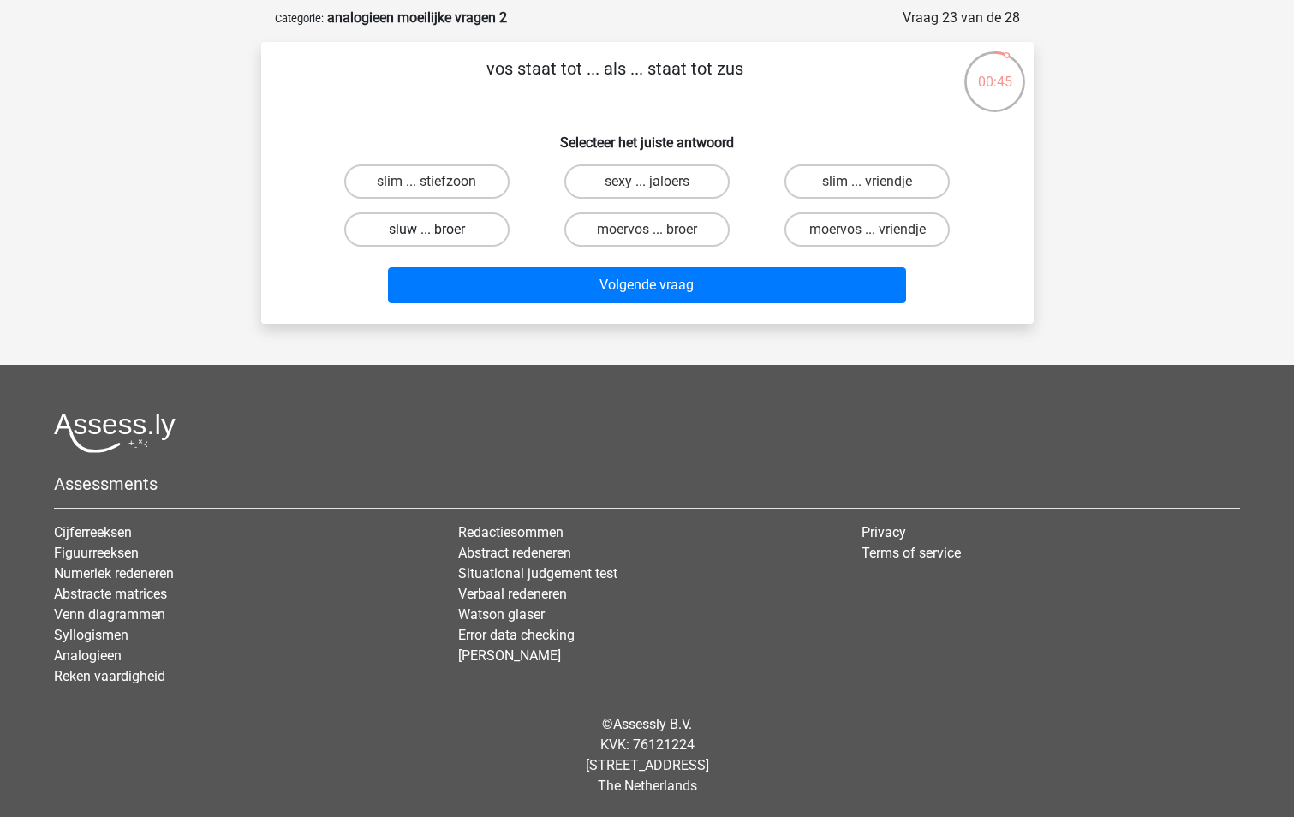
click at [447, 231] on label "sluw ... broer" at bounding box center [426, 229] width 165 height 34
click at [437, 231] on input "sluw ... broer" at bounding box center [431, 234] width 11 height 11
radio input "true"
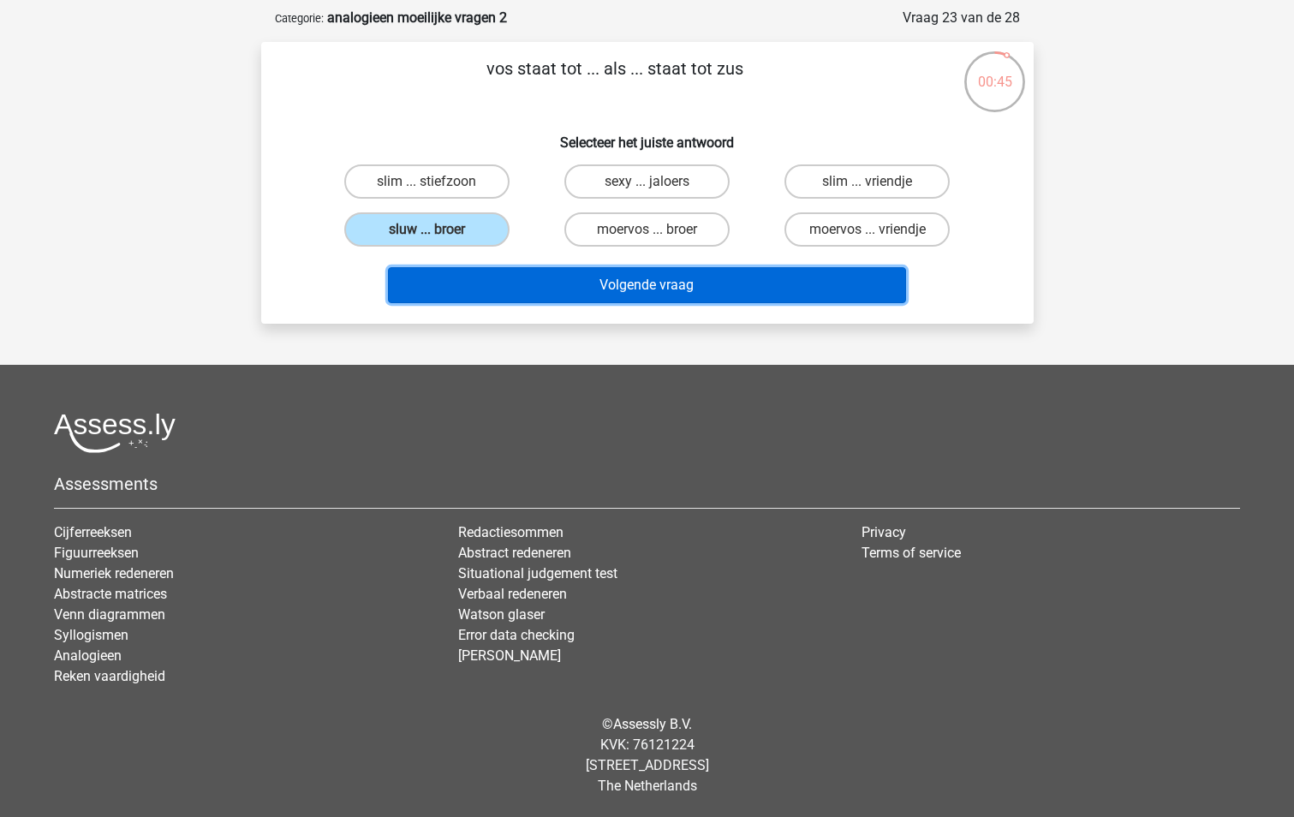
click at [611, 293] on button "Volgende vraag" at bounding box center [647, 285] width 518 height 36
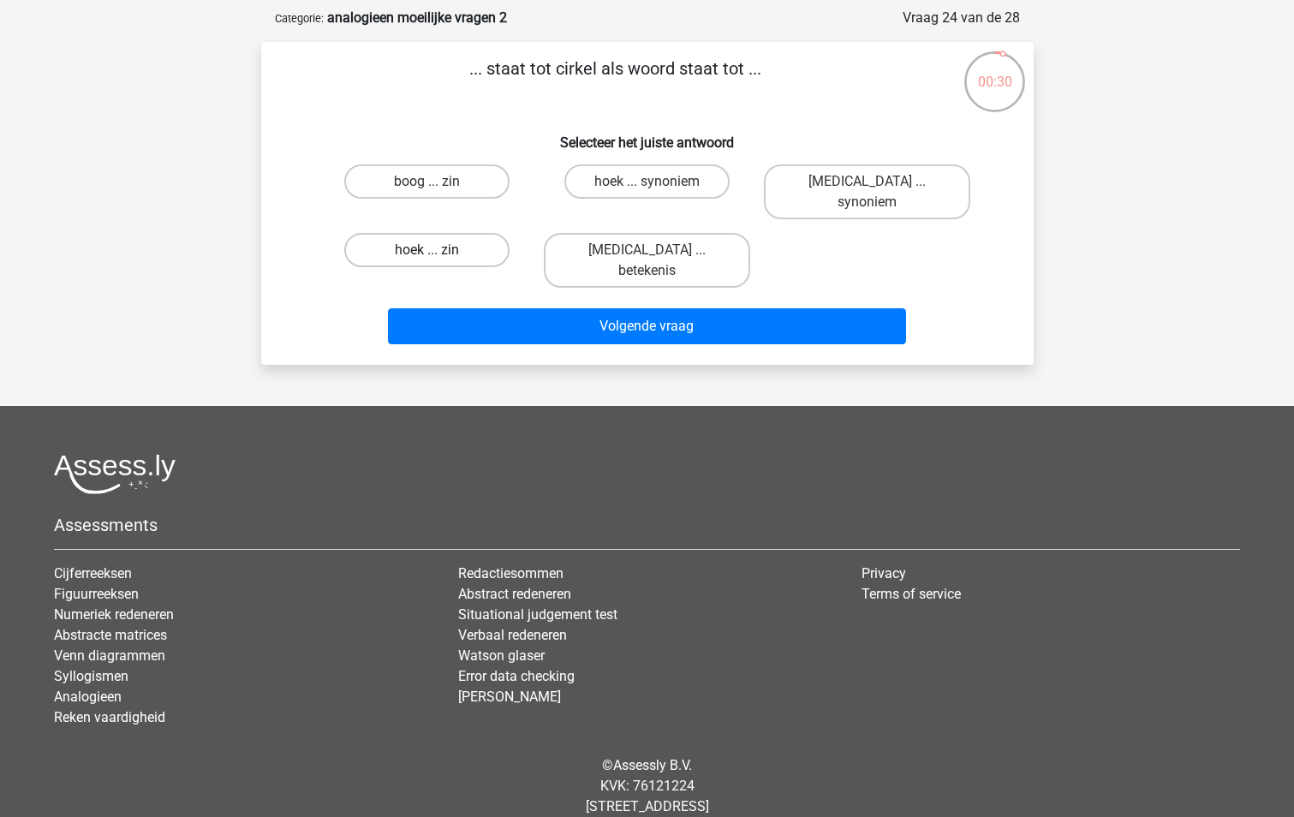
click at [456, 233] on label "hoek ... zin" at bounding box center [426, 250] width 165 height 34
click at [437, 250] on input "hoek ... zin" at bounding box center [431, 255] width 11 height 11
radio input "true"
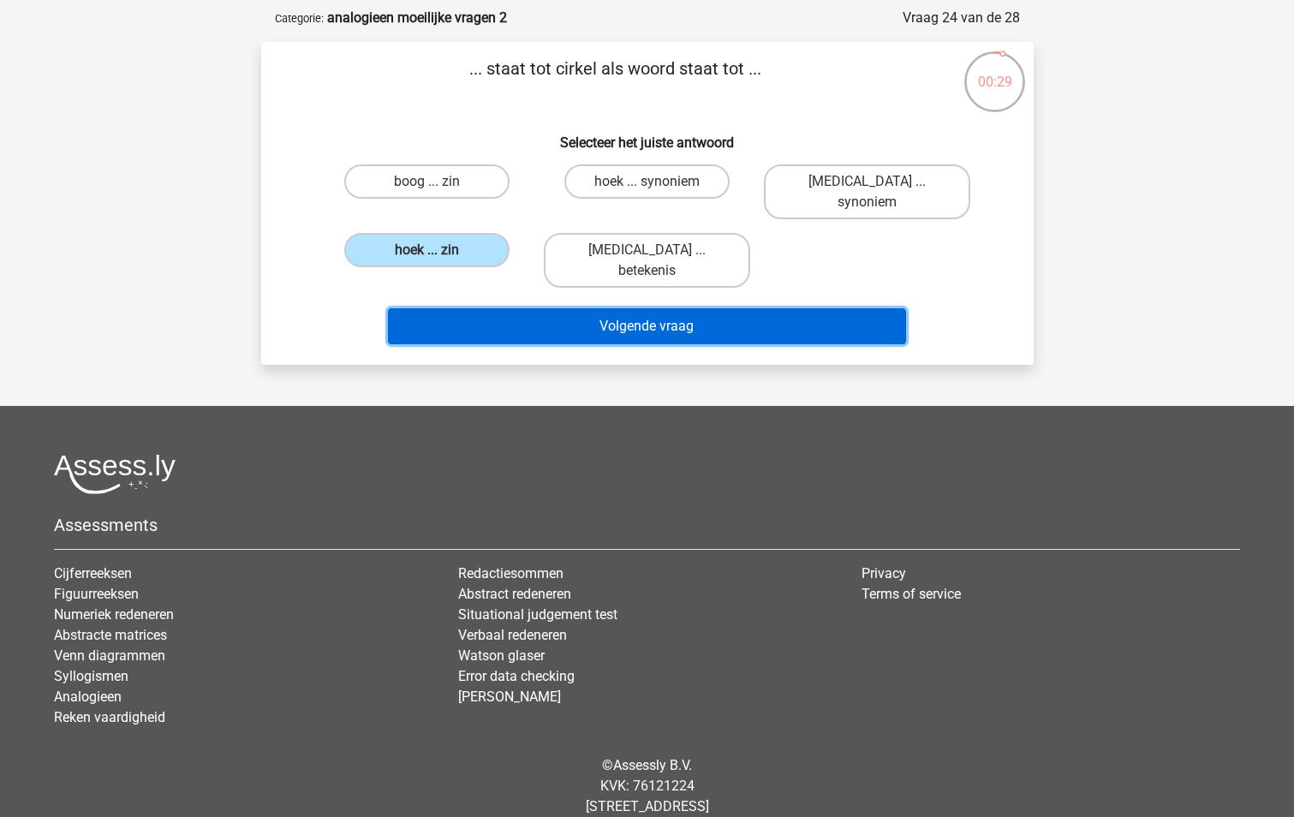
click at [592, 308] on button "Volgende vraag" at bounding box center [647, 326] width 518 height 36
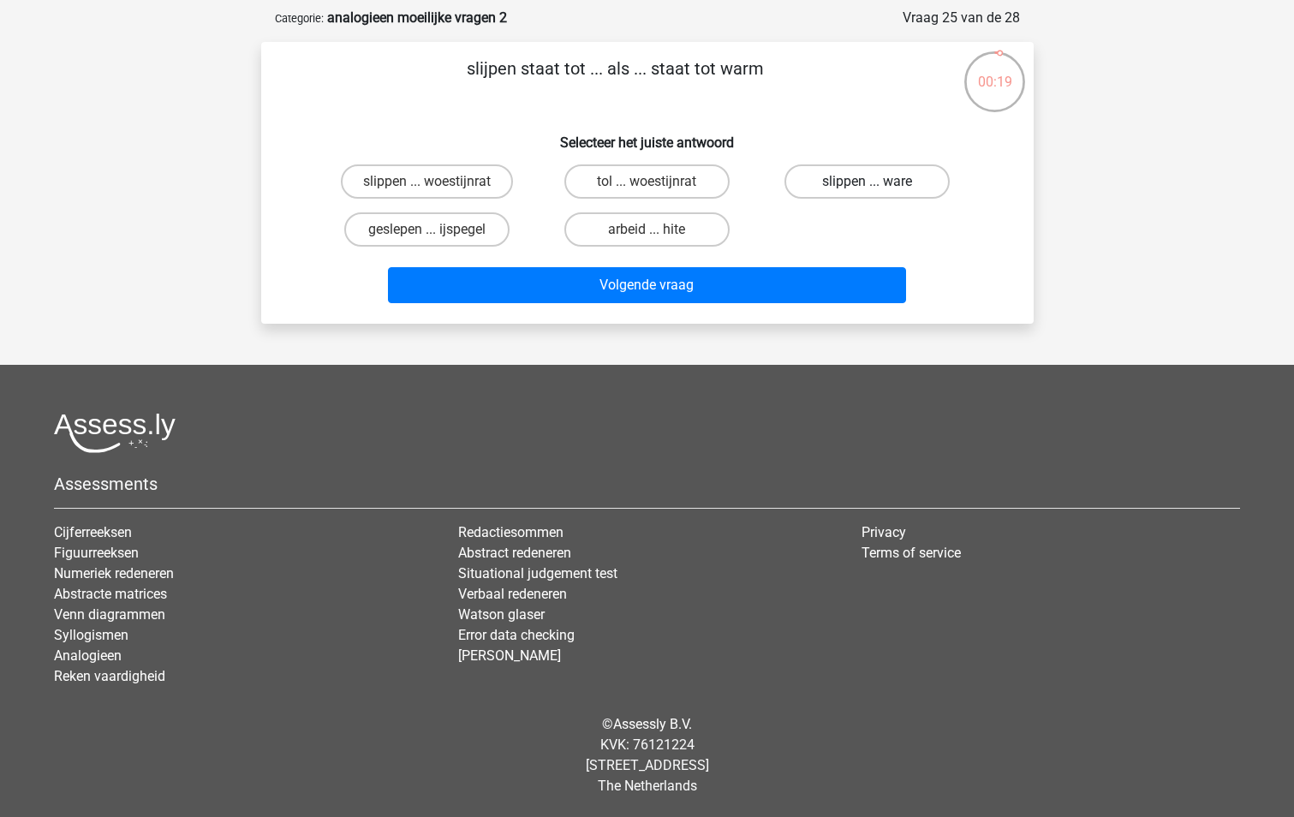
click at [854, 185] on label "slippen ... ware" at bounding box center [866, 181] width 165 height 34
click at [867, 185] on input "slippen ... ware" at bounding box center [872, 186] width 11 height 11
radio input "true"
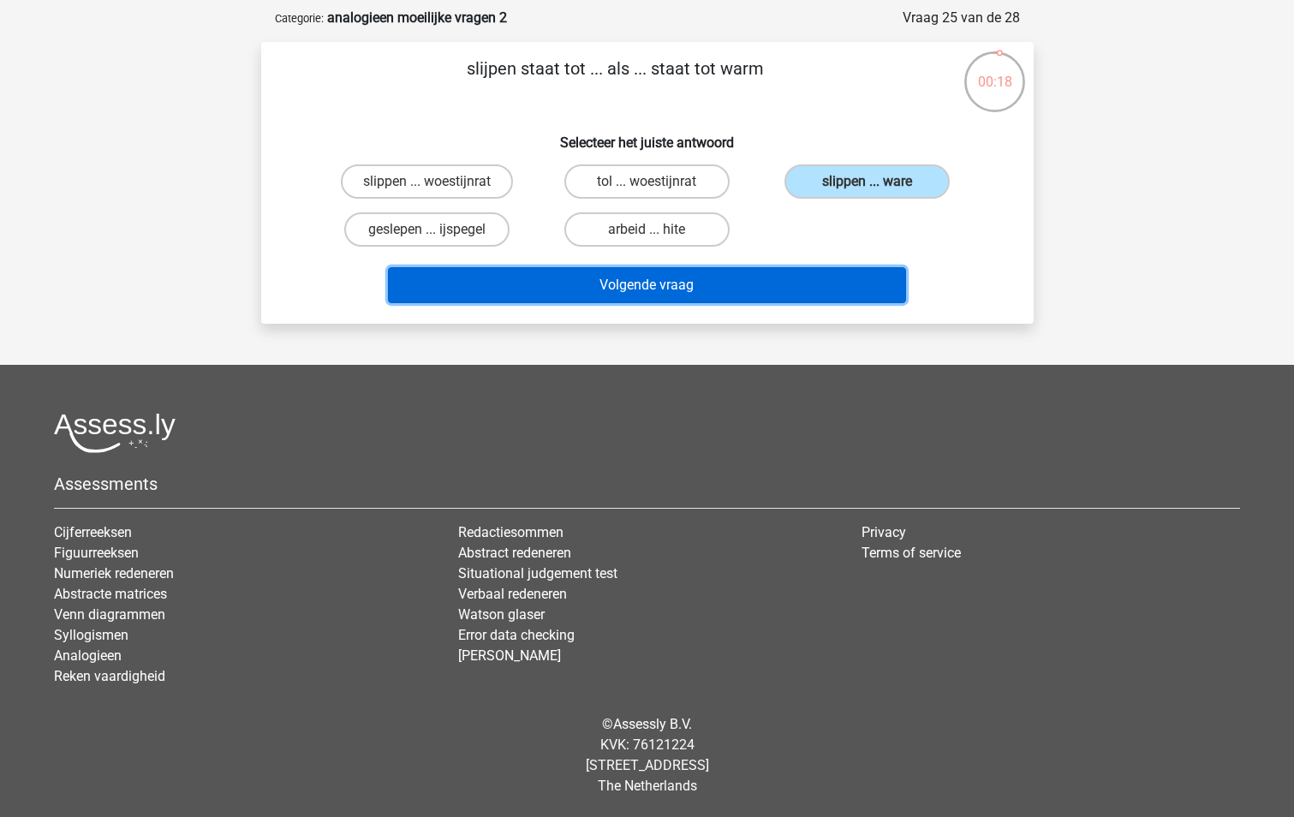
click at [661, 283] on button "Volgende vraag" at bounding box center [647, 285] width 518 height 36
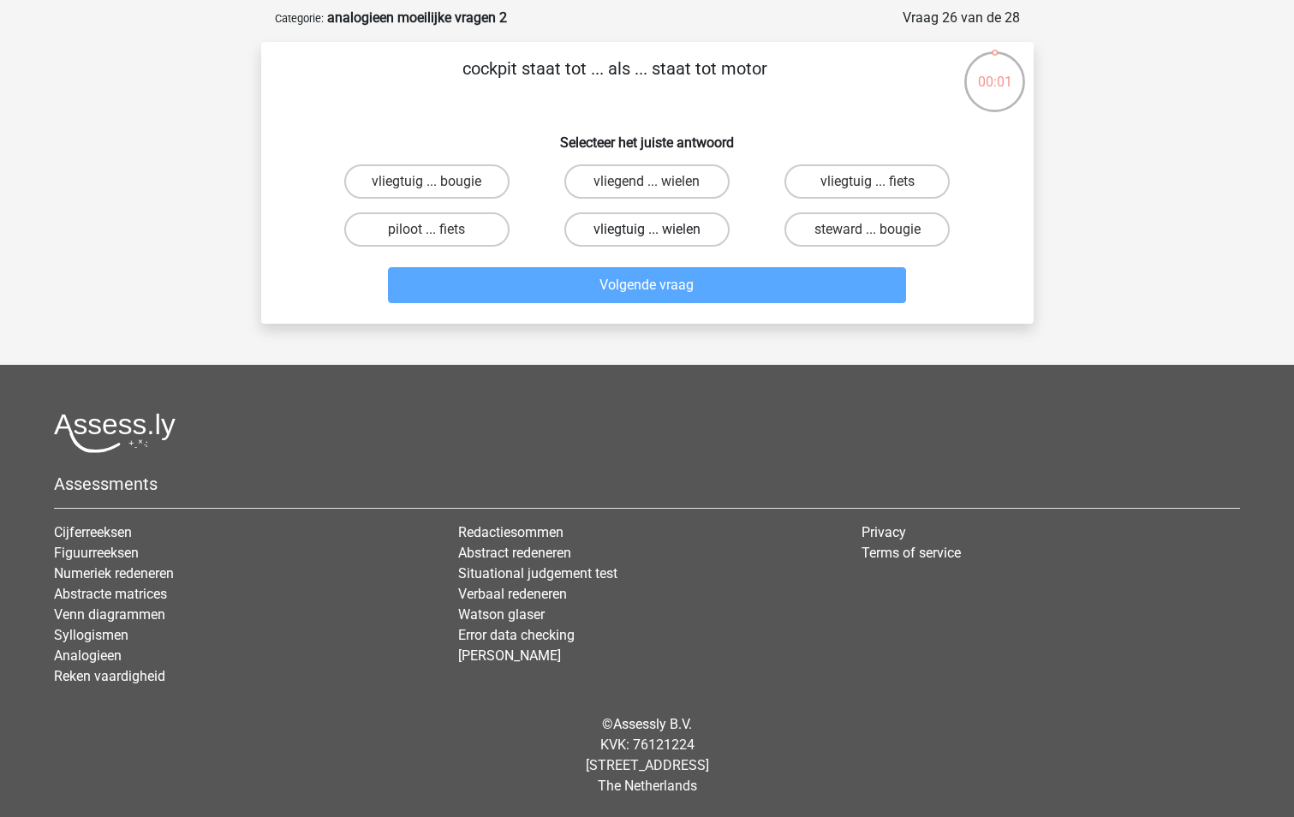
click at [684, 224] on label "vliegtuig ... wielen" at bounding box center [646, 229] width 165 height 34
click at [657, 229] on input "vliegtuig ... wielen" at bounding box center [651, 234] width 11 height 11
radio input "true"
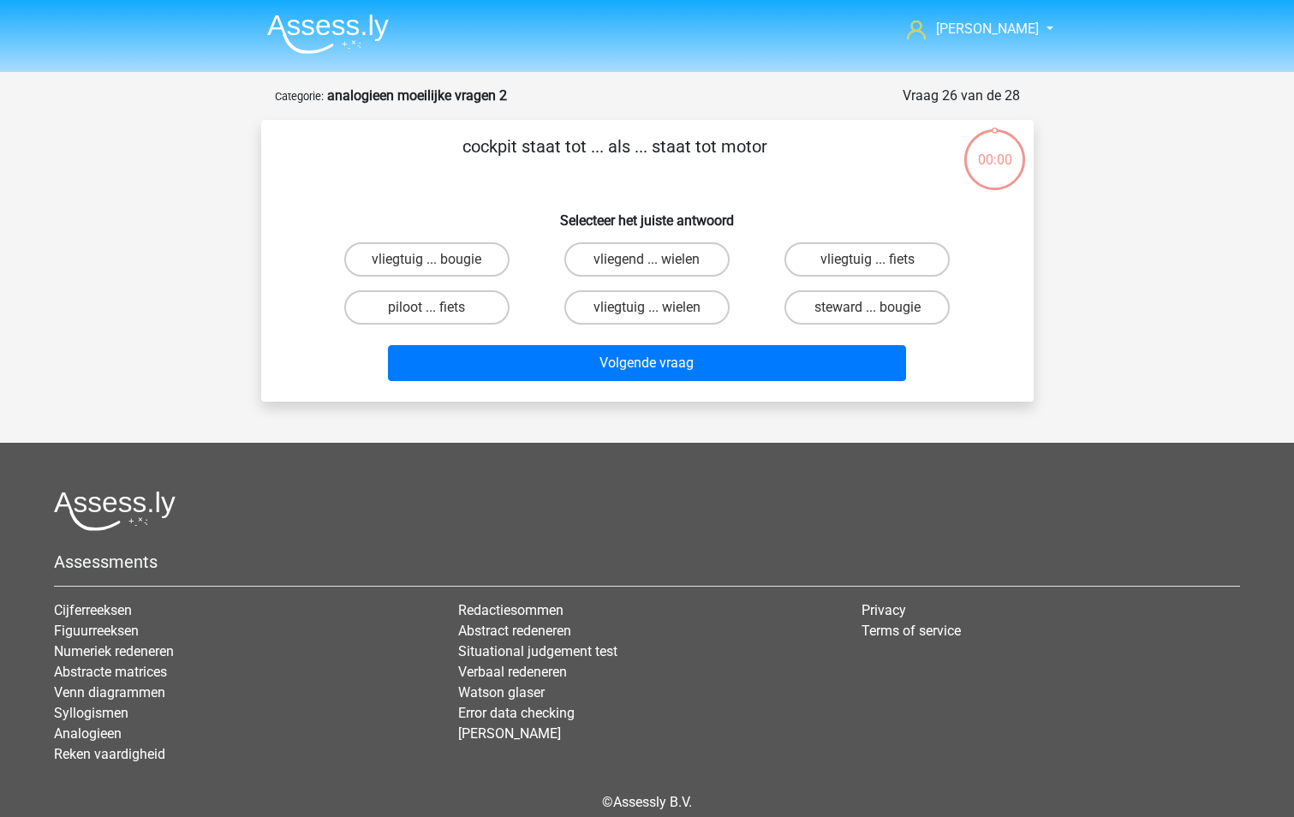
scroll to position [78, 0]
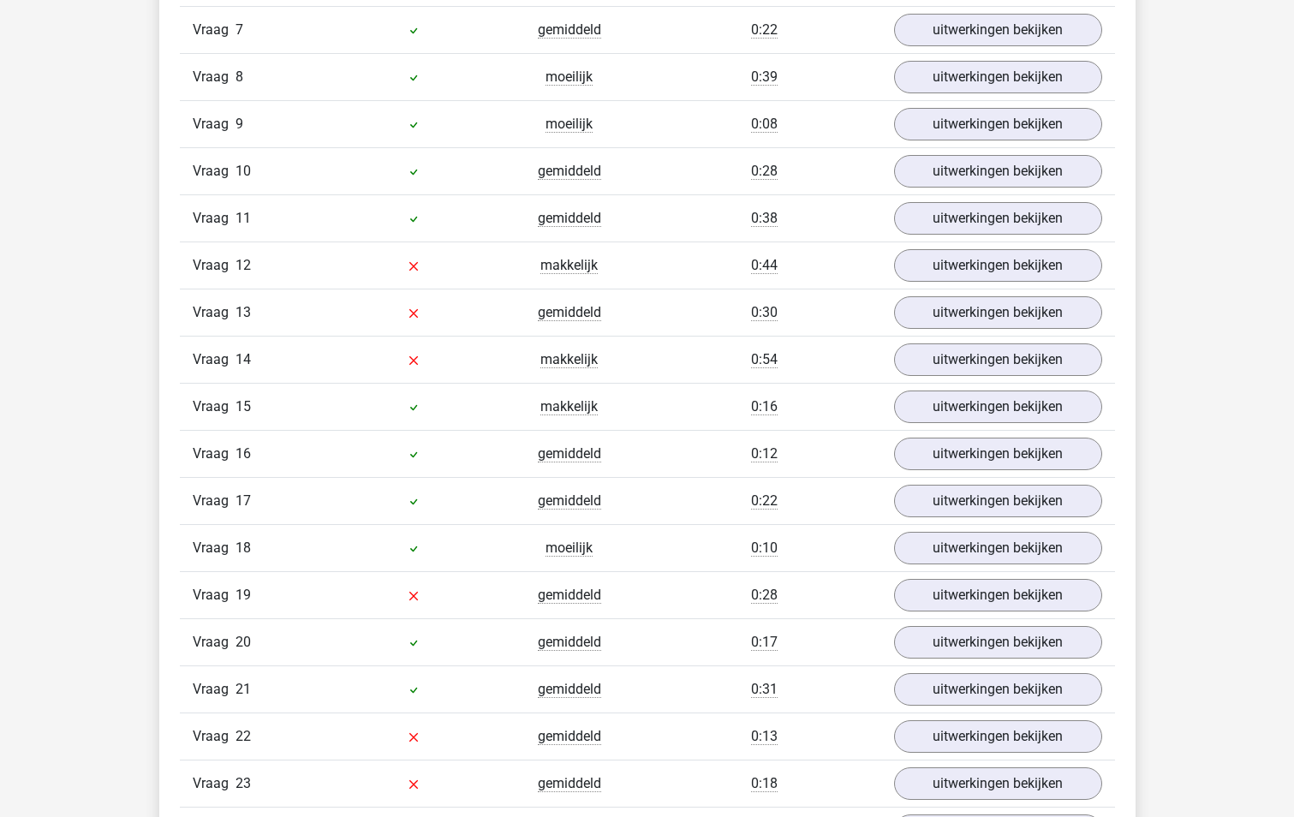
scroll to position [942, 0]
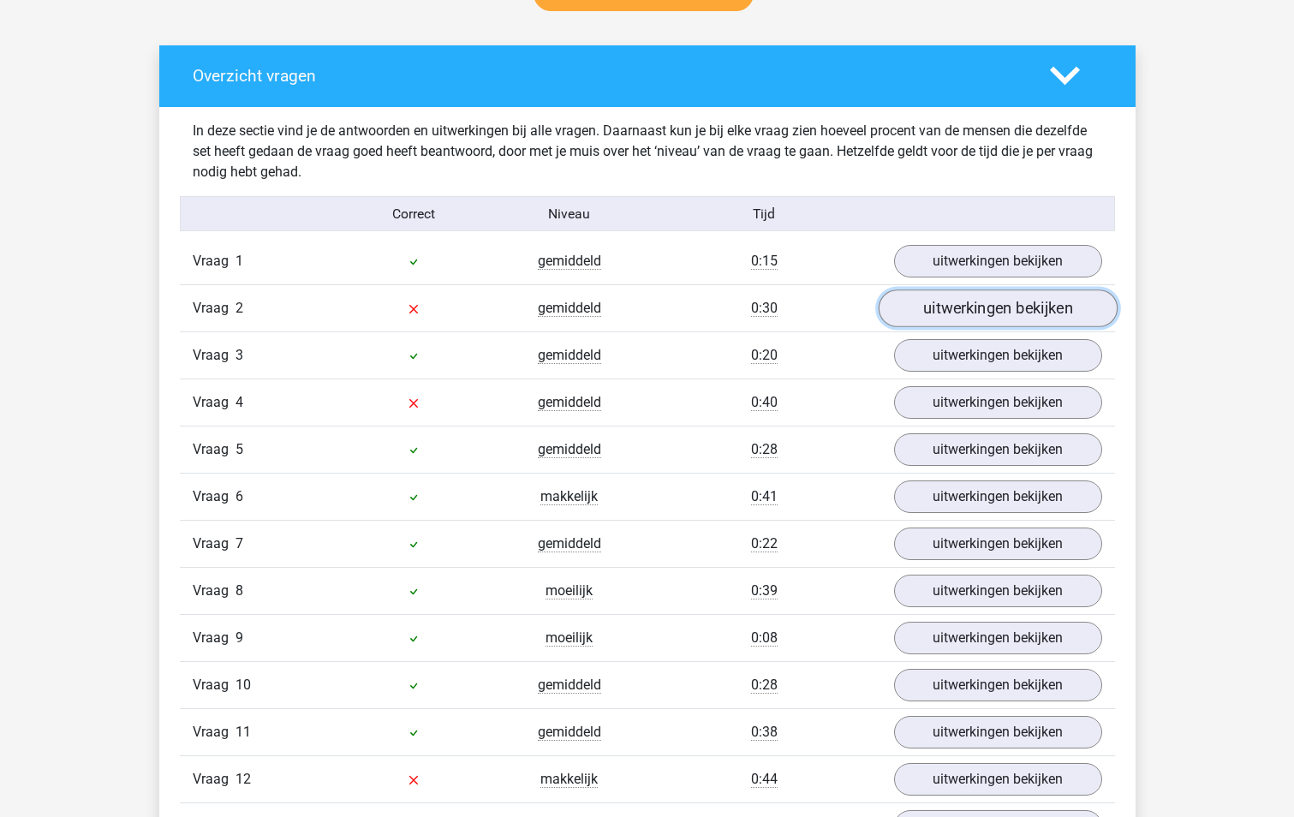
click at [1025, 299] on link "uitwerkingen bekijken" at bounding box center [996, 309] width 239 height 38
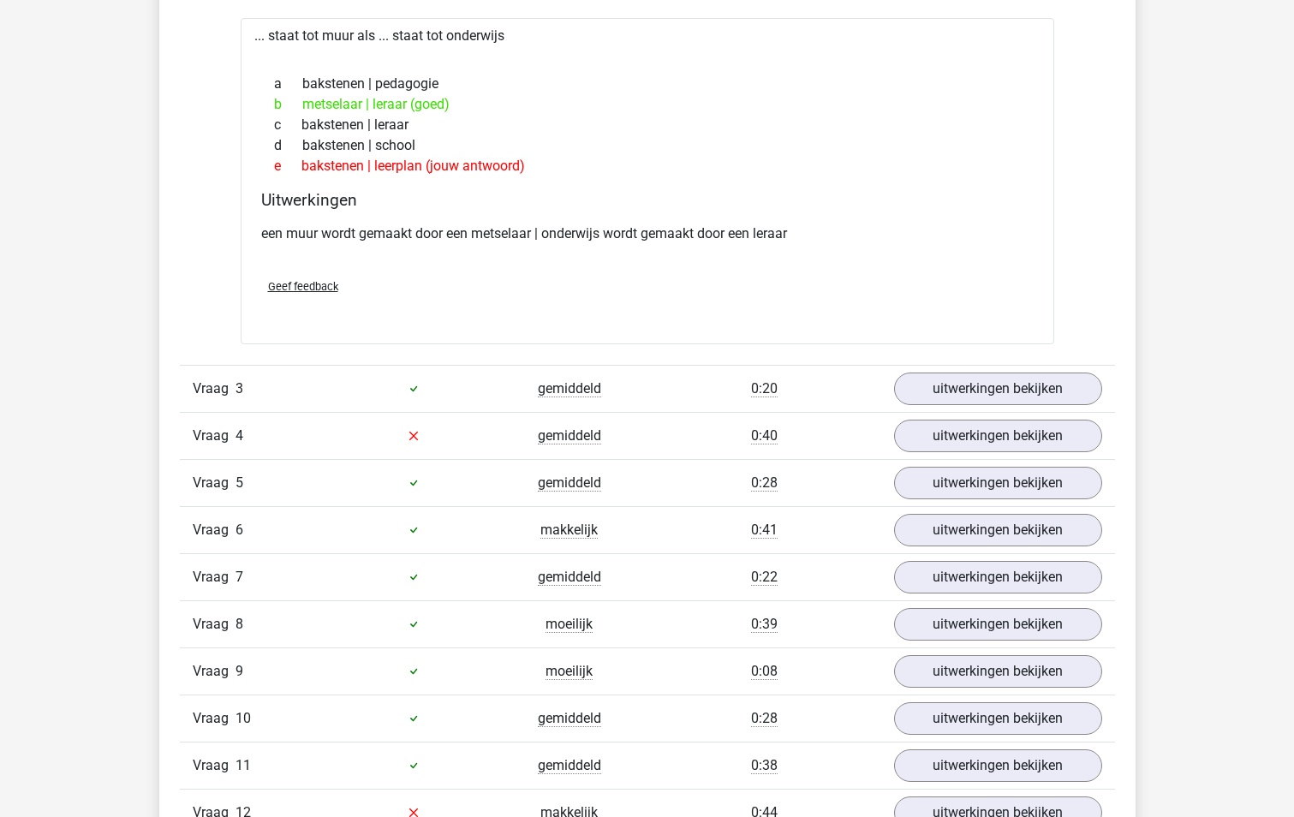
scroll to position [1284, 0]
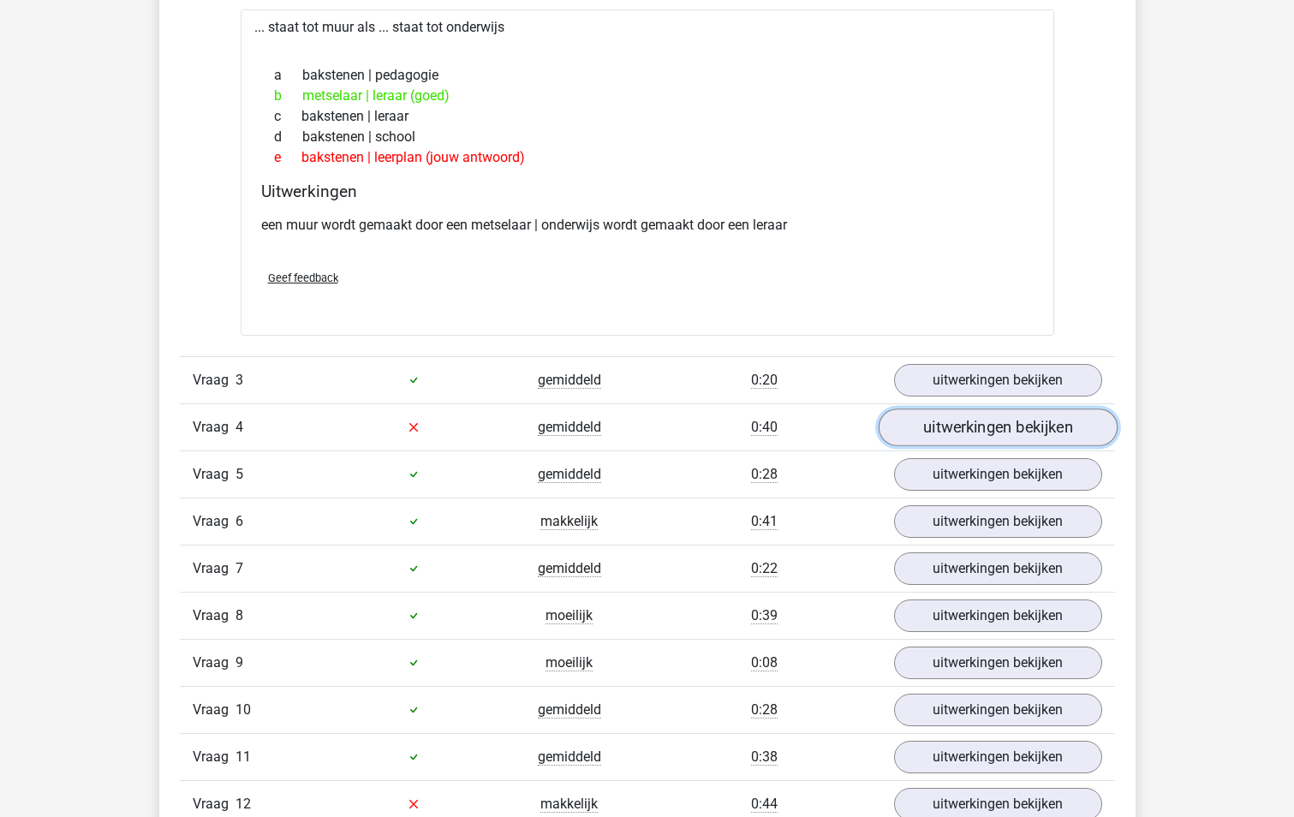
click at [1015, 435] on link "uitwerkingen bekijken" at bounding box center [996, 427] width 239 height 38
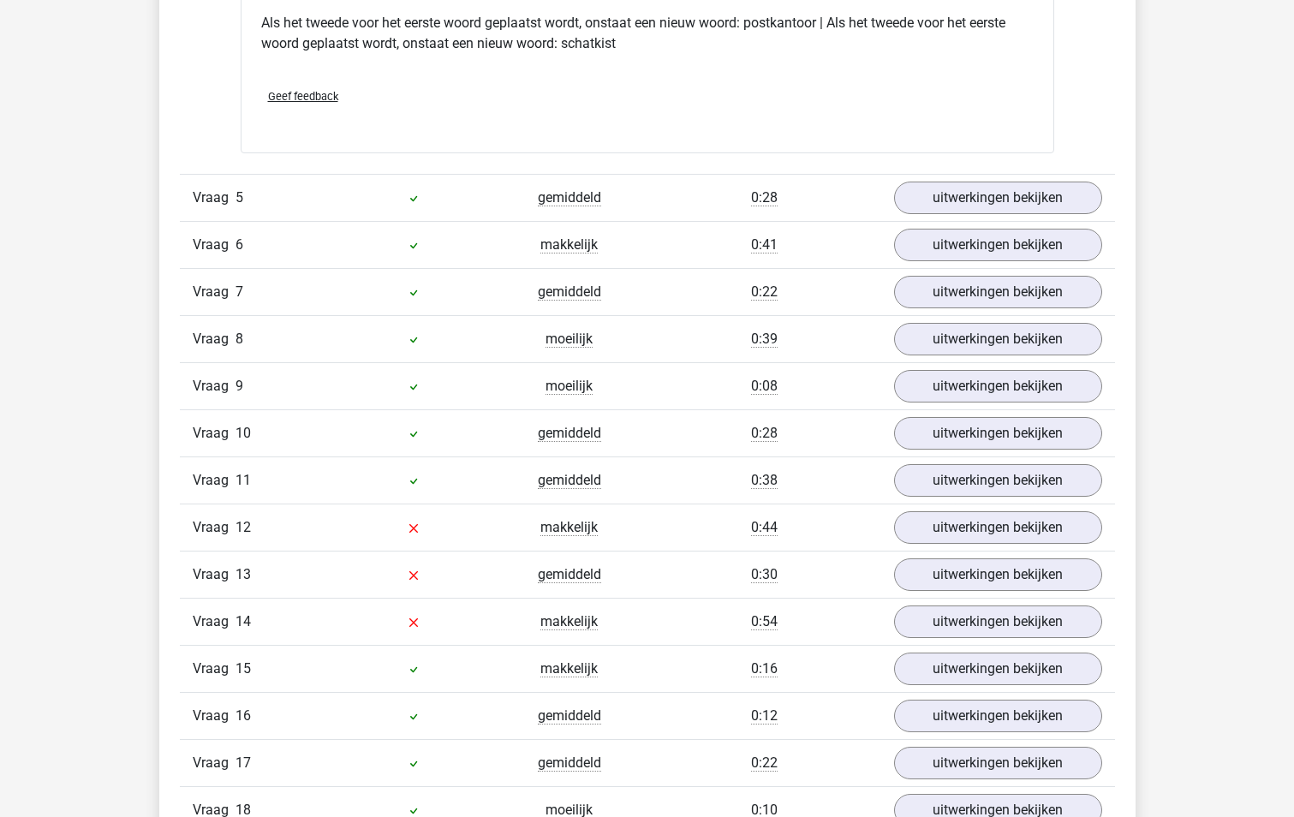
scroll to position [1969, 0]
click at [973, 532] on link "uitwerkingen bekijken" at bounding box center [996, 527] width 239 height 38
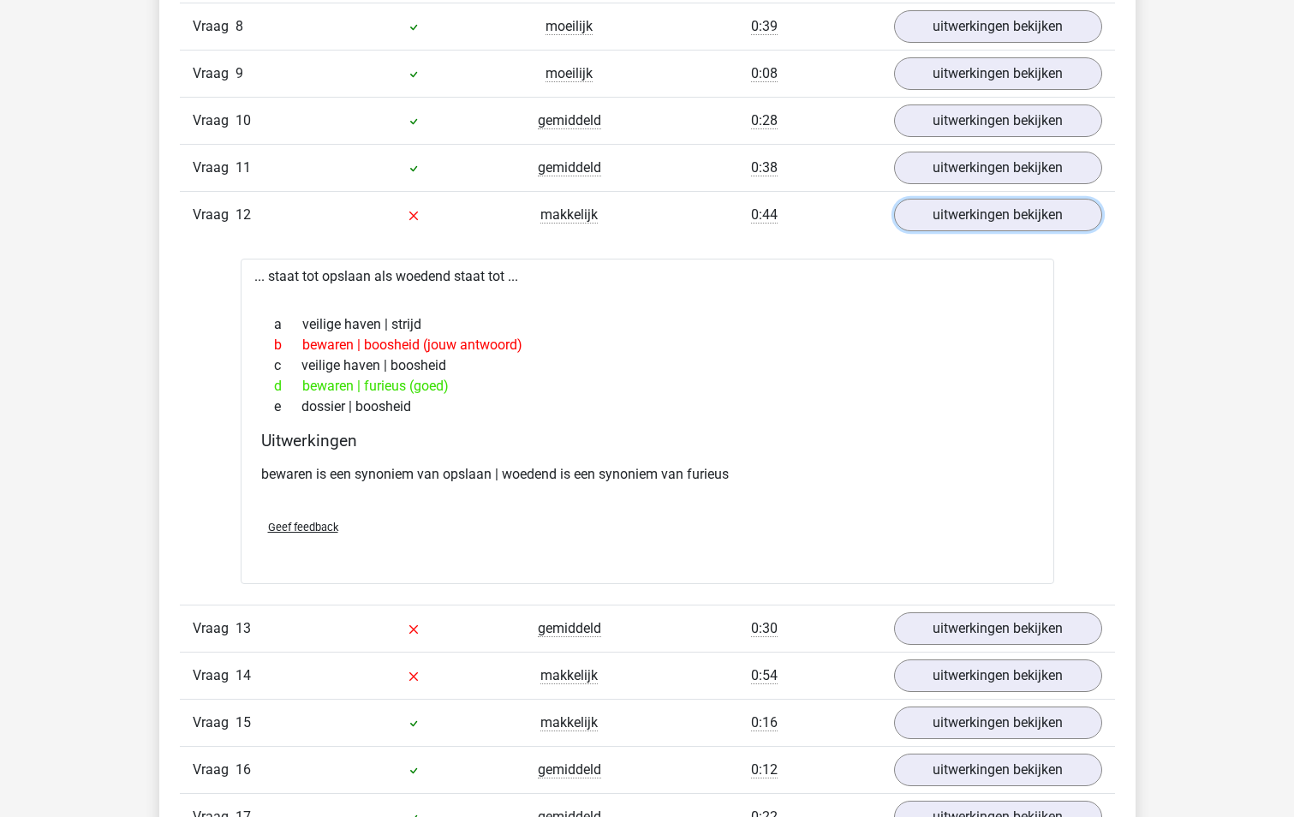
scroll to position [2397, 0]
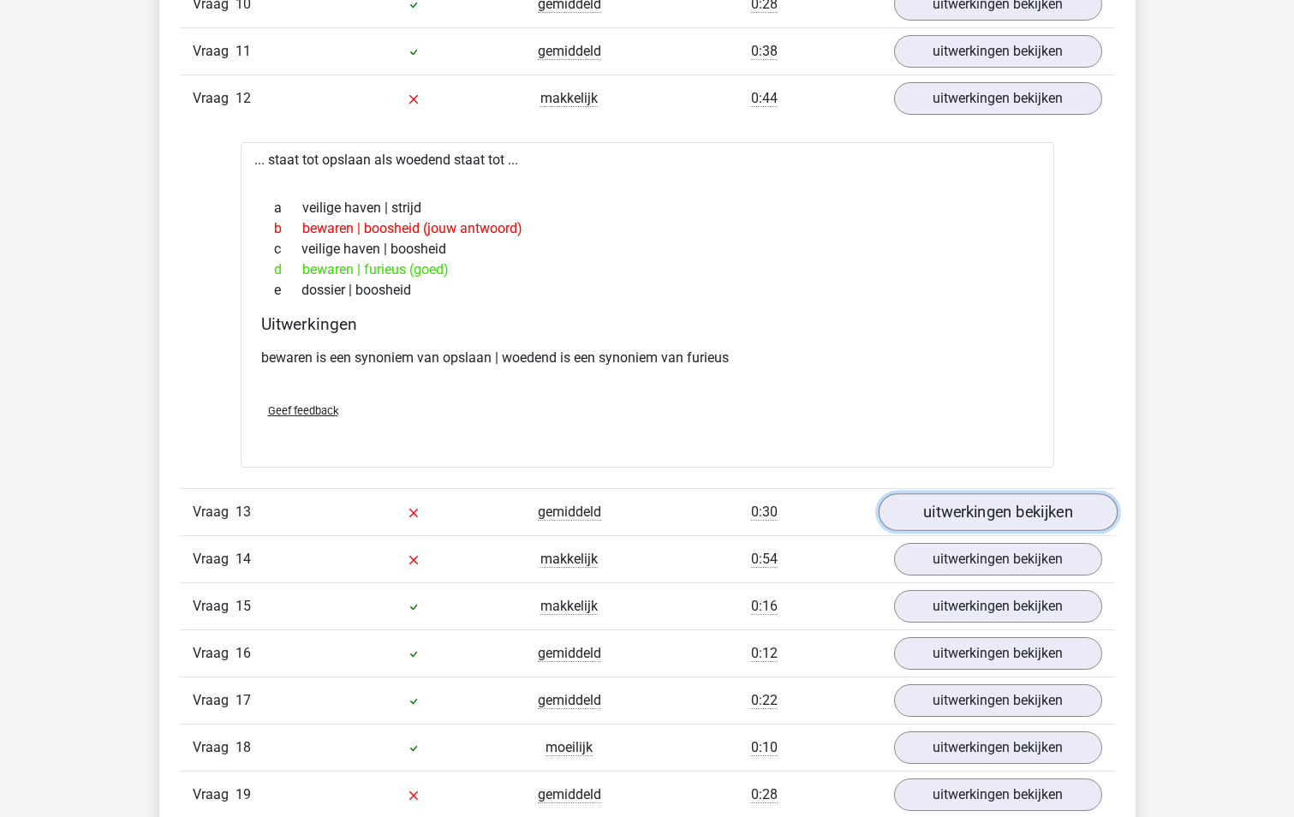
click at [1005, 520] on link "uitwerkingen bekijken" at bounding box center [996, 512] width 239 height 38
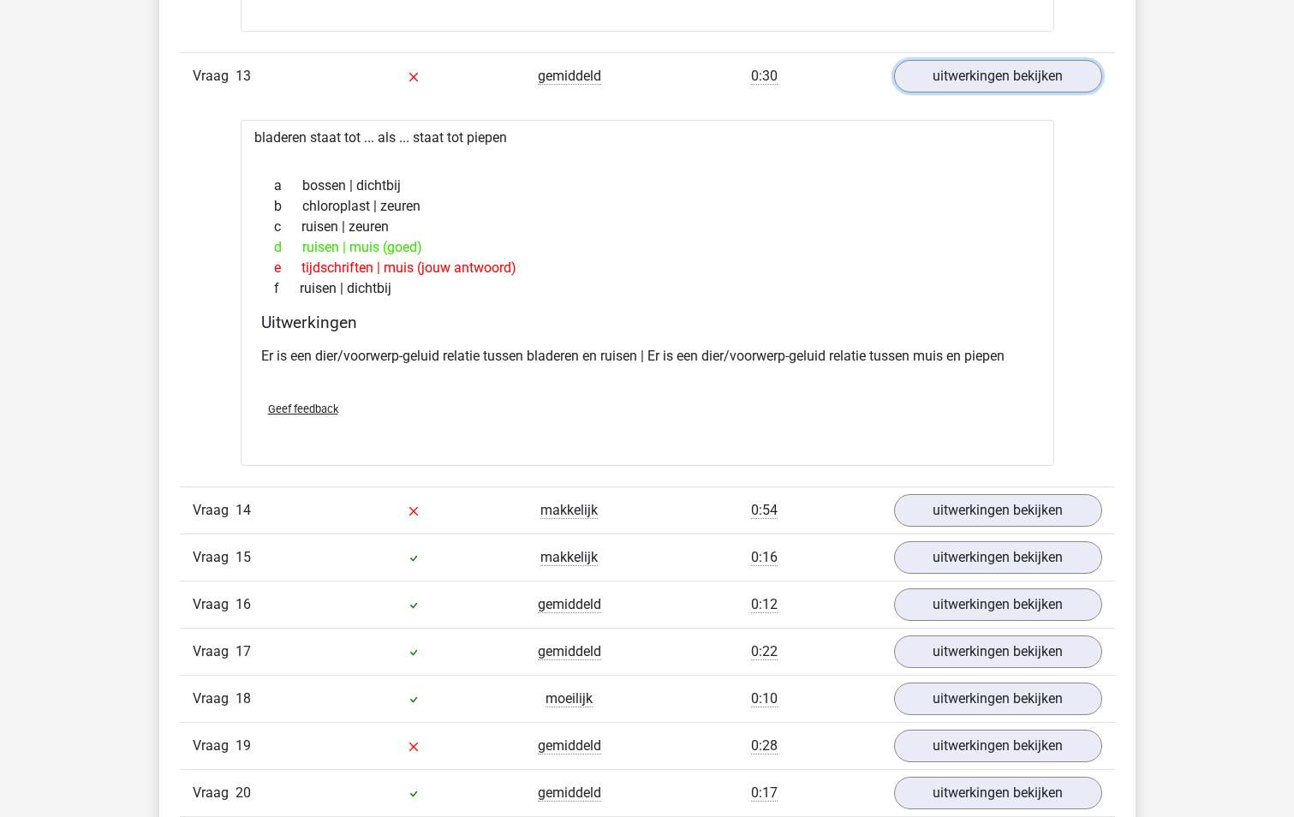
scroll to position [2911, 0]
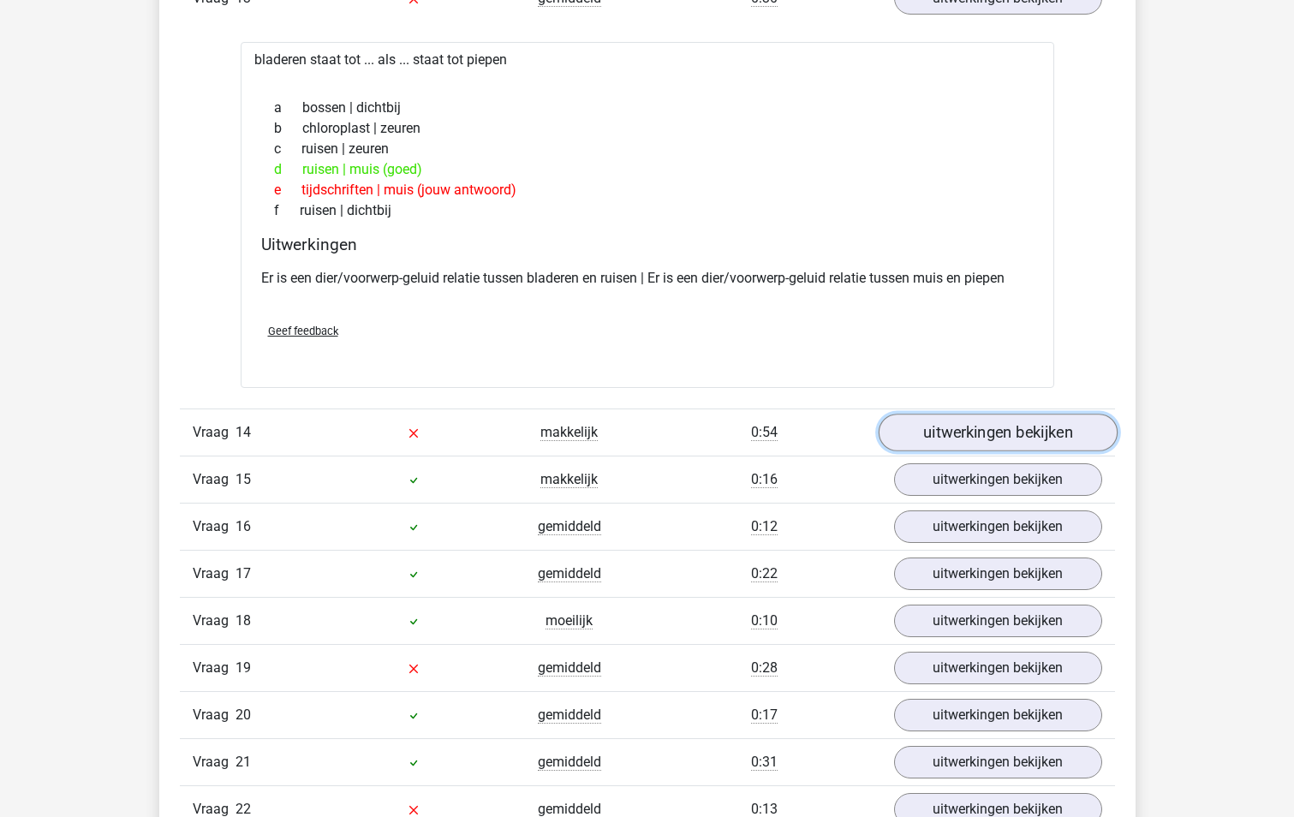
click at [1019, 441] on link "uitwerkingen bekijken" at bounding box center [996, 432] width 239 height 38
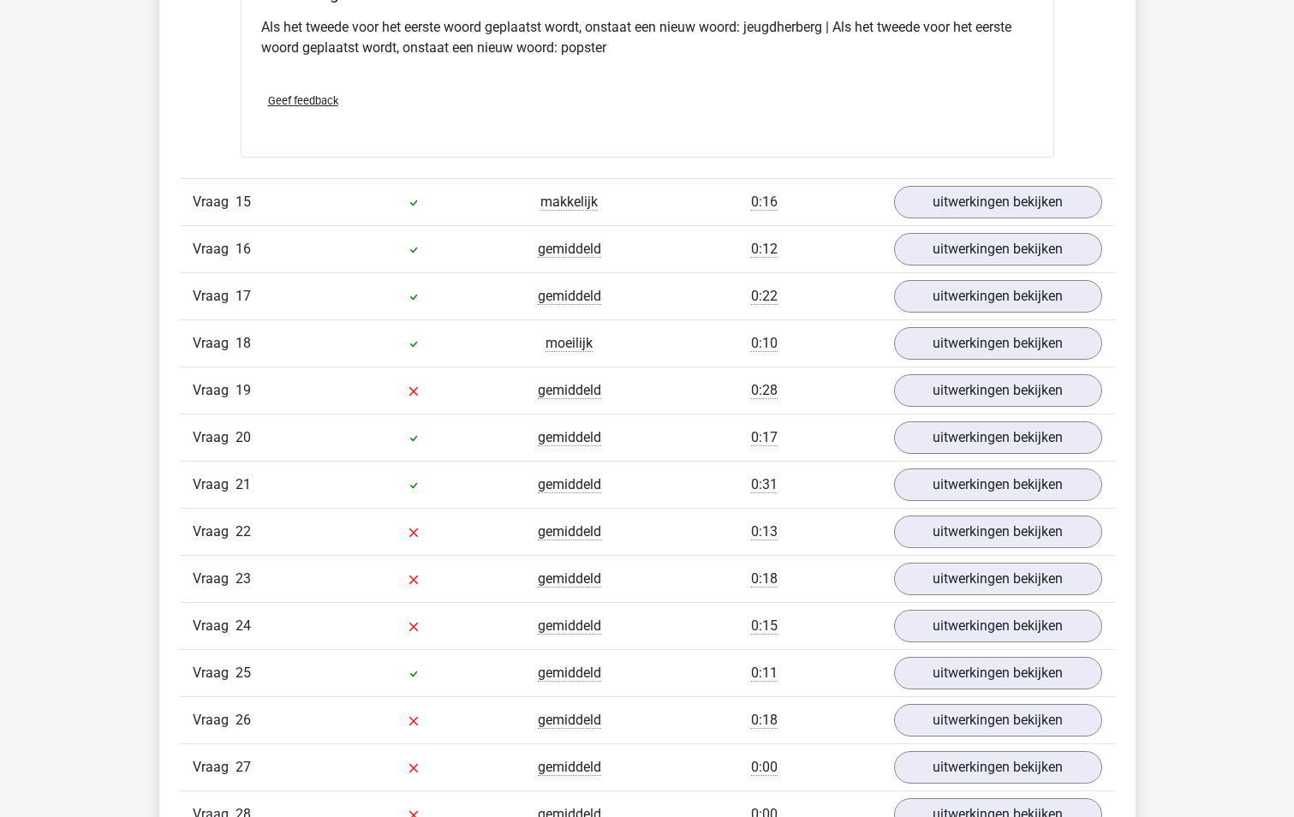
scroll to position [3681, 0]
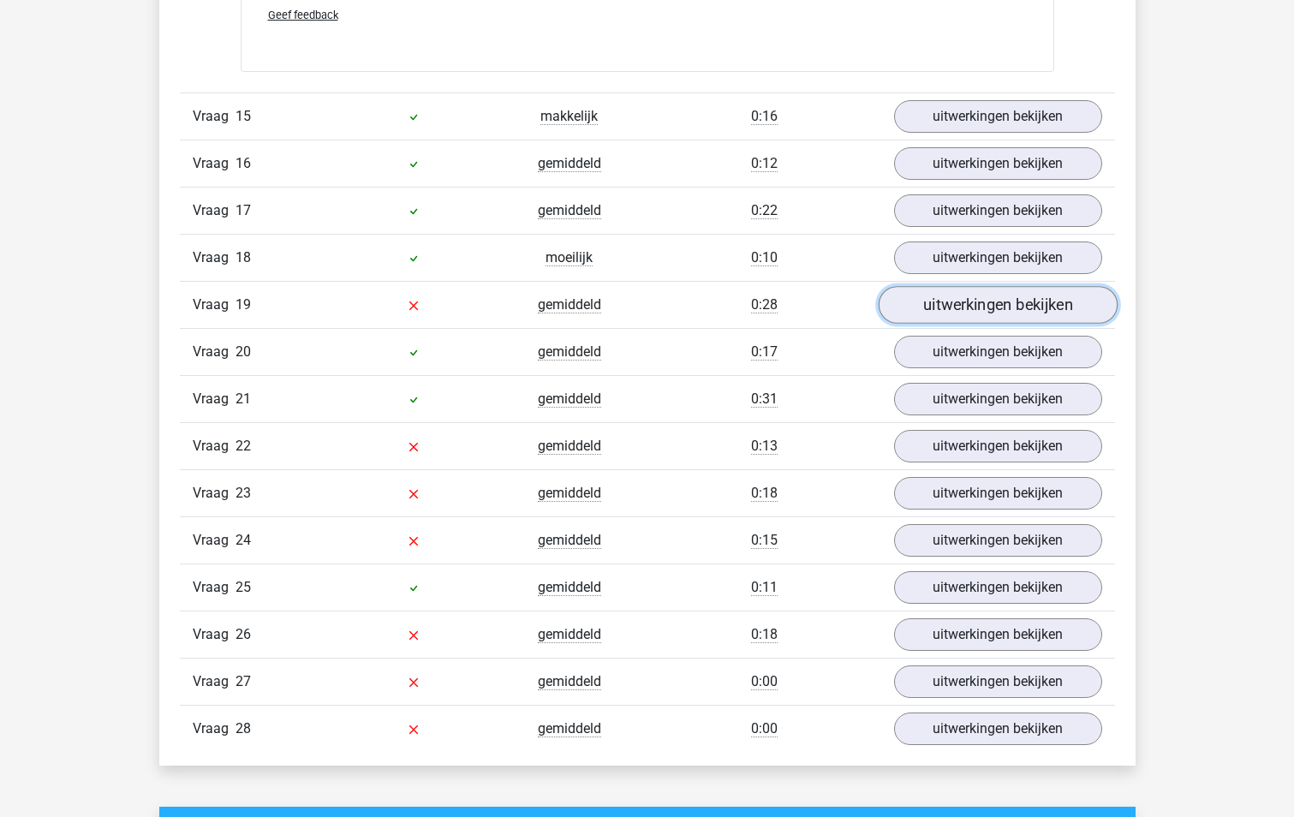
click at [973, 316] on link "uitwerkingen bekijken" at bounding box center [996, 306] width 239 height 38
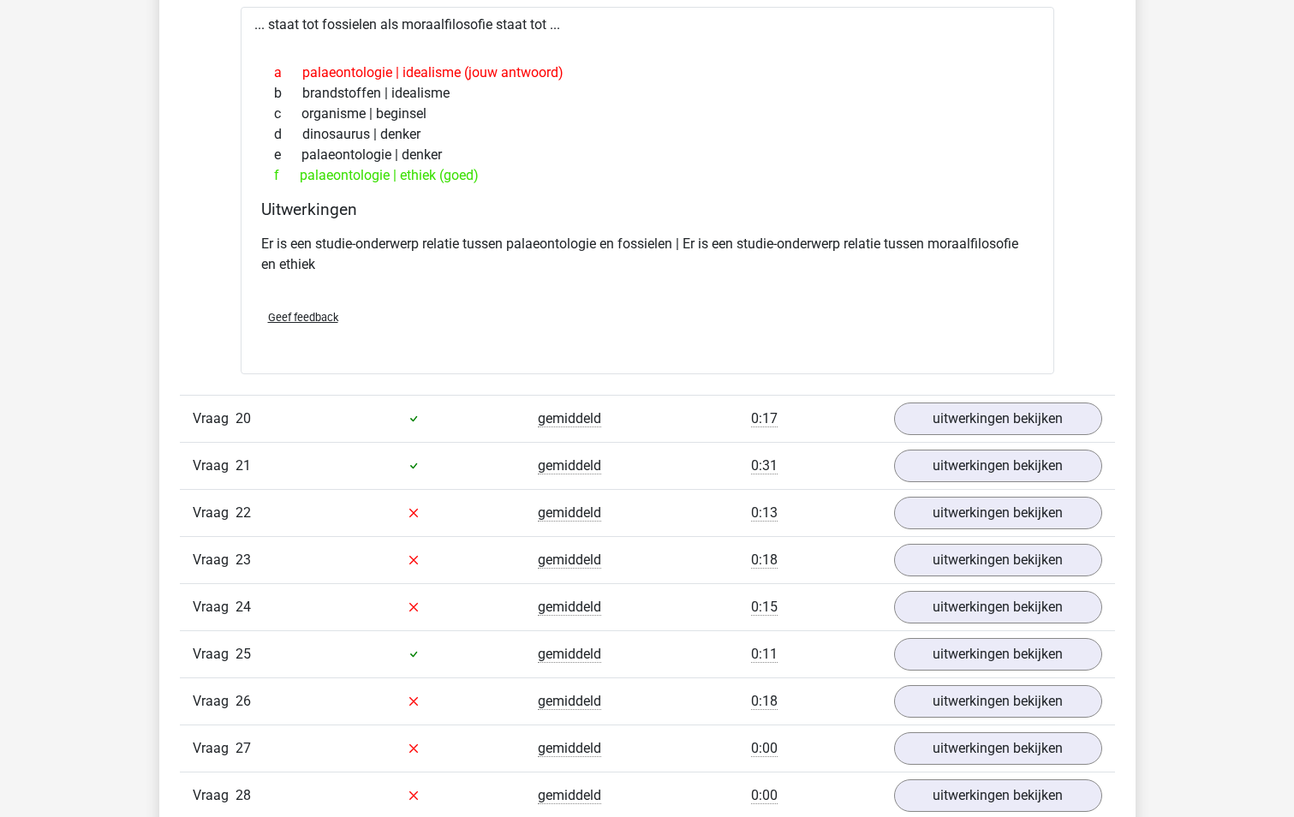
scroll to position [4023, 0]
click at [1000, 511] on link "uitwerkingen bekijken" at bounding box center [996, 512] width 239 height 38
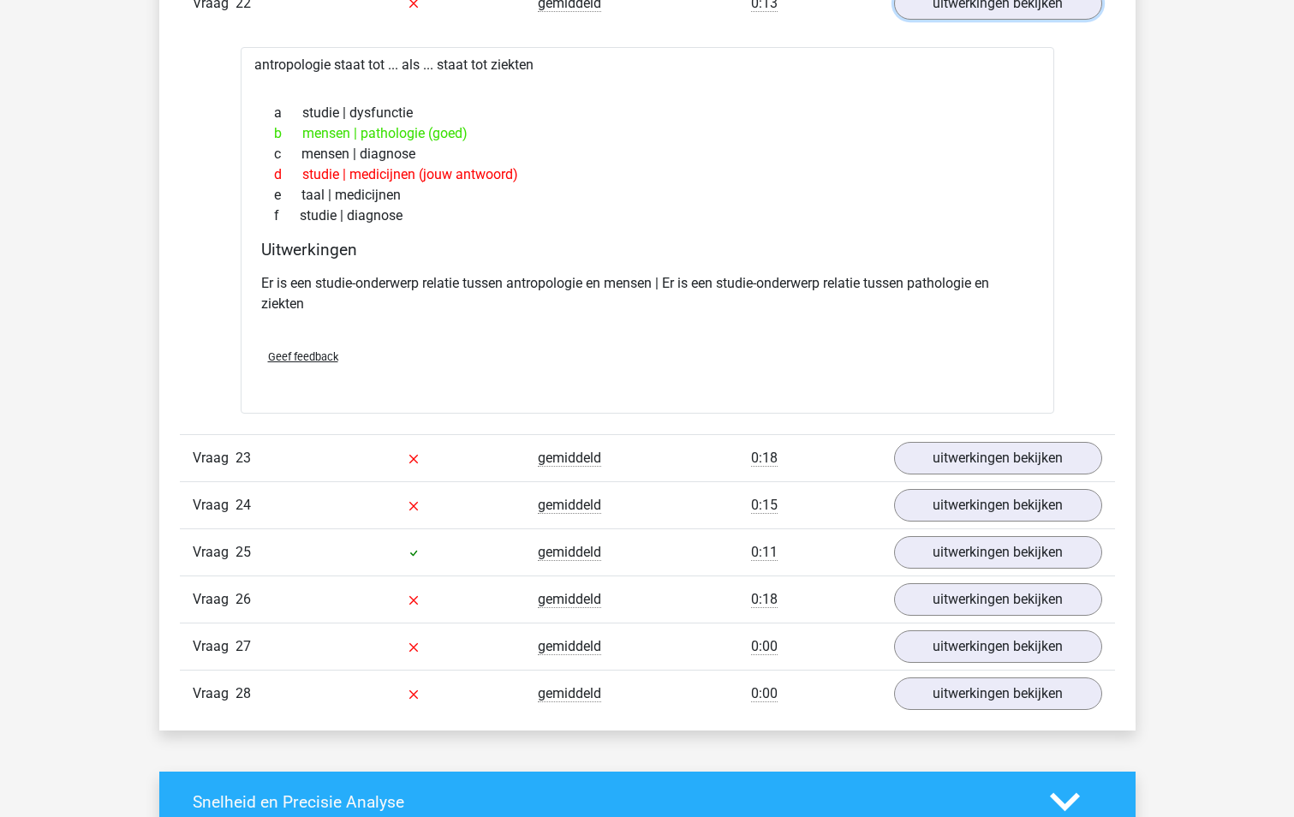
scroll to position [4537, 0]
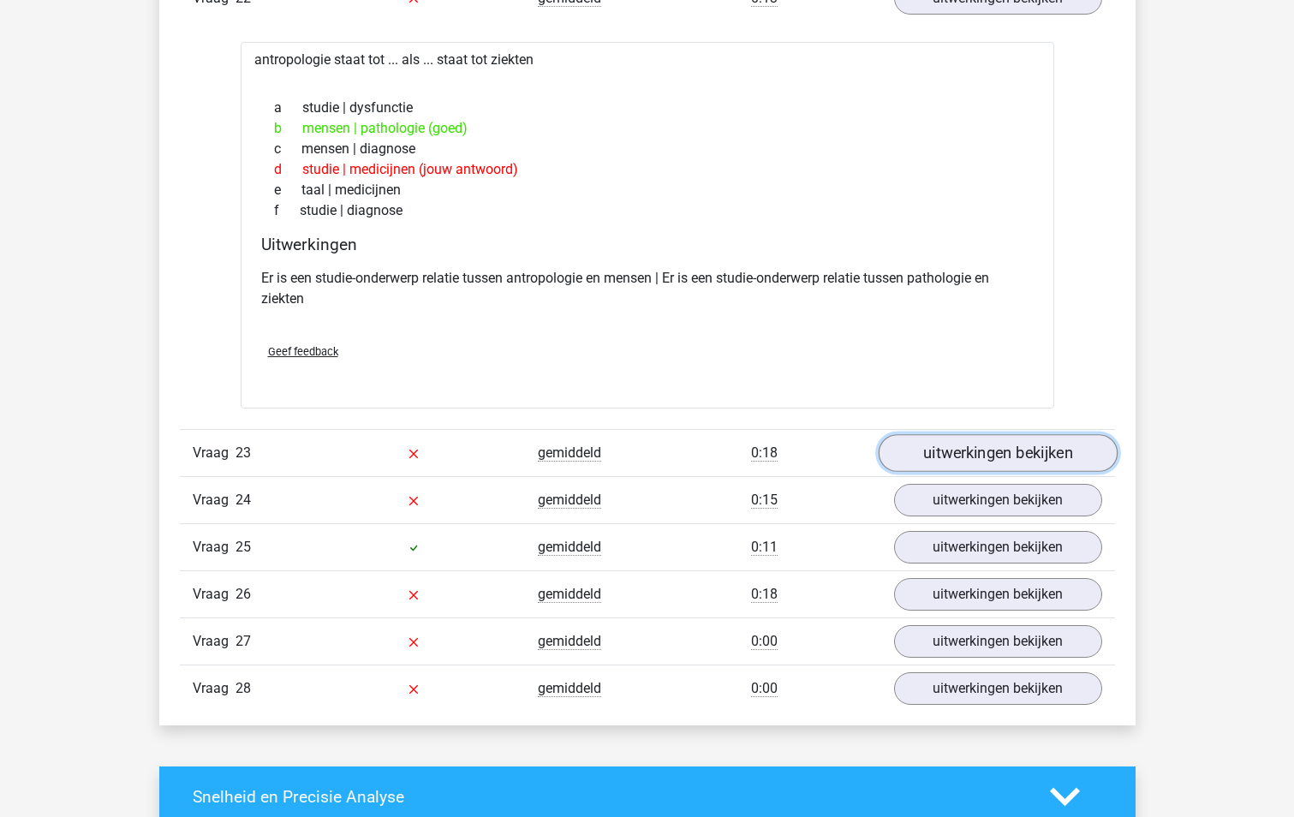
click at [929, 463] on link "uitwerkingen bekijken" at bounding box center [996, 453] width 239 height 38
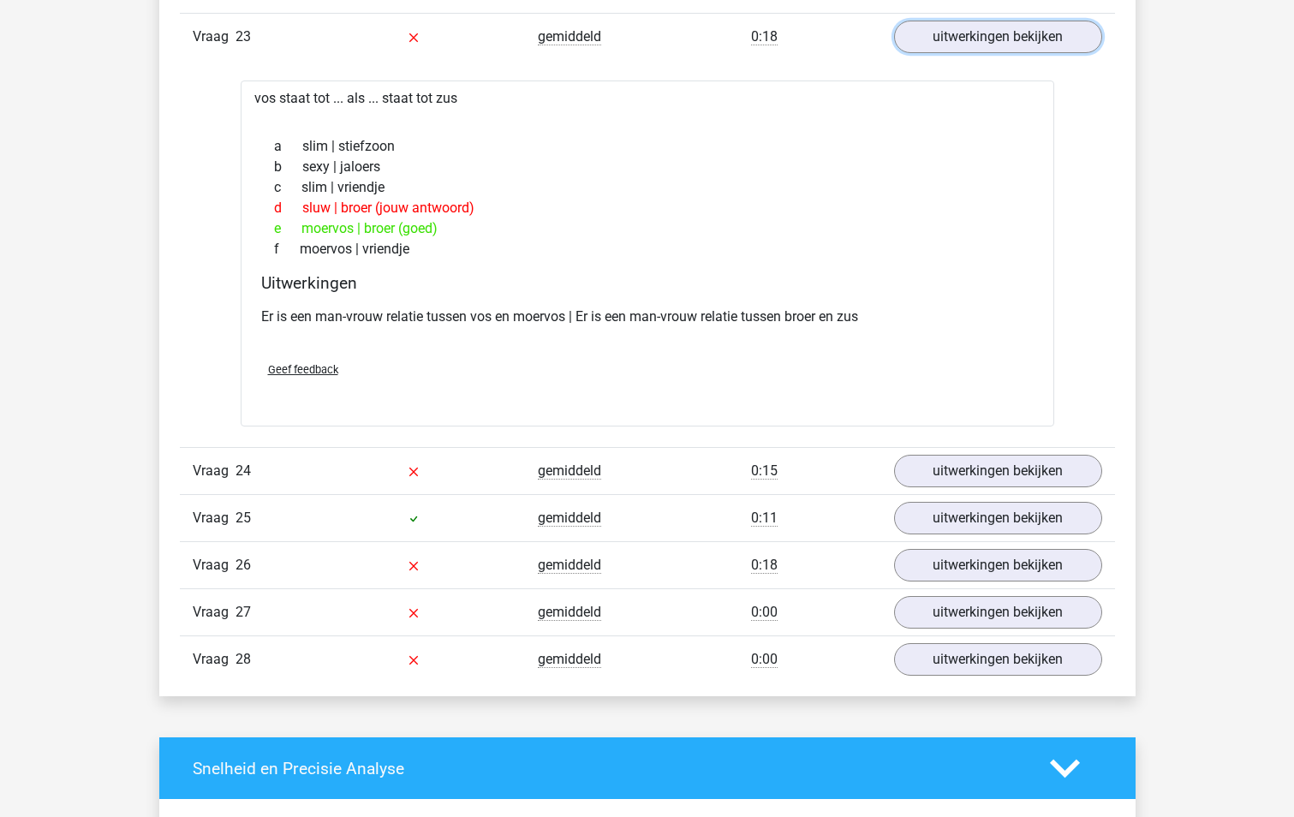
scroll to position [4965, 0]
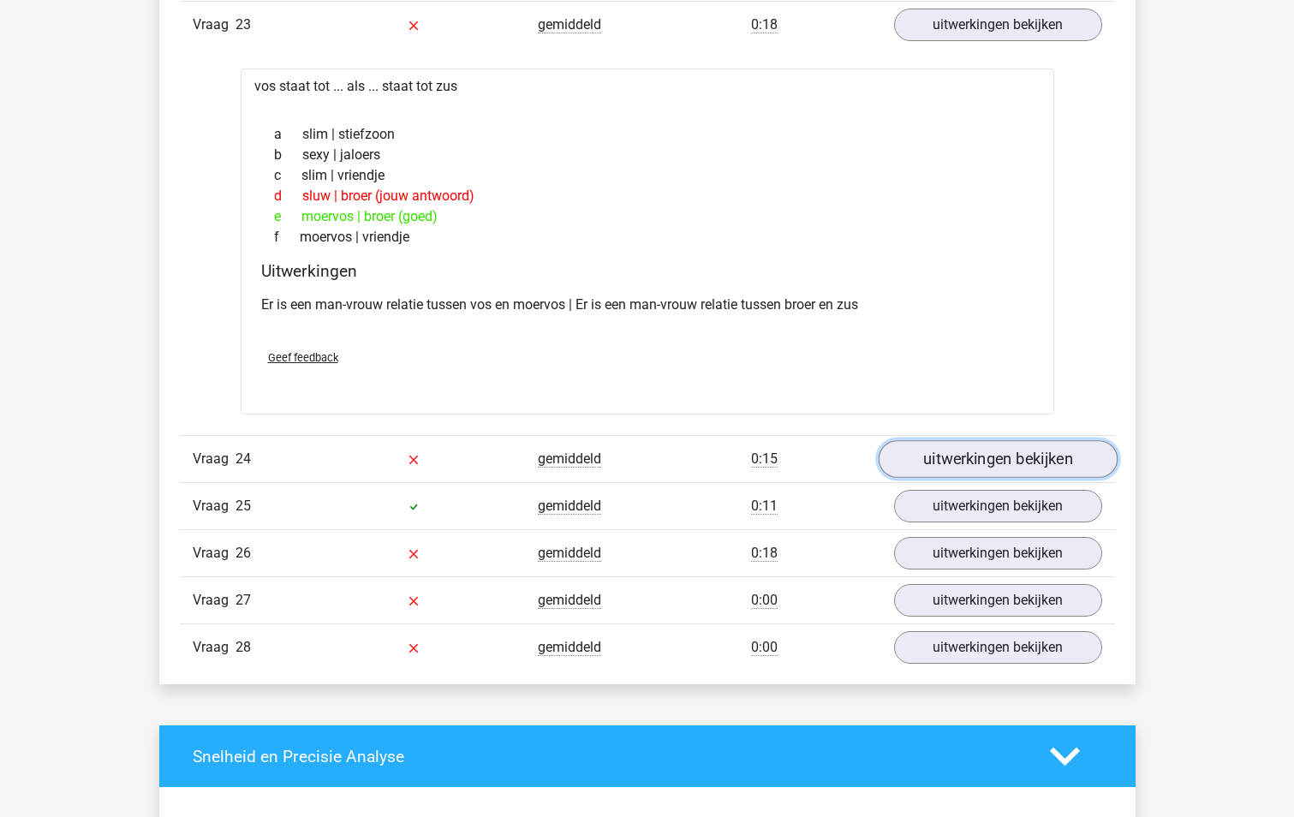
click at [939, 466] on link "uitwerkingen bekijken" at bounding box center [996, 459] width 239 height 38
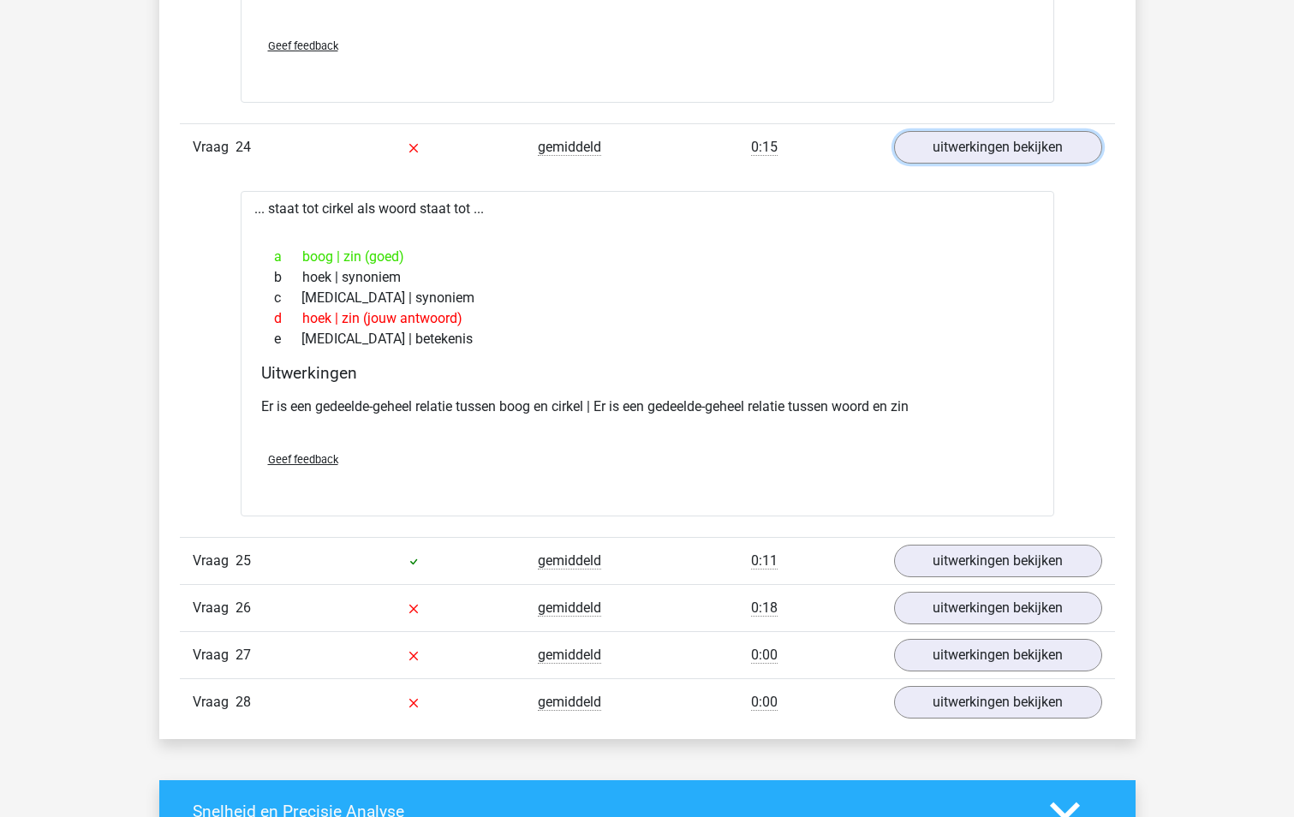
scroll to position [5393, 0]
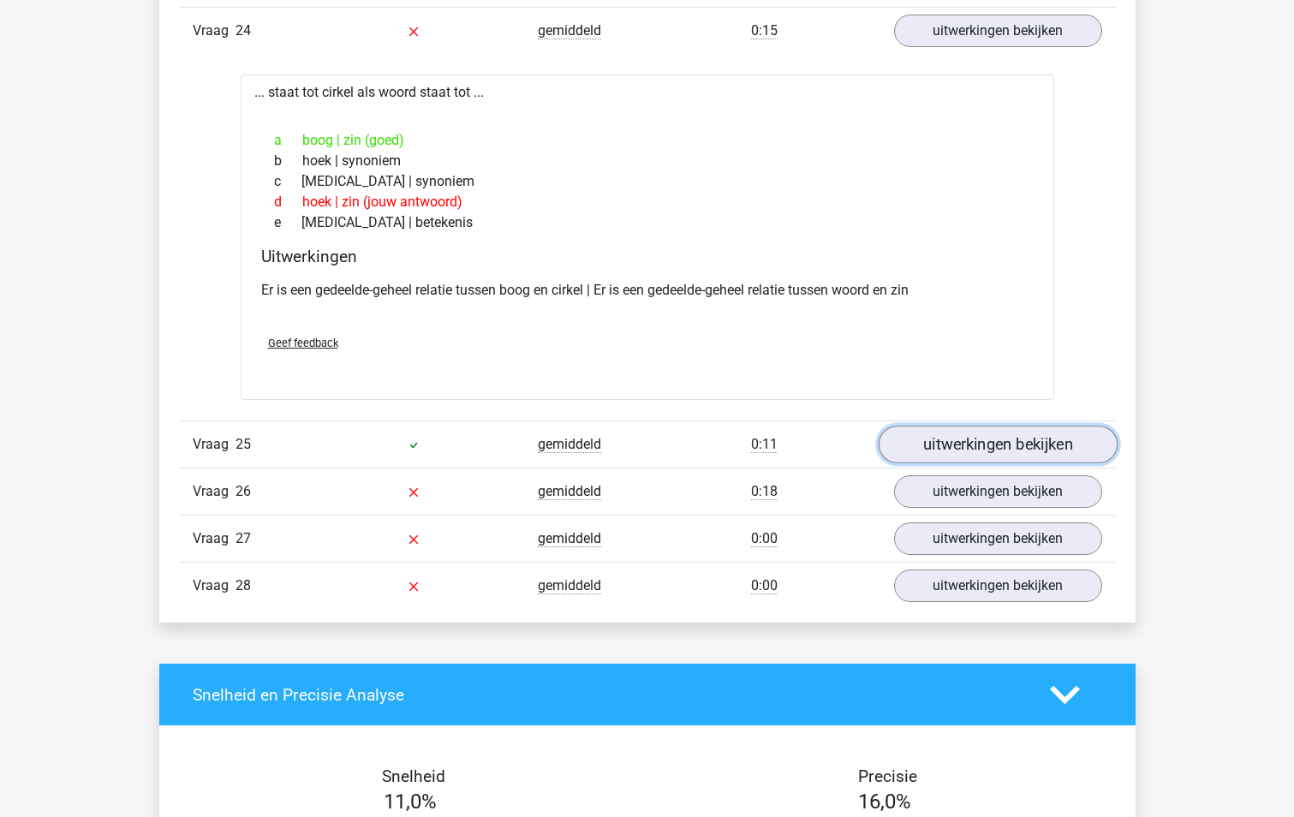
click at [976, 448] on link "uitwerkingen bekijken" at bounding box center [996, 444] width 239 height 38
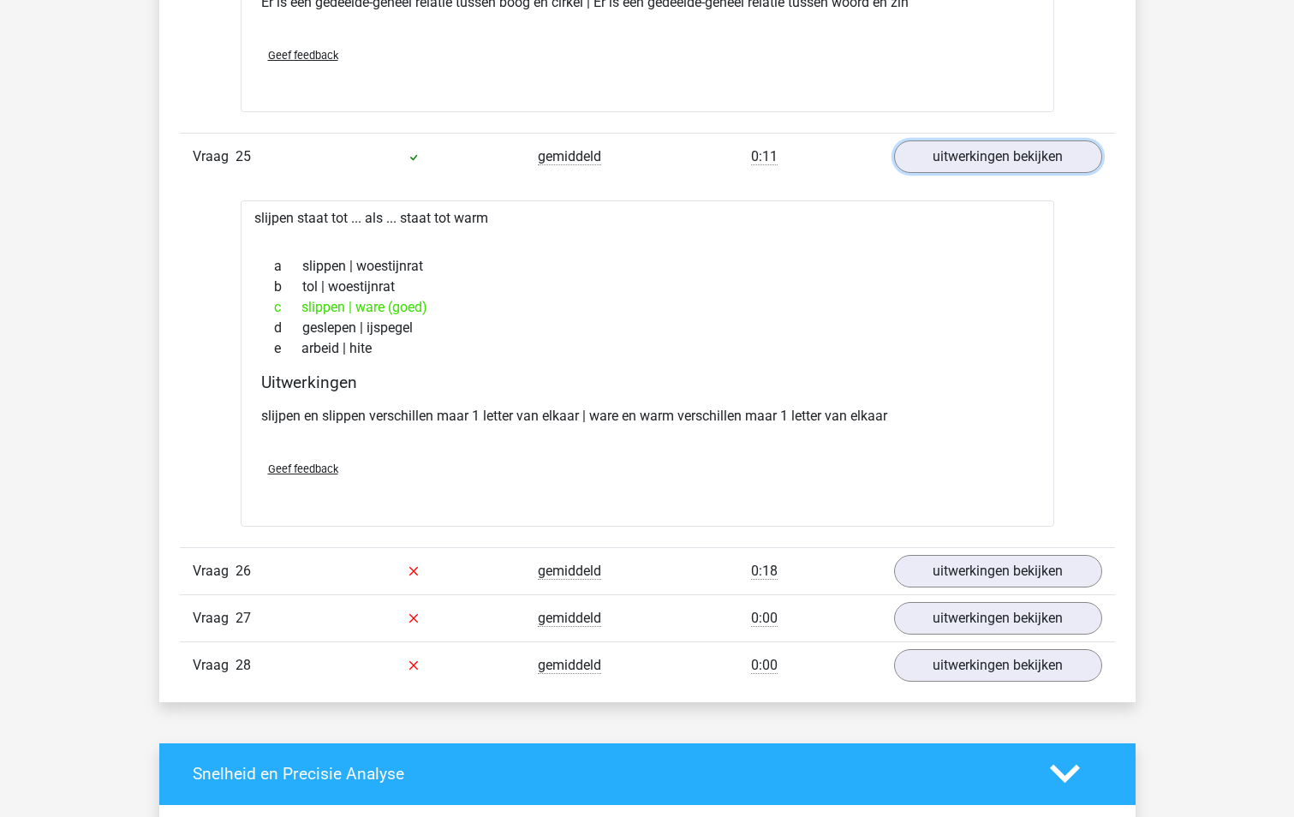
scroll to position [5736, 0]
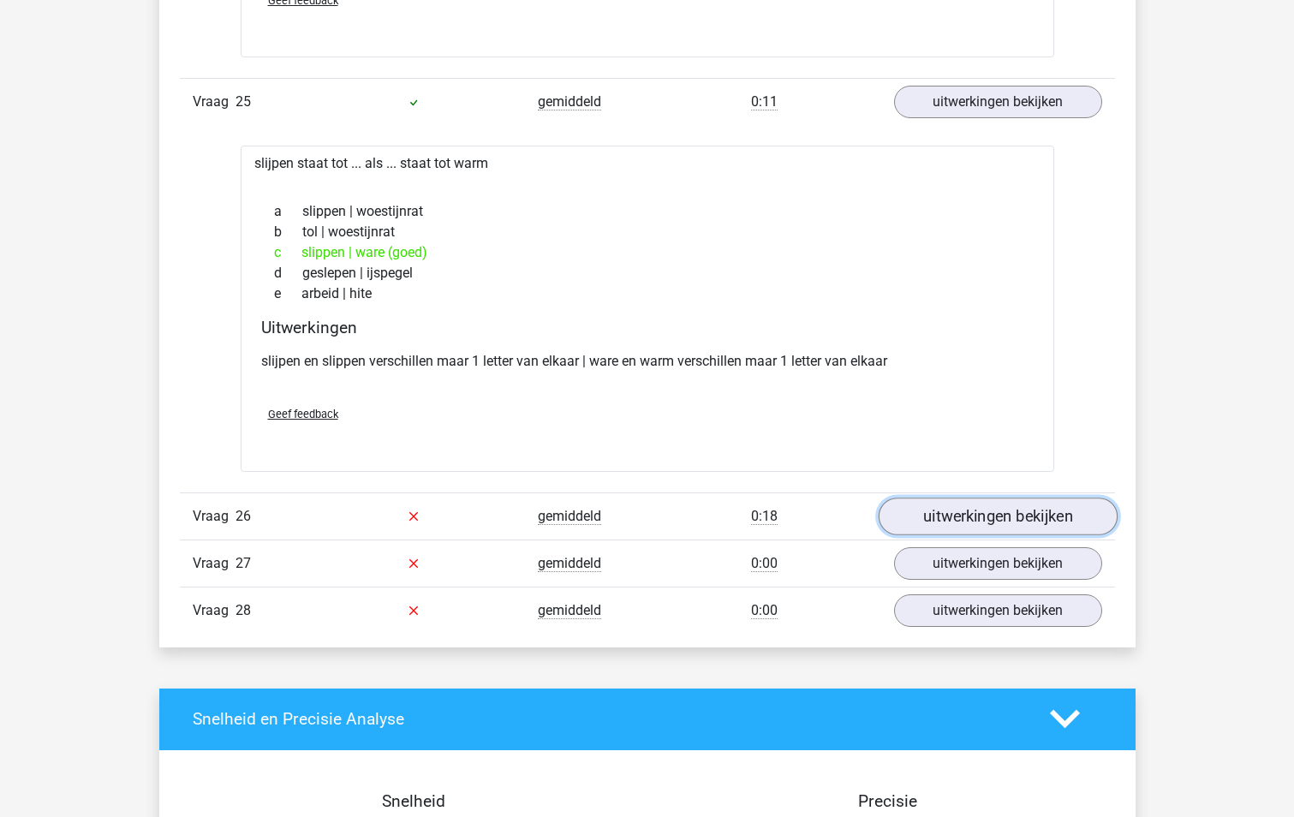
click at [931, 522] on link "uitwerkingen bekijken" at bounding box center [996, 516] width 239 height 38
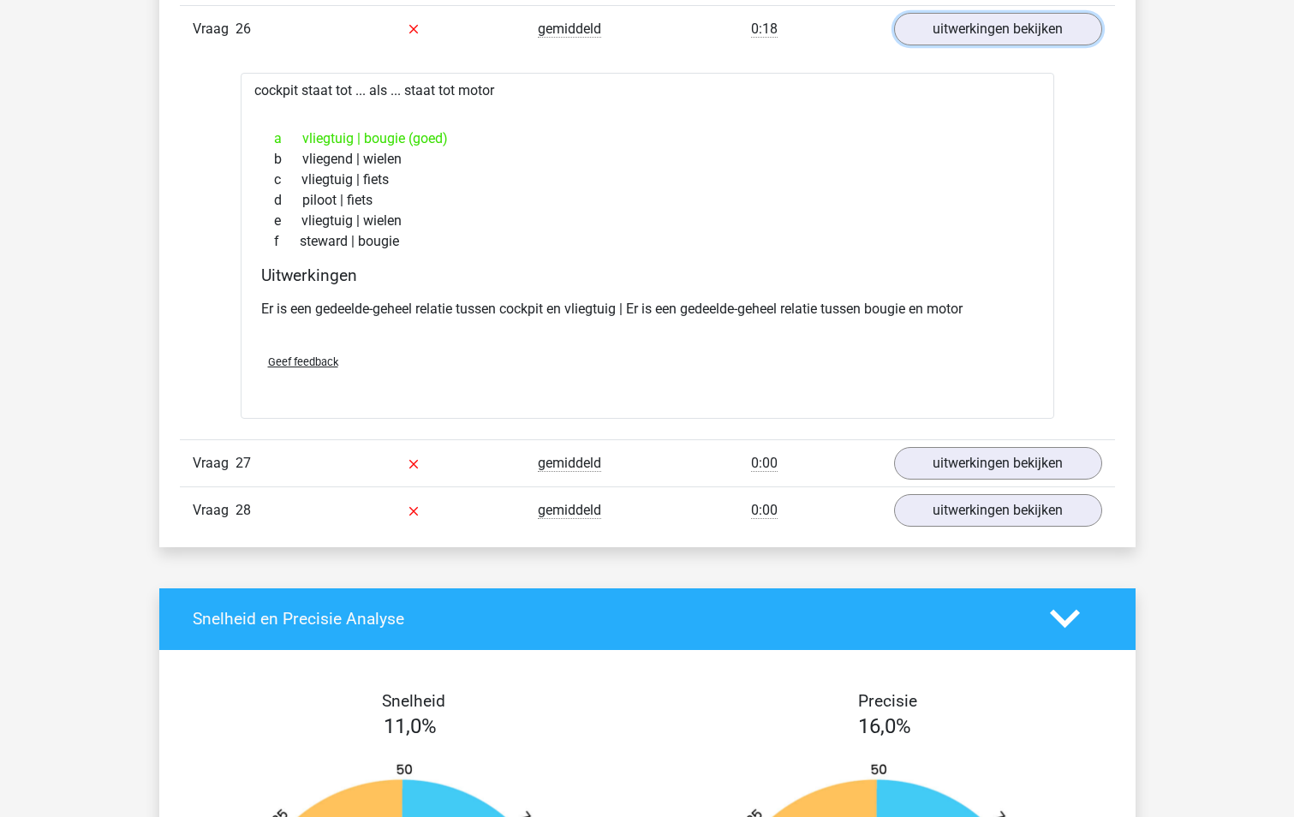
scroll to position [6249, 0]
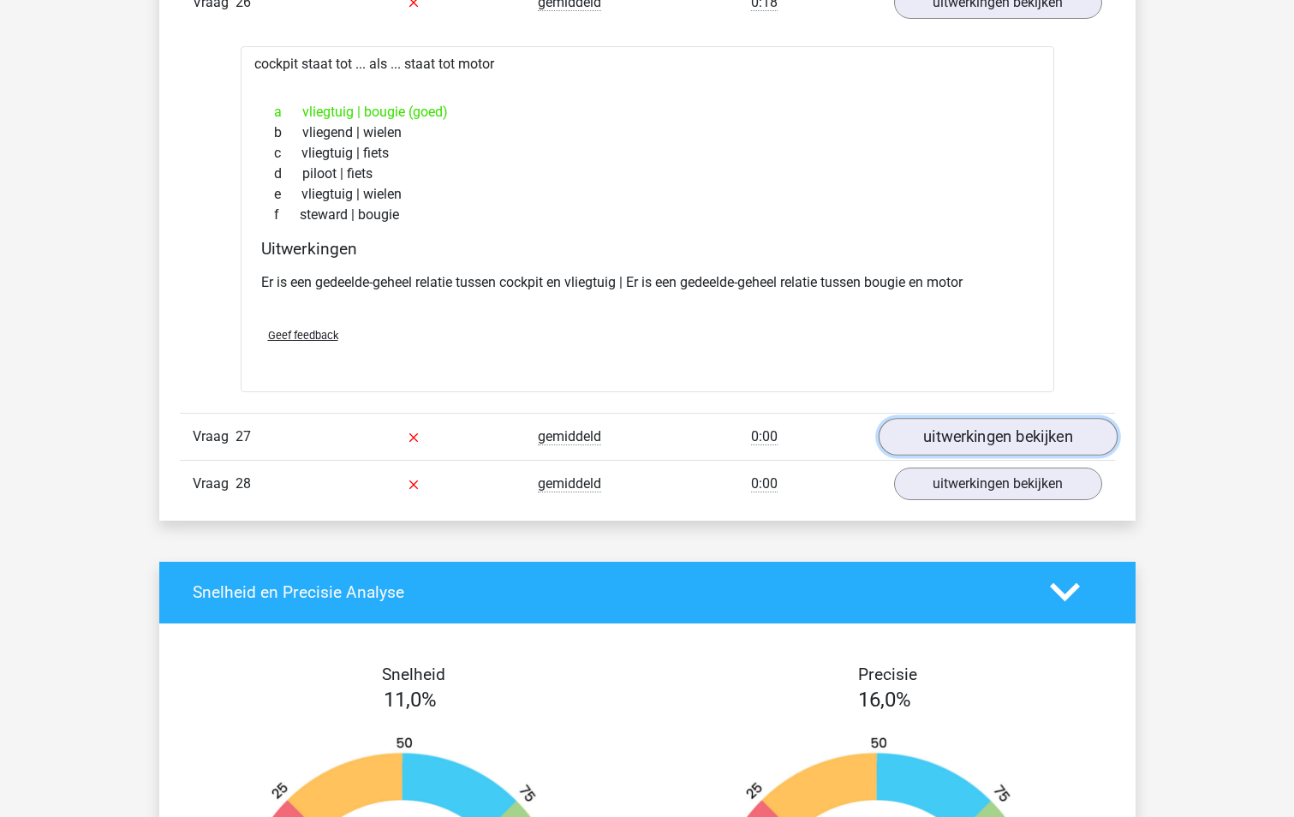
click at [957, 443] on link "uitwerkingen bekijken" at bounding box center [996, 437] width 239 height 38
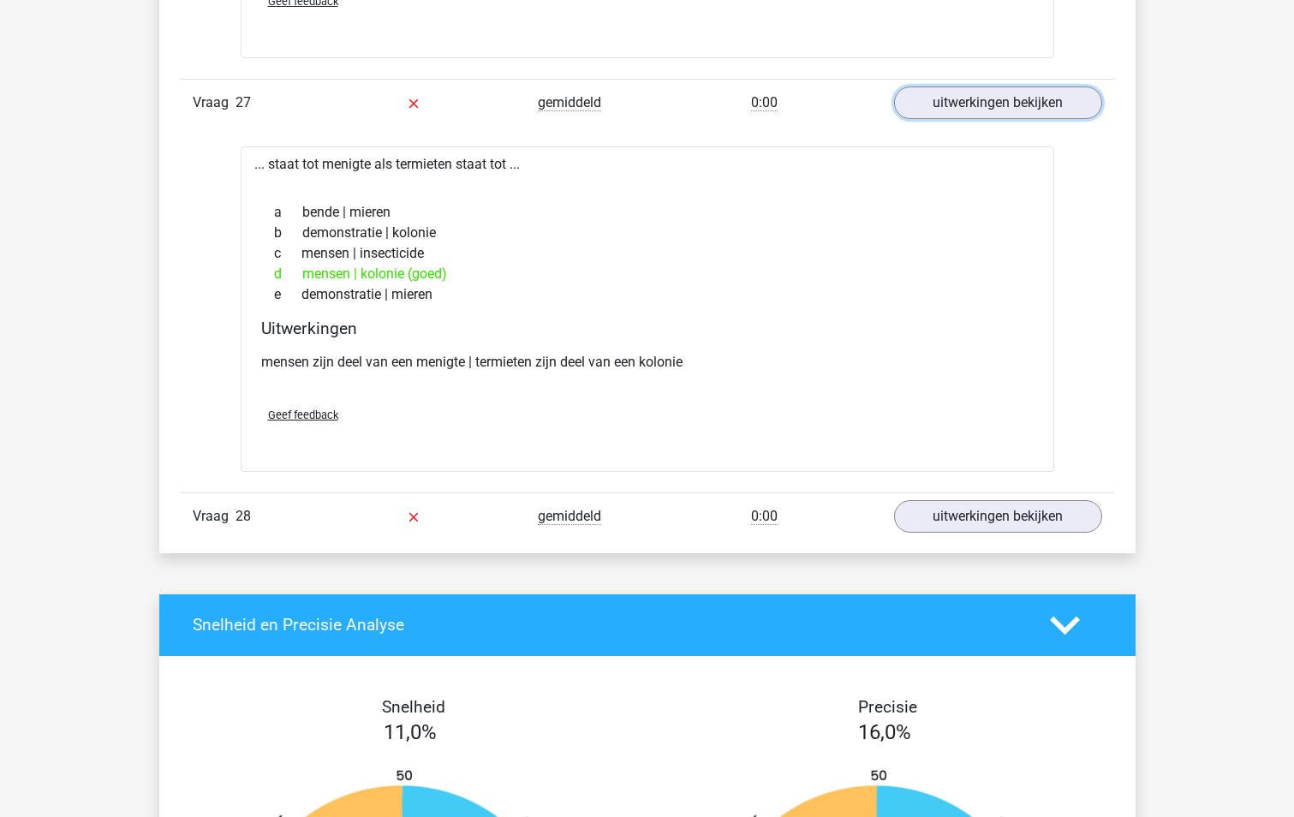
scroll to position [6592, 0]
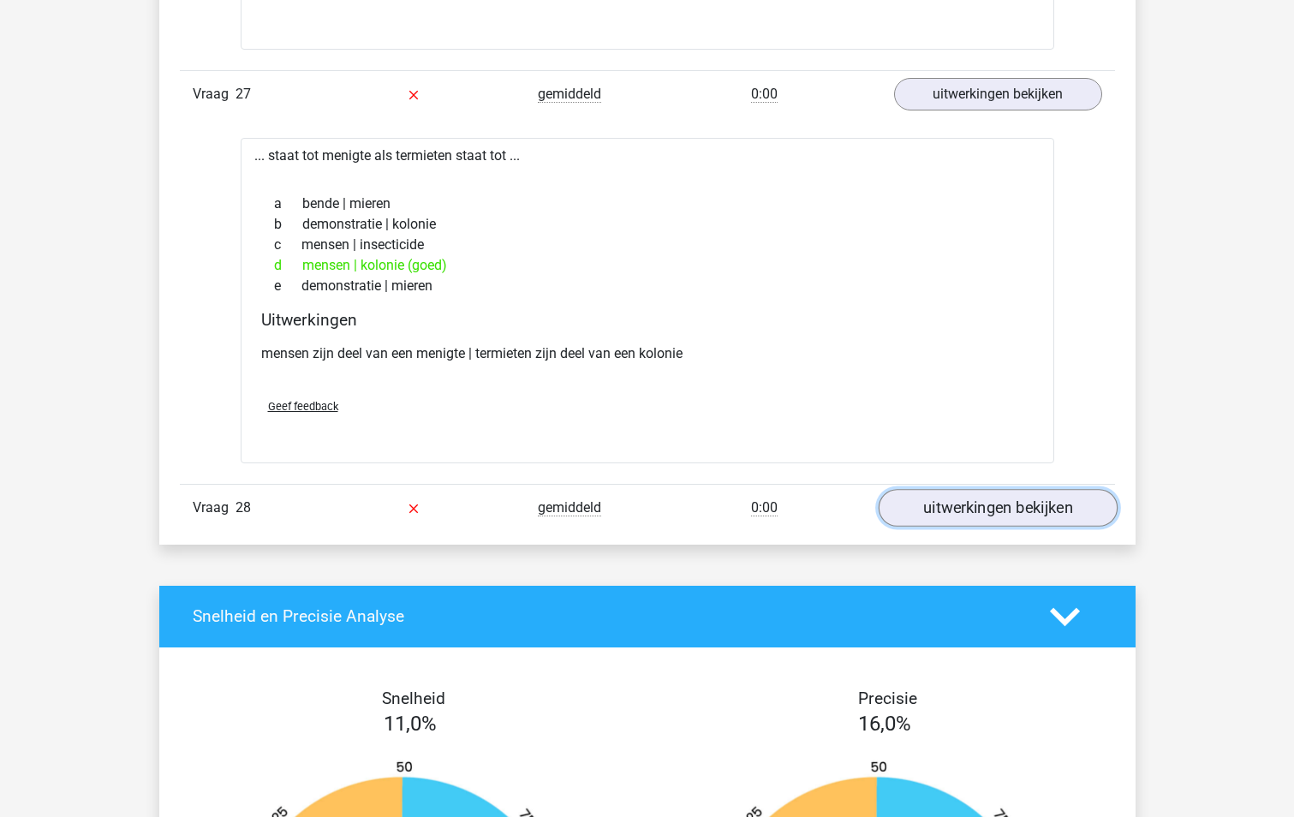
click at [1028, 503] on link "uitwerkingen bekijken" at bounding box center [996, 508] width 239 height 38
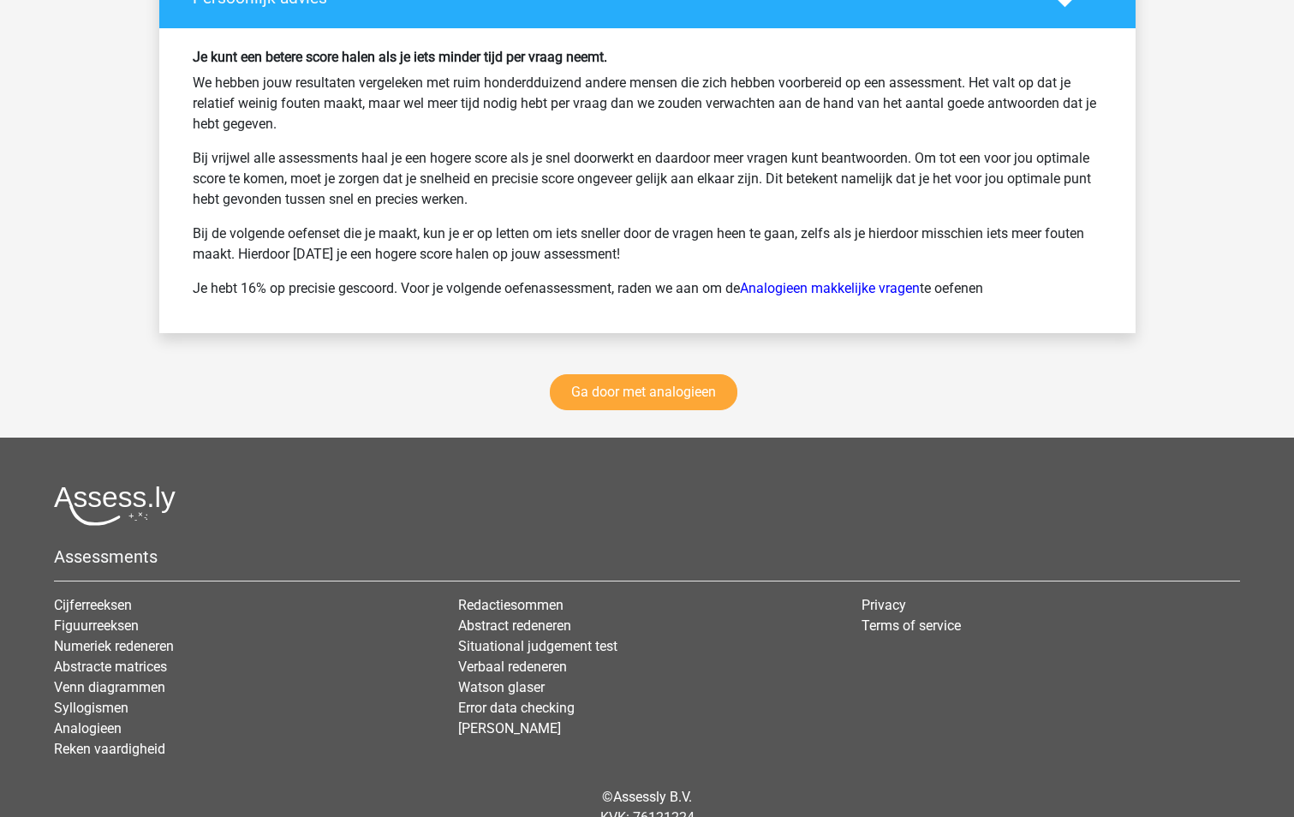
scroll to position [8246, 0]
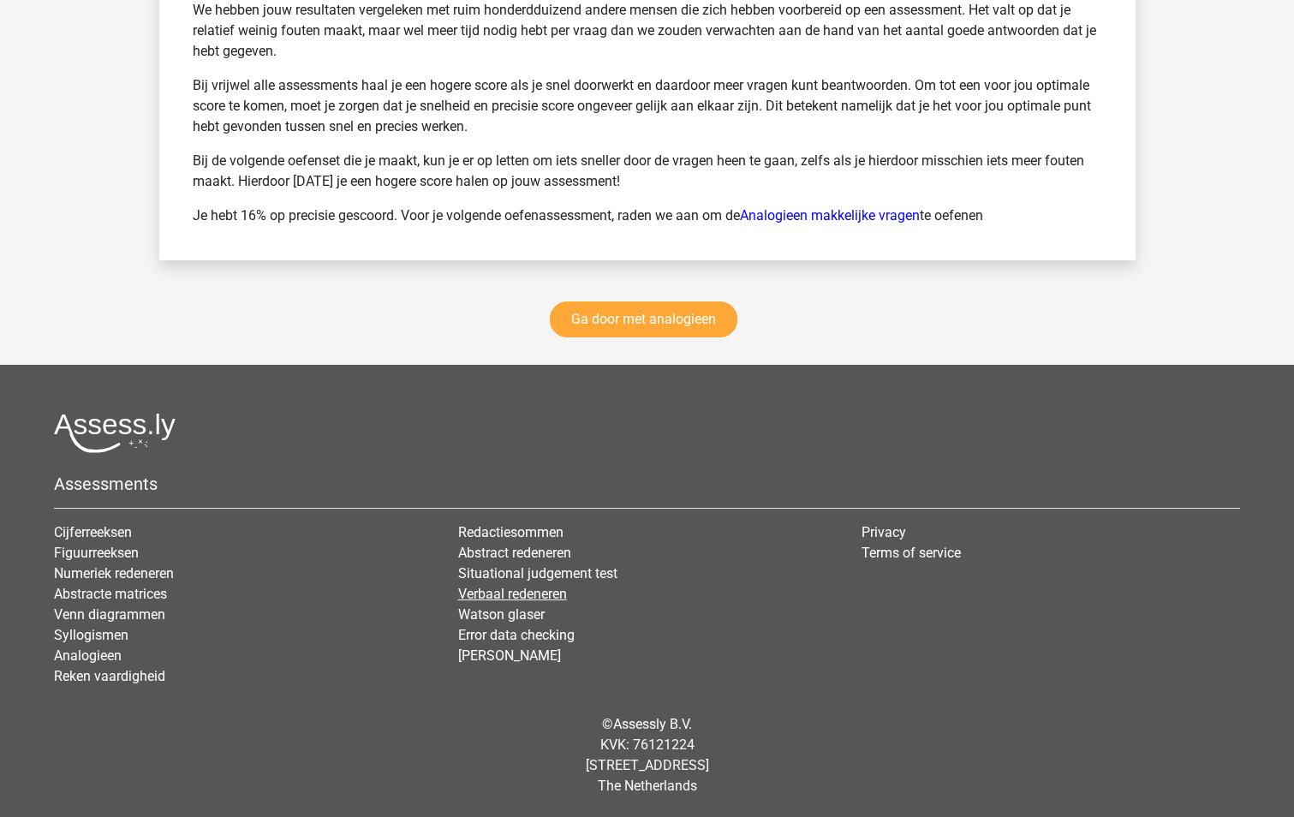
click at [520, 598] on link "Verbaal redeneren" at bounding box center [512, 594] width 109 height 16
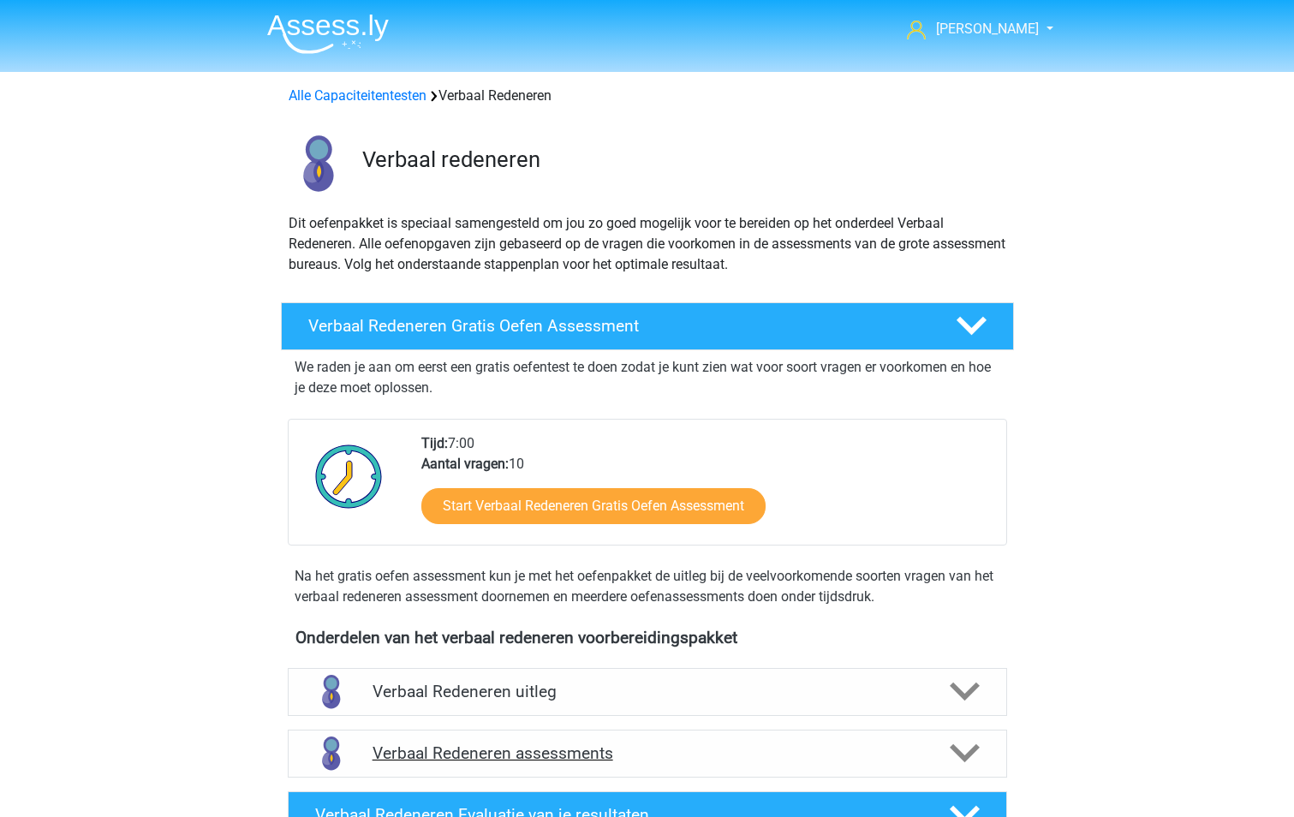
click at [575, 750] on h4 "Verbaal Redeneren assessments" at bounding box center [647, 753] width 550 height 20
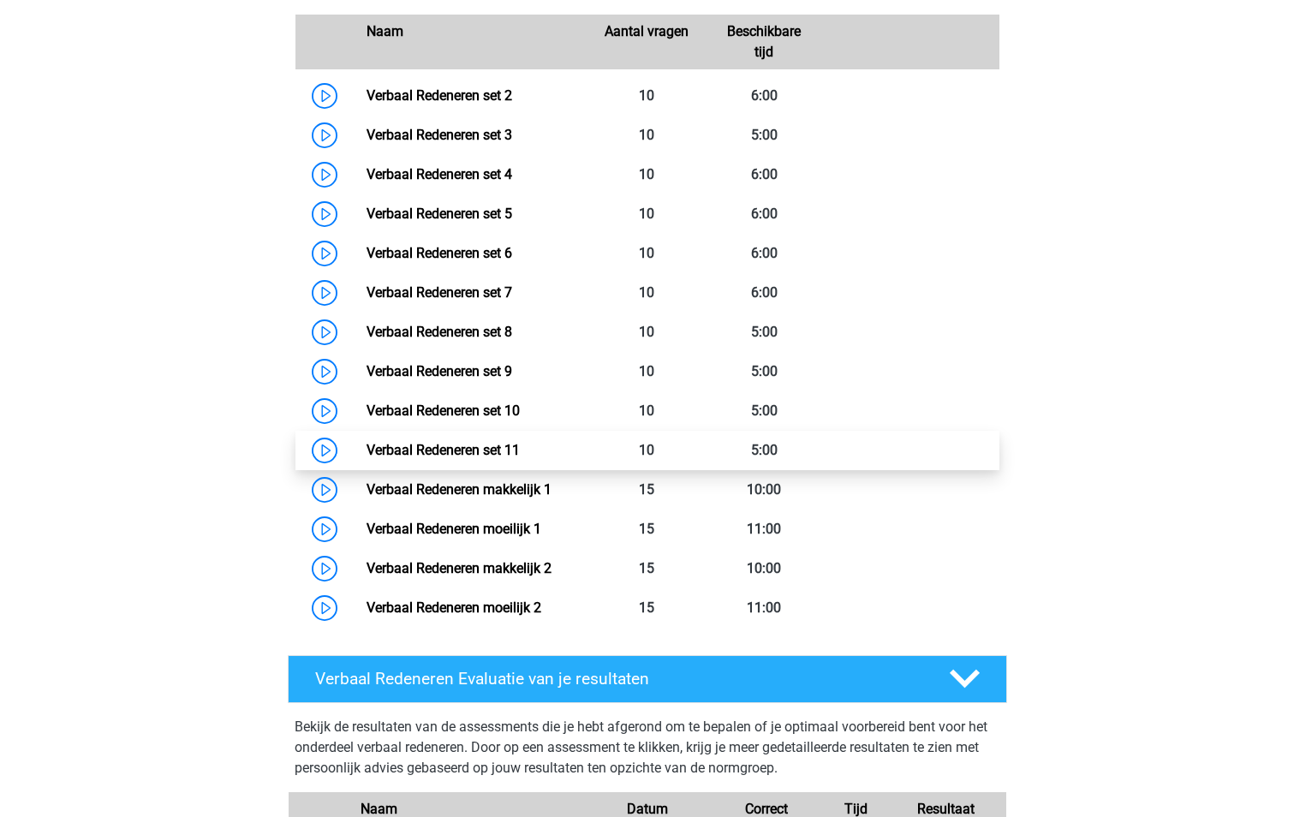
scroll to position [856, 0]
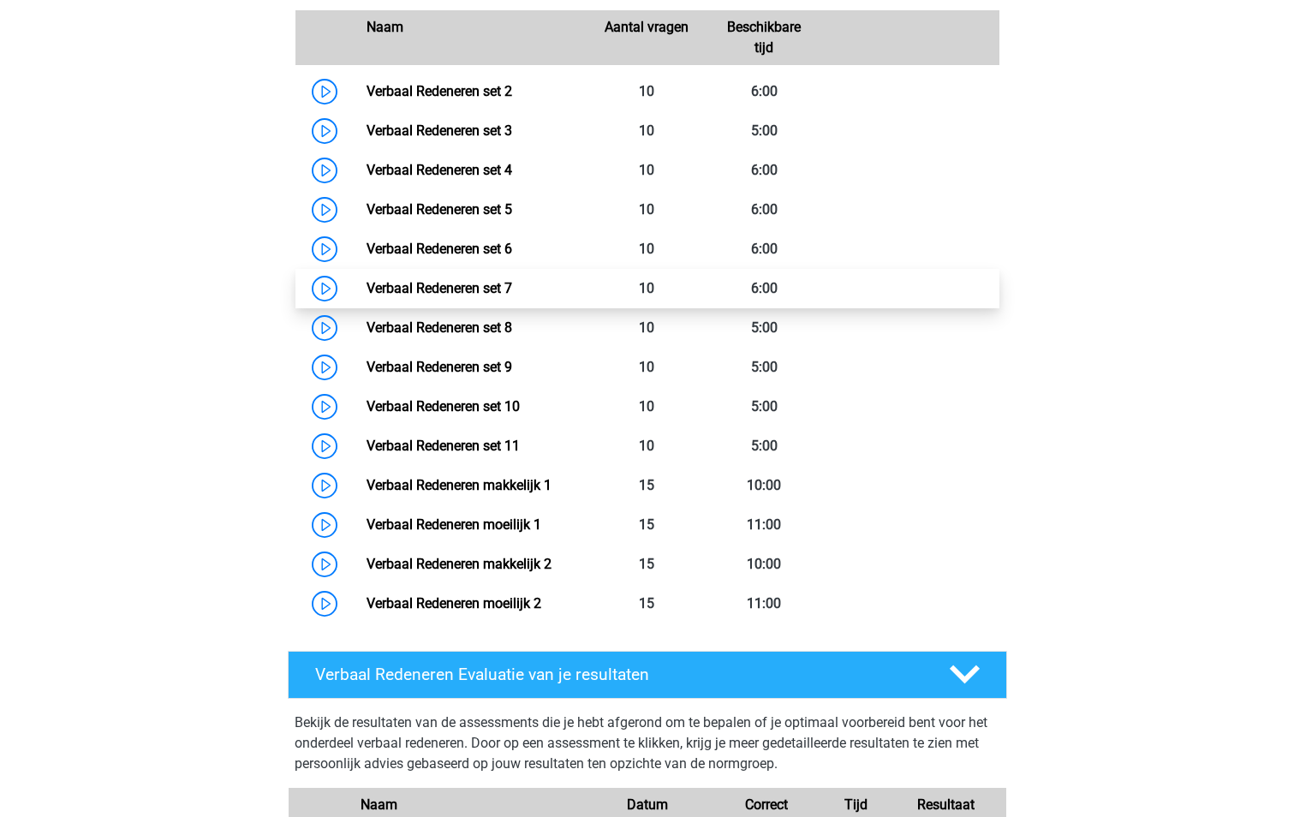
click at [484, 288] on link "Verbaal Redeneren set 7" at bounding box center [439, 288] width 146 height 16
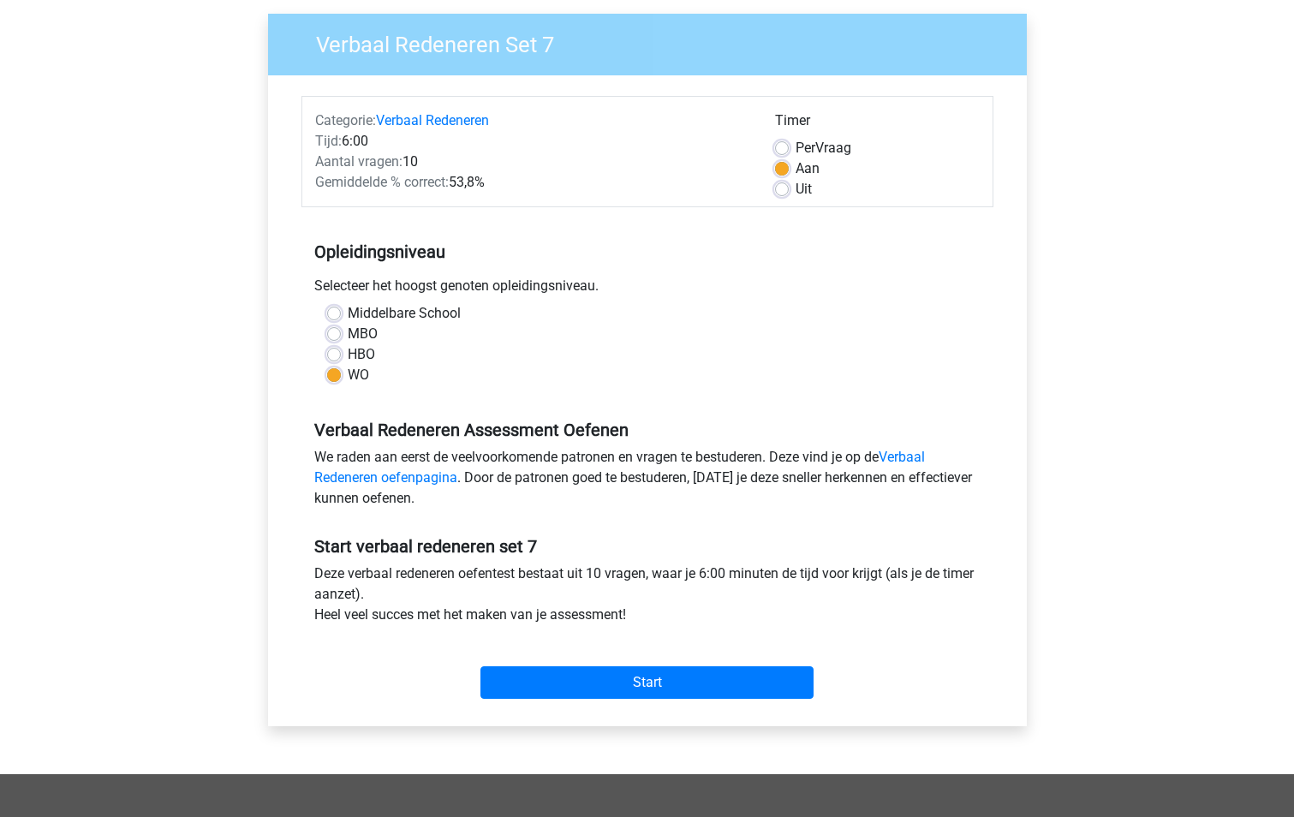
scroll to position [257, 0]
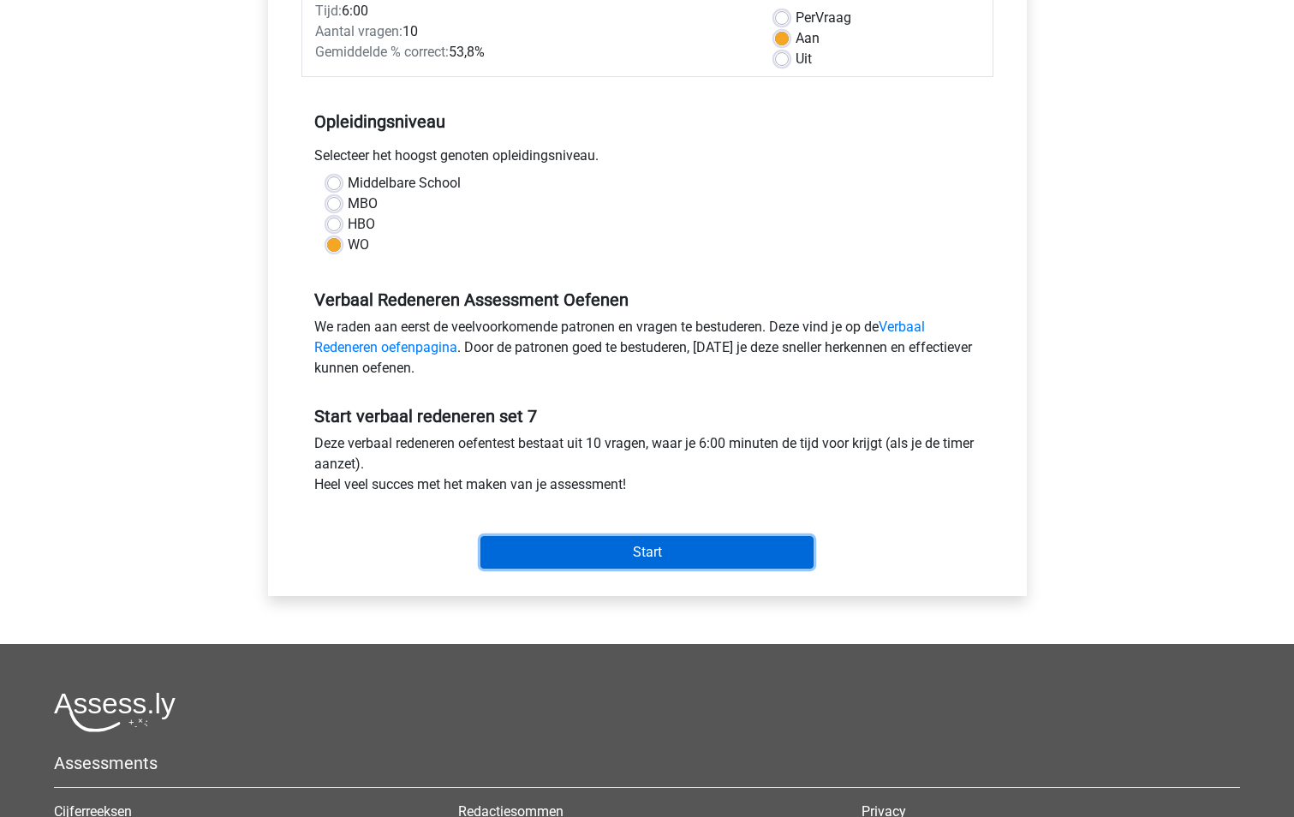
click at [700, 552] on input "Start" at bounding box center [646, 552] width 333 height 33
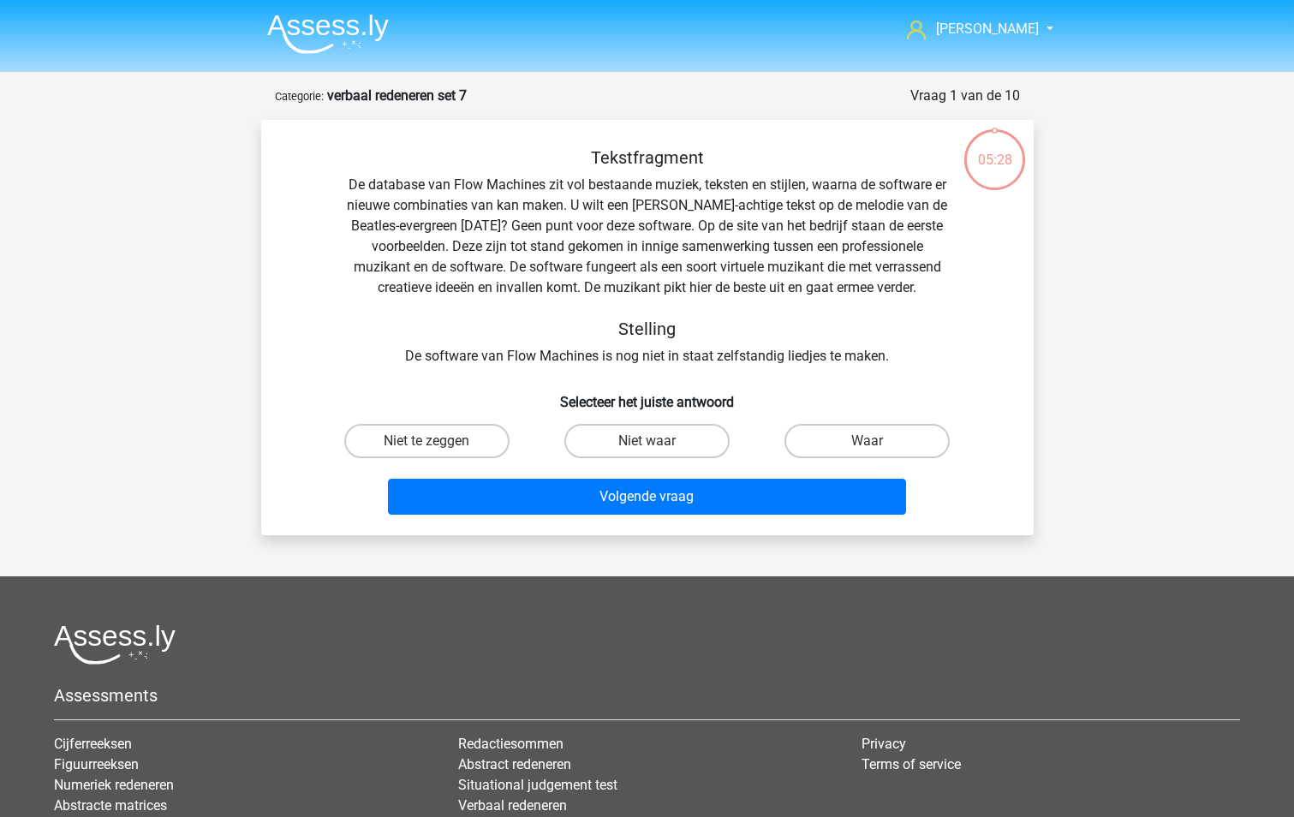
click at [432, 441] on input "Niet te zeggen" at bounding box center [431, 446] width 11 height 11
radio input "true"
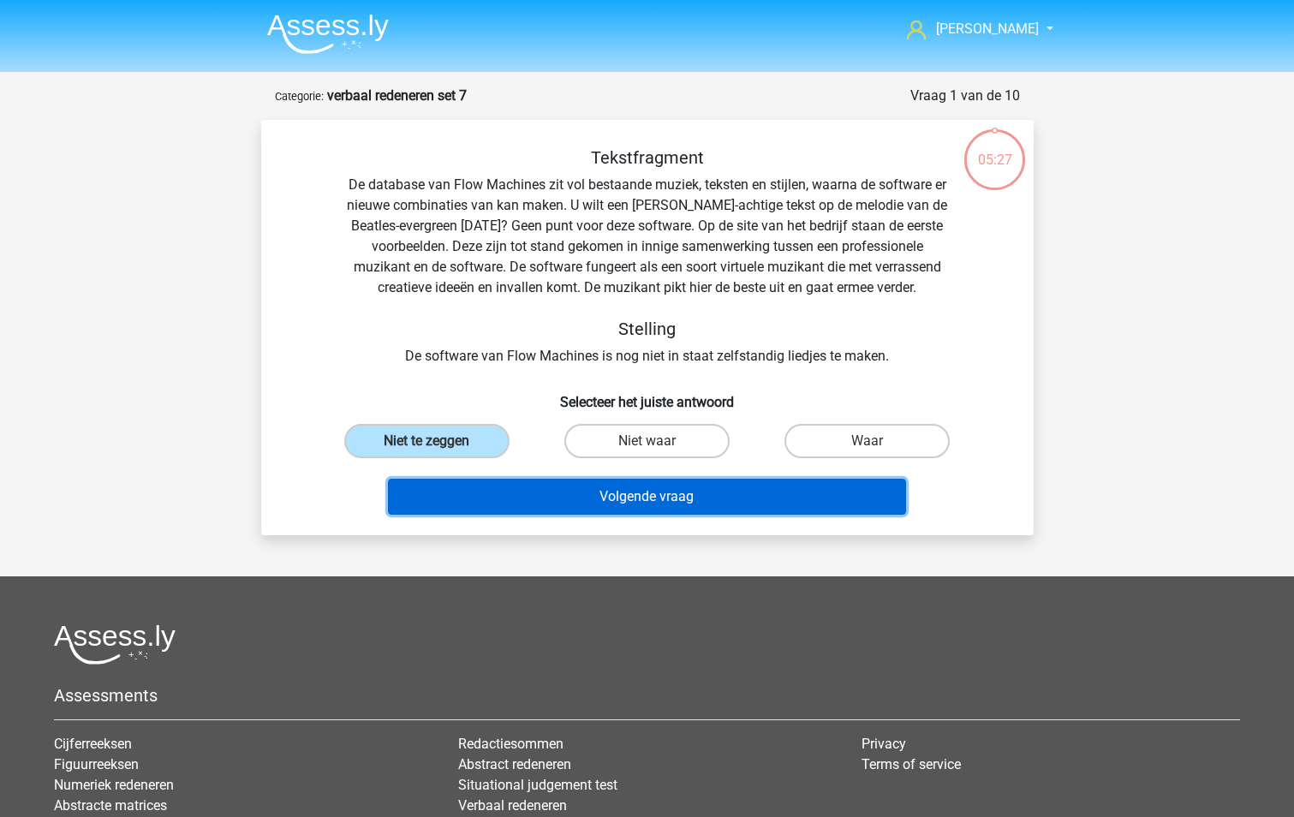
click at [629, 497] on button "Volgende vraag" at bounding box center [647, 497] width 518 height 36
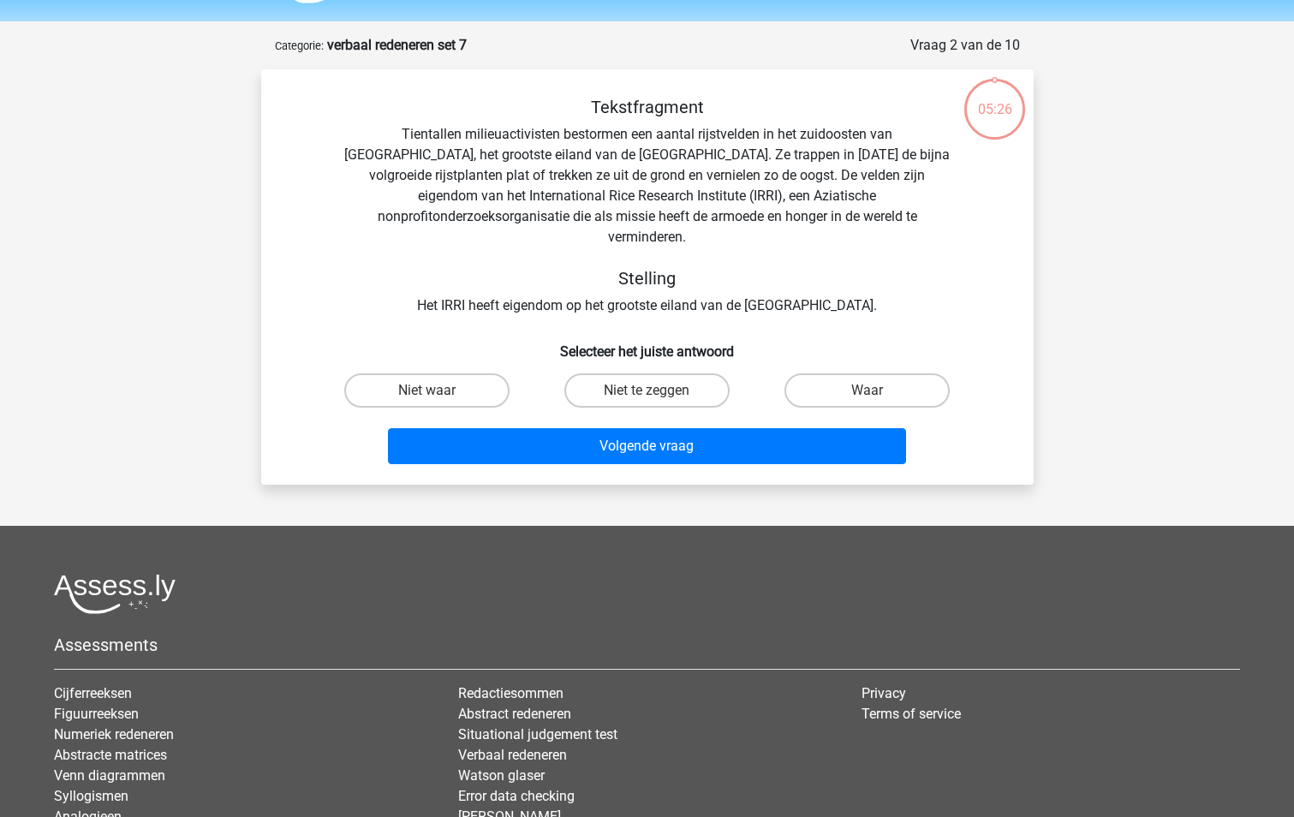
scroll to position [86, 0]
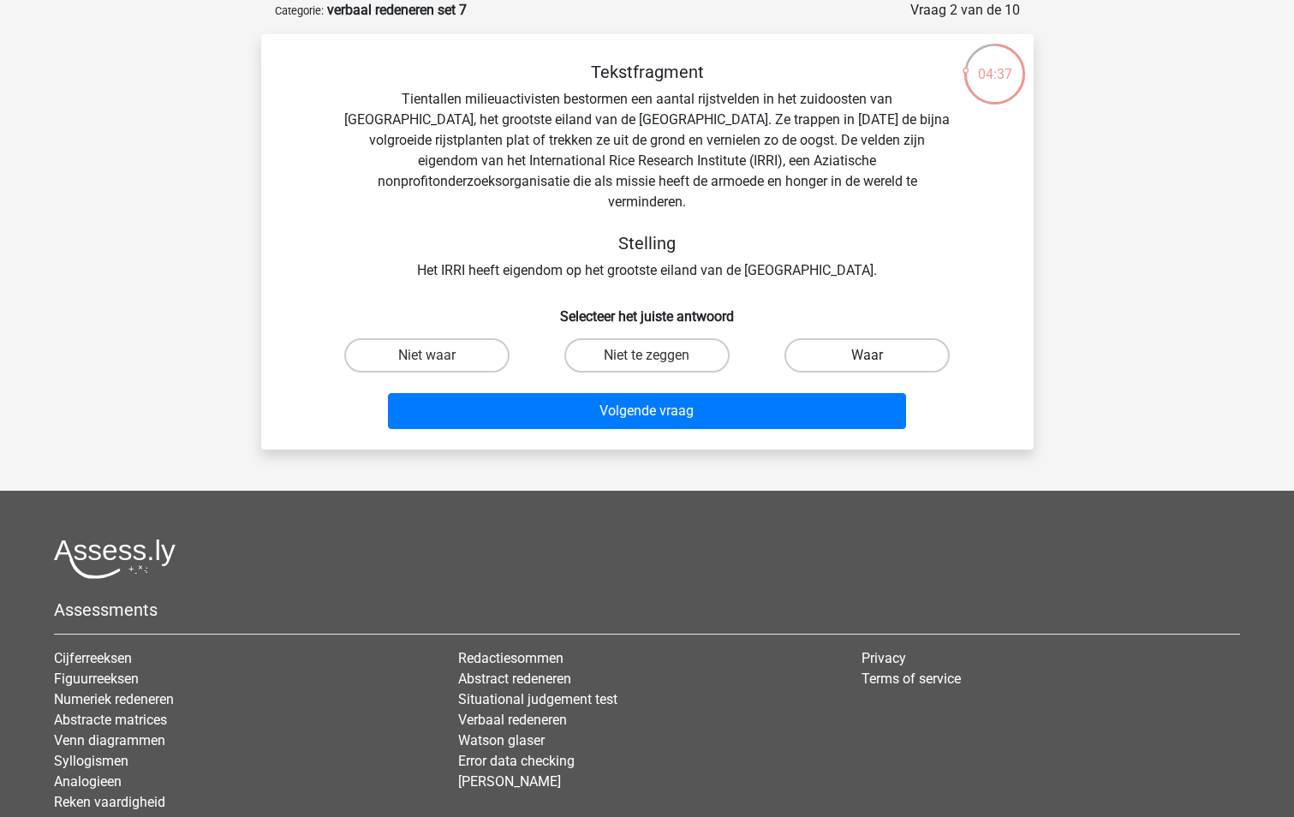
click at [822, 338] on label "Waar" at bounding box center [866, 355] width 165 height 34
click at [867, 355] on input "Waar" at bounding box center [872, 360] width 11 height 11
radio input "true"
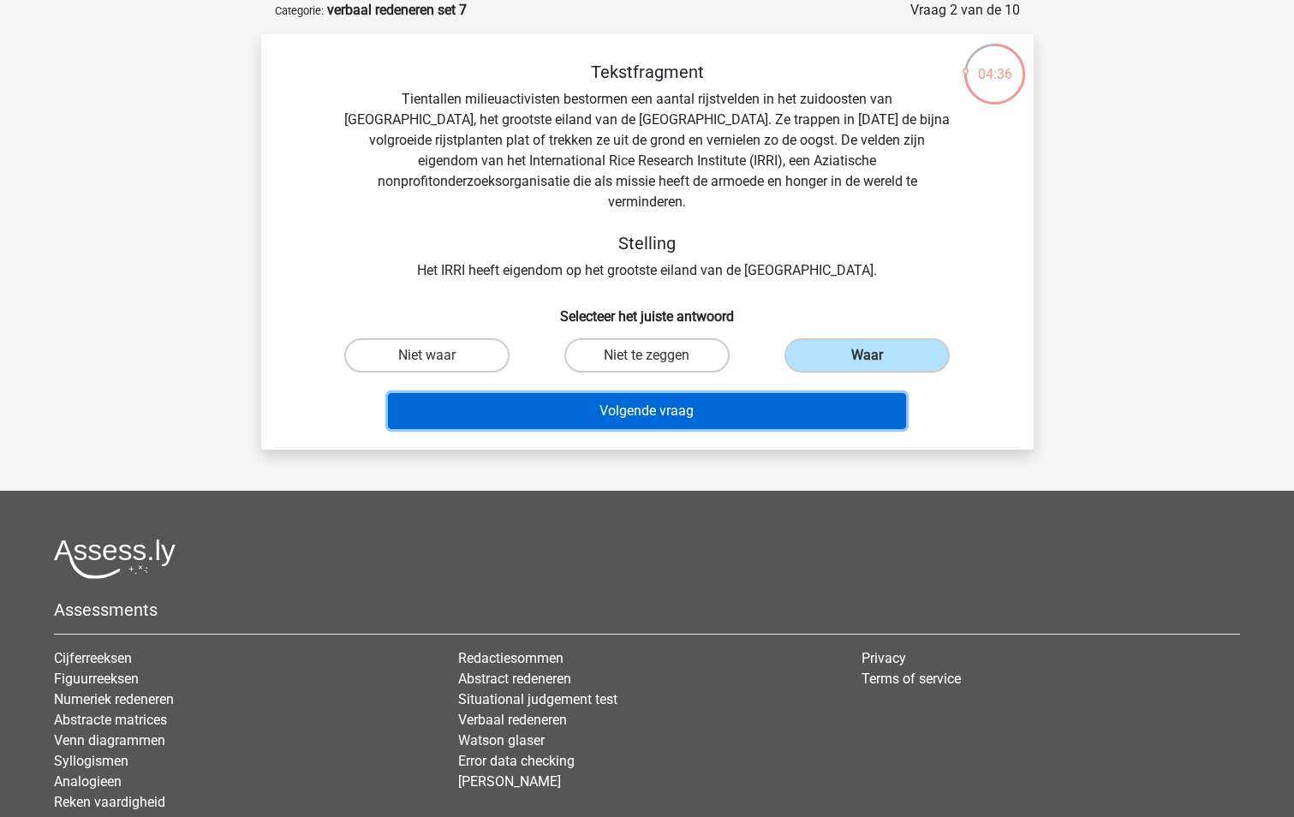
click at [667, 393] on button "Volgende vraag" at bounding box center [647, 411] width 518 height 36
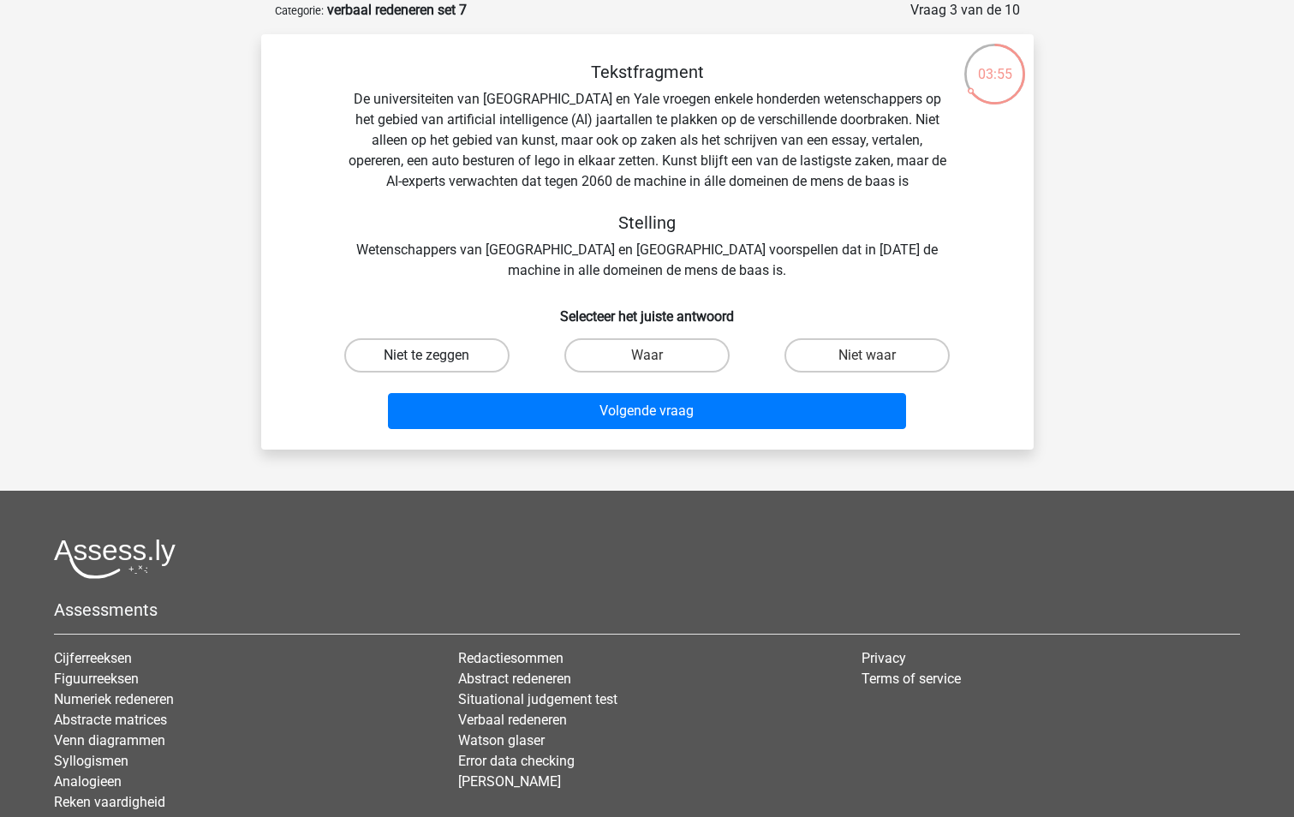
click at [473, 357] on label "Niet te zeggen" at bounding box center [426, 355] width 165 height 34
click at [437, 357] on input "Niet te zeggen" at bounding box center [431, 360] width 11 height 11
radio input "true"
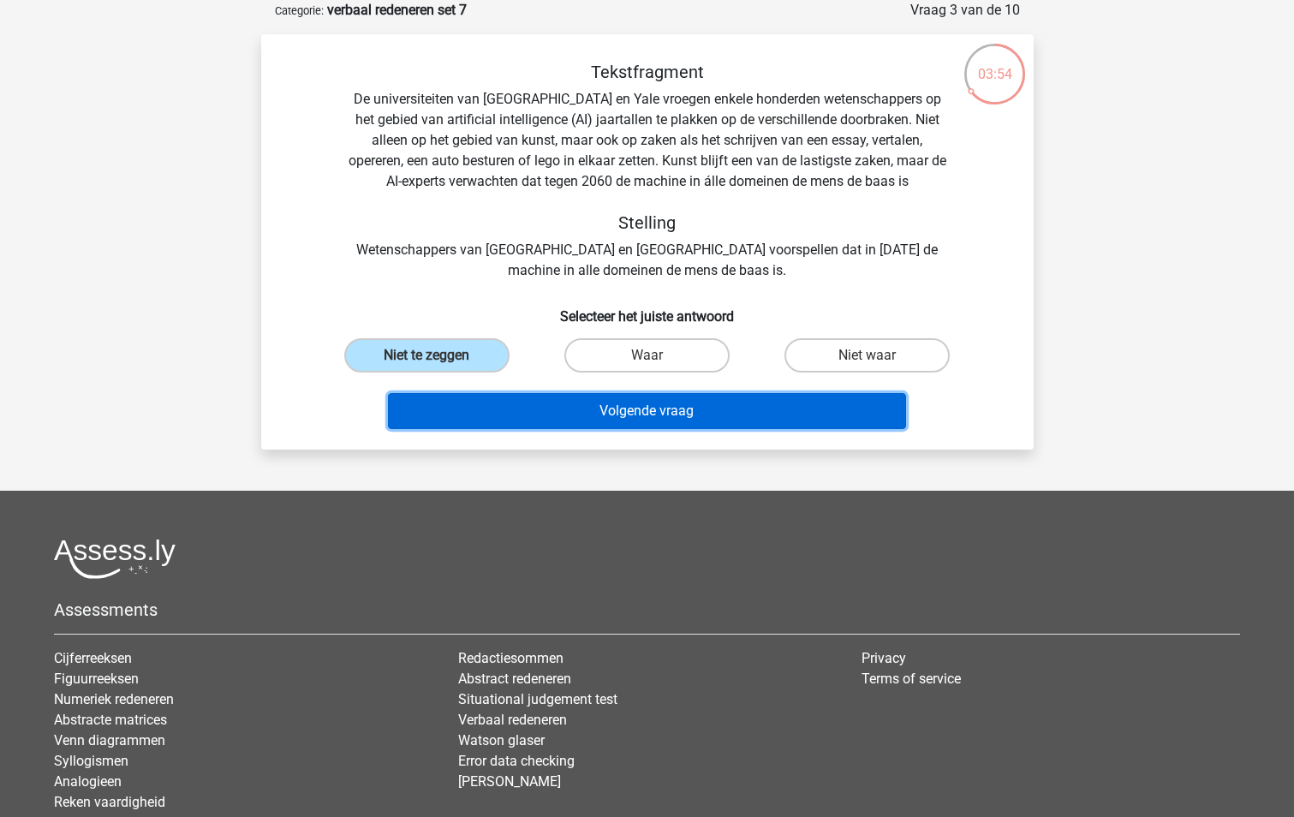
click at [622, 413] on button "Volgende vraag" at bounding box center [647, 411] width 518 height 36
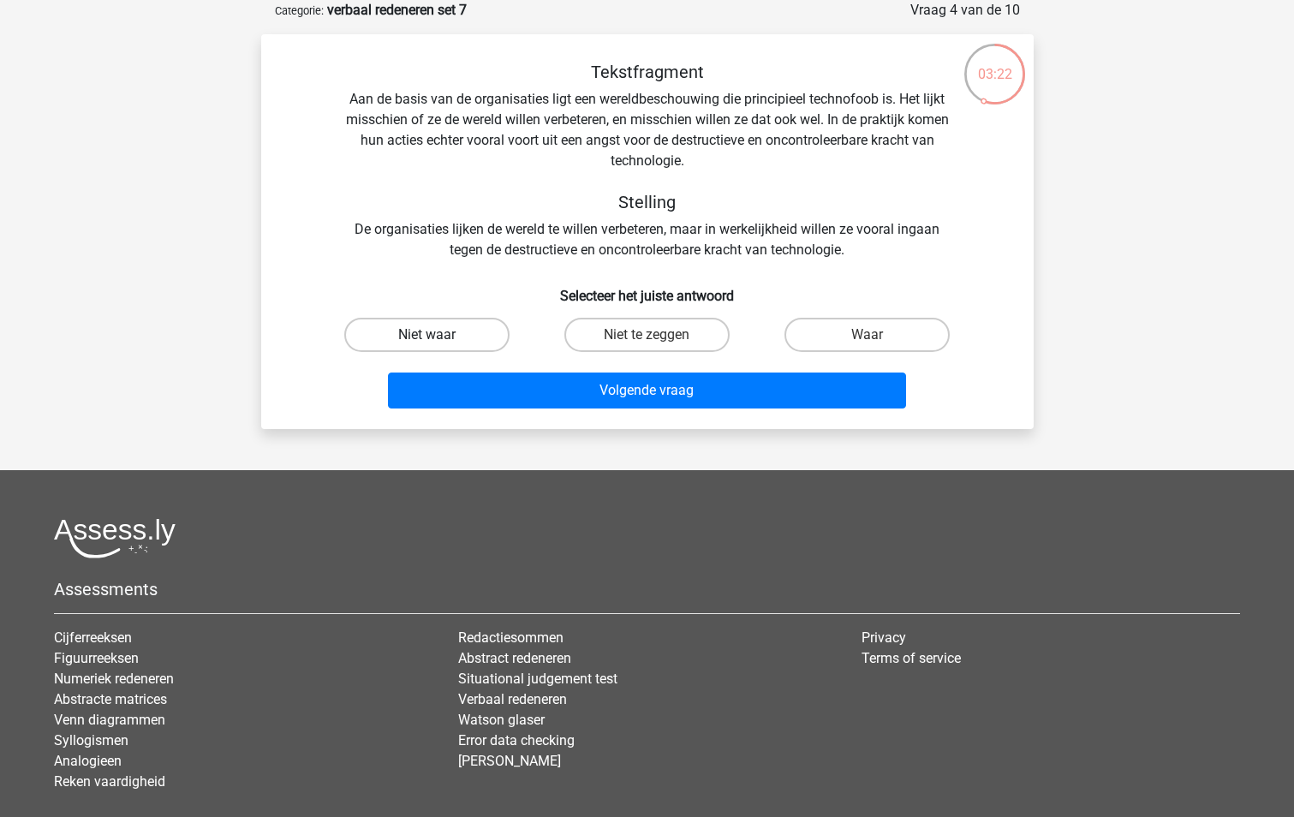
click at [474, 342] on label "Niet waar" at bounding box center [426, 335] width 165 height 34
click at [437, 342] on input "Niet waar" at bounding box center [431, 340] width 11 height 11
radio input "true"
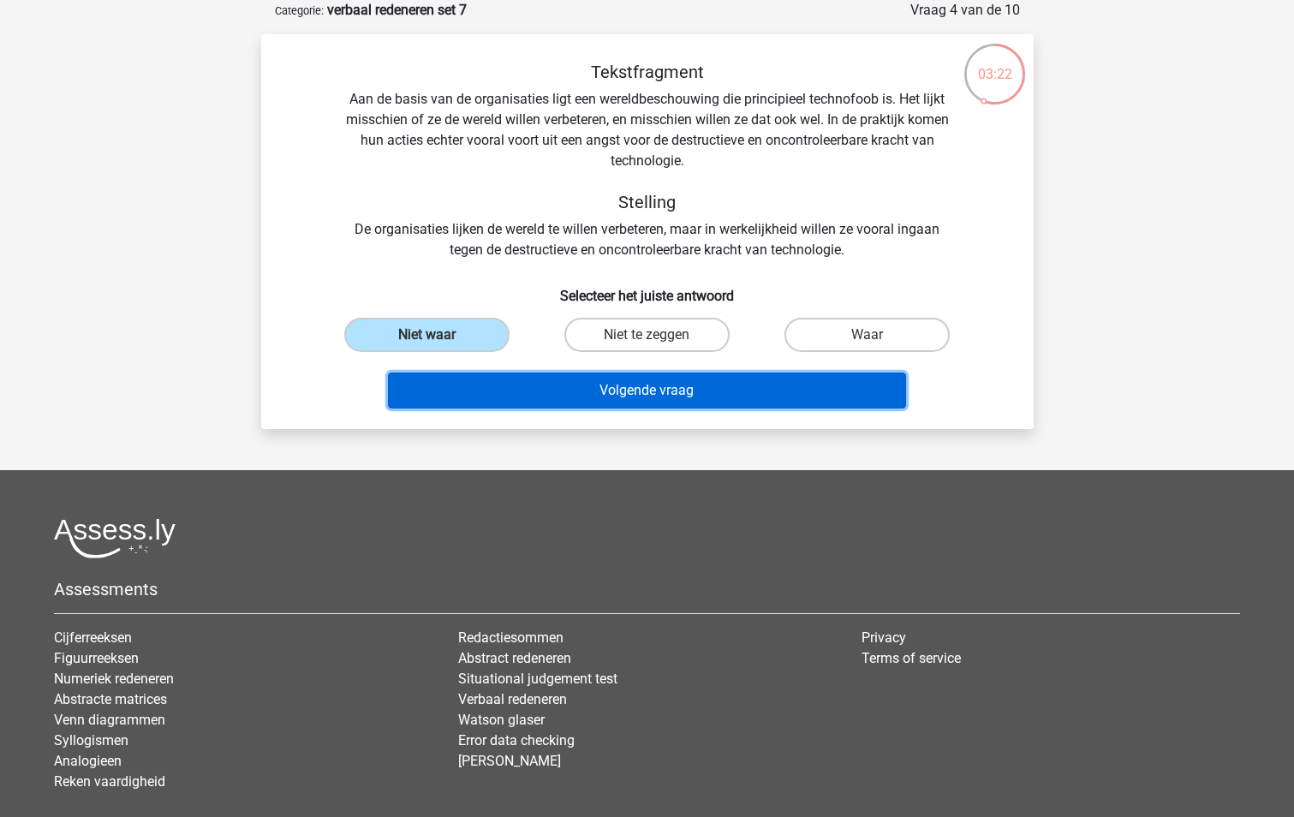
click at [636, 394] on button "Volgende vraag" at bounding box center [647, 390] width 518 height 36
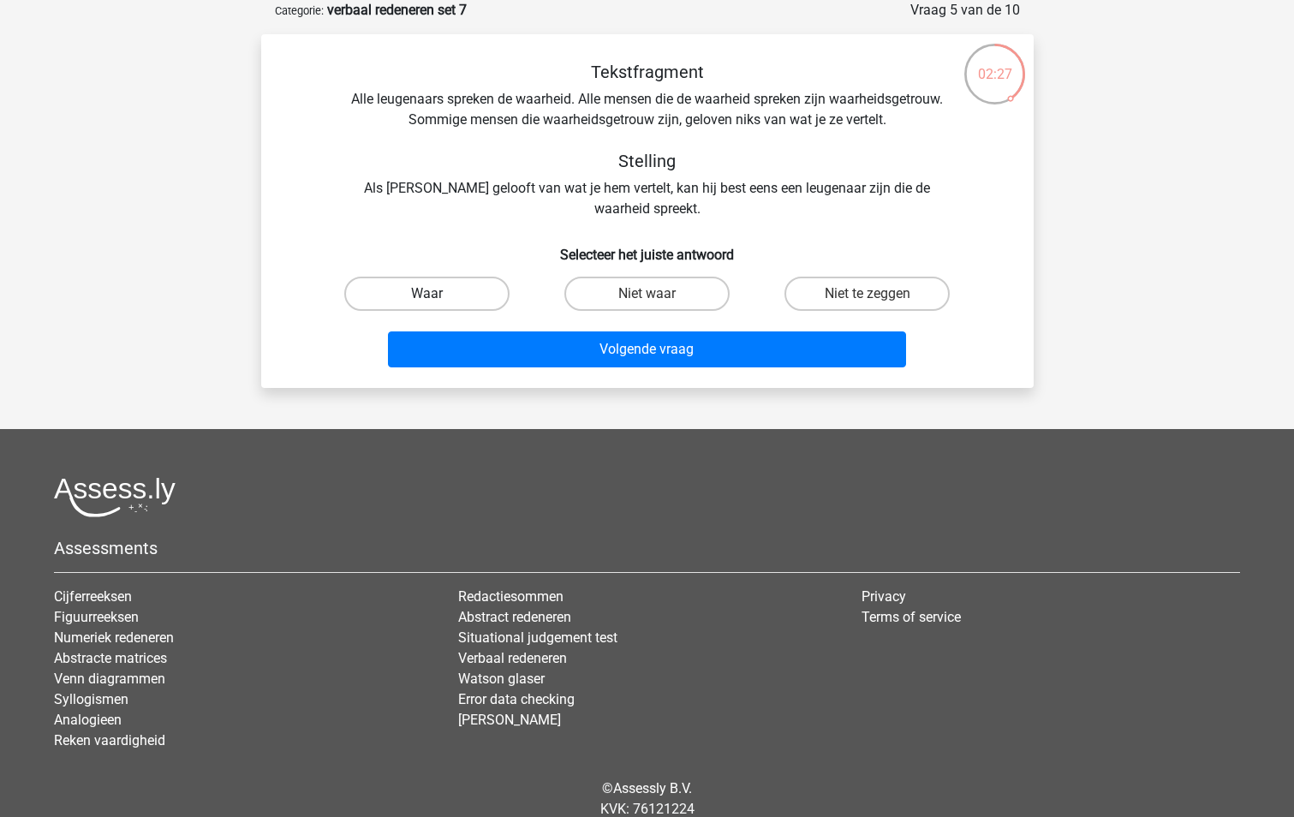
click at [467, 288] on label "Waar" at bounding box center [426, 294] width 165 height 34
click at [437, 294] on input "Waar" at bounding box center [431, 299] width 11 height 11
radio input "true"
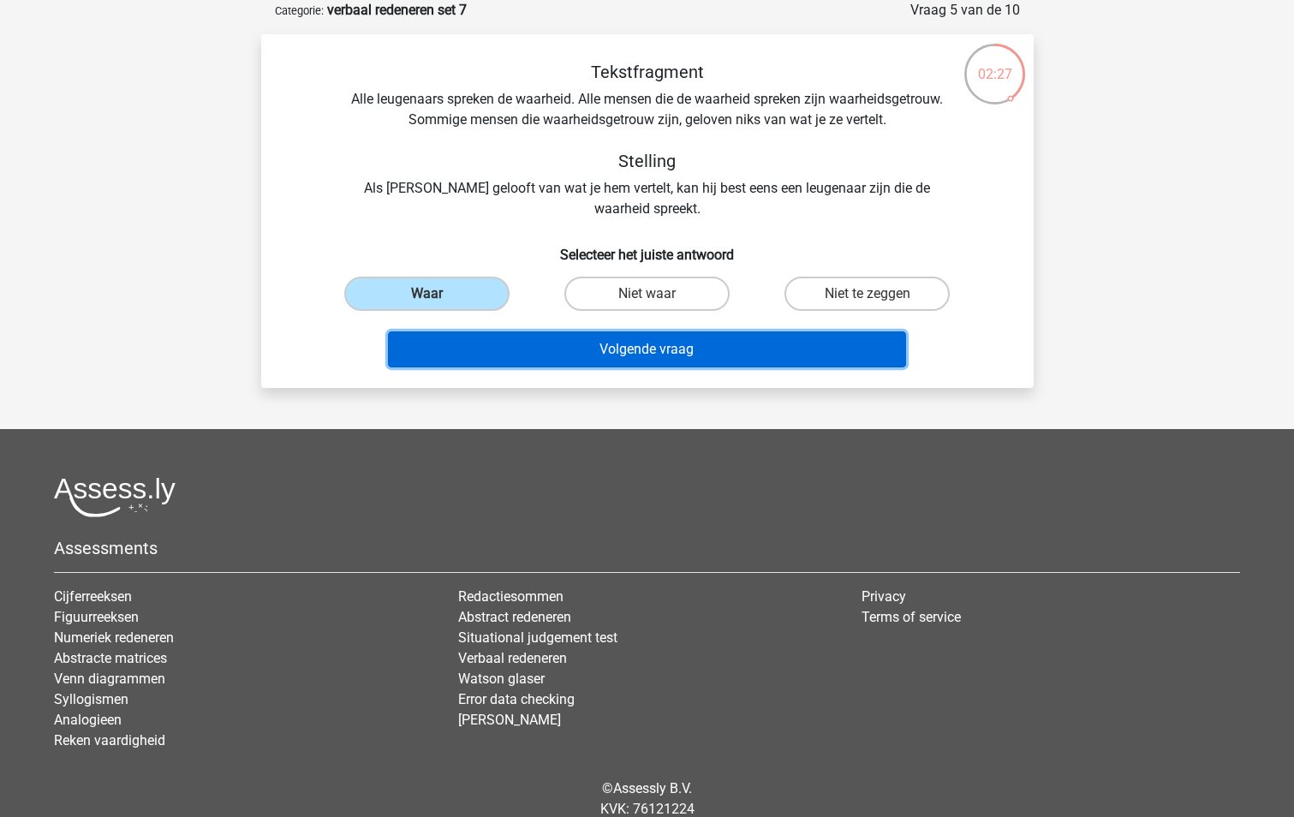
click at [603, 354] on button "Volgende vraag" at bounding box center [647, 349] width 518 height 36
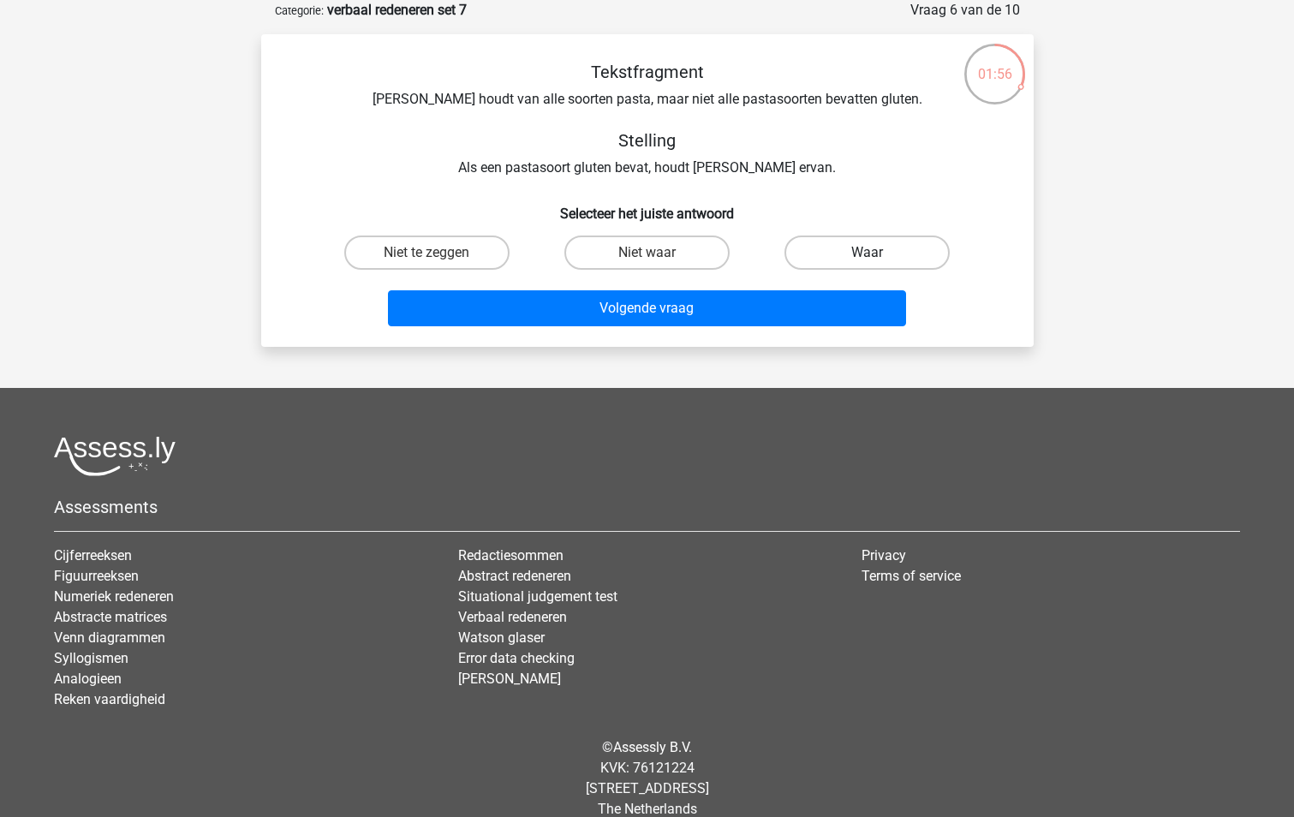
click at [839, 249] on label "Waar" at bounding box center [866, 252] width 165 height 34
click at [867, 253] on input "Waar" at bounding box center [872, 258] width 11 height 11
radio input "true"
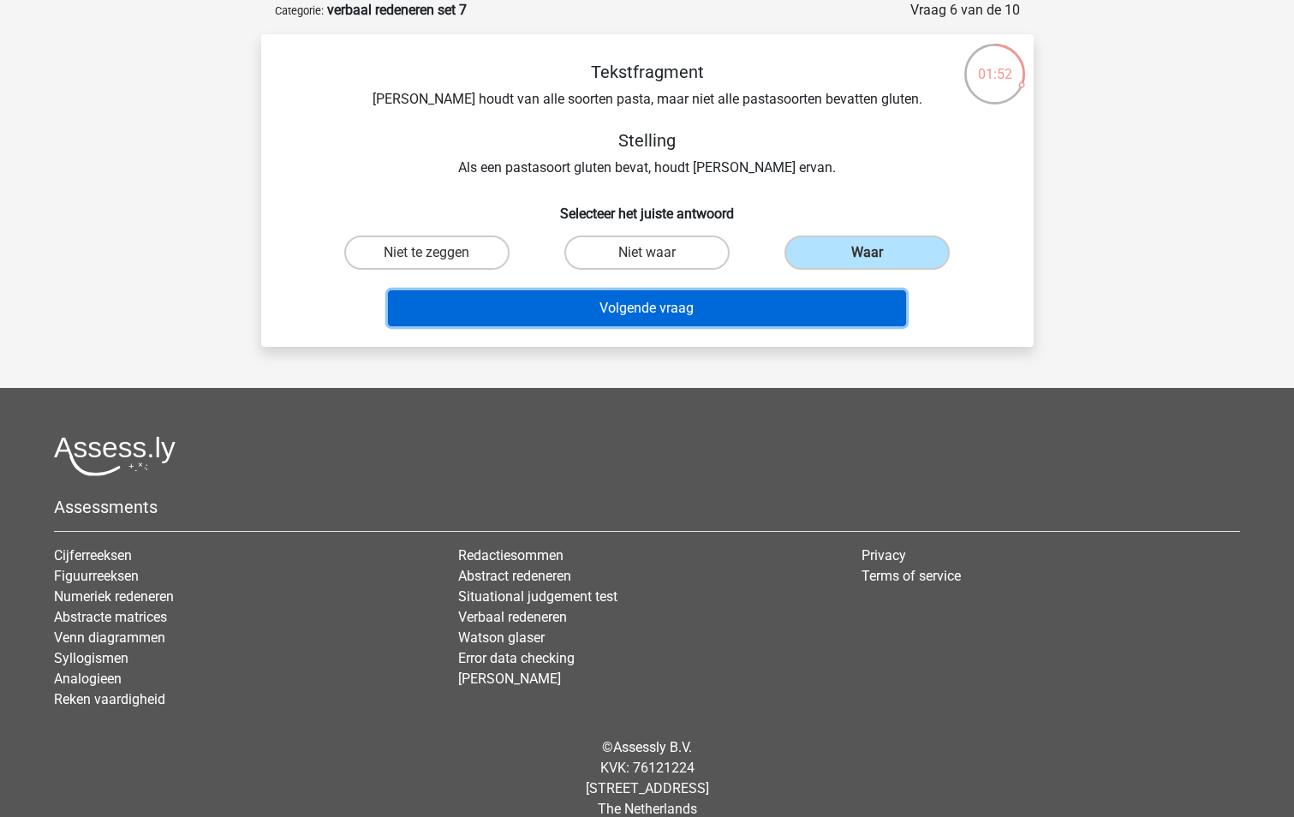
click at [687, 311] on button "Volgende vraag" at bounding box center [647, 308] width 518 height 36
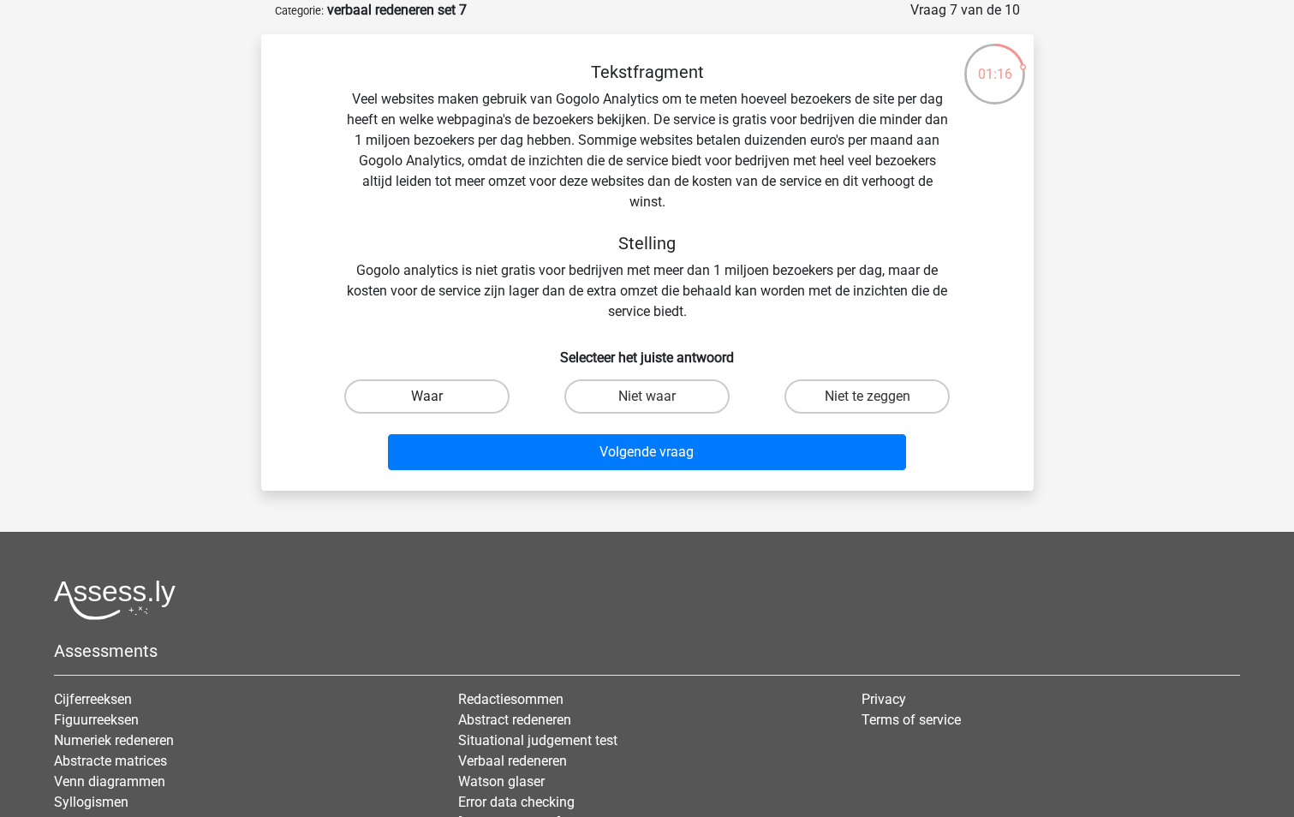
click at [461, 384] on label "Waar" at bounding box center [426, 396] width 165 height 34
click at [437, 396] on input "Waar" at bounding box center [431, 401] width 11 height 11
radio input "true"
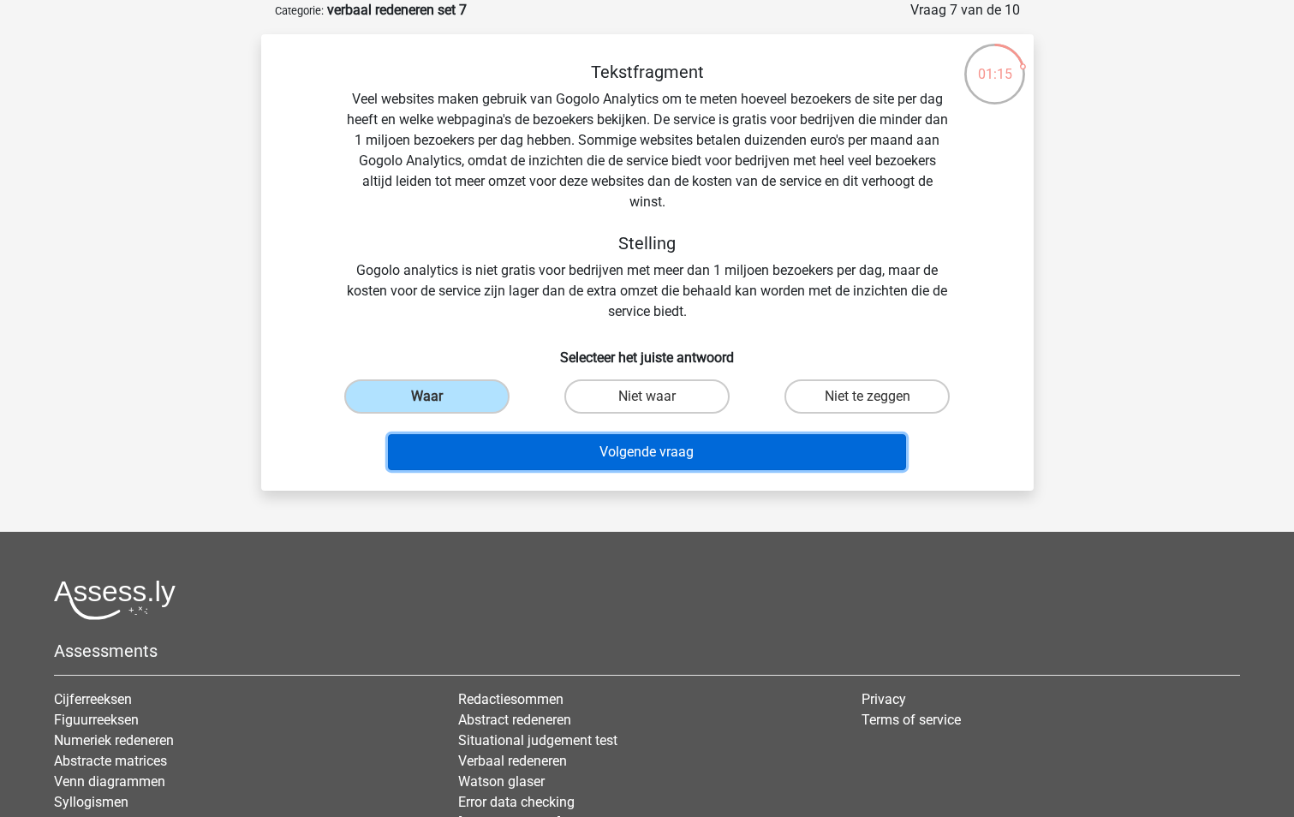
click at [669, 459] on button "Volgende vraag" at bounding box center [647, 452] width 518 height 36
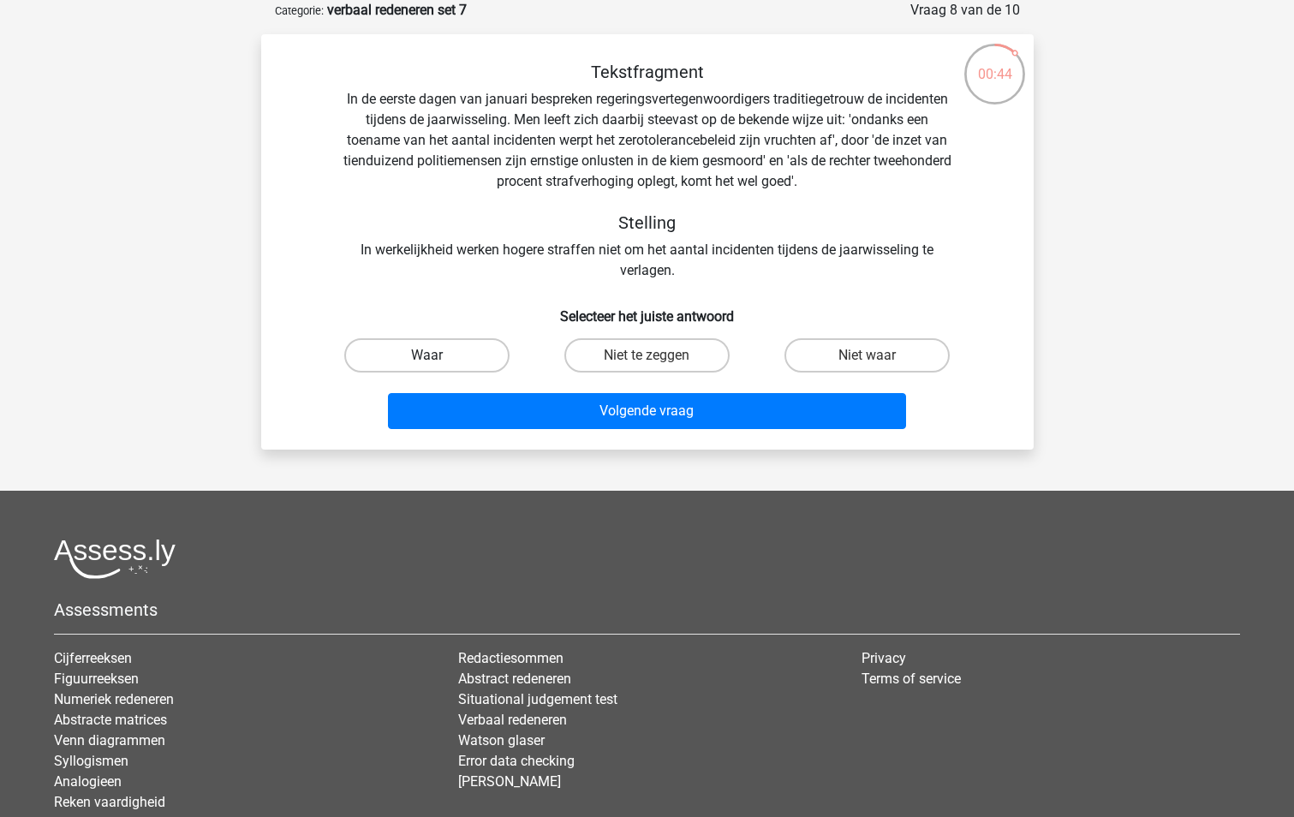
click at [440, 356] on label "Waar" at bounding box center [426, 355] width 165 height 34
click at [437, 356] on input "Waar" at bounding box center [431, 360] width 11 height 11
radio input "true"
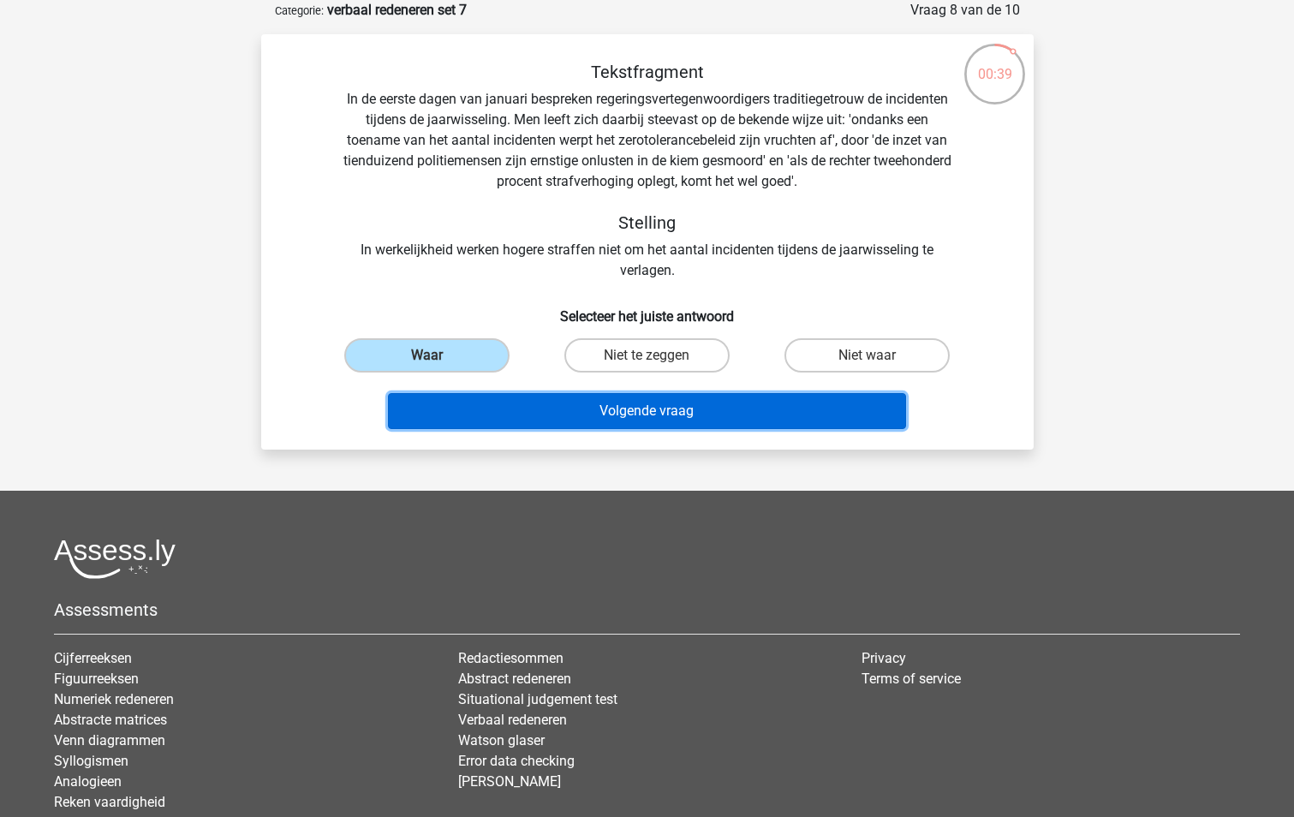
click at [687, 407] on button "Volgende vraag" at bounding box center [647, 411] width 518 height 36
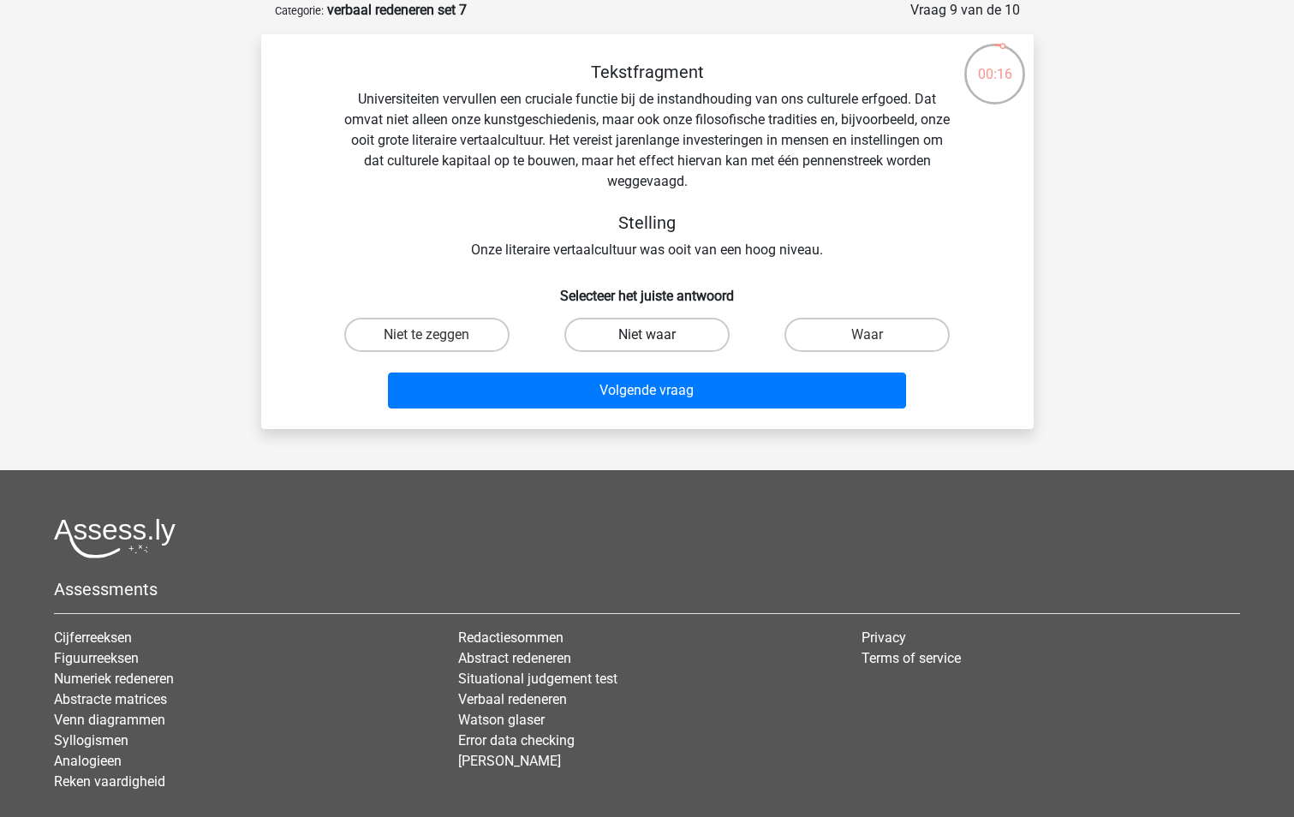
click at [698, 330] on label "Niet waar" at bounding box center [646, 335] width 165 height 34
click at [657, 335] on input "Niet waar" at bounding box center [651, 340] width 11 height 11
radio input "true"
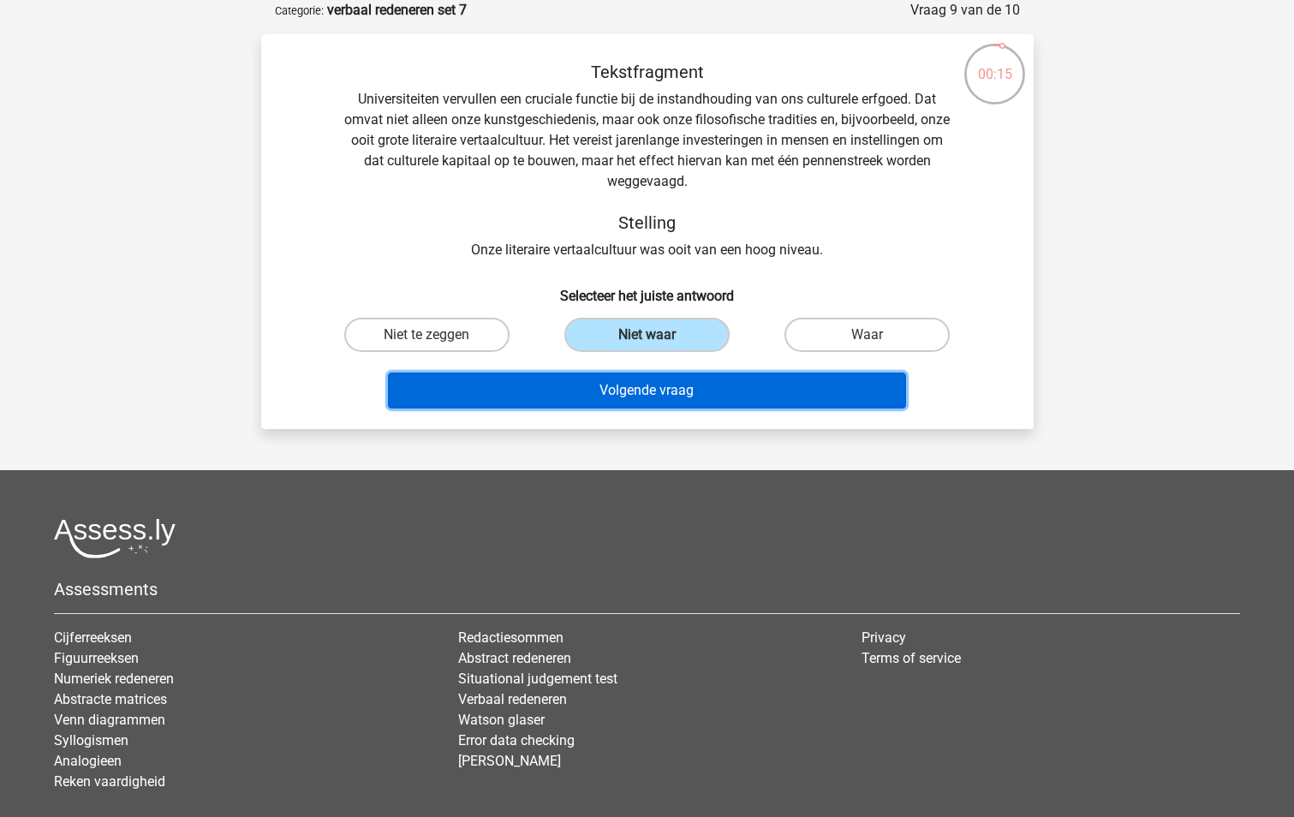
click at [693, 390] on button "Volgende vraag" at bounding box center [647, 390] width 518 height 36
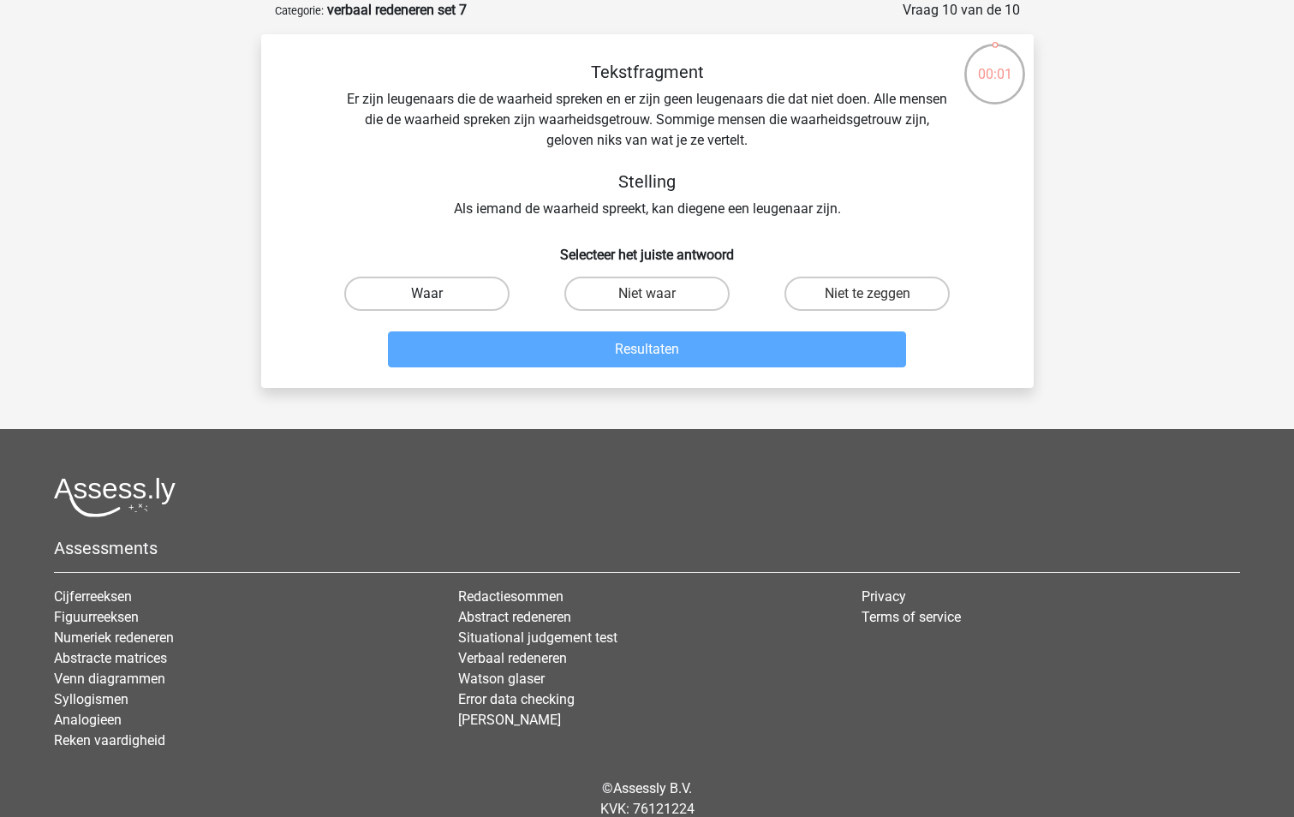
click at [466, 297] on label "Waar" at bounding box center [426, 294] width 165 height 34
click at [437, 297] on input "Waar" at bounding box center [431, 299] width 11 height 11
radio input "true"
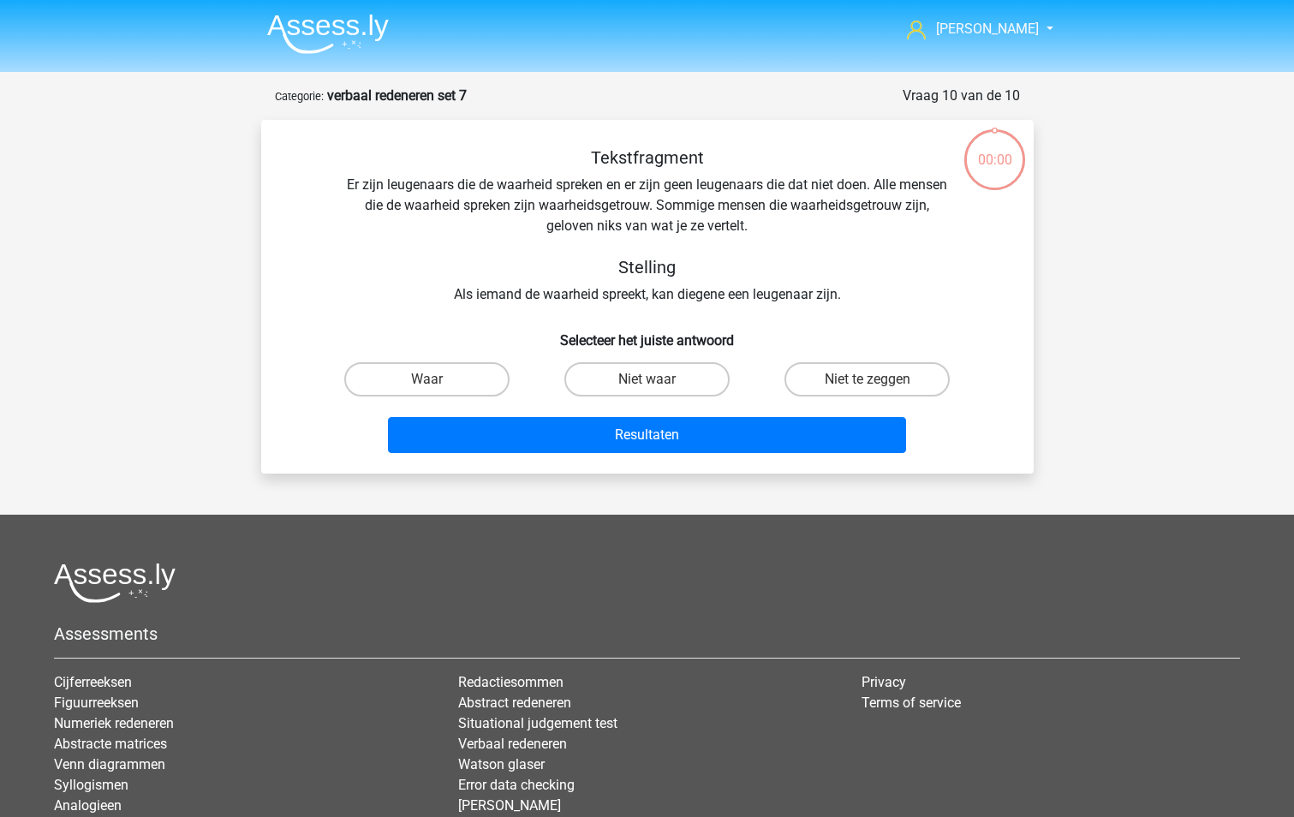
scroll to position [86, 0]
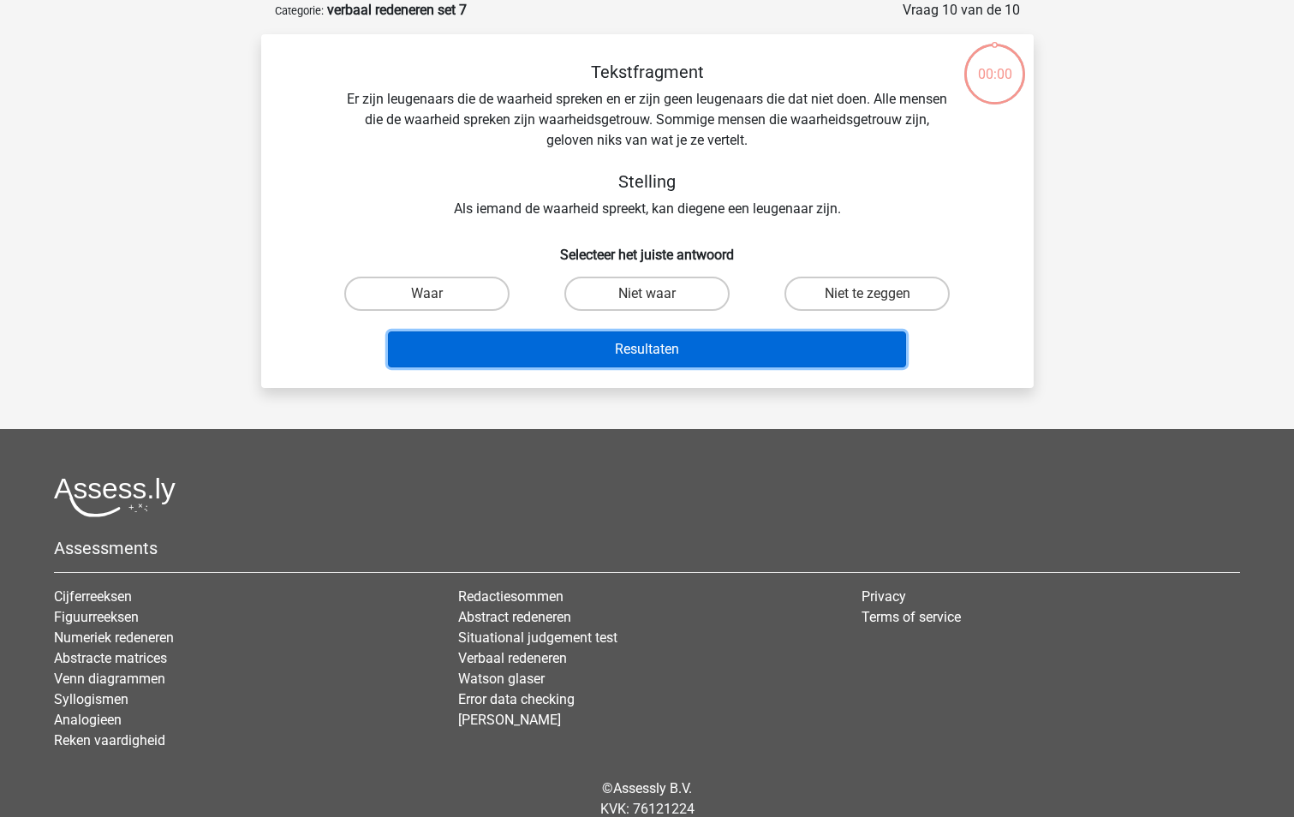
click at [651, 350] on button "Resultaten" at bounding box center [647, 349] width 518 height 36
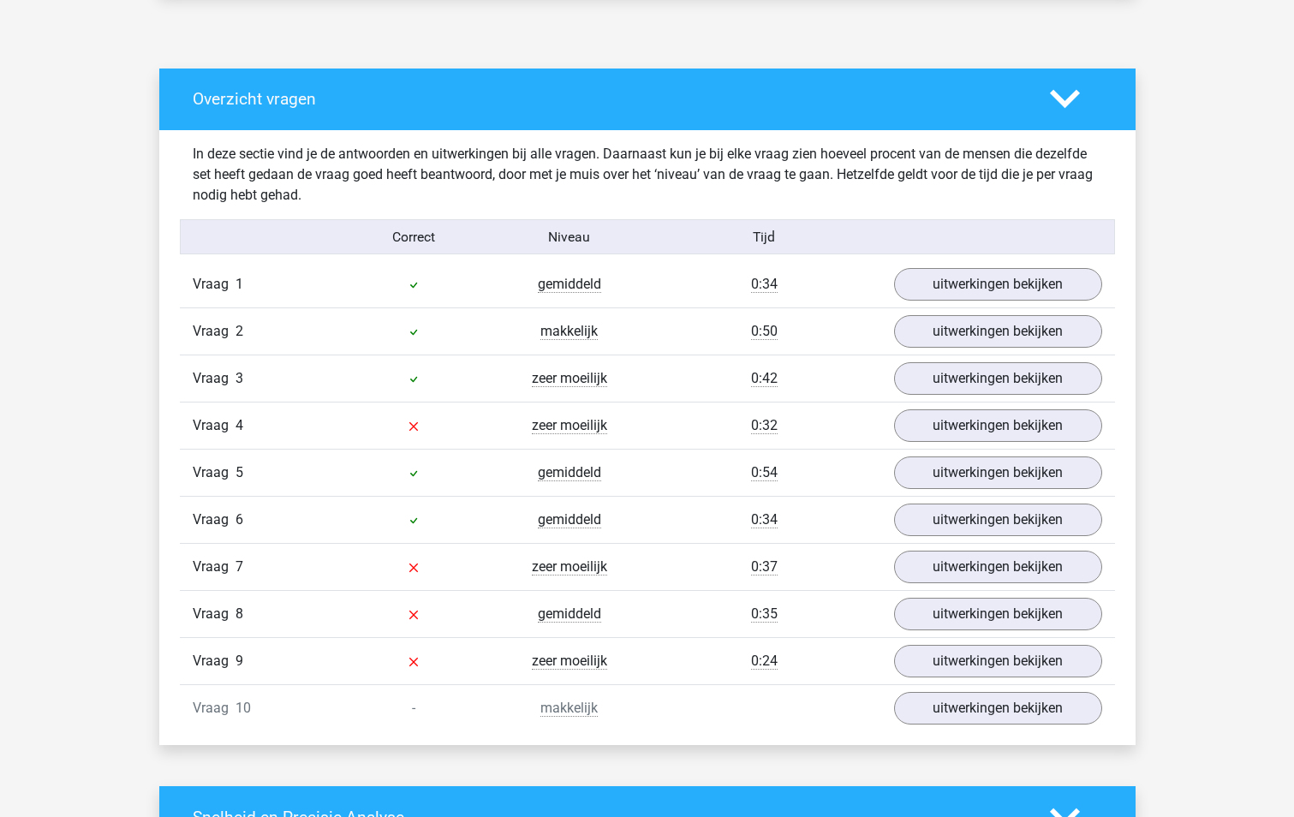
scroll to position [942, 0]
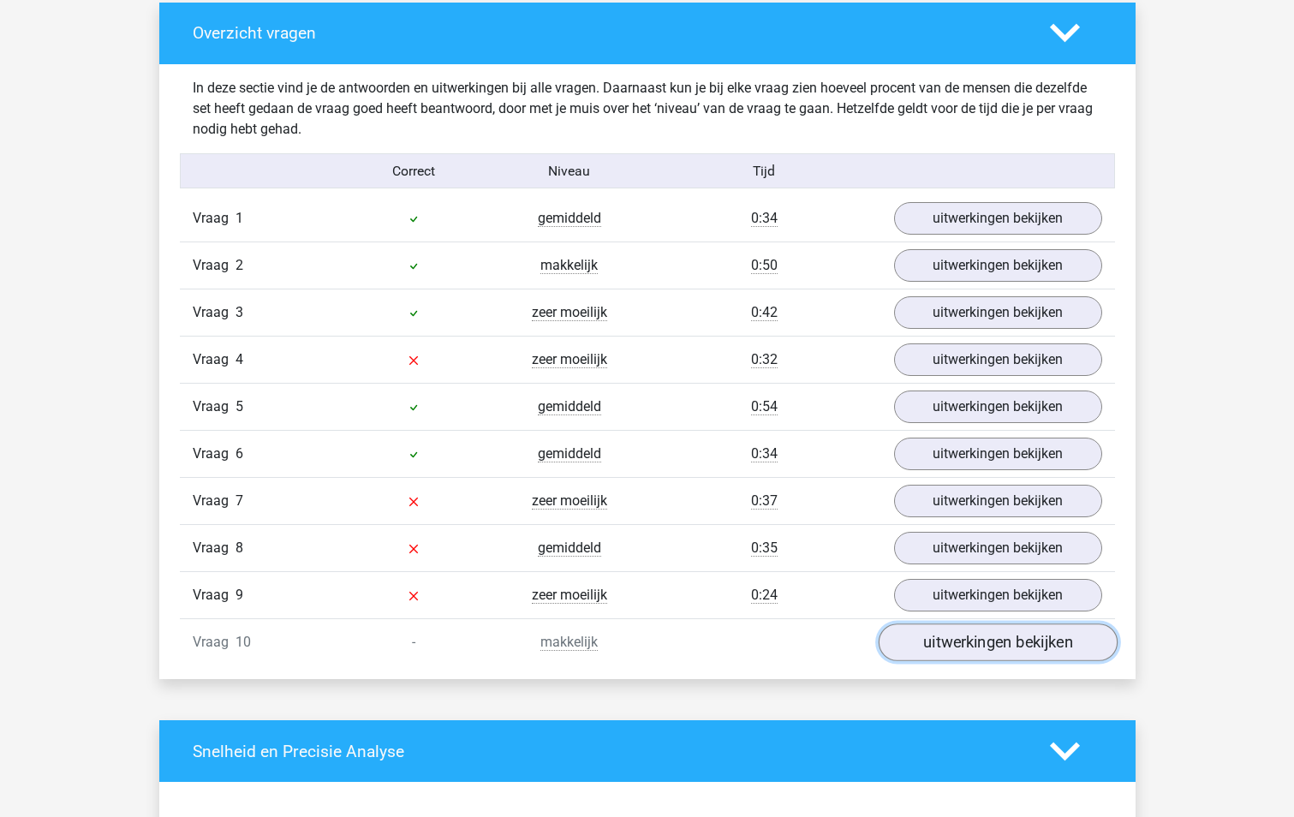
click at [1058, 641] on link "uitwerkingen bekijken" at bounding box center [996, 643] width 239 height 38
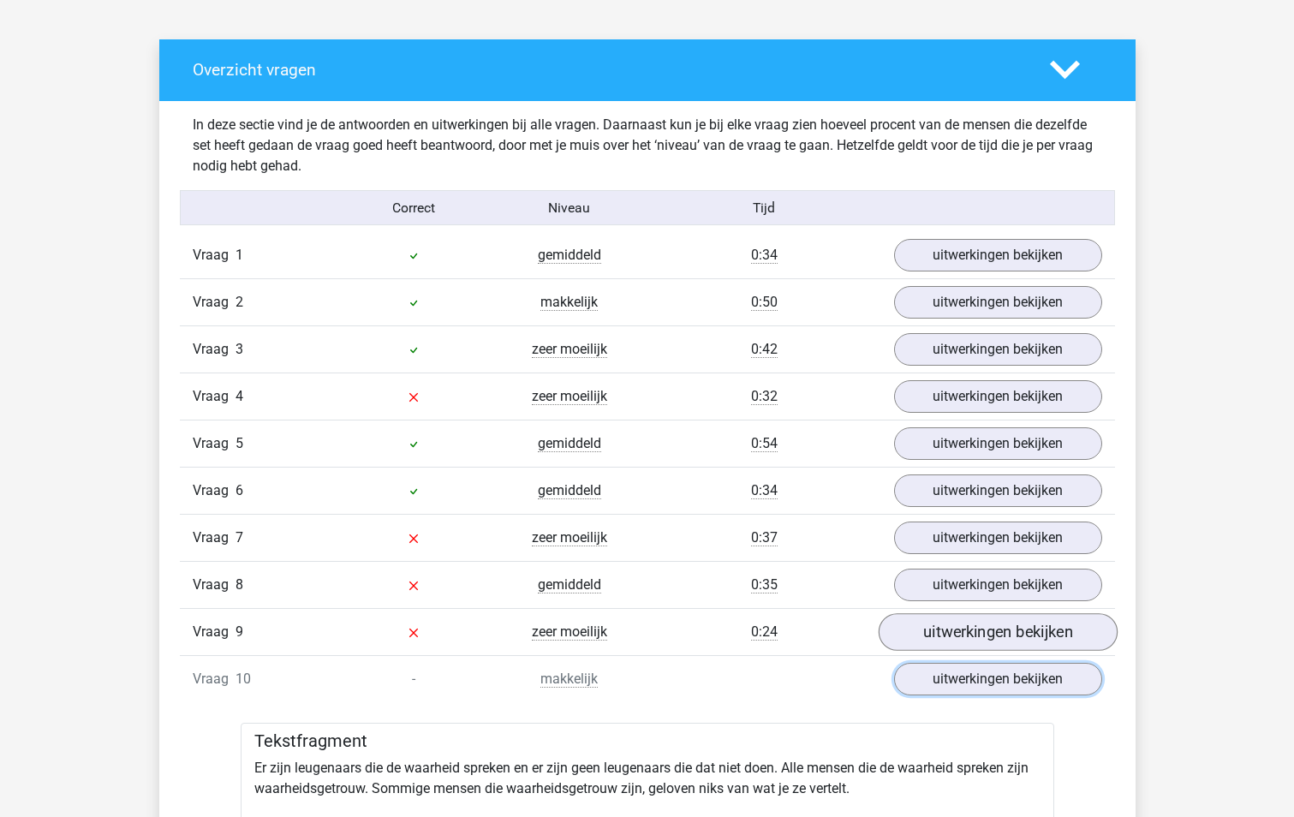
scroll to position [856, 0]
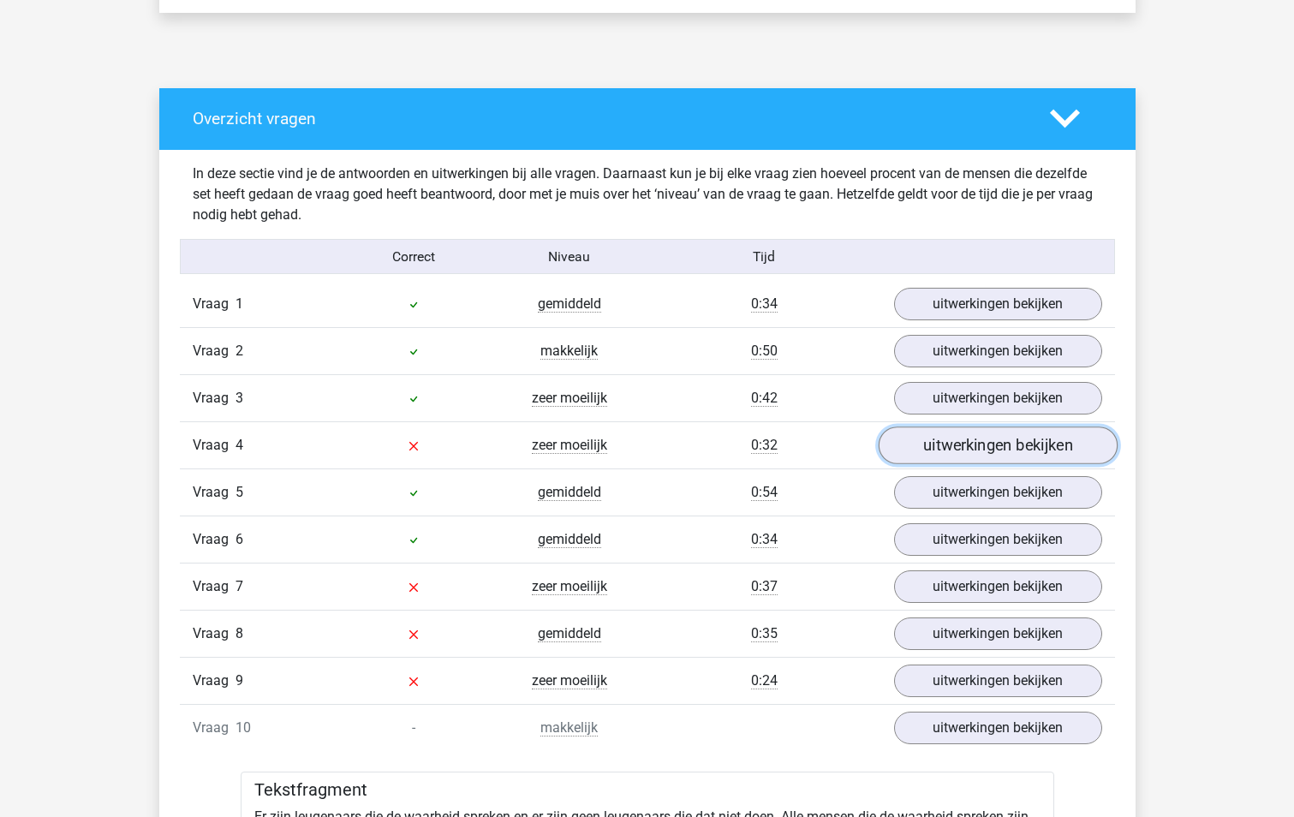
click at [1009, 447] on link "uitwerkingen bekijken" at bounding box center [996, 446] width 239 height 38
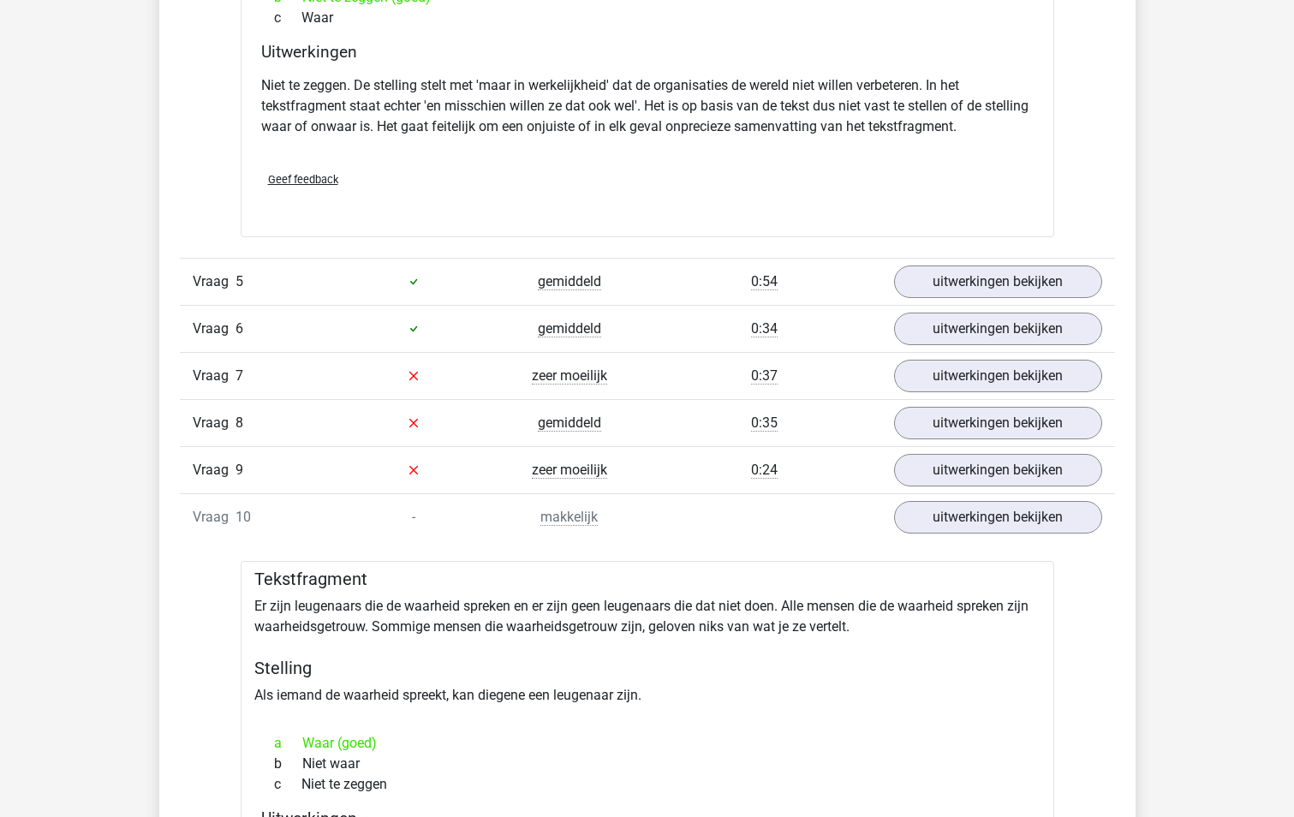
scroll to position [1627, 0]
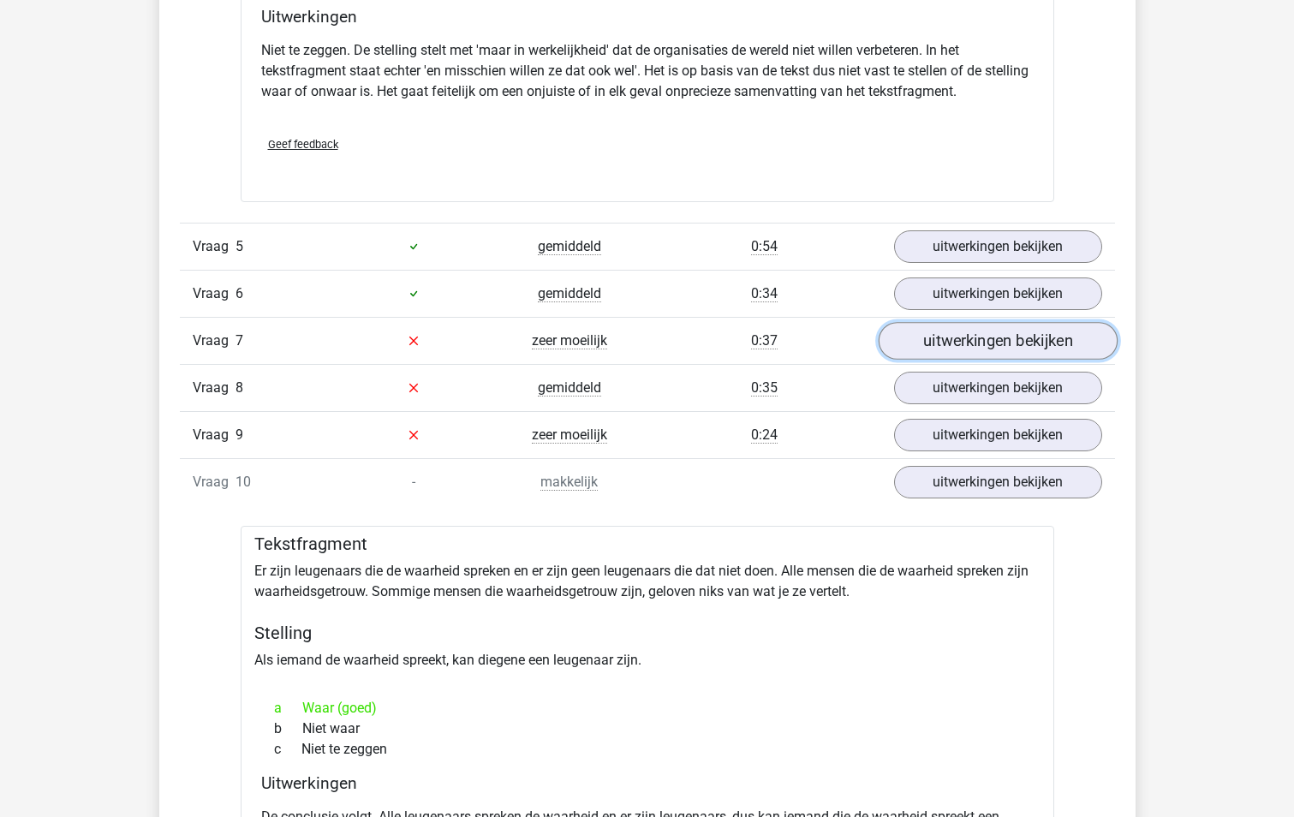
click at [1005, 354] on link "uitwerkingen bekijken" at bounding box center [996, 341] width 239 height 38
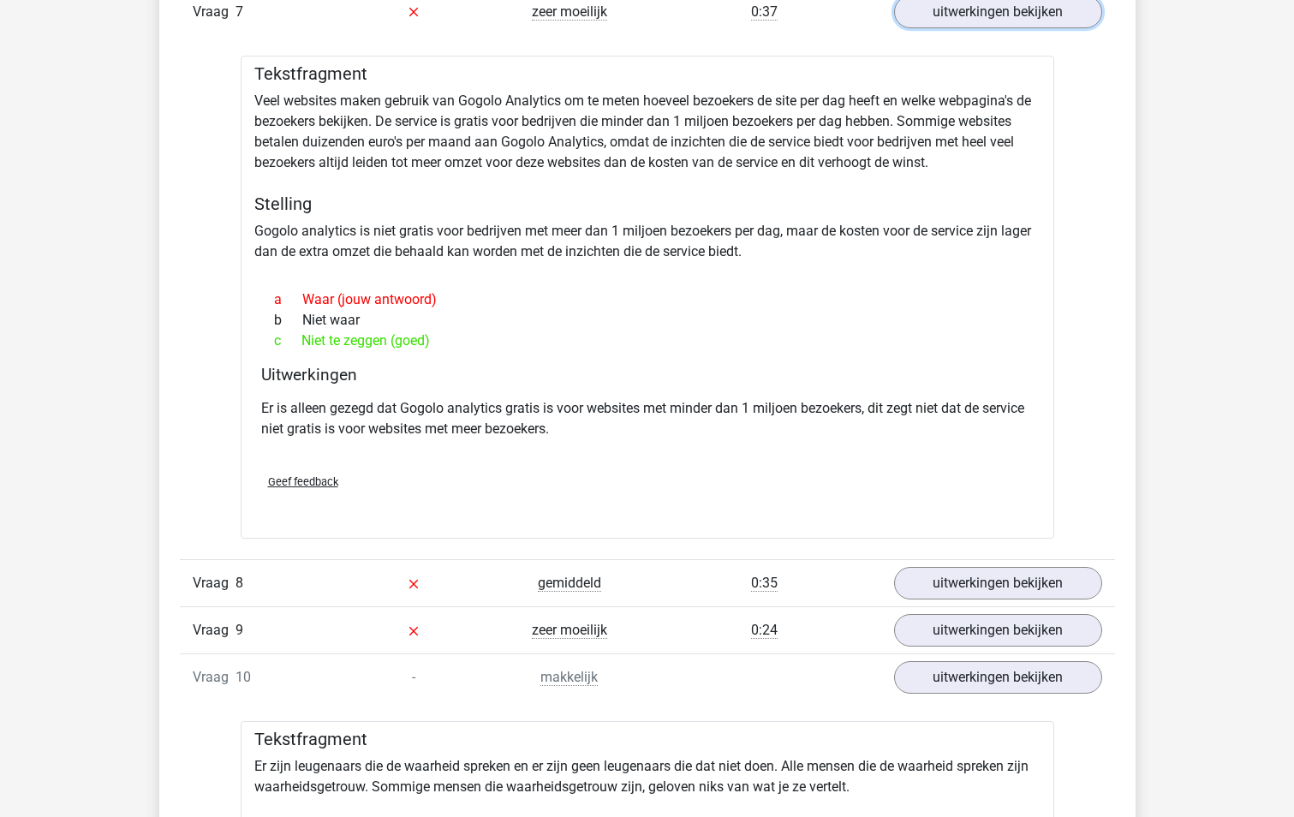
scroll to position [1969, 0]
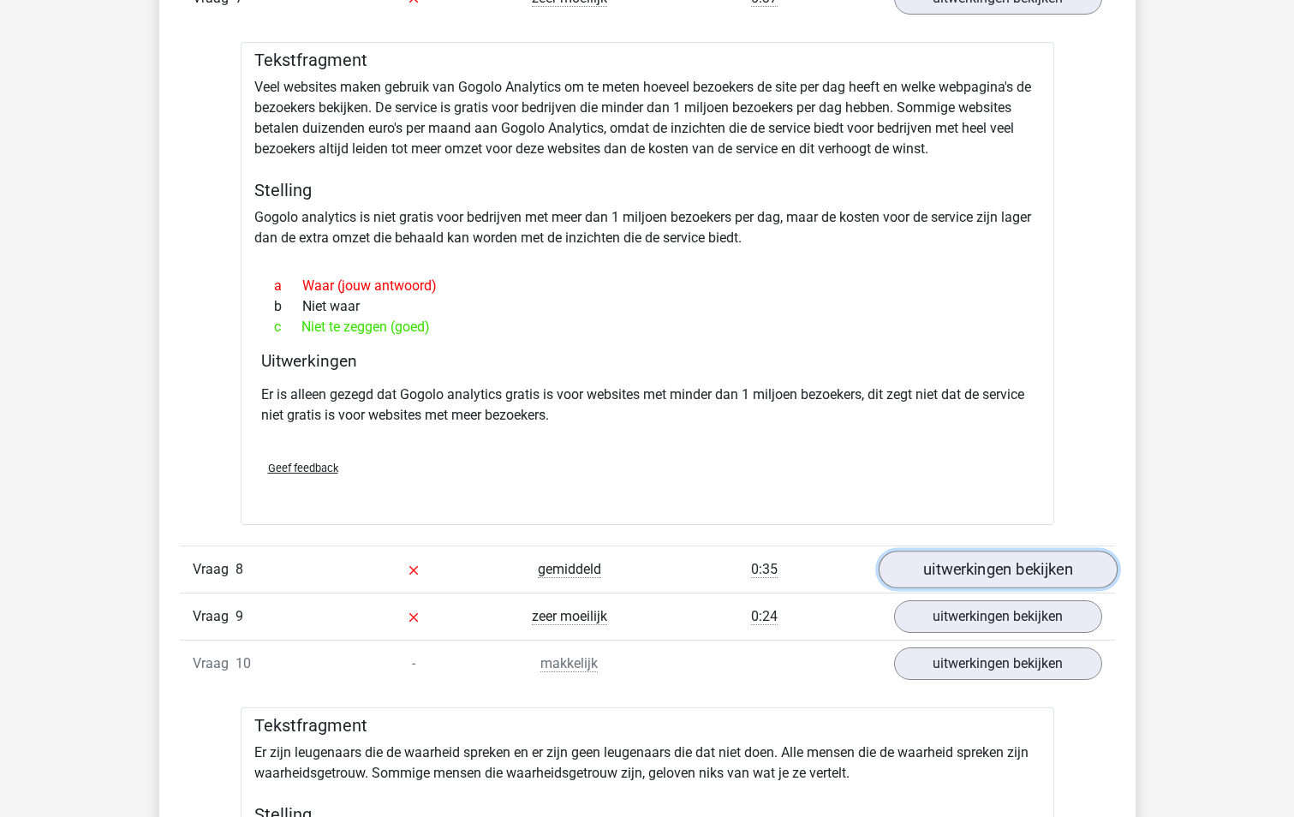
click at [1002, 581] on link "uitwerkingen bekijken" at bounding box center [996, 569] width 239 height 38
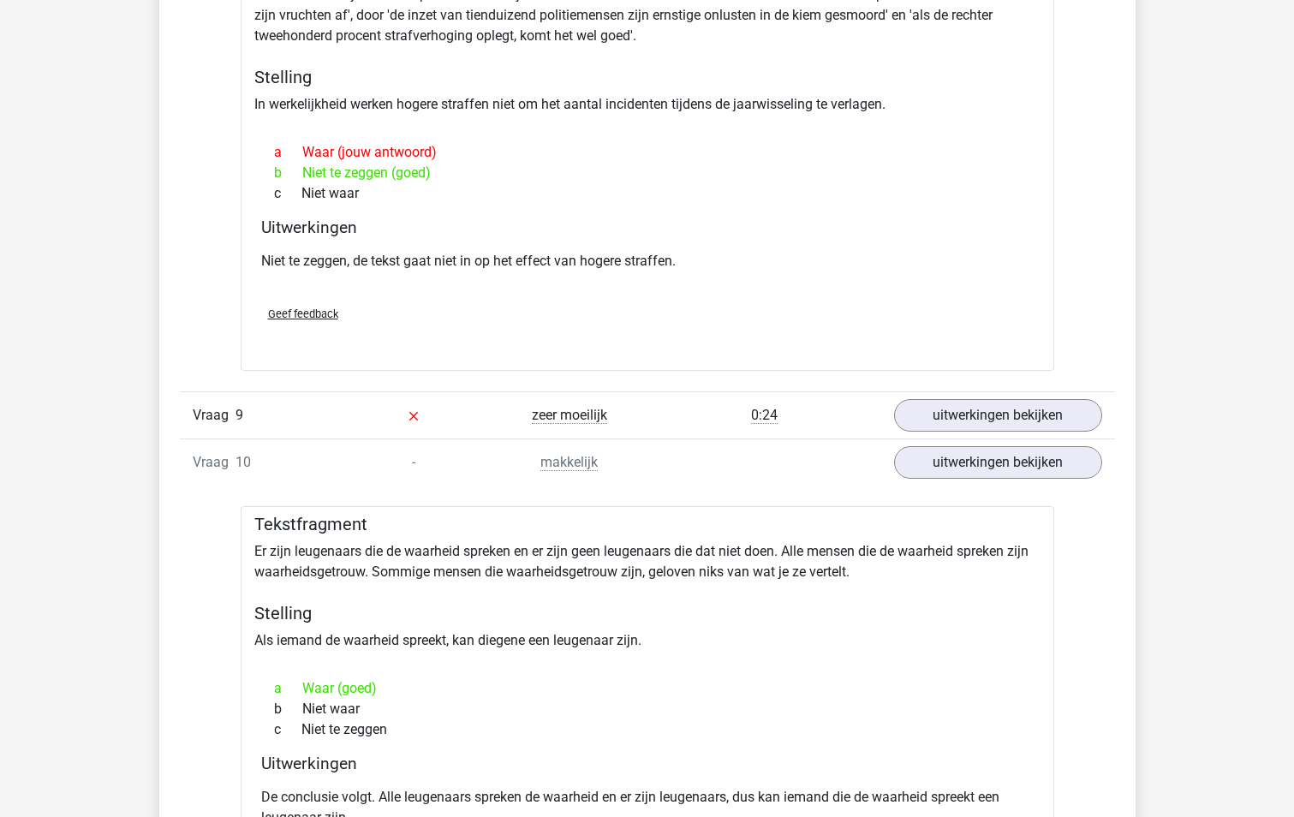
scroll to position [2654, 0]
click at [994, 422] on link "uitwerkingen bekijken" at bounding box center [996, 414] width 239 height 38
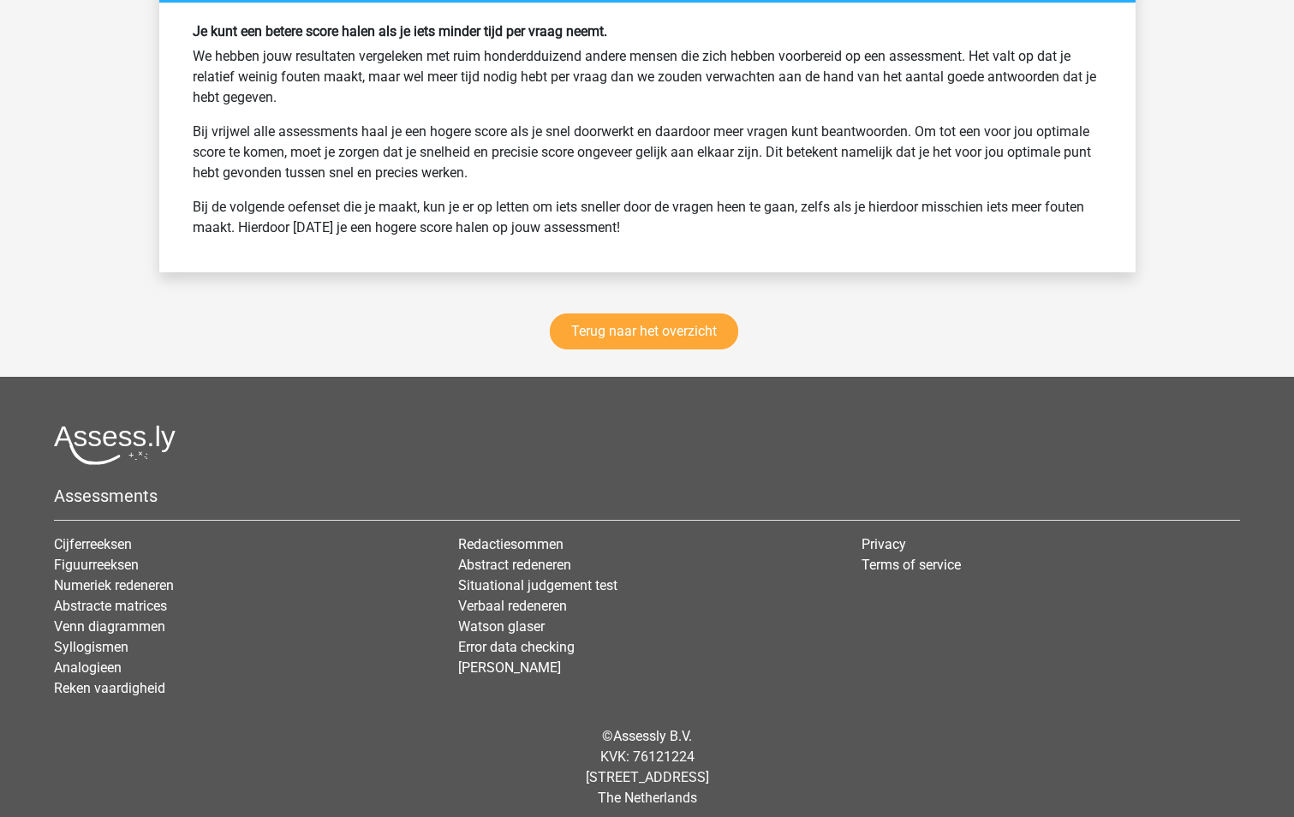
scroll to position [4806, 0]
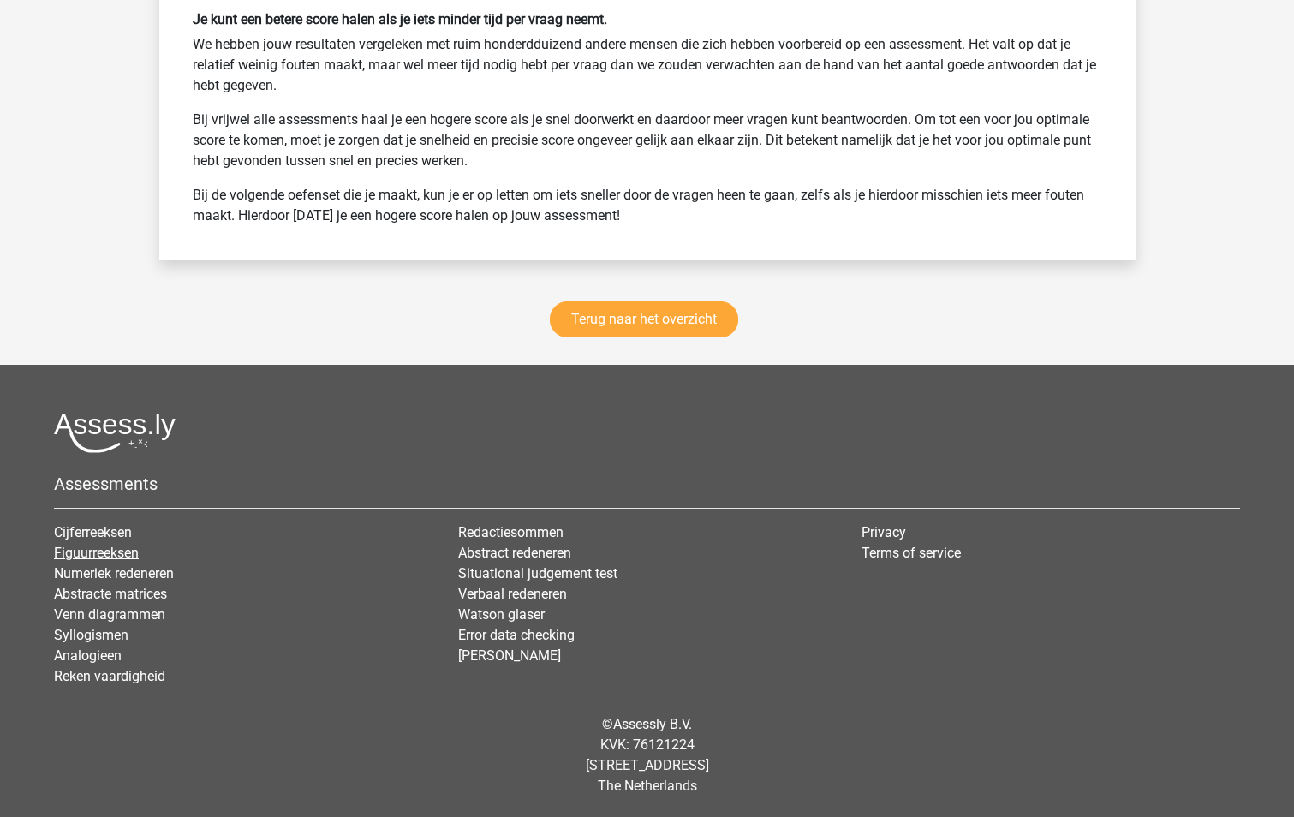
click at [128, 556] on link "Figuurreeksen" at bounding box center [96, 552] width 85 height 16
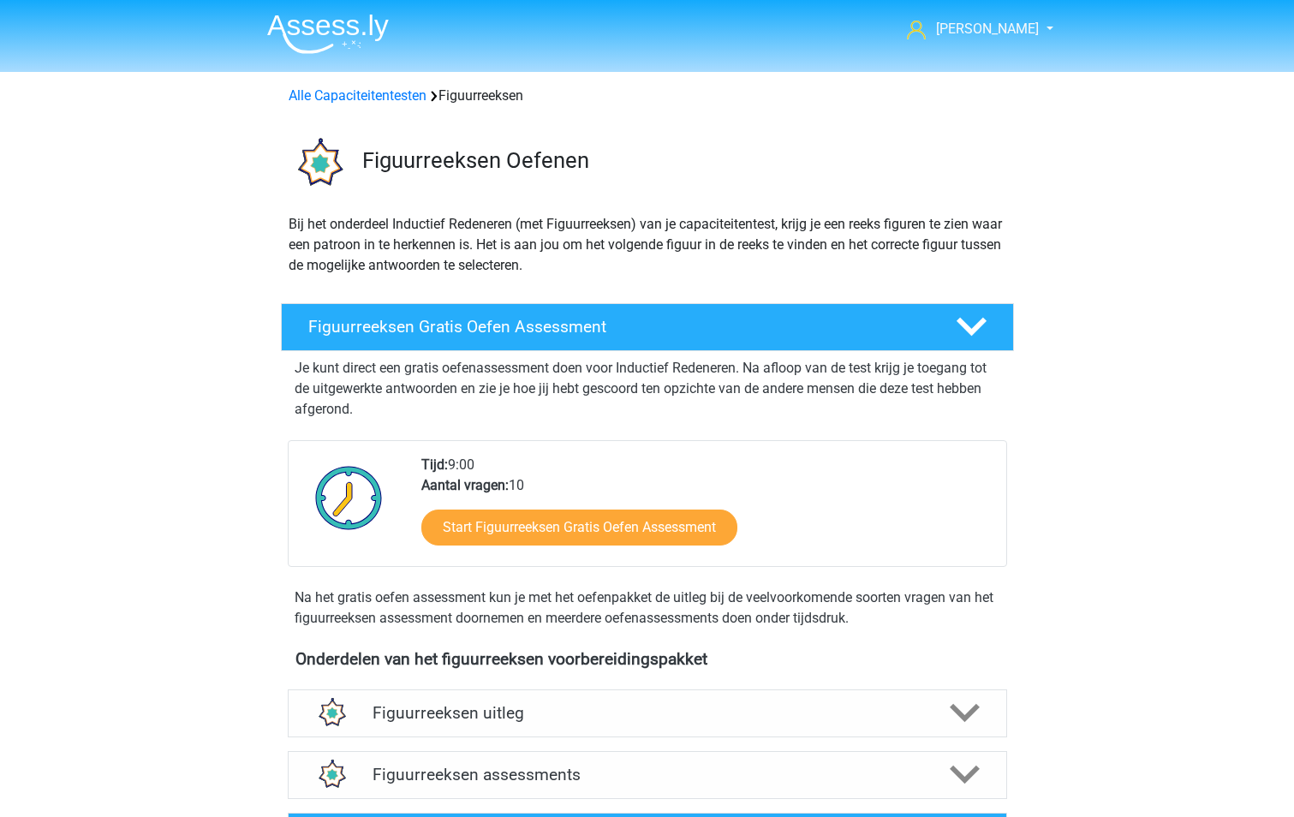
click at [1145, 575] on div "[PERSON_NAME] [EMAIL_ADDRESS][DOMAIN_NAME] Nederlands English" at bounding box center [647, 768] width 1294 height 1537
